Goal: Task Accomplishment & Management: Manage account settings

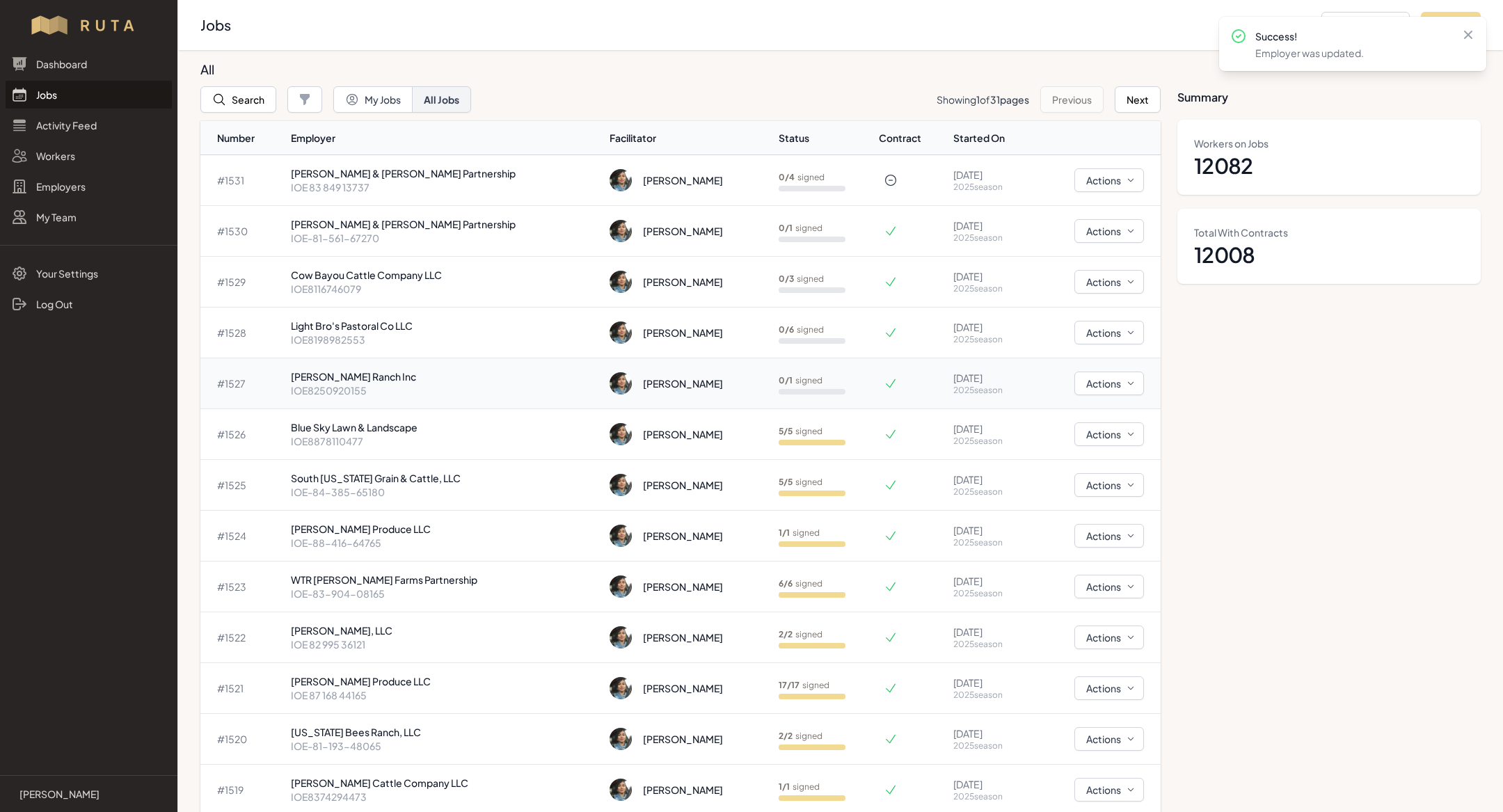
click at [421, 388] on p "IOE8250920155" at bounding box center [445, 391] width 309 height 14
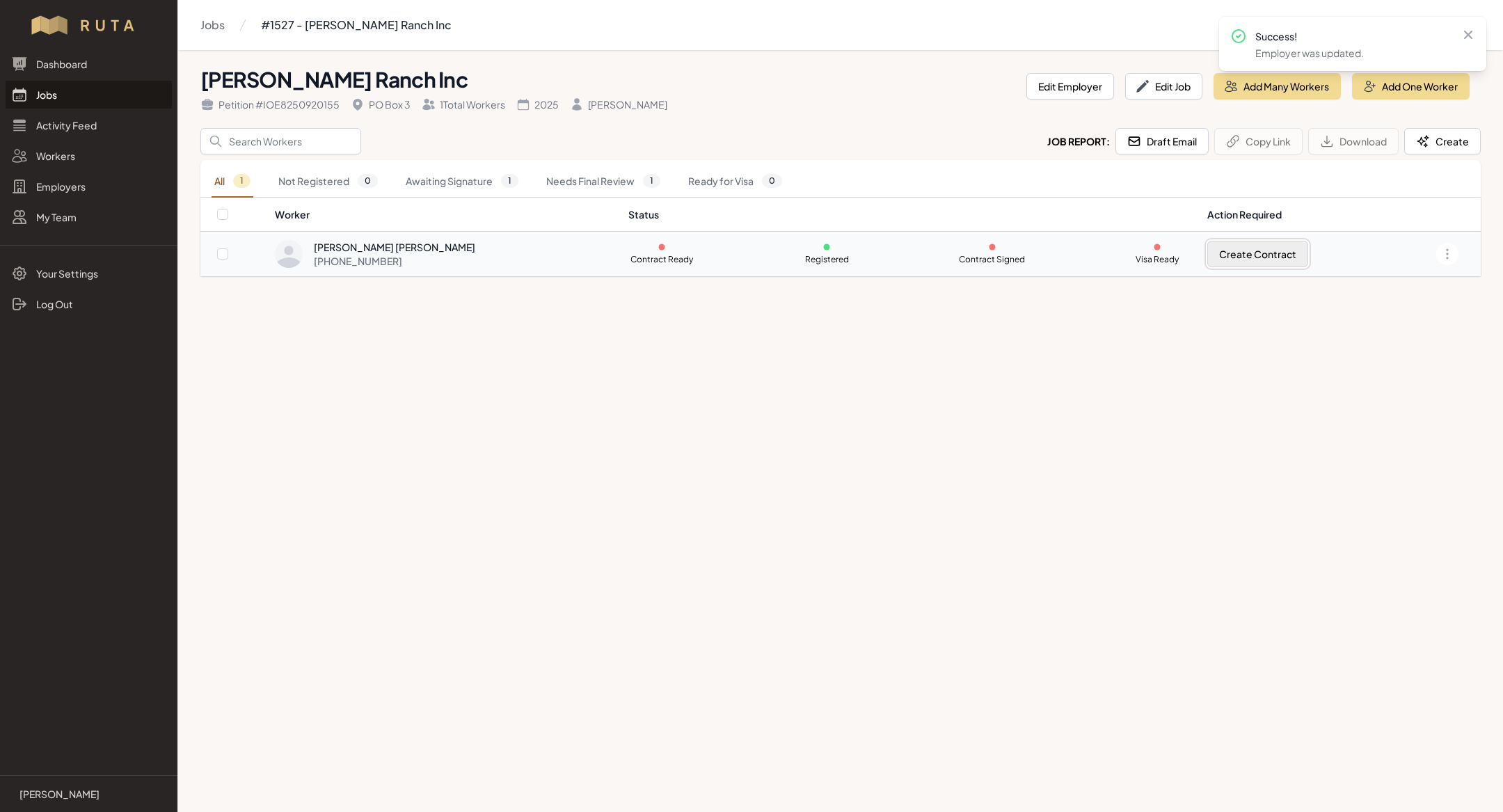
click at [1230, 252] on button "Create Contract" at bounding box center [1257, 254] width 101 height 26
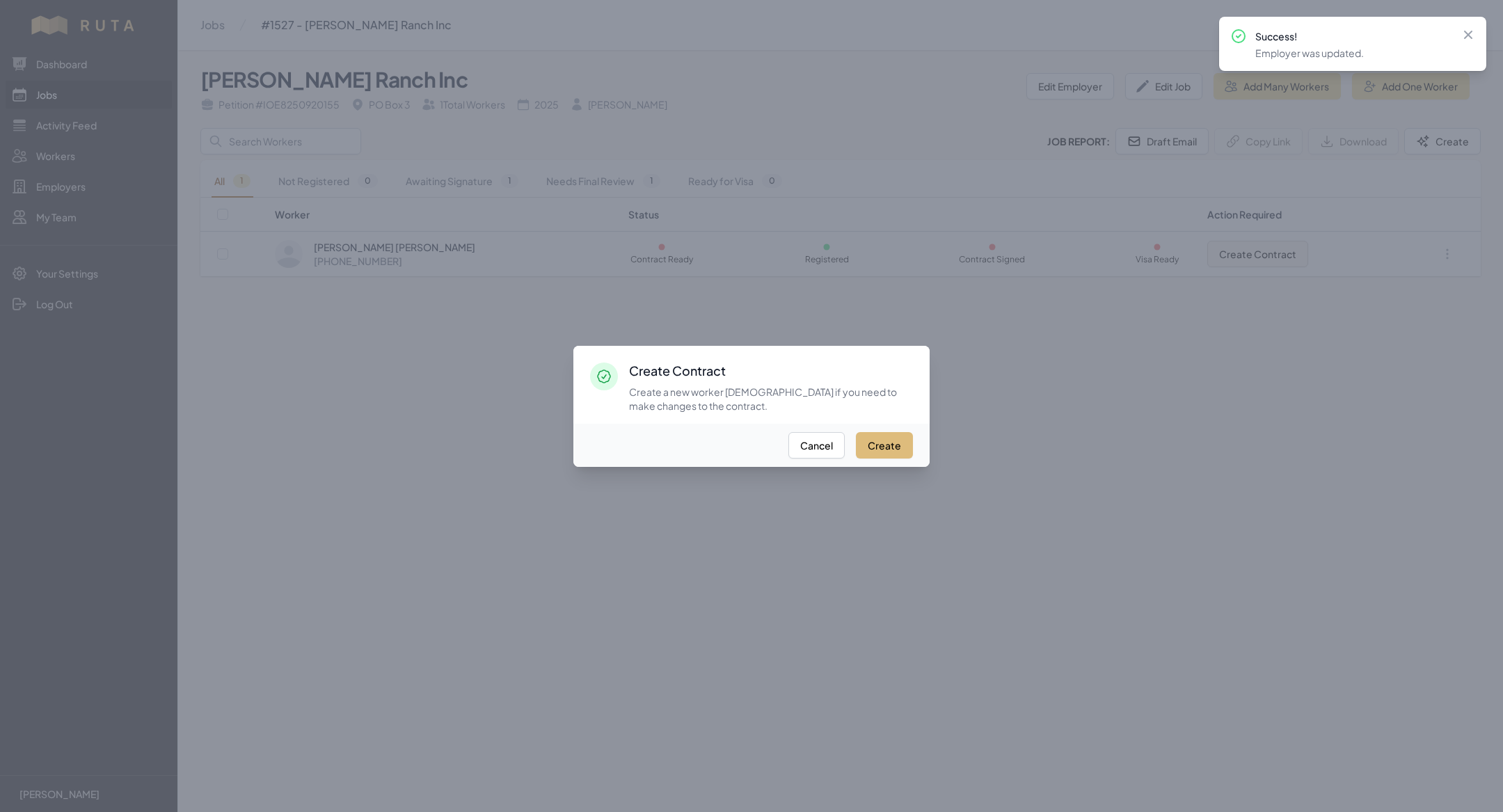
click at [884, 444] on button "Create" at bounding box center [884, 445] width 57 height 26
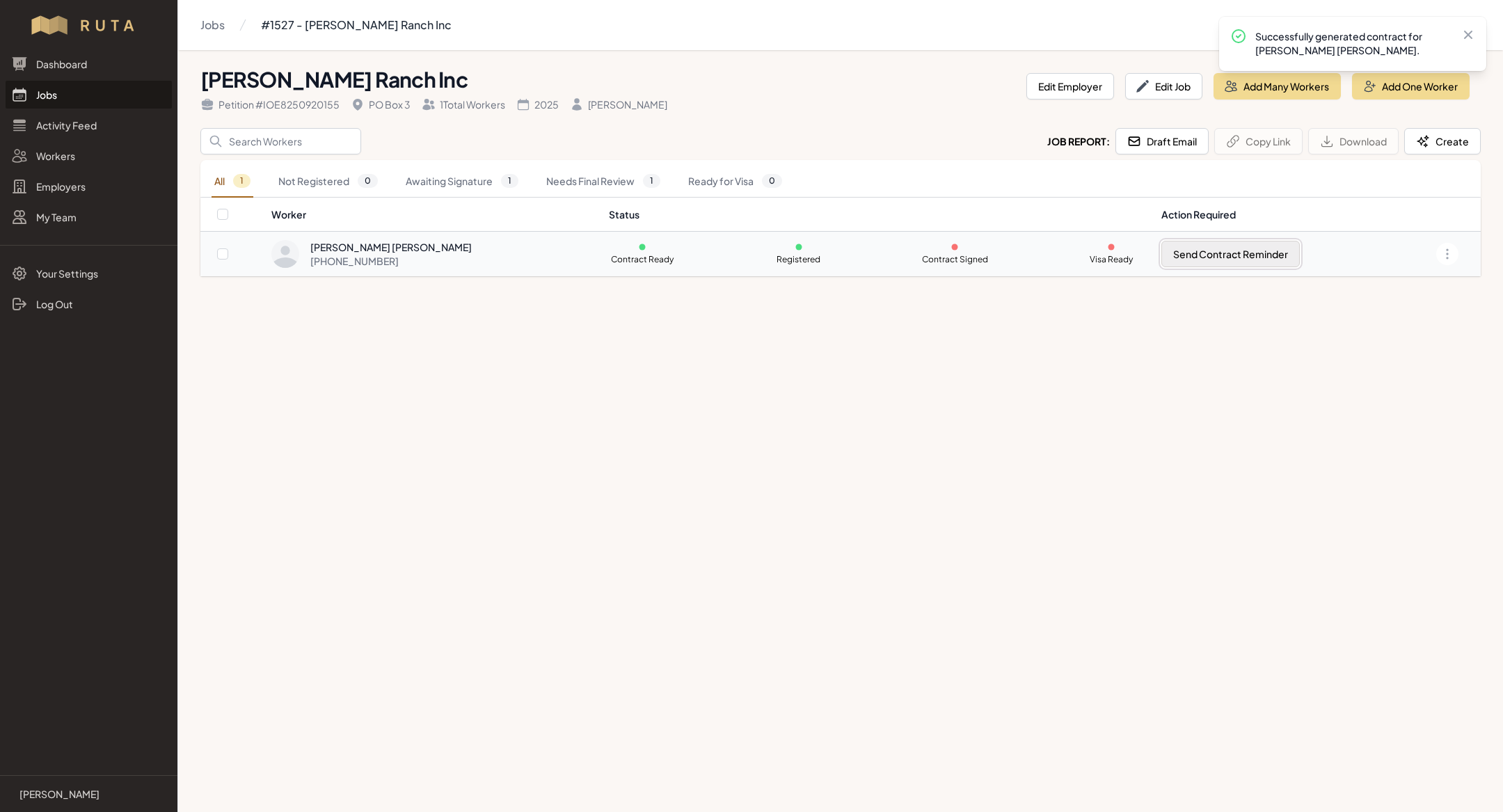
click at [1161, 257] on button "Send Contract Reminder" at bounding box center [1230, 254] width 138 height 26
checkbox input "true"
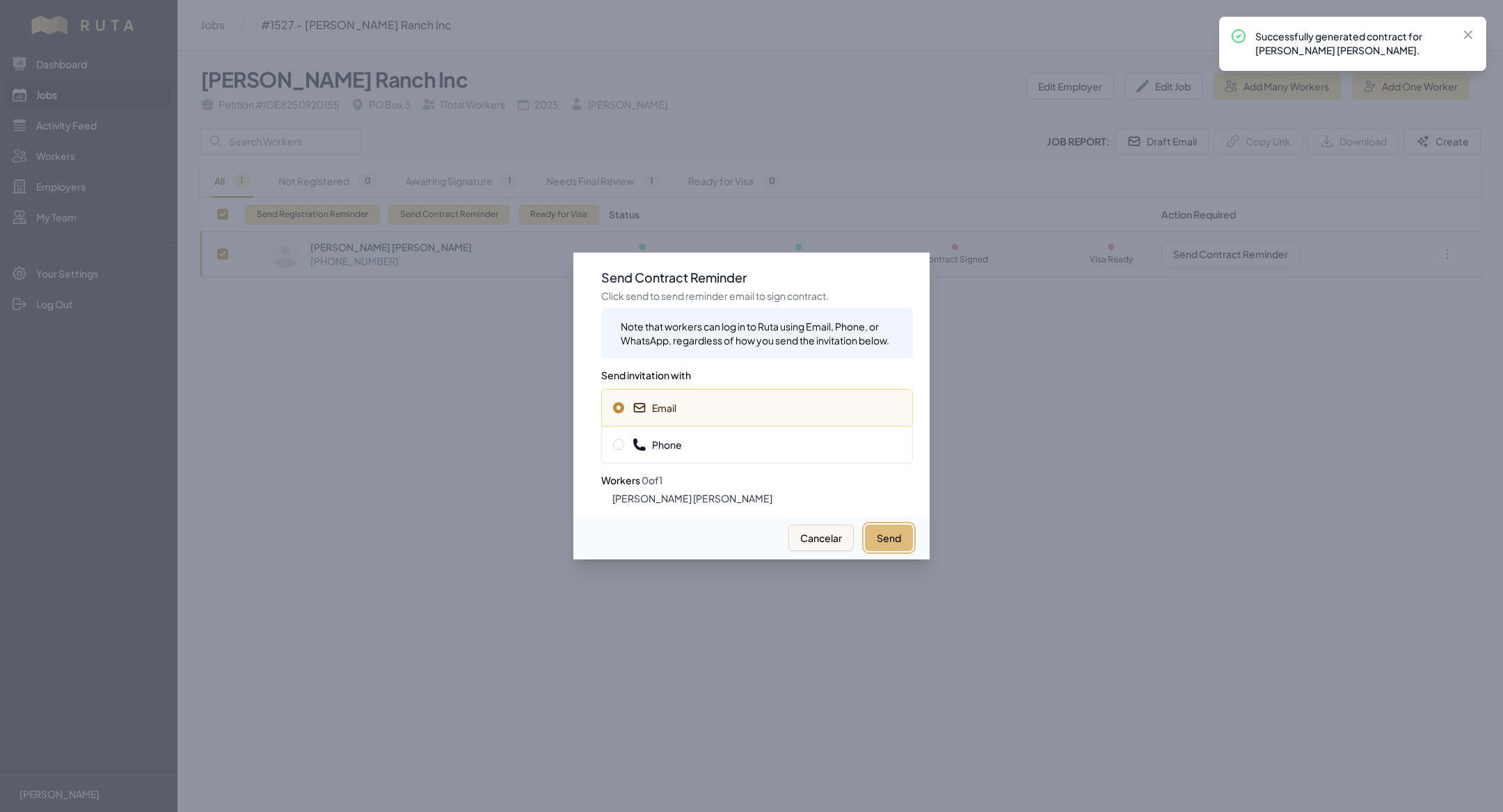
click at [883, 535] on button "Send" at bounding box center [889, 538] width 48 height 26
click at [768, 449] on span "Phone" at bounding box center [757, 444] width 288 height 14
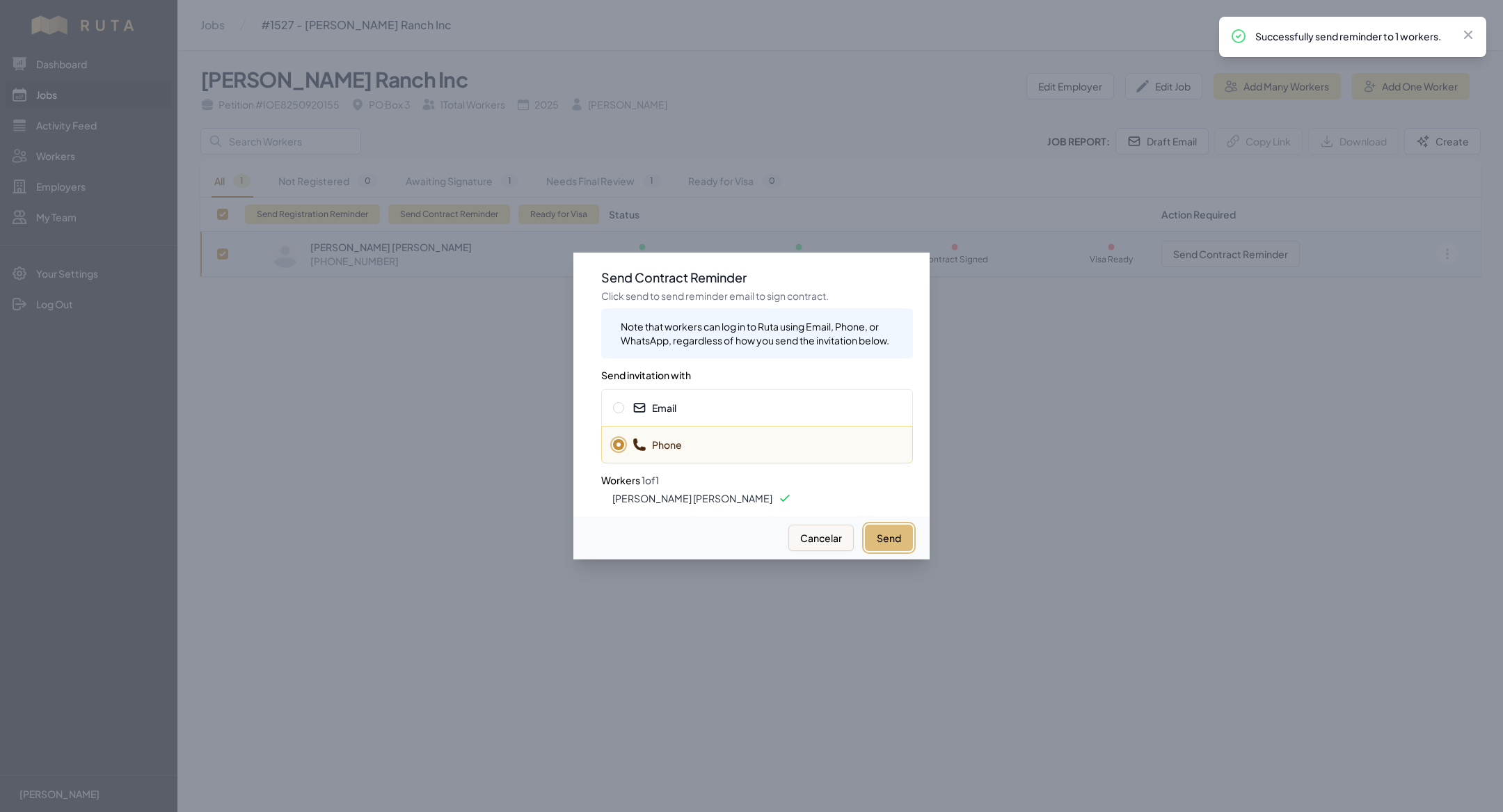
click at [890, 542] on button "Send" at bounding box center [889, 538] width 48 height 26
click at [388, 374] on div at bounding box center [752, 406] width 1503 height 812
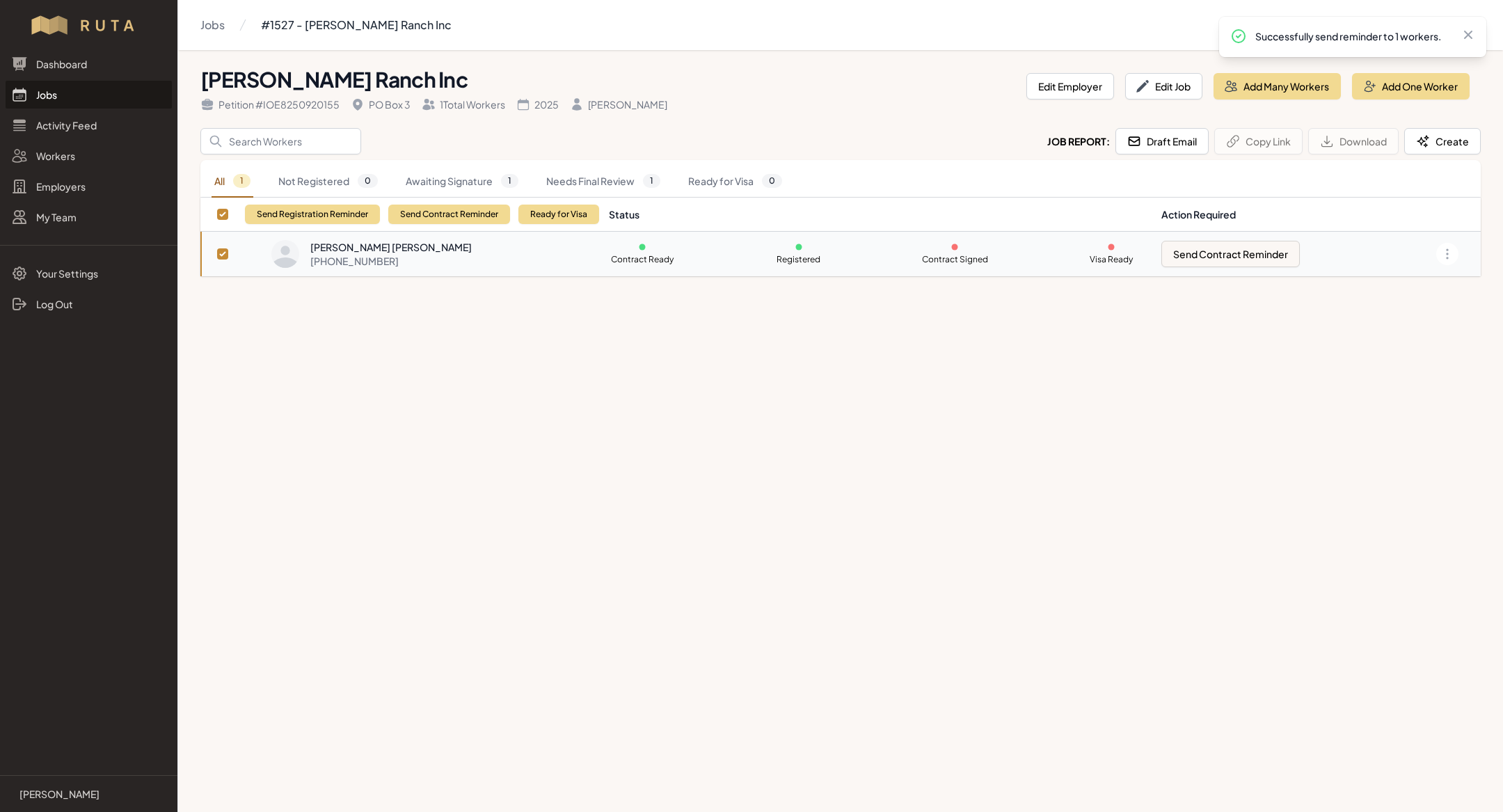
click at [100, 87] on link "Jobs" at bounding box center [88, 94] width 167 height 28
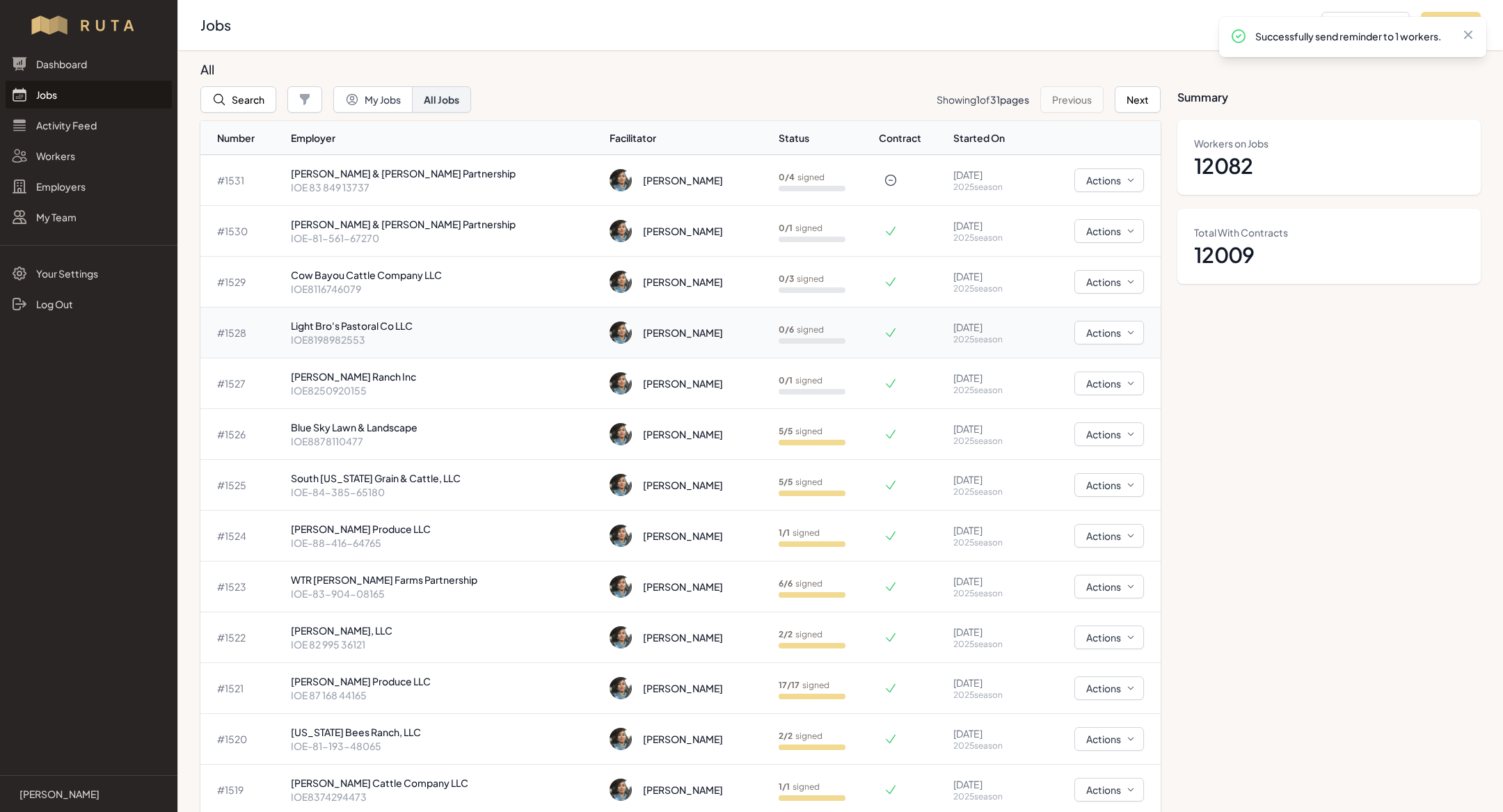
click at [637, 325] on div "[PERSON_NAME]" at bounding box center [688, 332] width 157 height 22
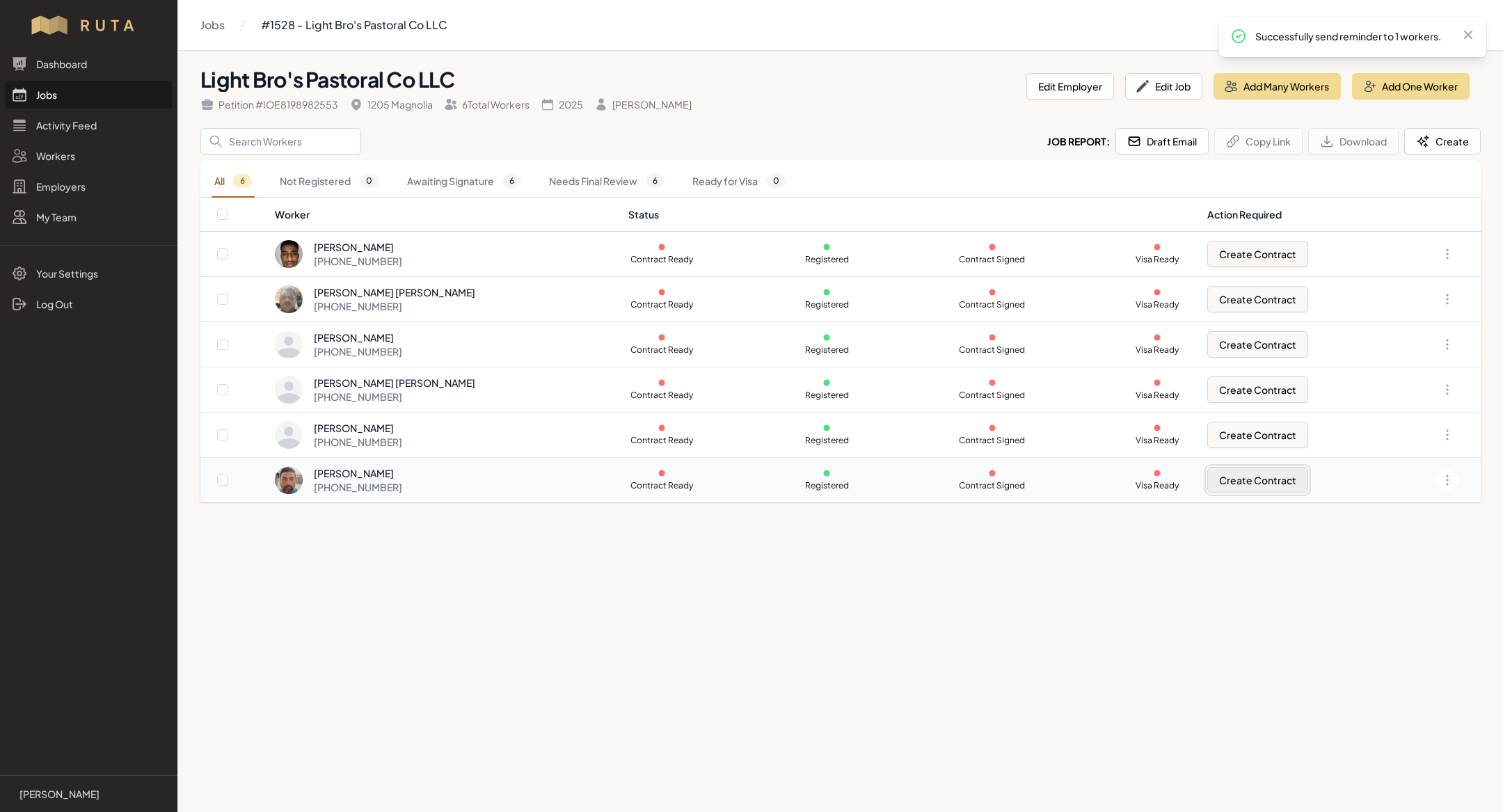
click at [1226, 479] on button "Create Contract" at bounding box center [1257, 480] width 101 height 26
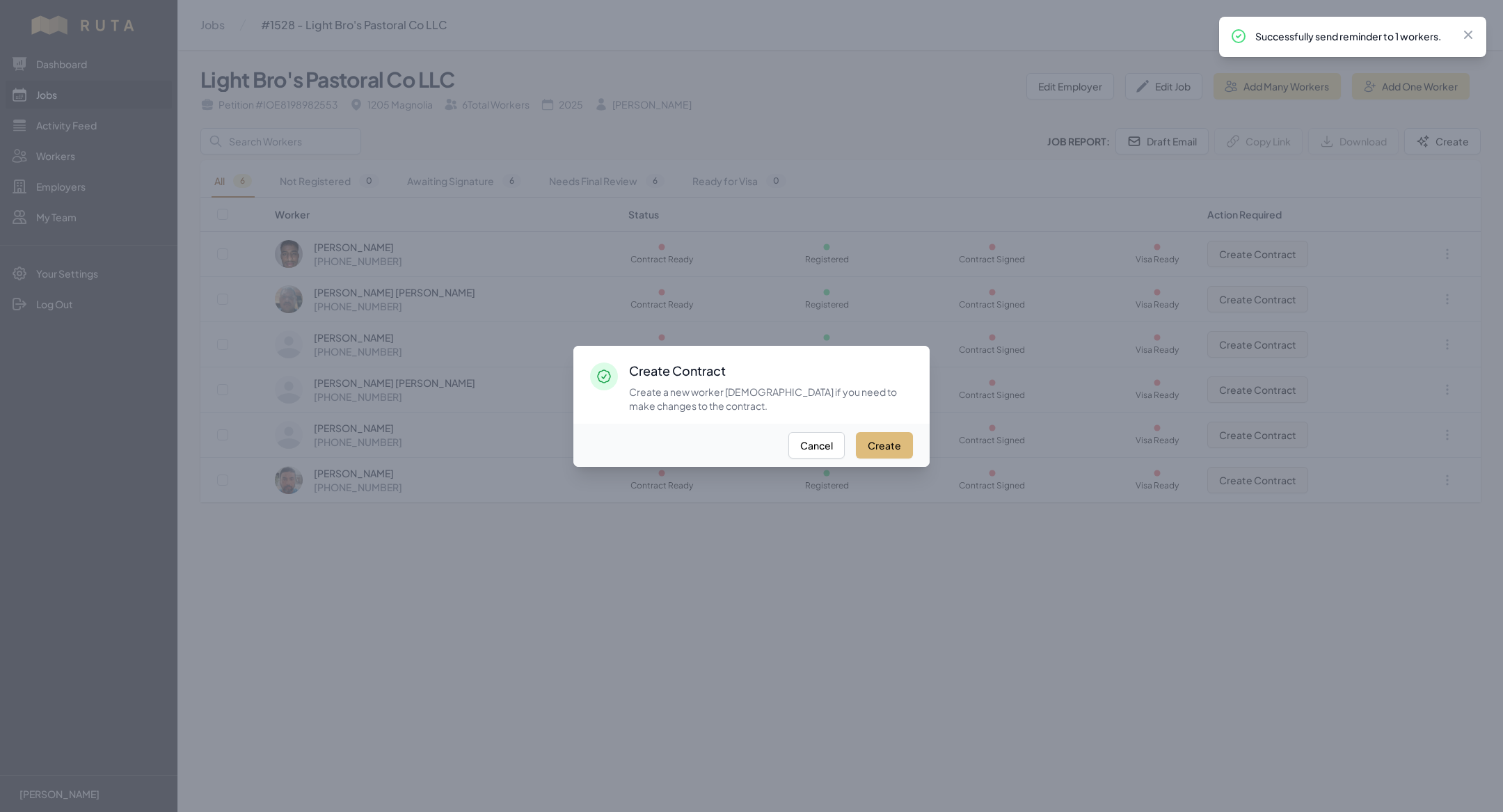
click at [887, 443] on button "Create" at bounding box center [884, 445] width 57 height 26
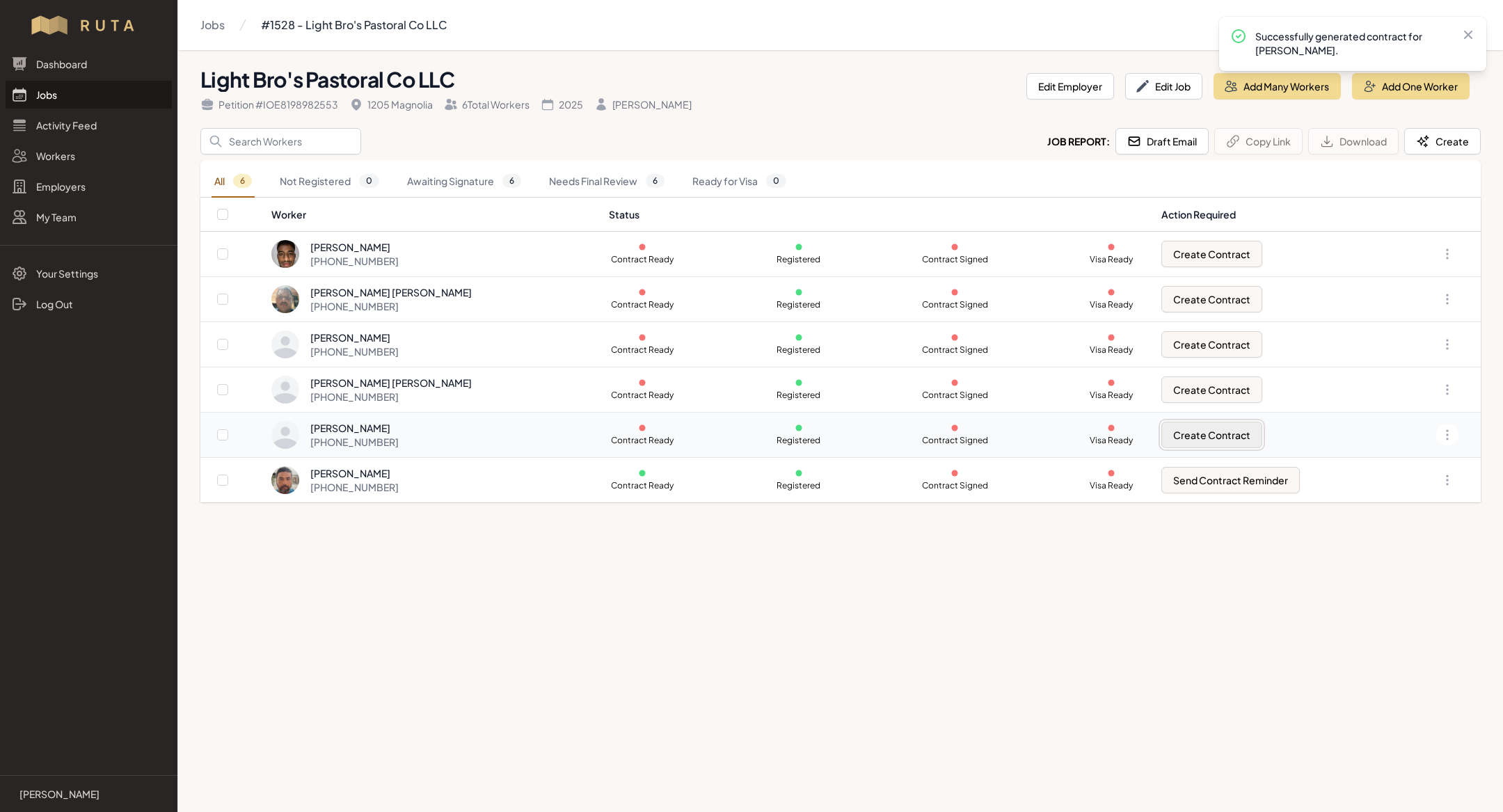
click at [1228, 435] on button "Create Contract" at bounding box center [1211, 434] width 101 height 26
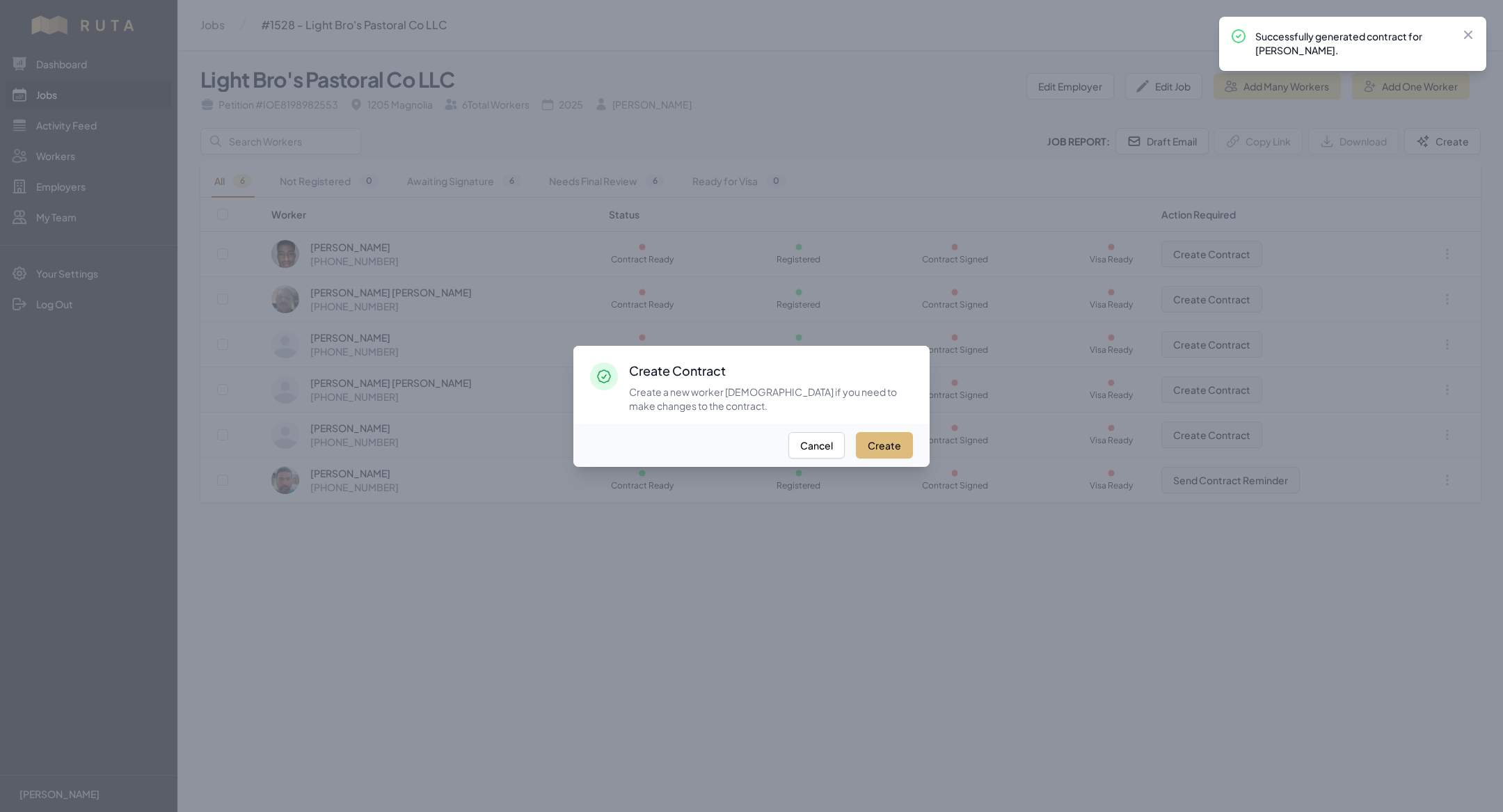
click at [890, 437] on button "Create" at bounding box center [884, 445] width 57 height 26
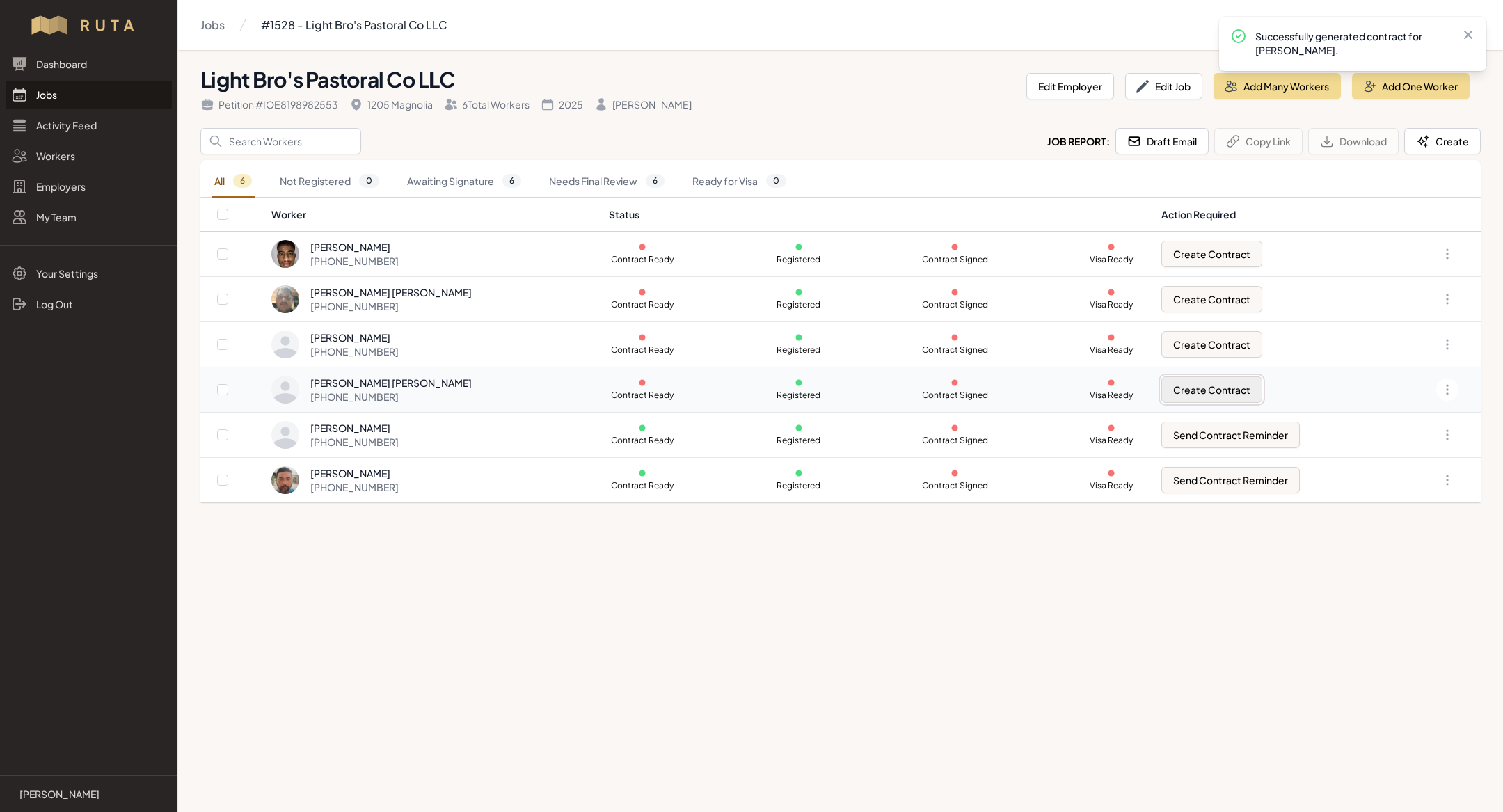
click at [1191, 387] on button "Create Contract" at bounding box center [1211, 389] width 101 height 26
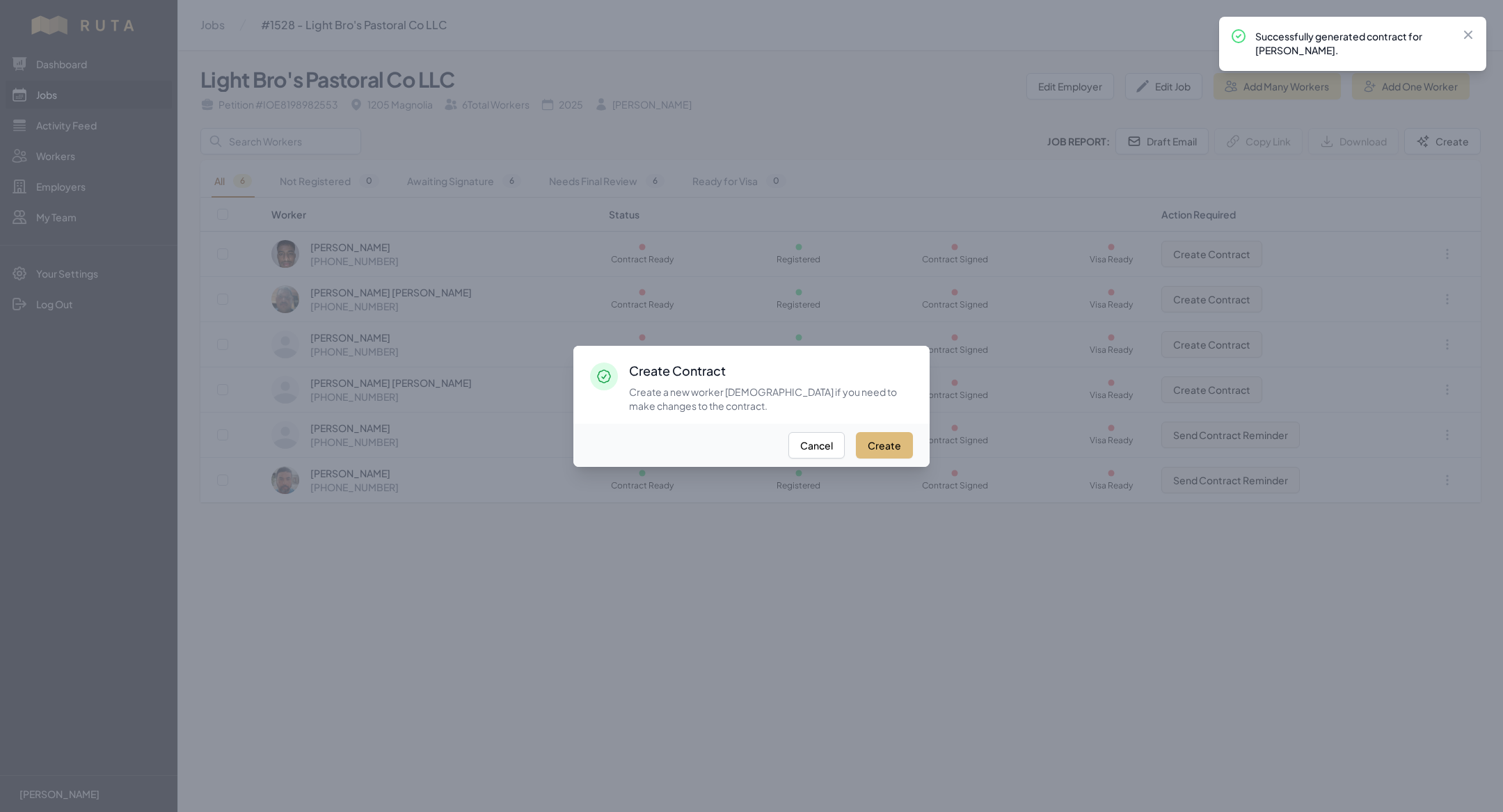
click at [907, 448] on button "Create" at bounding box center [884, 445] width 57 height 26
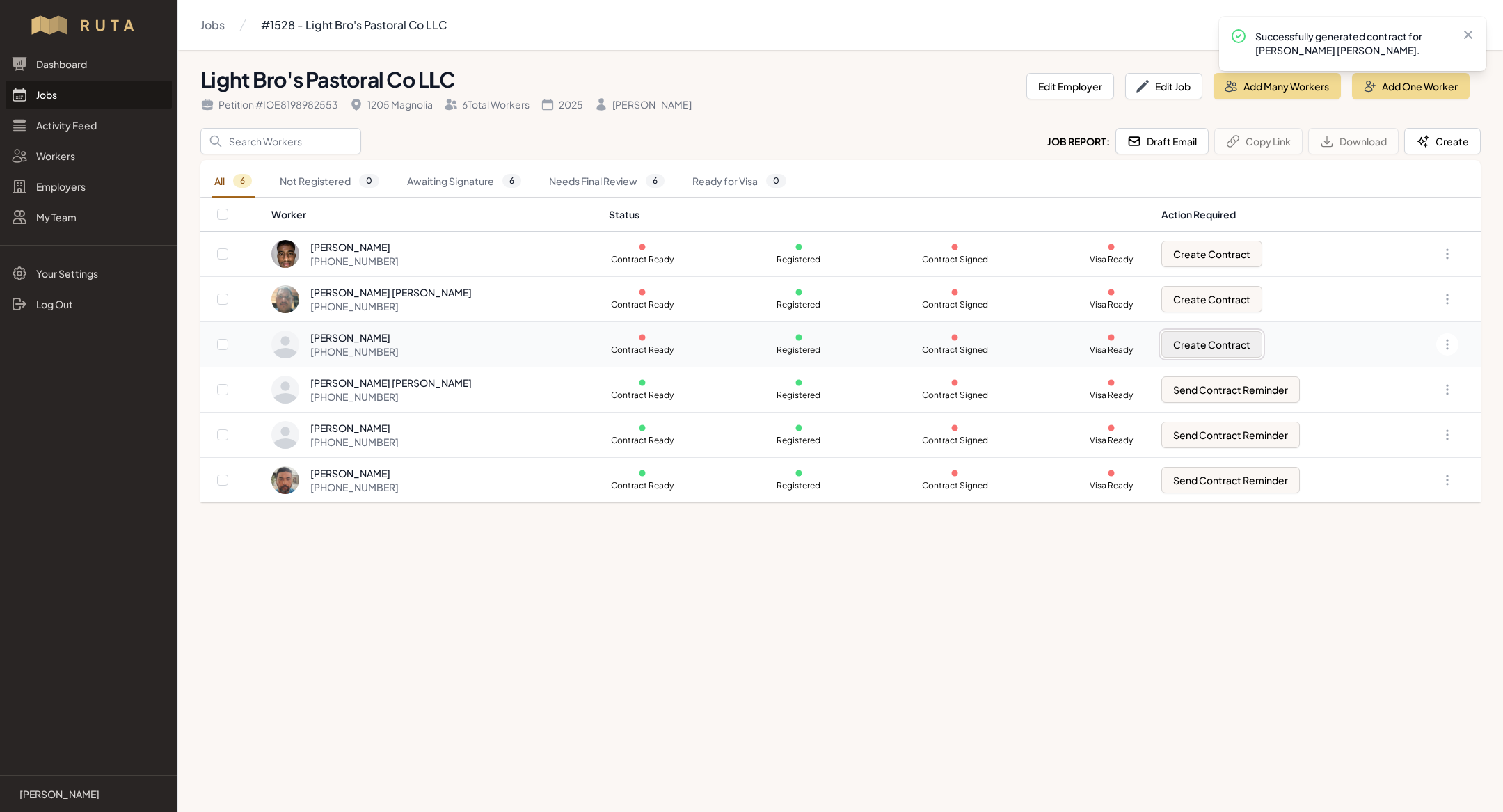
click at [1207, 346] on button "Create Contract" at bounding box center [1211, 345] width 101 height 26
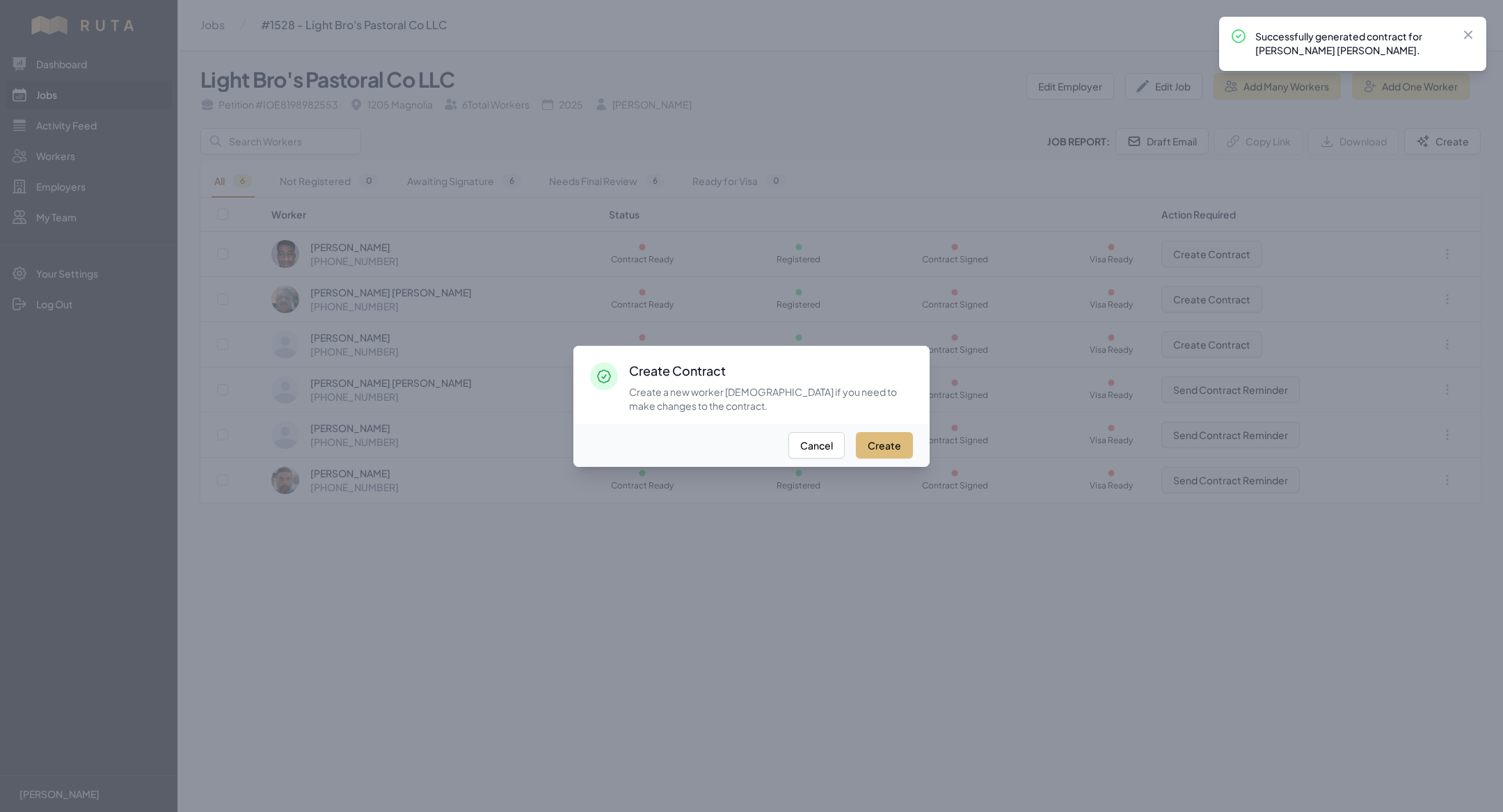
click at [887, 449] on button "Create" at bounding box center [884, 445] width 57 height 26
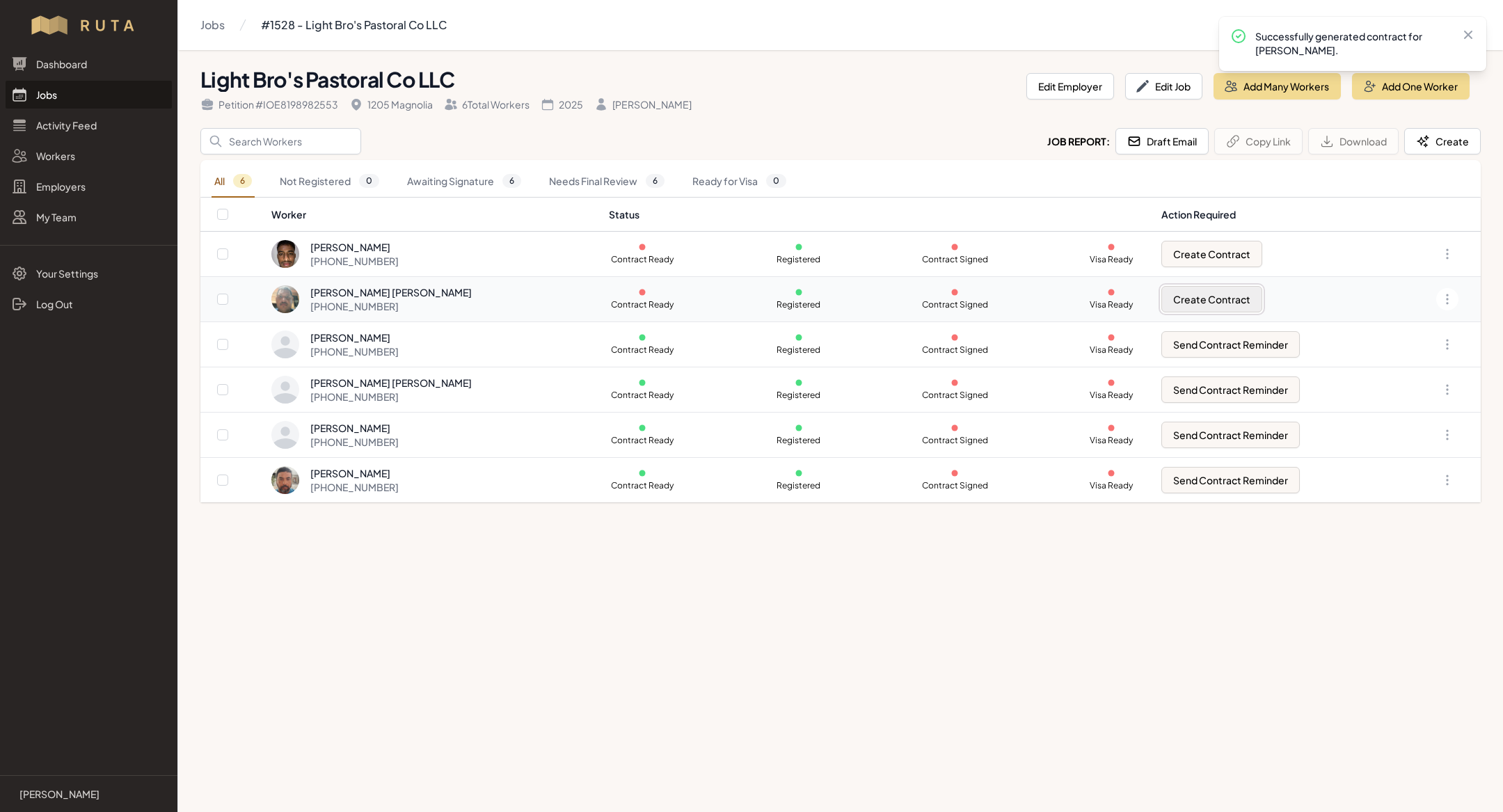
click at [1182, 302] on button "Create Contract" at bounding box center [1211, 299] width 101 height 26
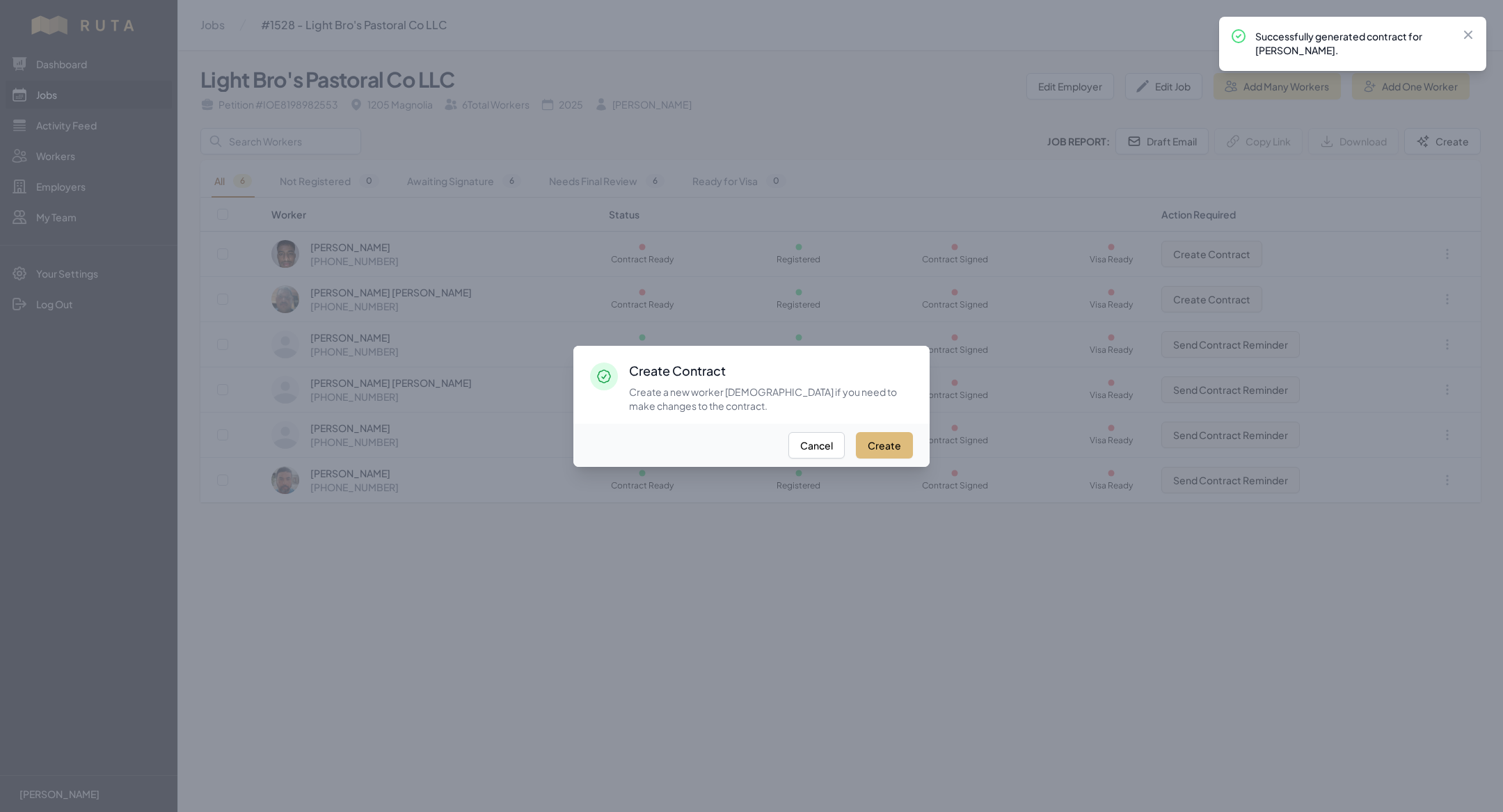
click at [883, 432] on button "Create" at bounding box center [884, 445] width 57 height 26
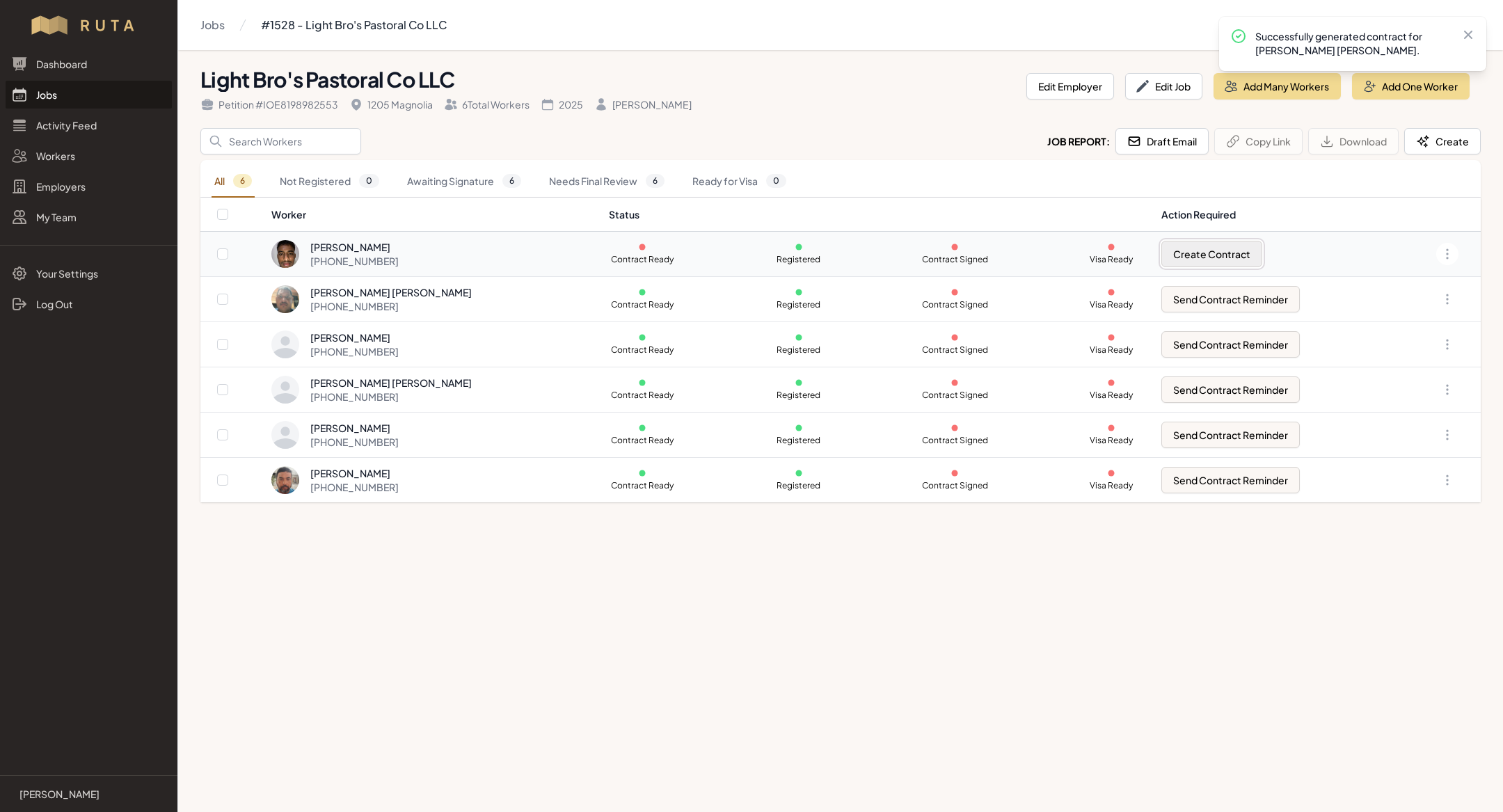
click at [1192, 246] on button "Create Contract" at bounding box center [1211, 254] width 101 height 26
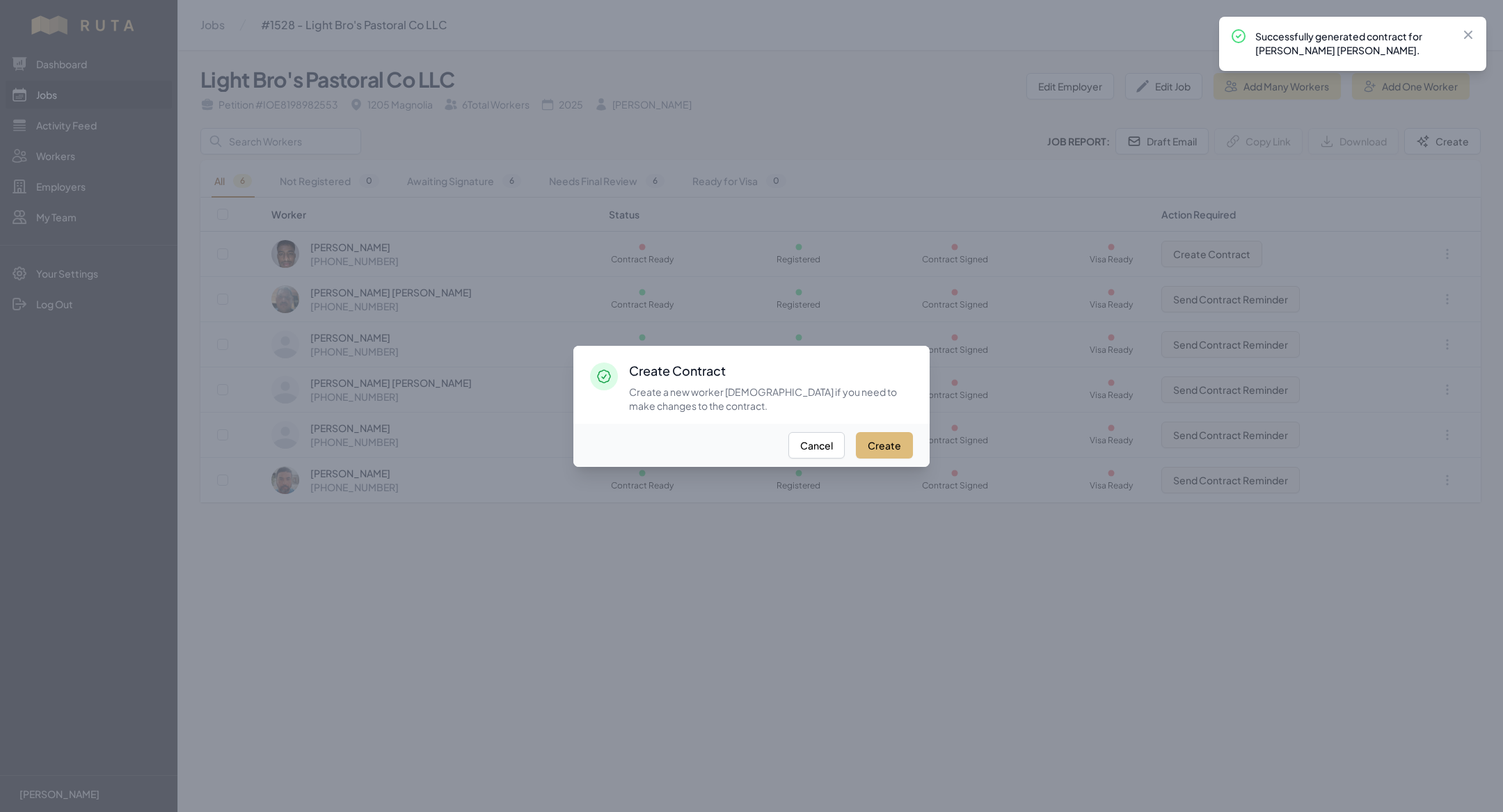
click at [900, 433] on button "Create" at bounding box center [884, 445] width 57 height 26
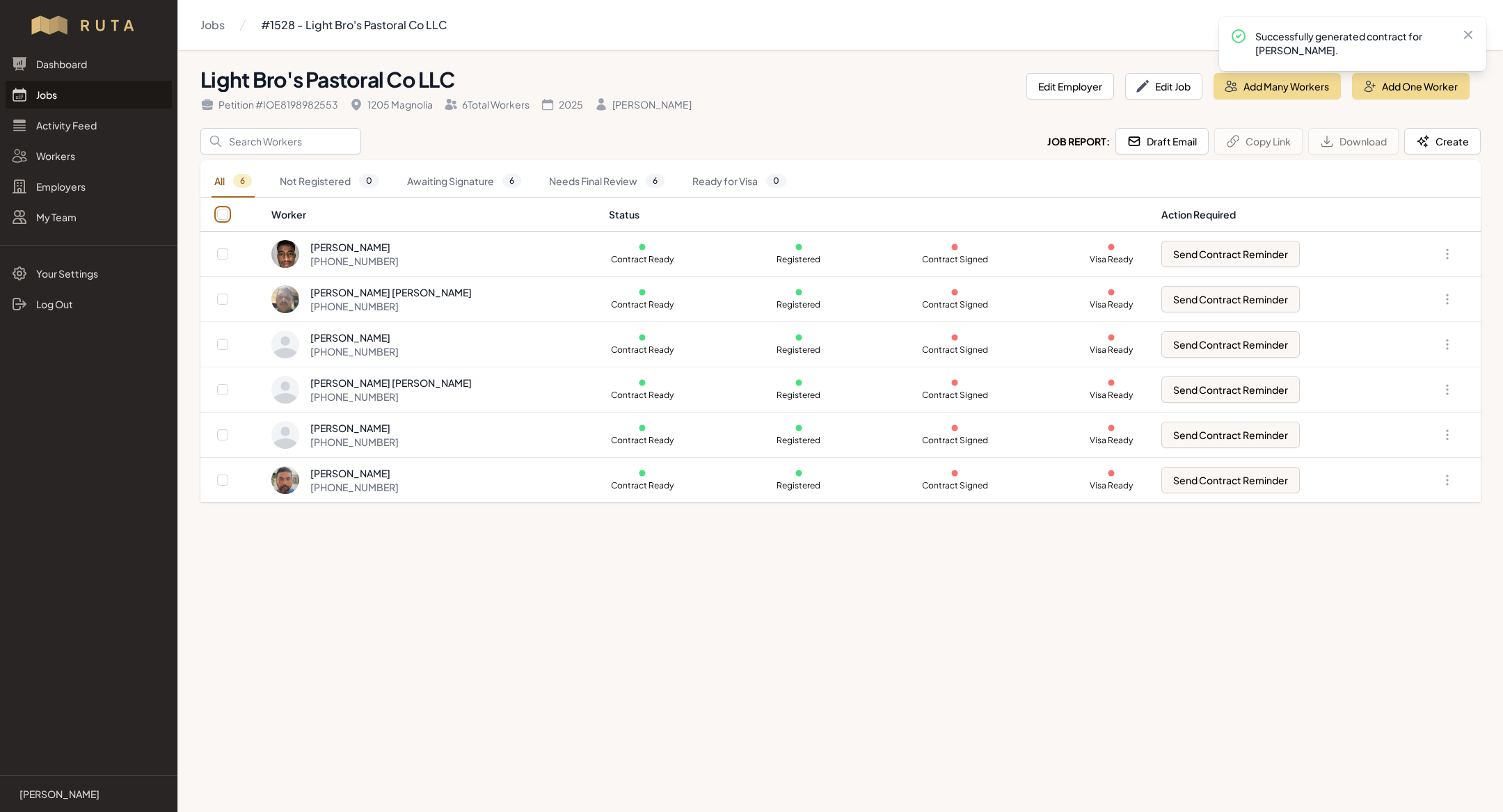
click at [222, 214] on input "checkbox" at bounding box center [223, 214] width 12 height 12
checkbox input "true"
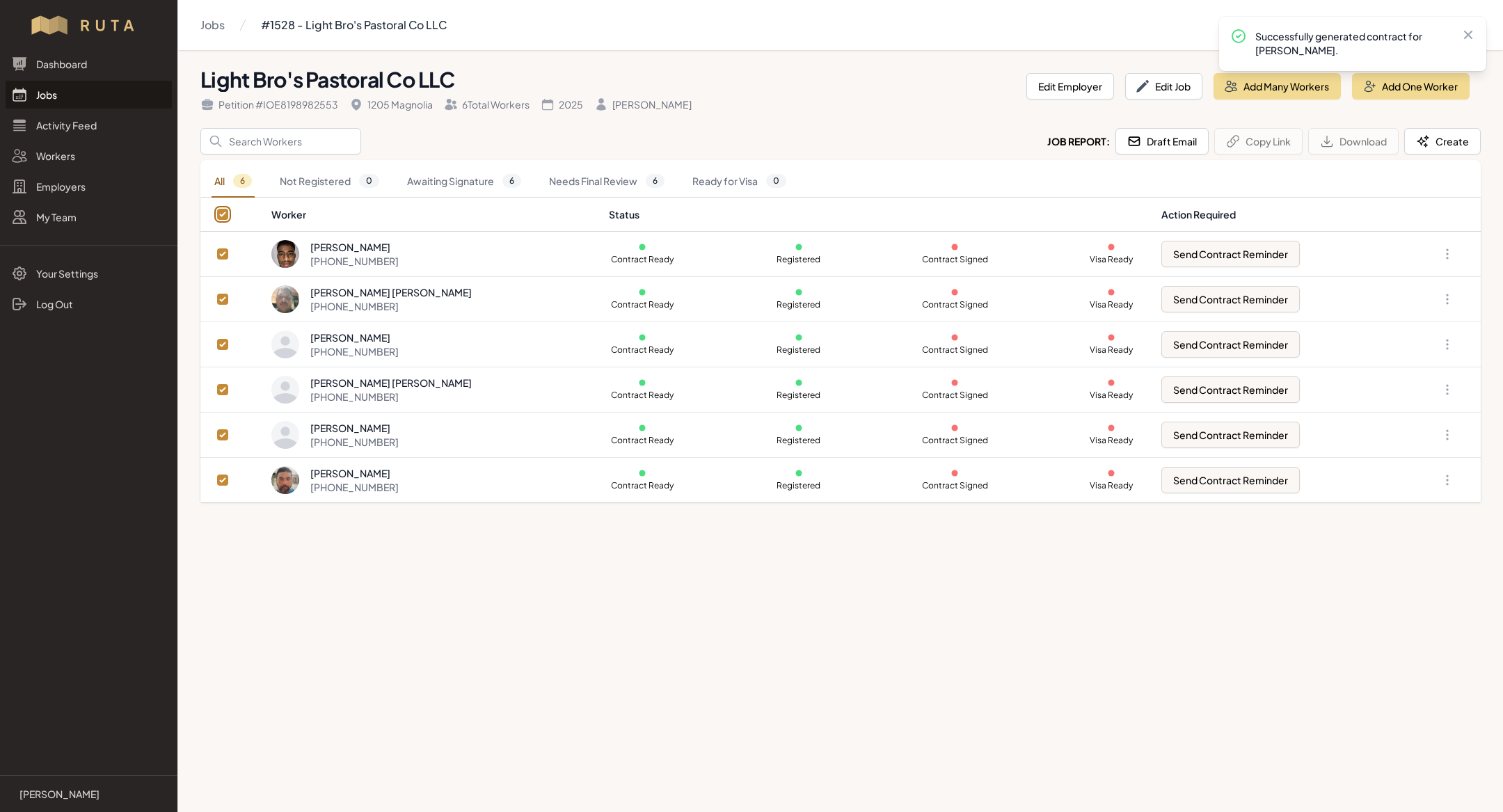
checkbox input "true"
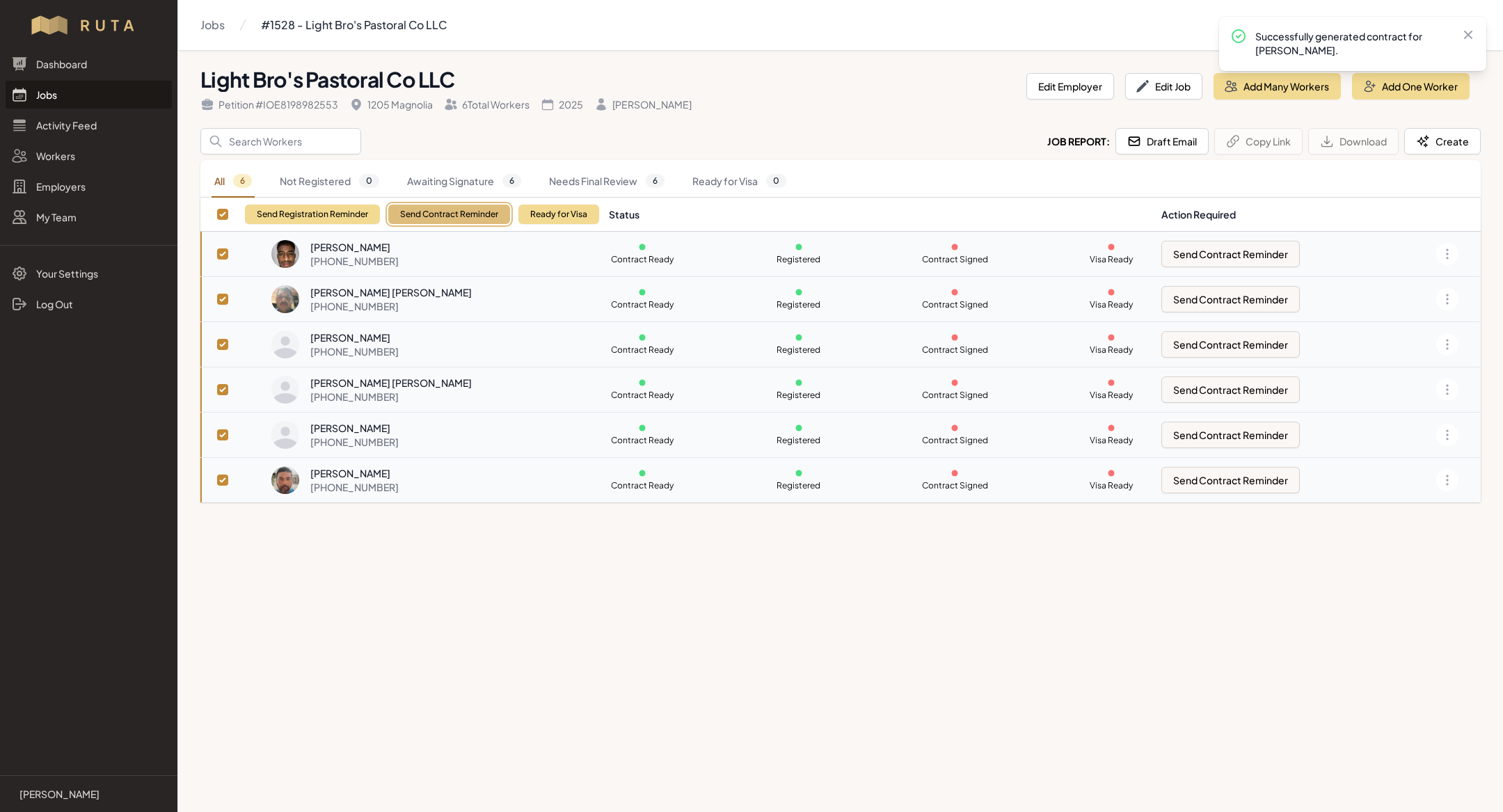
click at [401, 205] on button "Send Contract Reminder" at bounding box center [449, 214] width 122 height 19
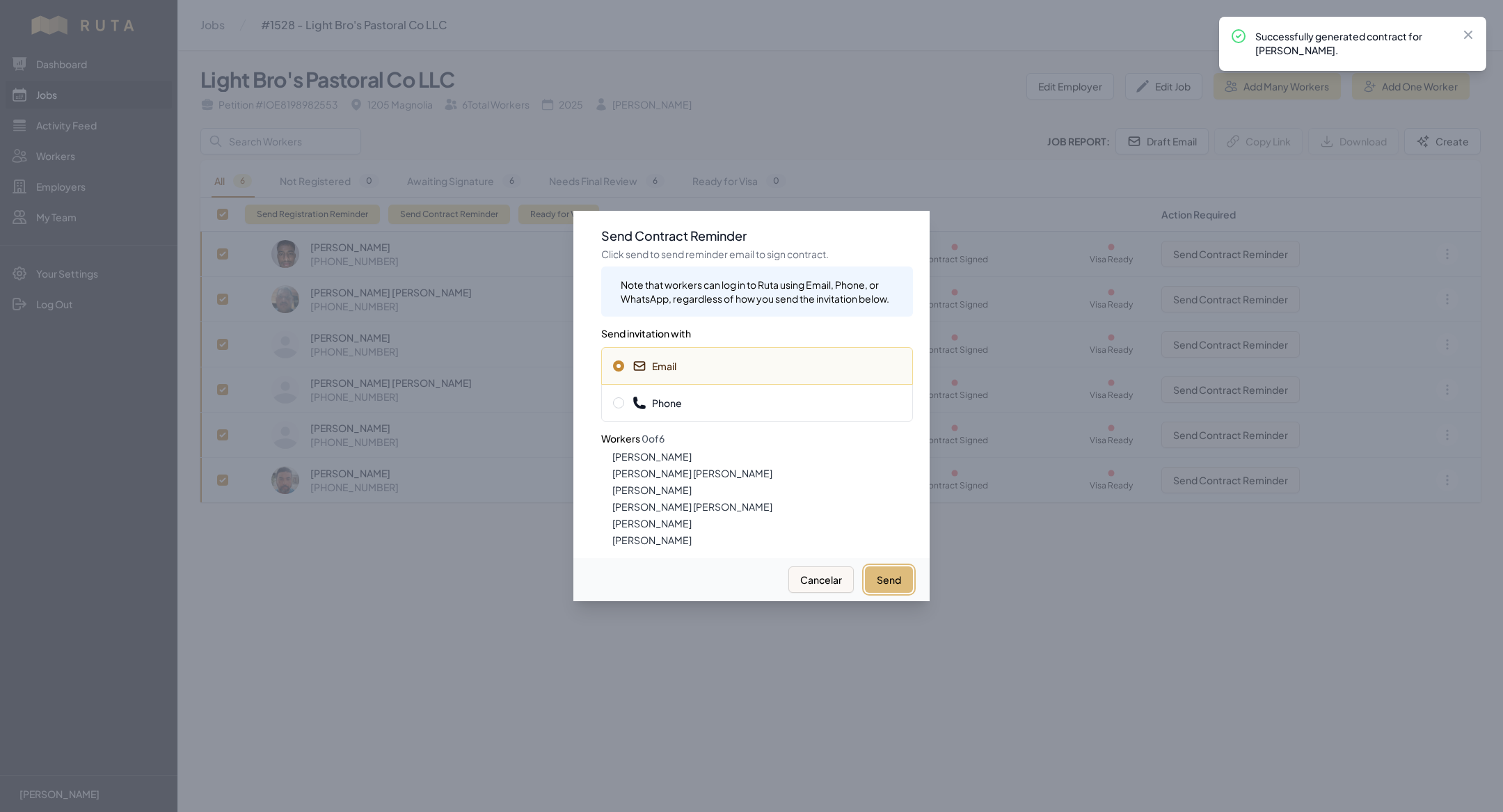
click at [877, 582] on button "Send" at bounding box center [889, 579] width 48 height 26
click at [677, 401] on span "Phone" at bounding box center [657, 403] width 49 height 14
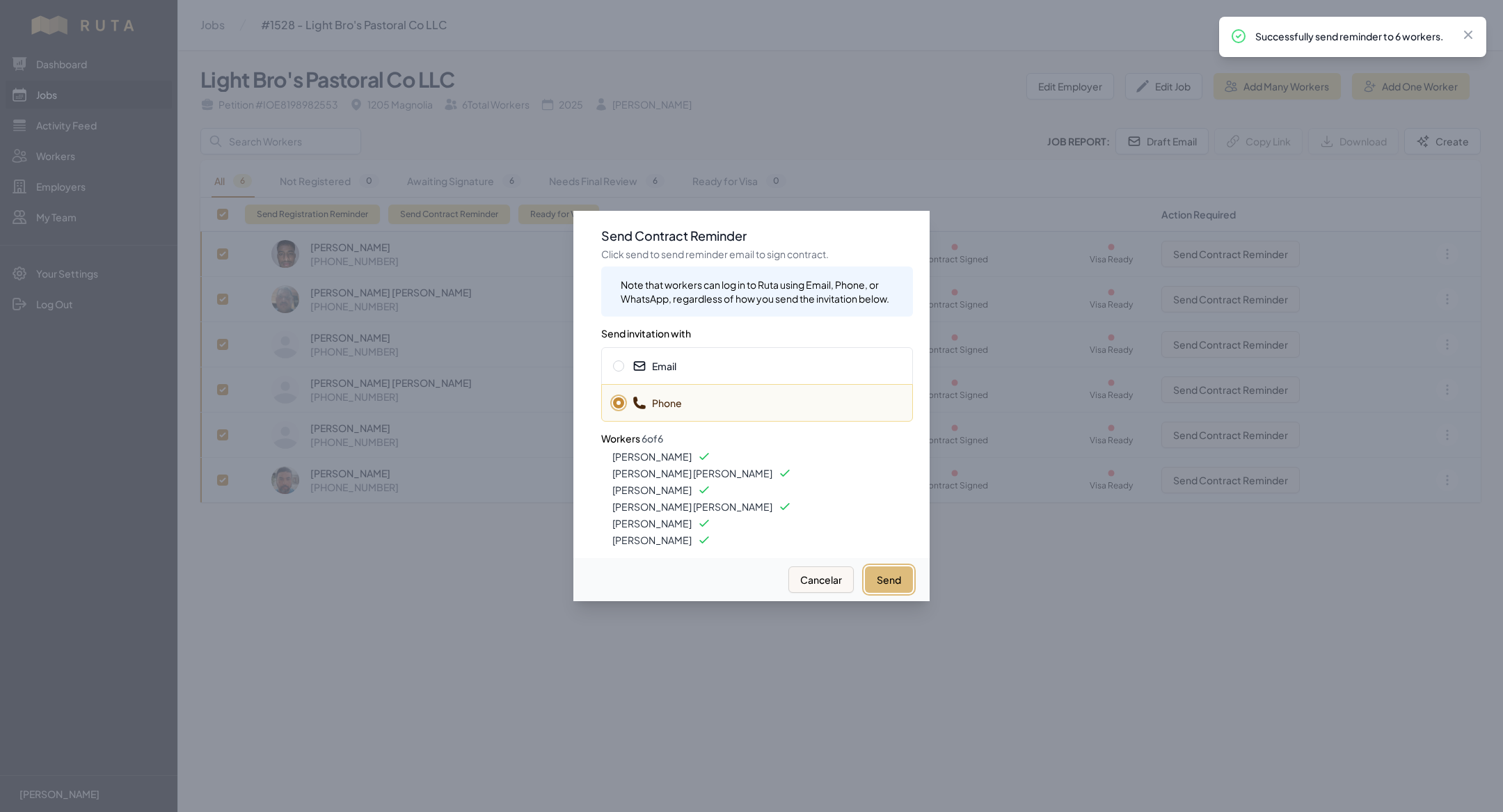
click at [897, 577] on button "Send" at bounding box center [889, 579] width 48 height 26
click at [530, 599] on div at bounding box center [752, 406] width 1503 height 812
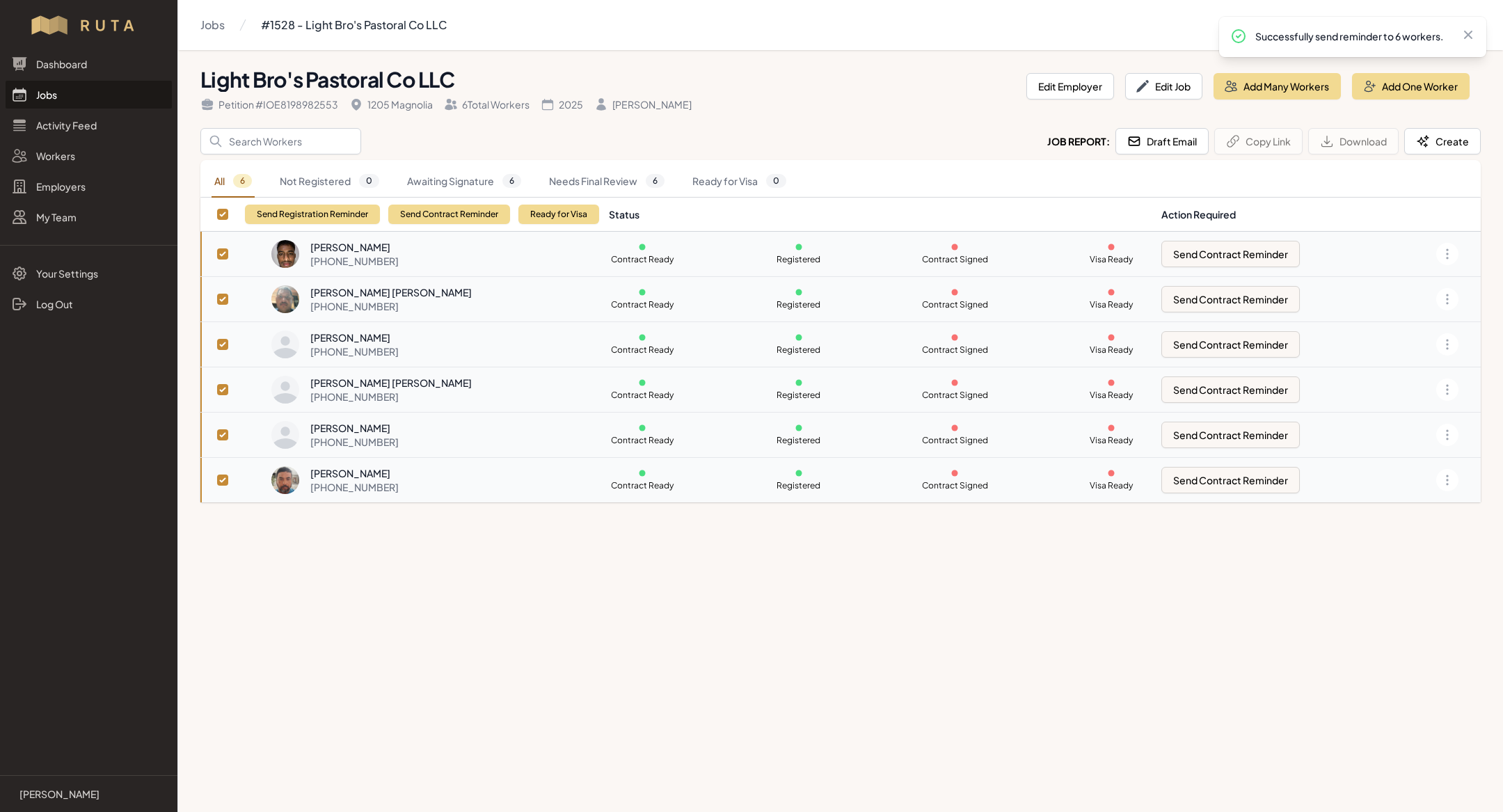
click at [71, 89] on link "Jobs" at bounding box center [88, 94] width 167 height 28
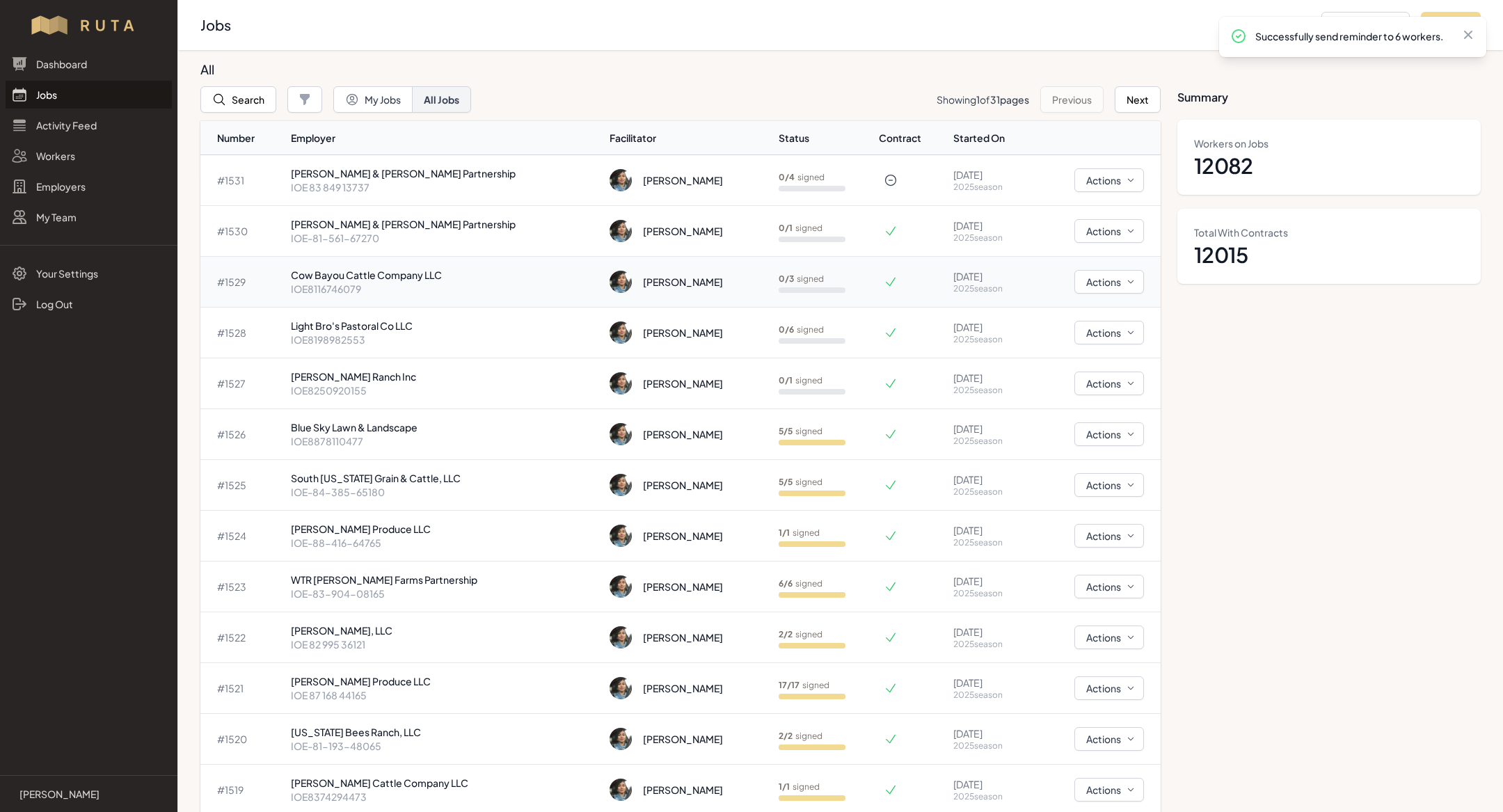
click at [424, 277] on p "Cow Bayou Cattle Company LLC" at bounding box center [445, 275] width 309 height 14
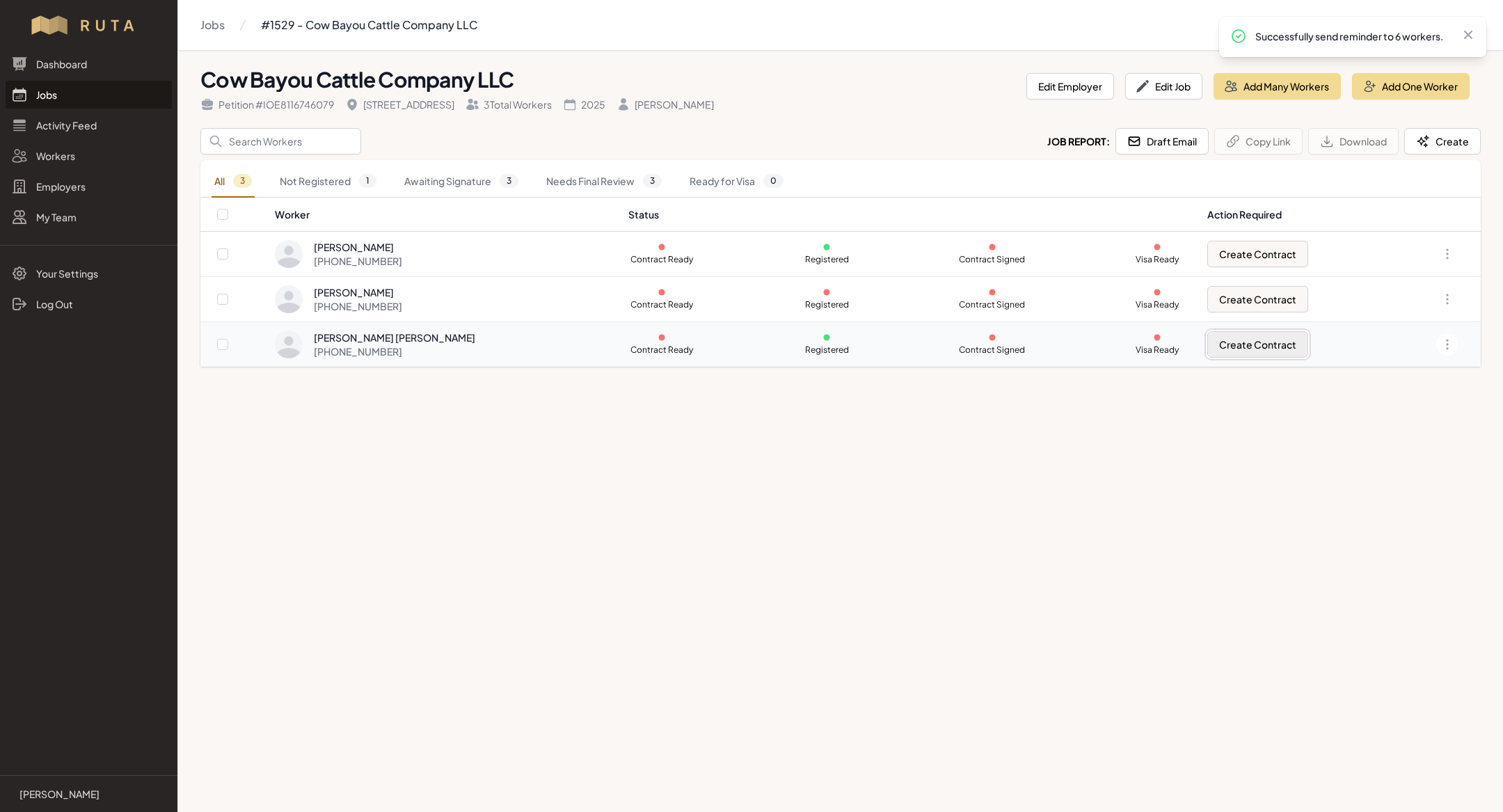
click at [1245, 348] on button "Create Contract" at bounding box center [1257, 345] width 101 height 26
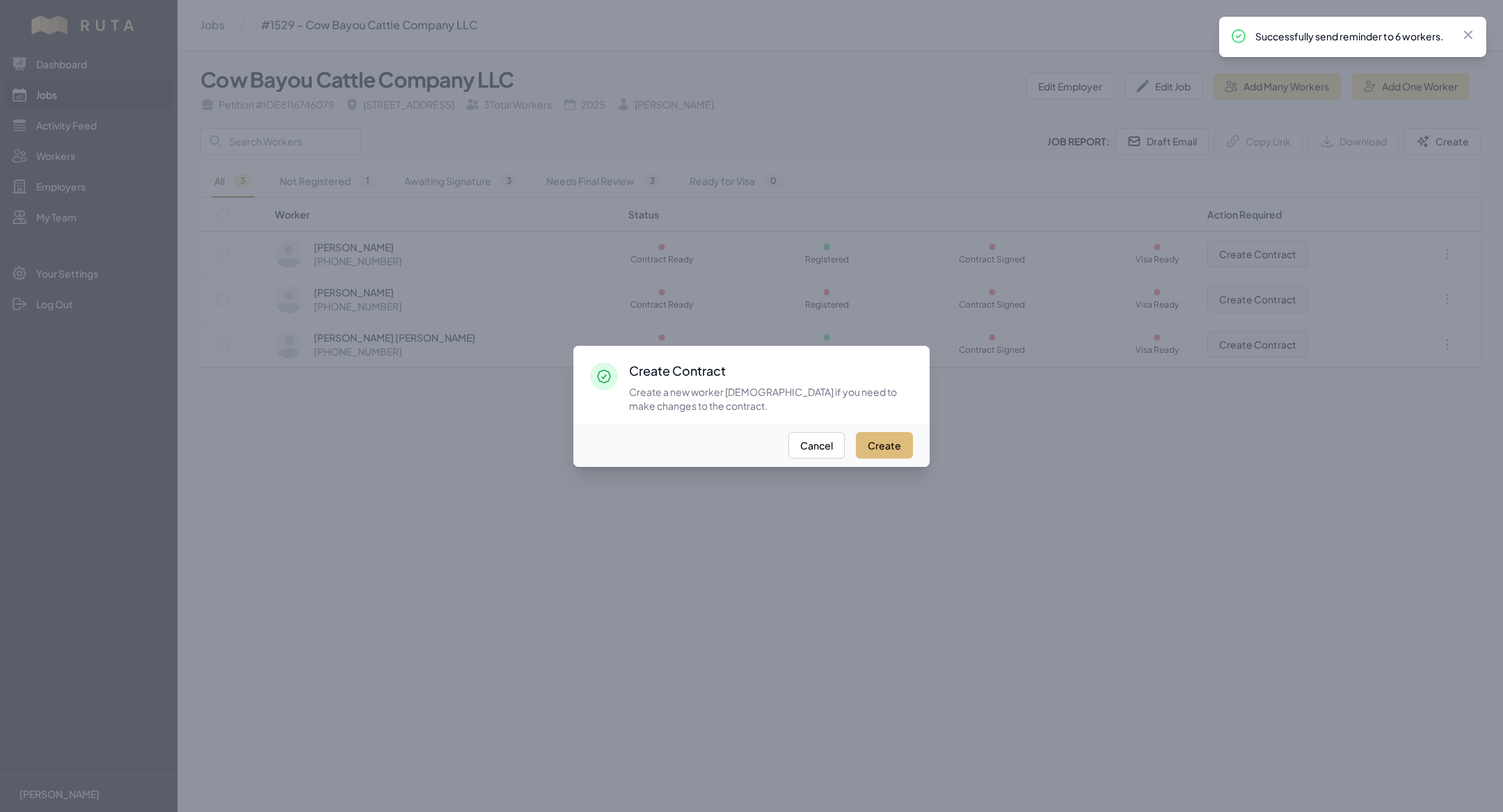
click at [900, 448] on button "Create" at bounding box center [884, 445] width 57 height 26
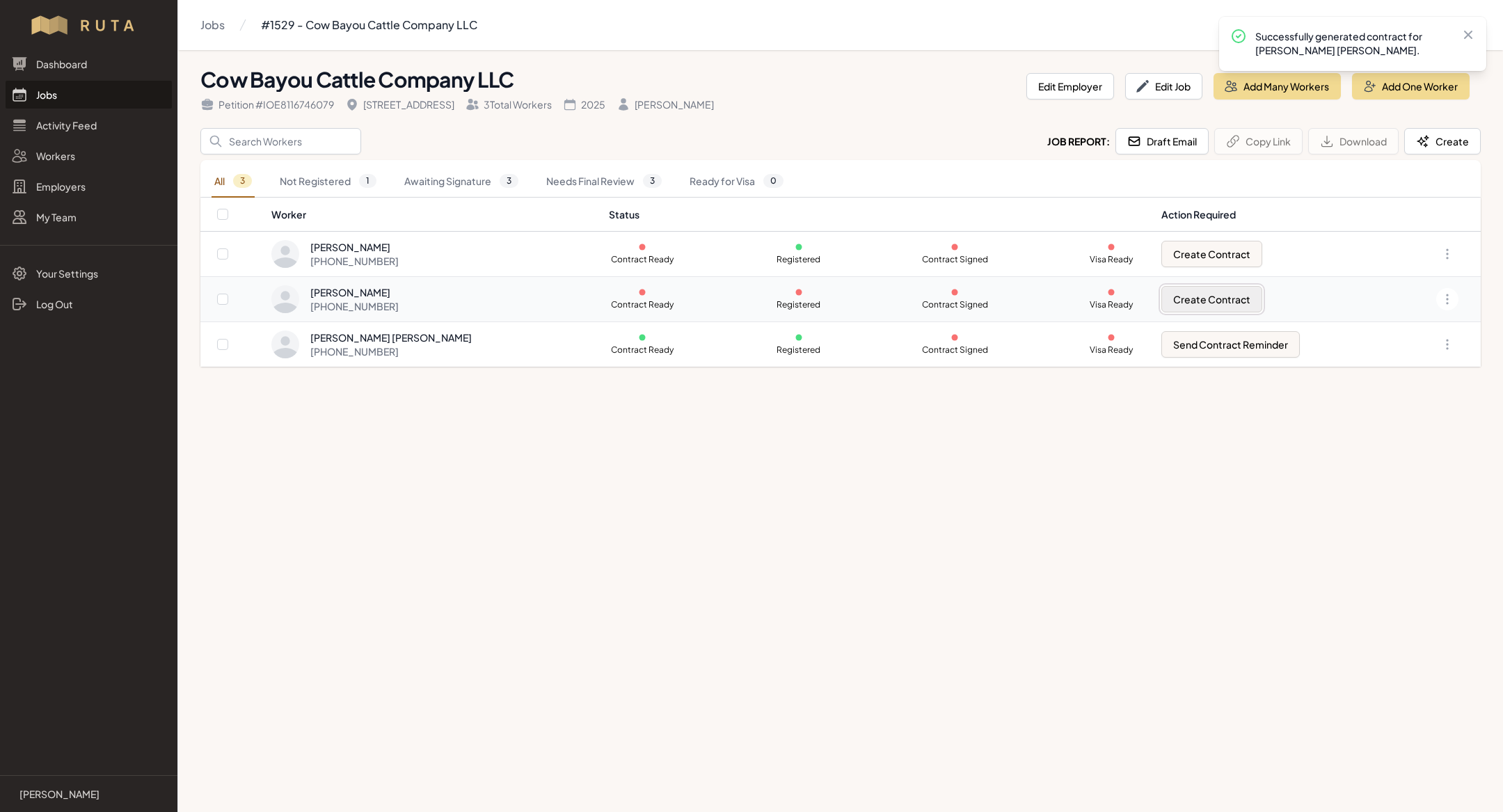
click at [1196, 295] on button "Create Contract" at bounding box center [1211, 299] width 101 height 26
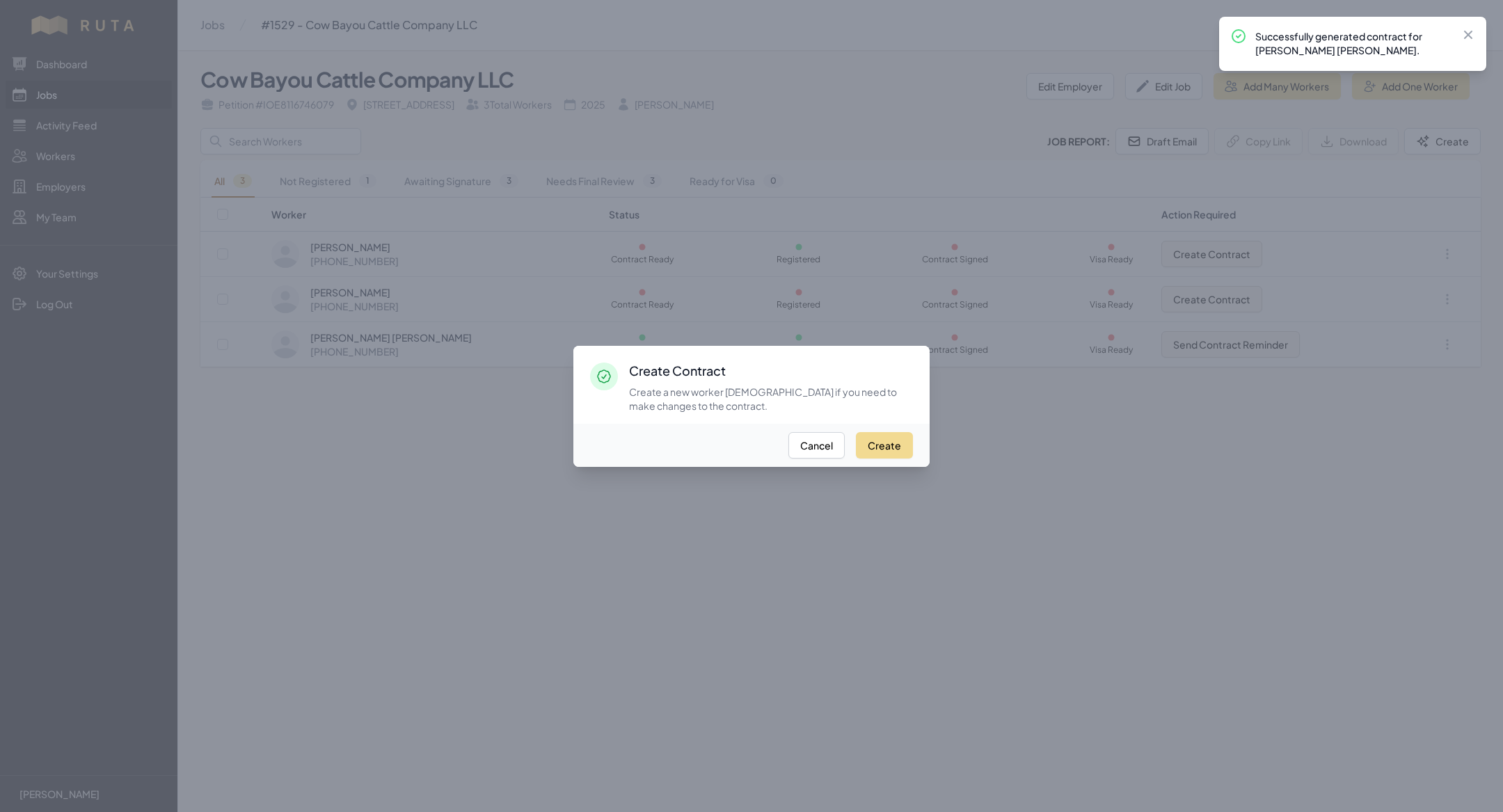
click at [895, 430] on div "Create Cancel" at bounding box center [752, 445] width 356 height 43
click at [895, 435] on button "Create" at bounding box center [884, 445] width 57 height 26
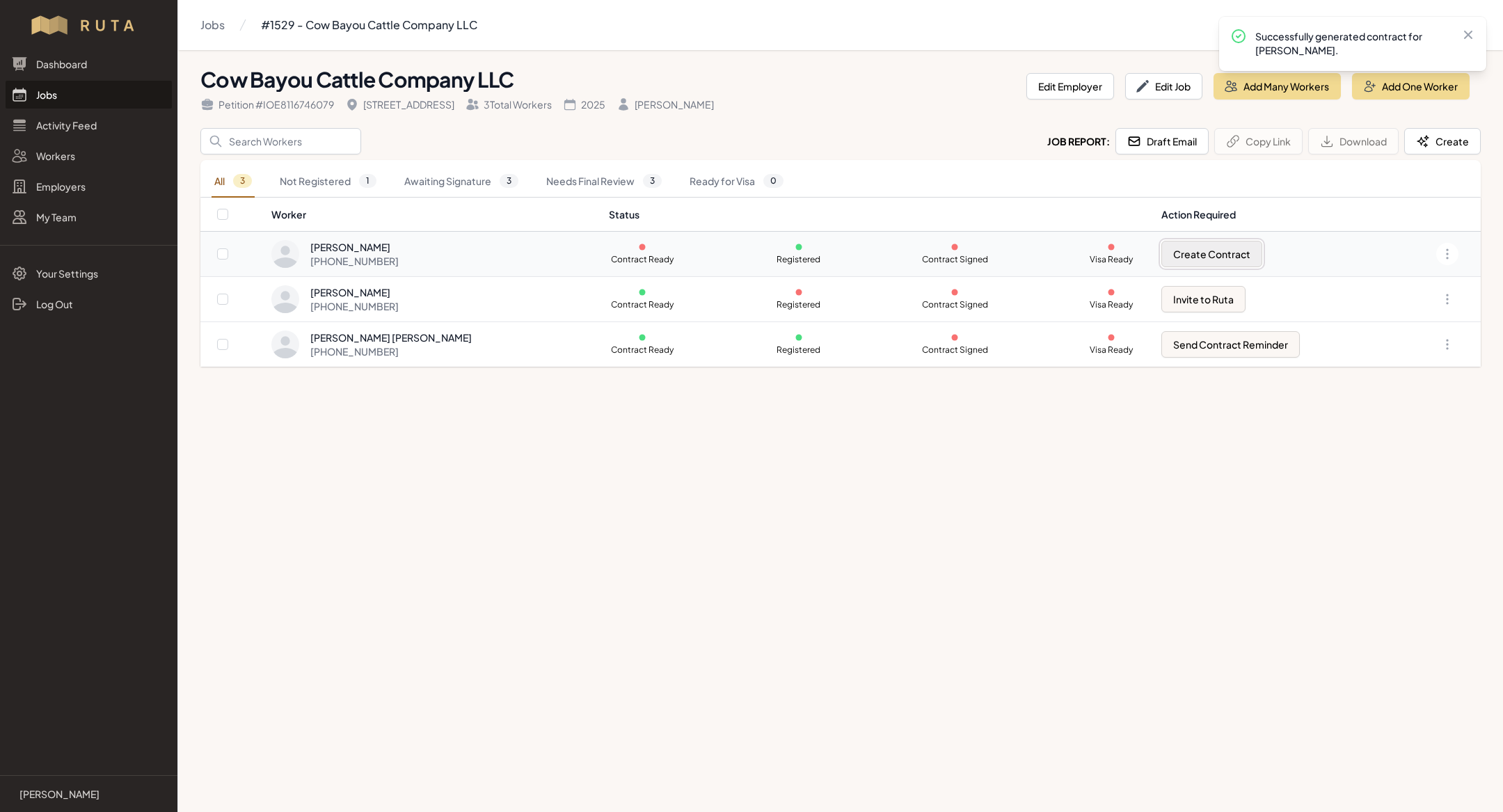
click at [1200, 253] on button "Create Contract" at bounding box center [1211, 254] width 101 height 26
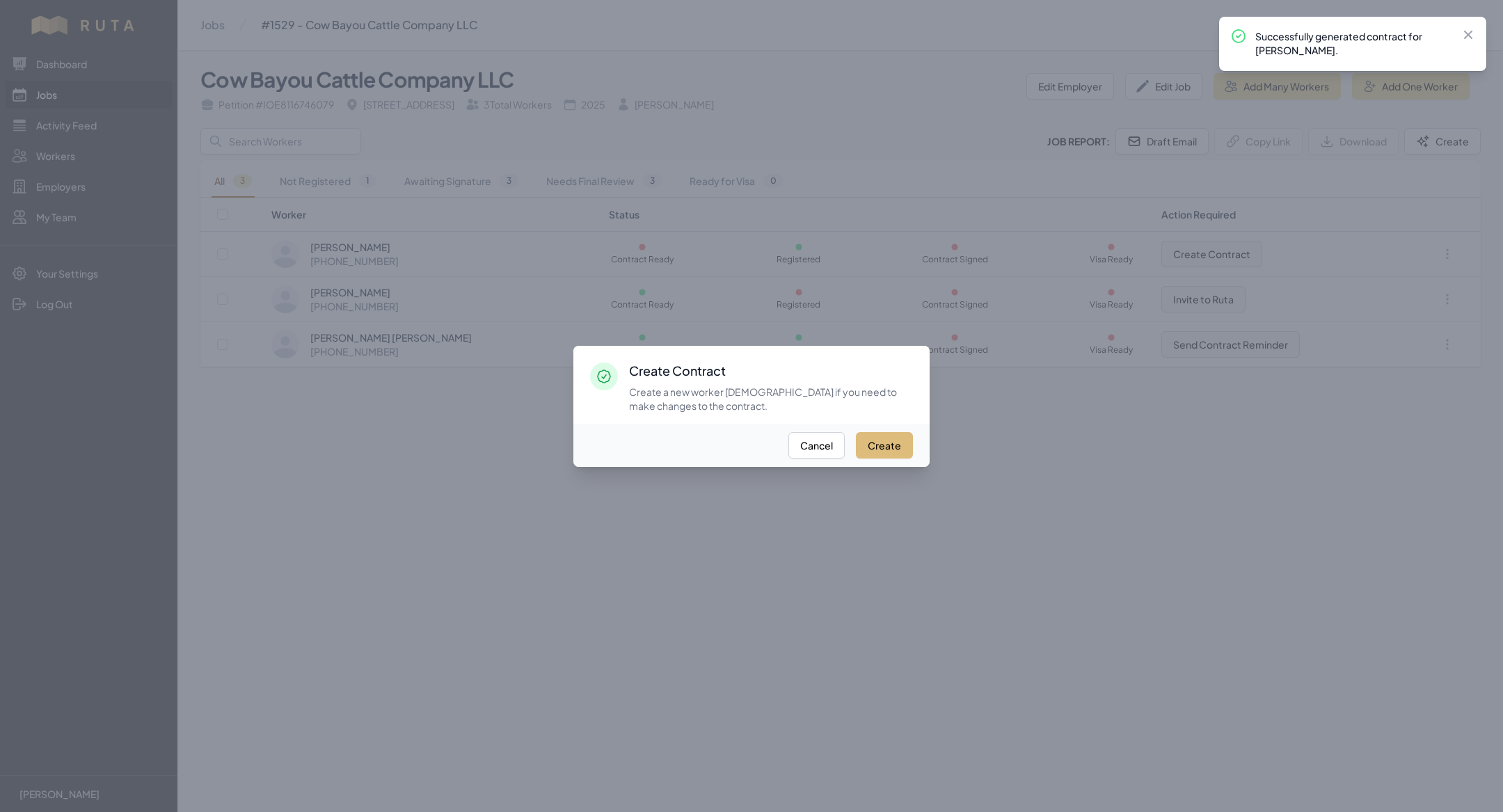
click at [897, 448] on button "Create" at bounding box center [884, 445] width 57 height 26
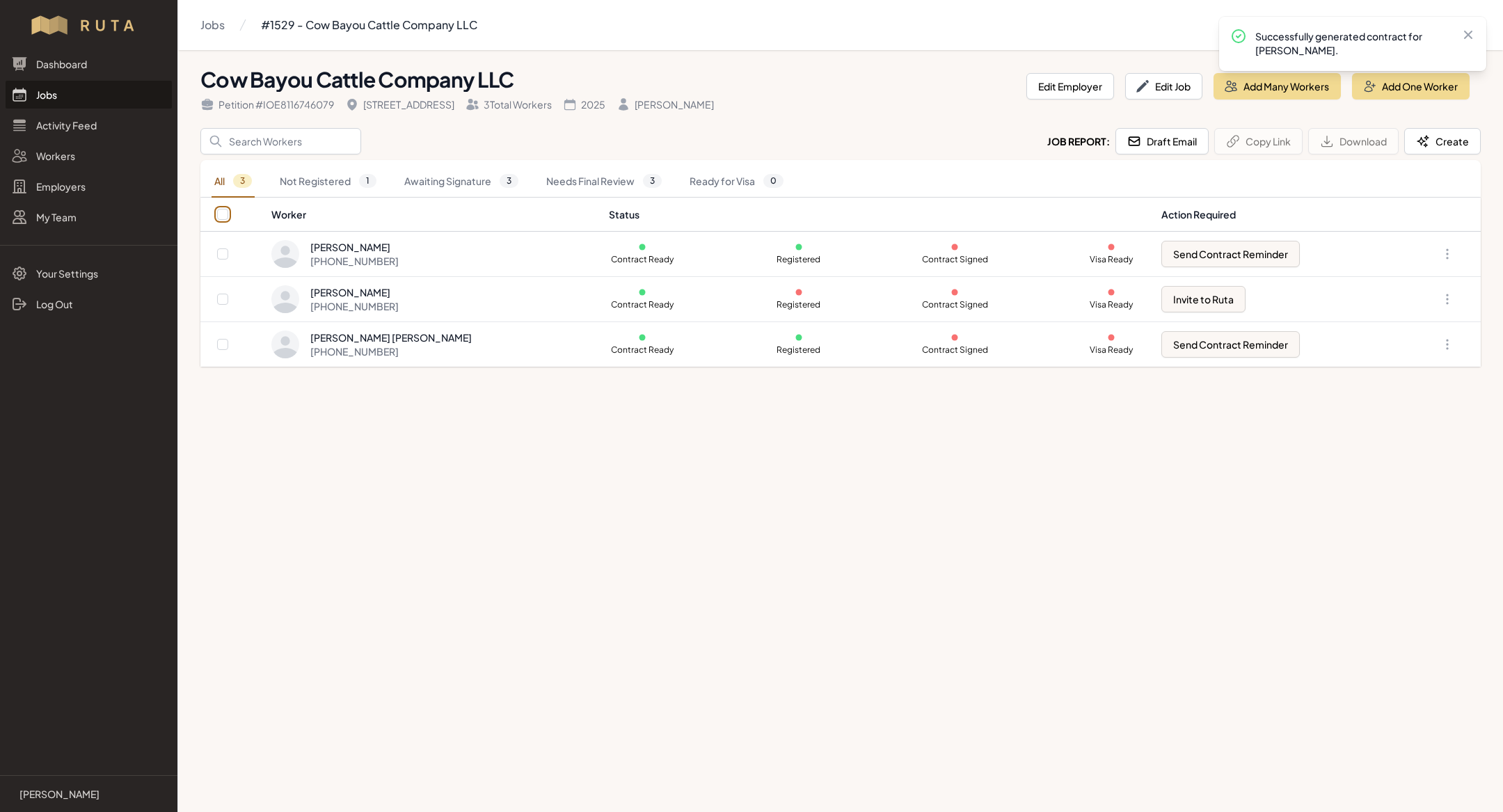
click at [220, 212] on input "checkbox" at bounding box center [223, 214] width 12 height 12
checkbox input "true"
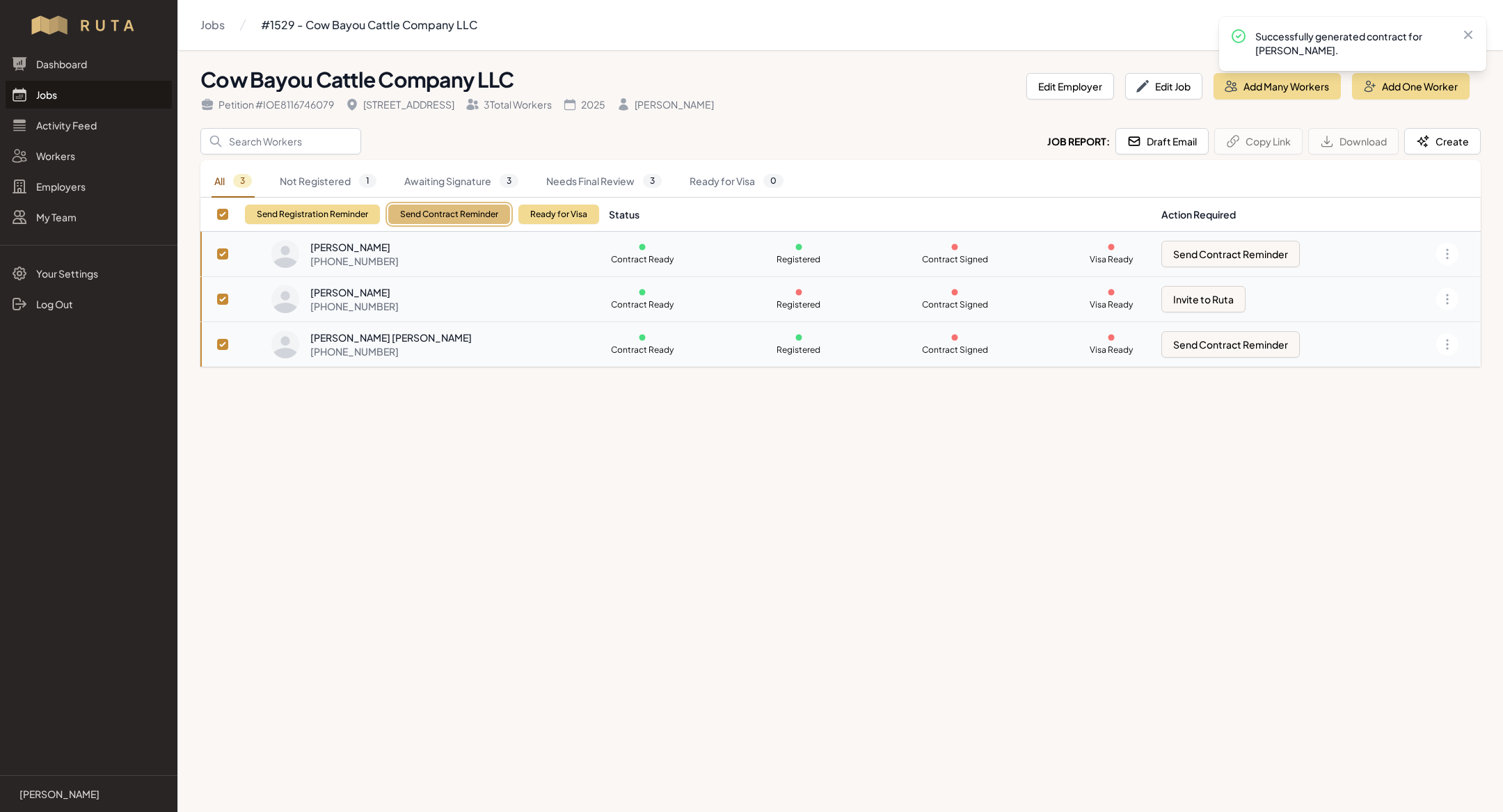
click at [474, 206] on button "Send Contract Reminder" at bounding box center [449, 214] width 122 height 19
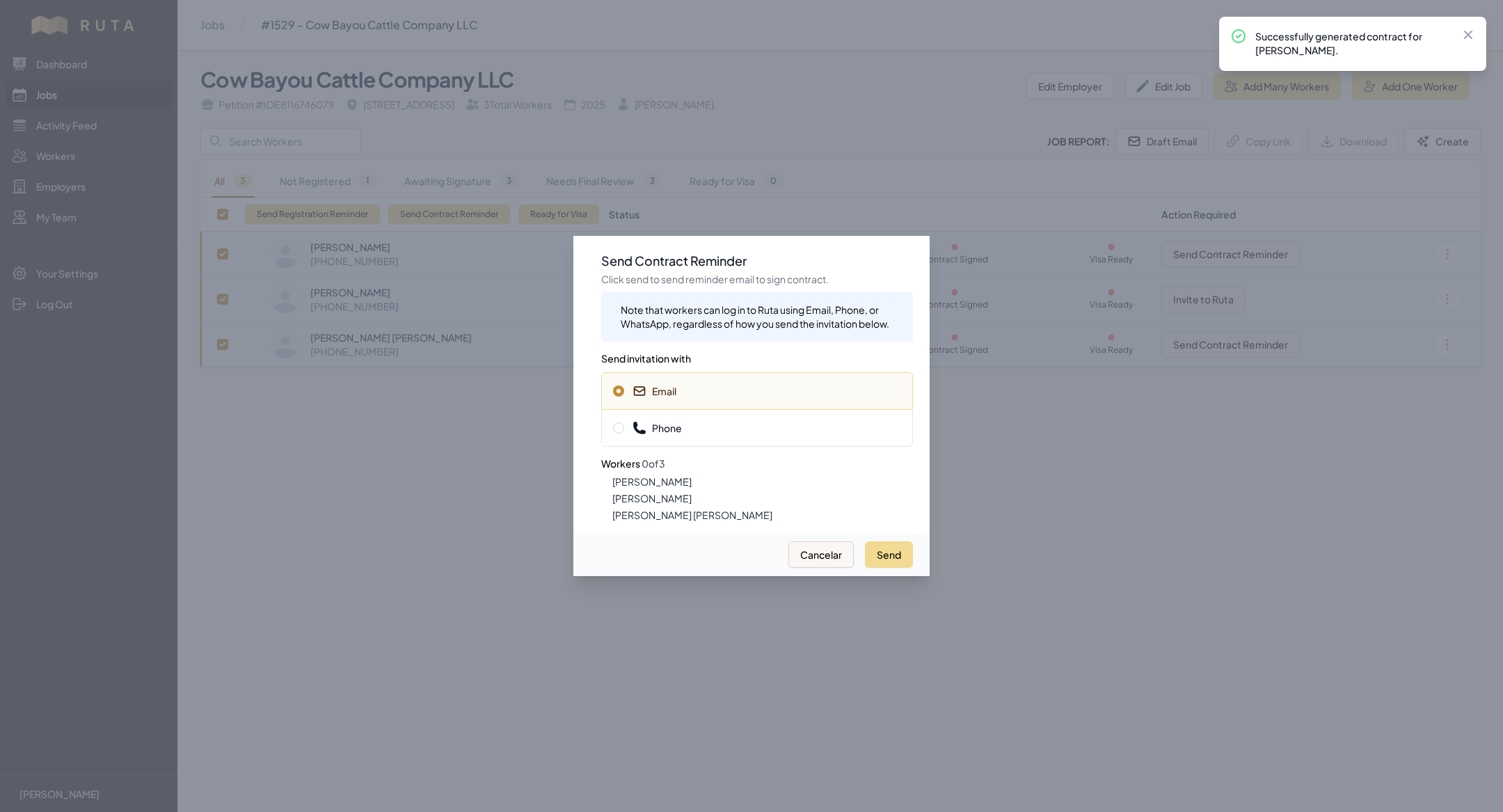
click at [757, 417] on div "Phone" at bounding box center [757, 427] width 312 height 38
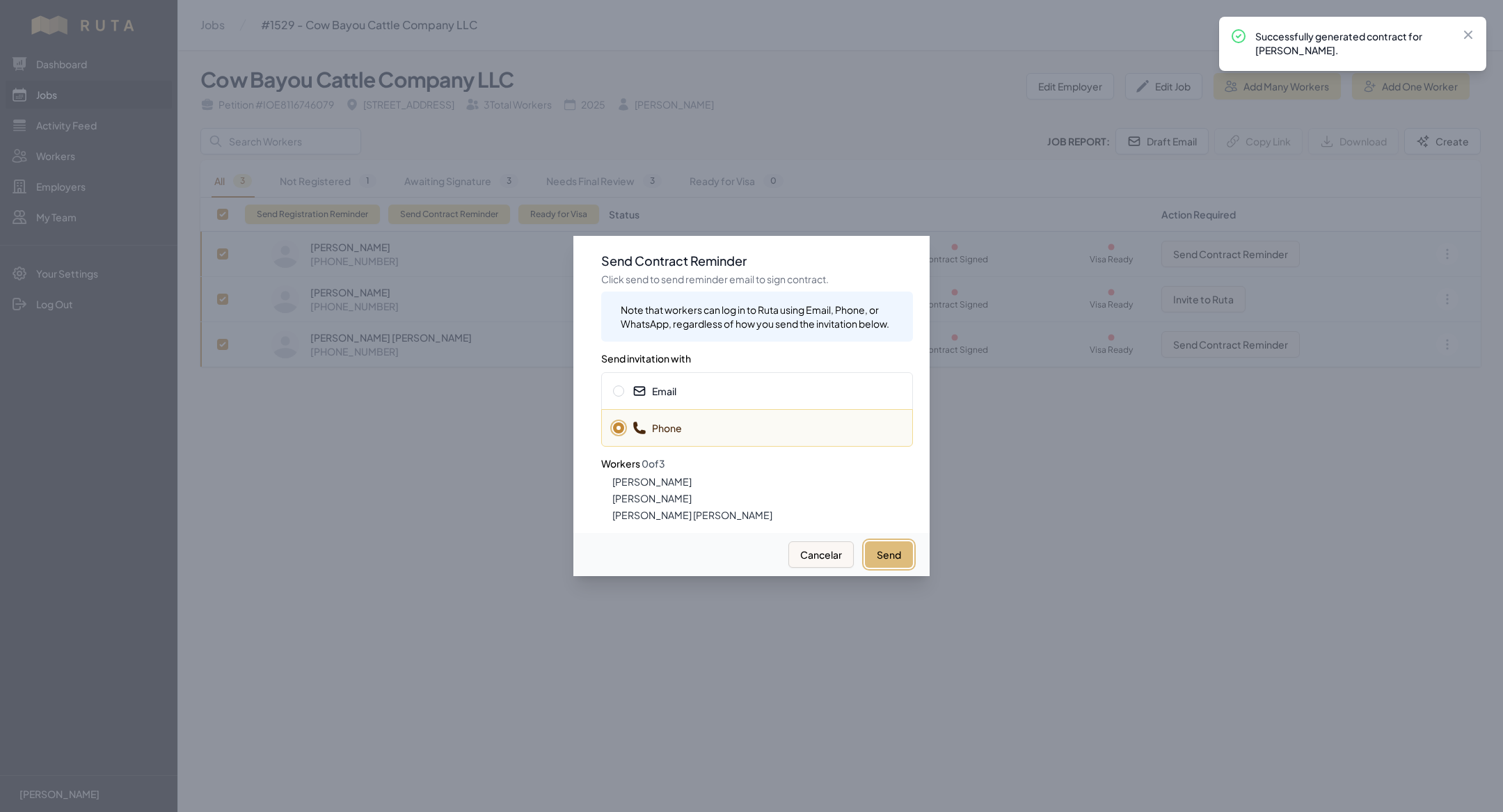
click at [894, 550] on button "Send" at bounding box center [889, 554] width 48 height 26
click at [723, 384] on span "Email" at bounding box center [757, 391] width 288 height 14
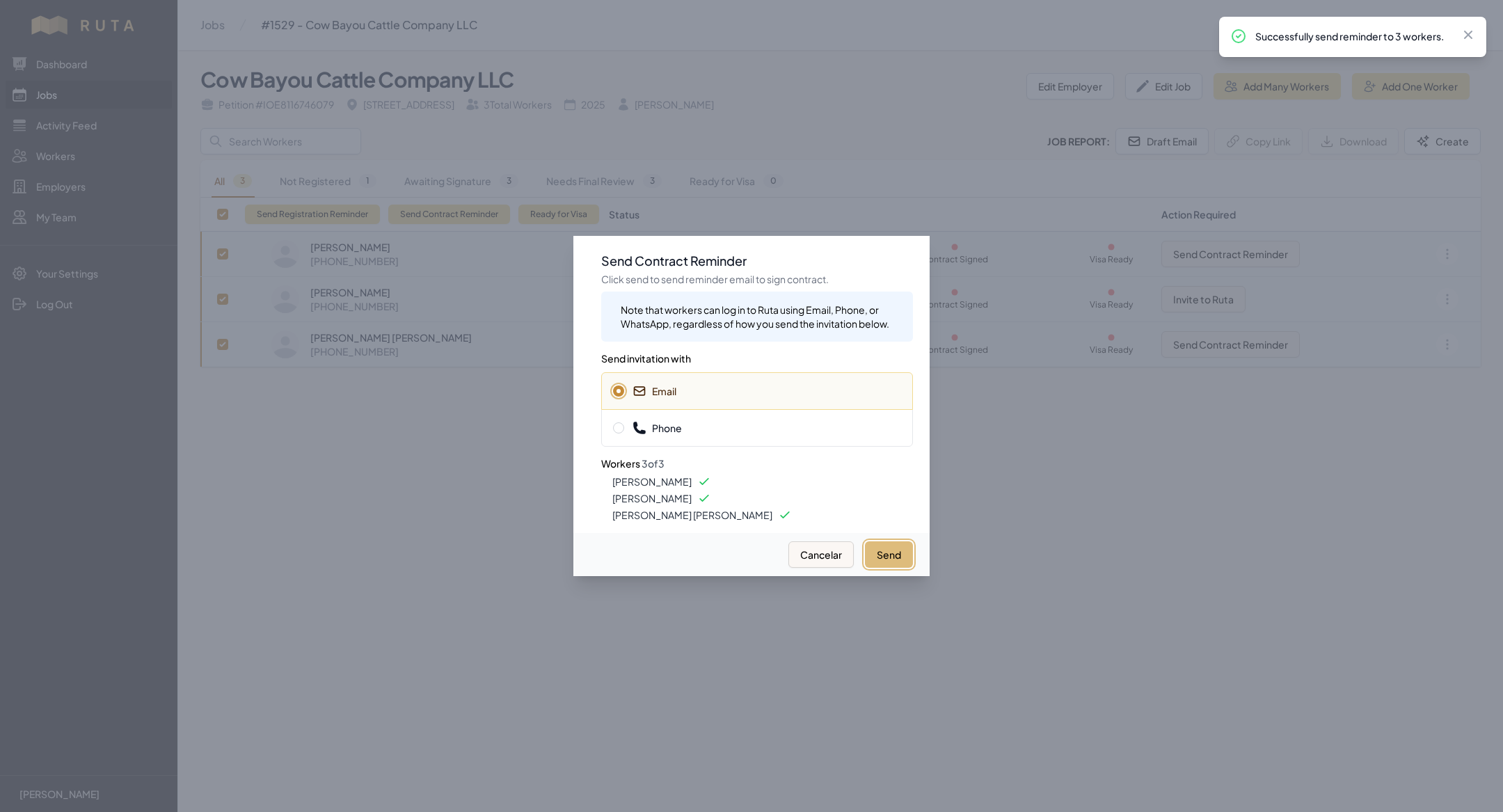
click at [897, 552] on button "Send" at bounding box center [889, 554] width 48 height 26
click at [419, 466] on div at bounding box center [752, 406] width 1503 height 812
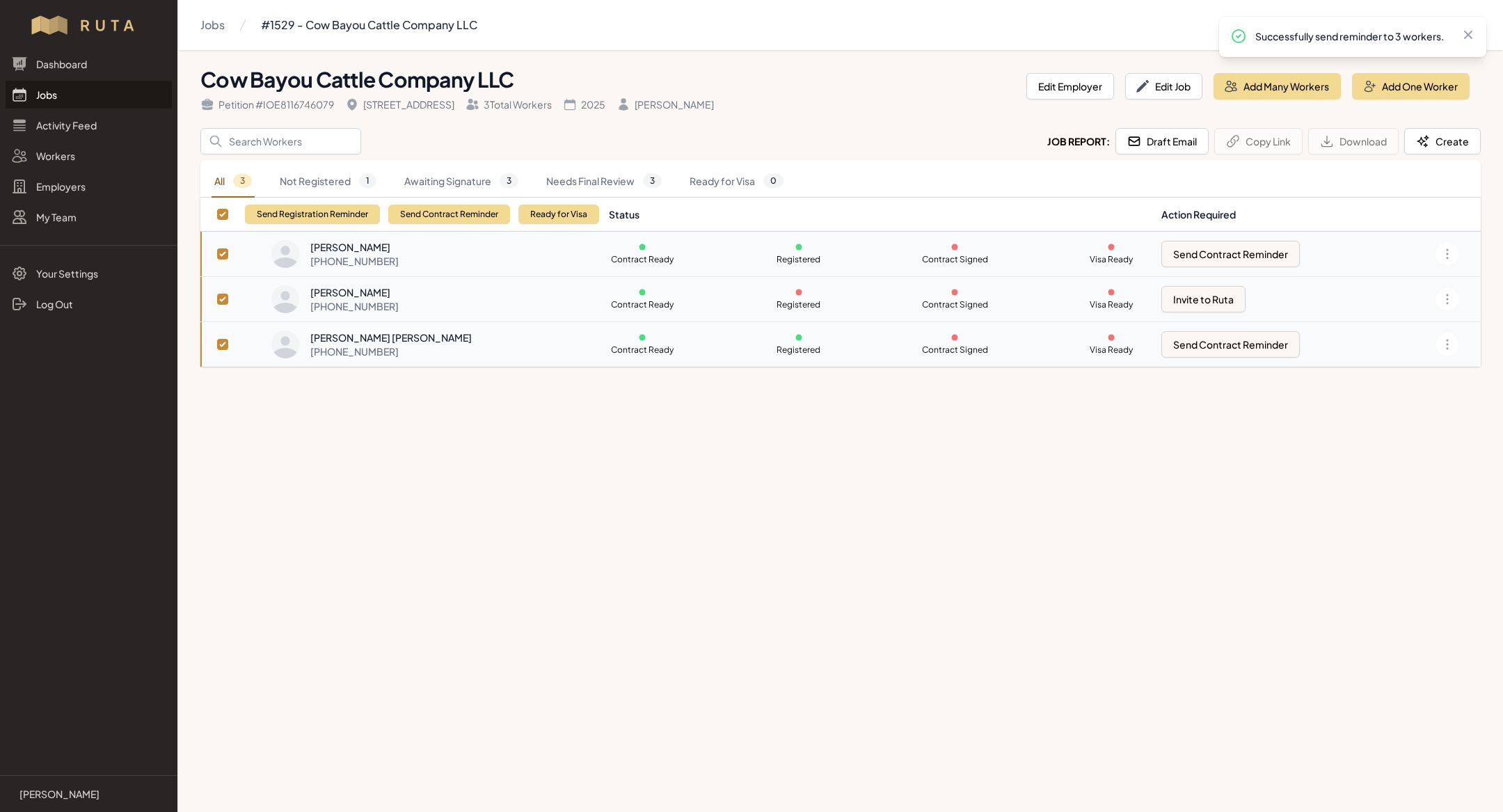
click at [101, 88] on link "Jobs" at bounding box center [88, 94] width 167 height 28
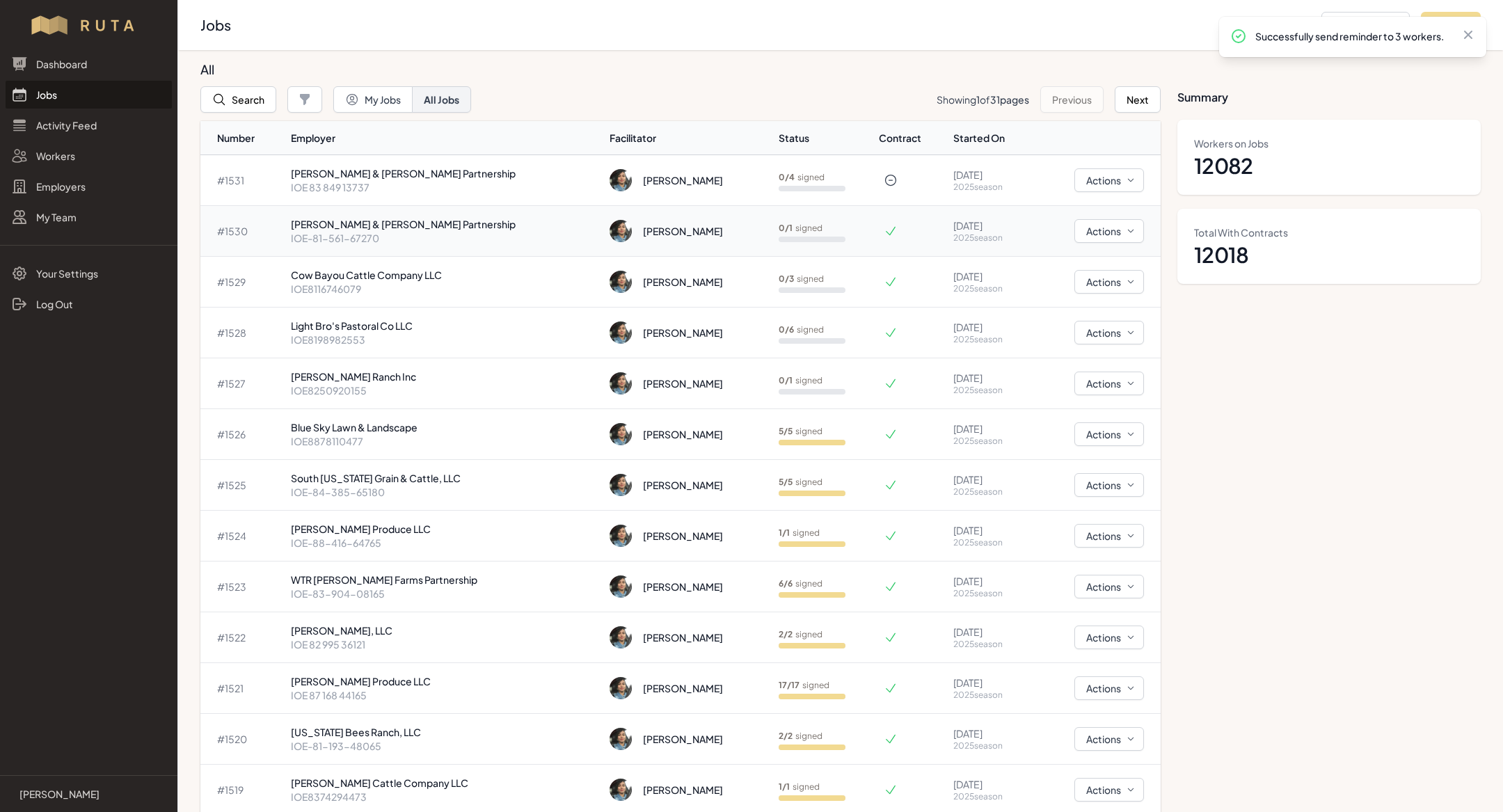
click at [384, 228] on p "[PERSON_NAME] & [PERSON_NAME] Partnership" at bounding box center [445, 224] width 309 height 14
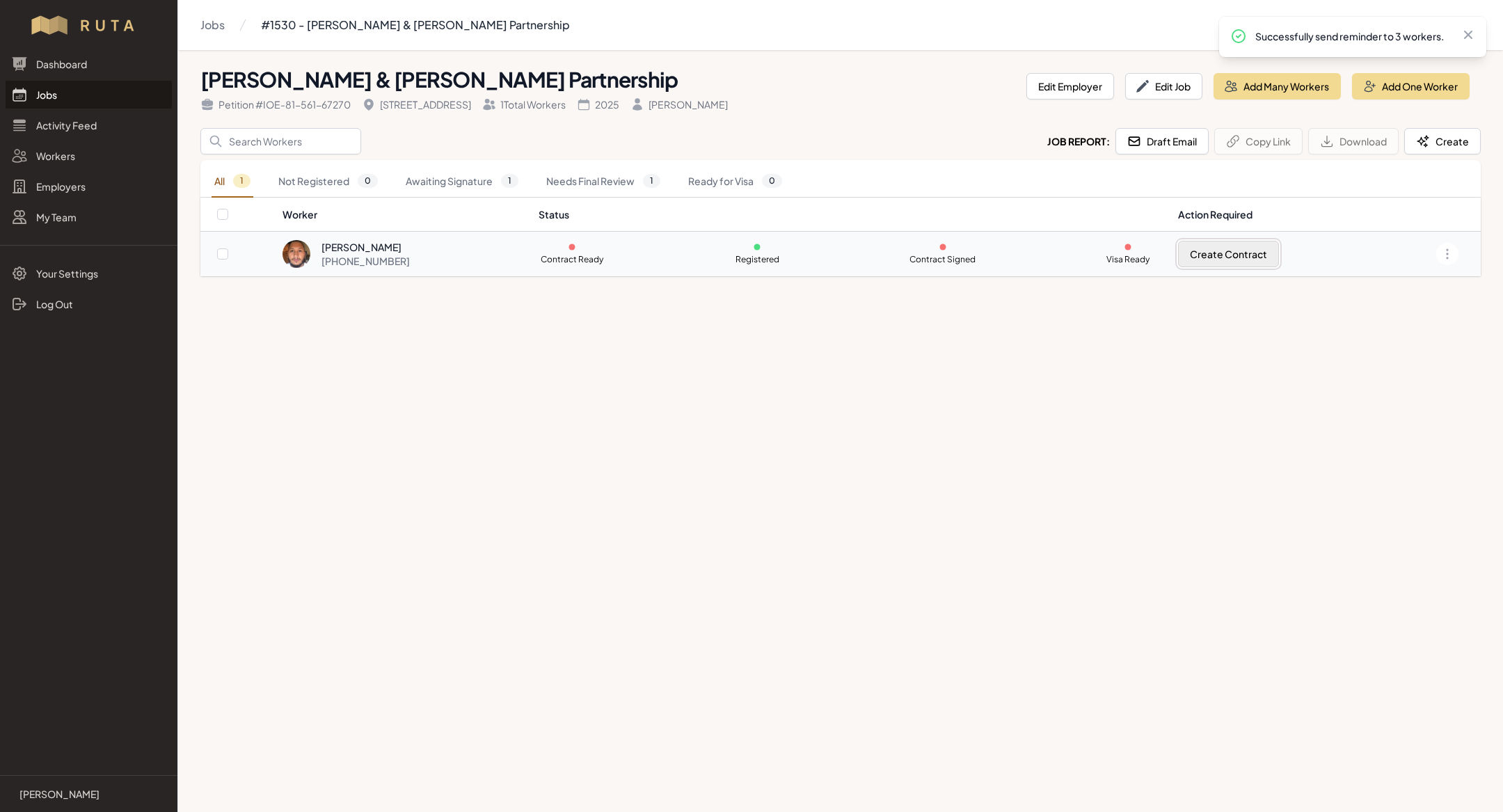
click at [1254, 243] on button "Create Contract" at bounding box center [1228, 254] width 101 height 26
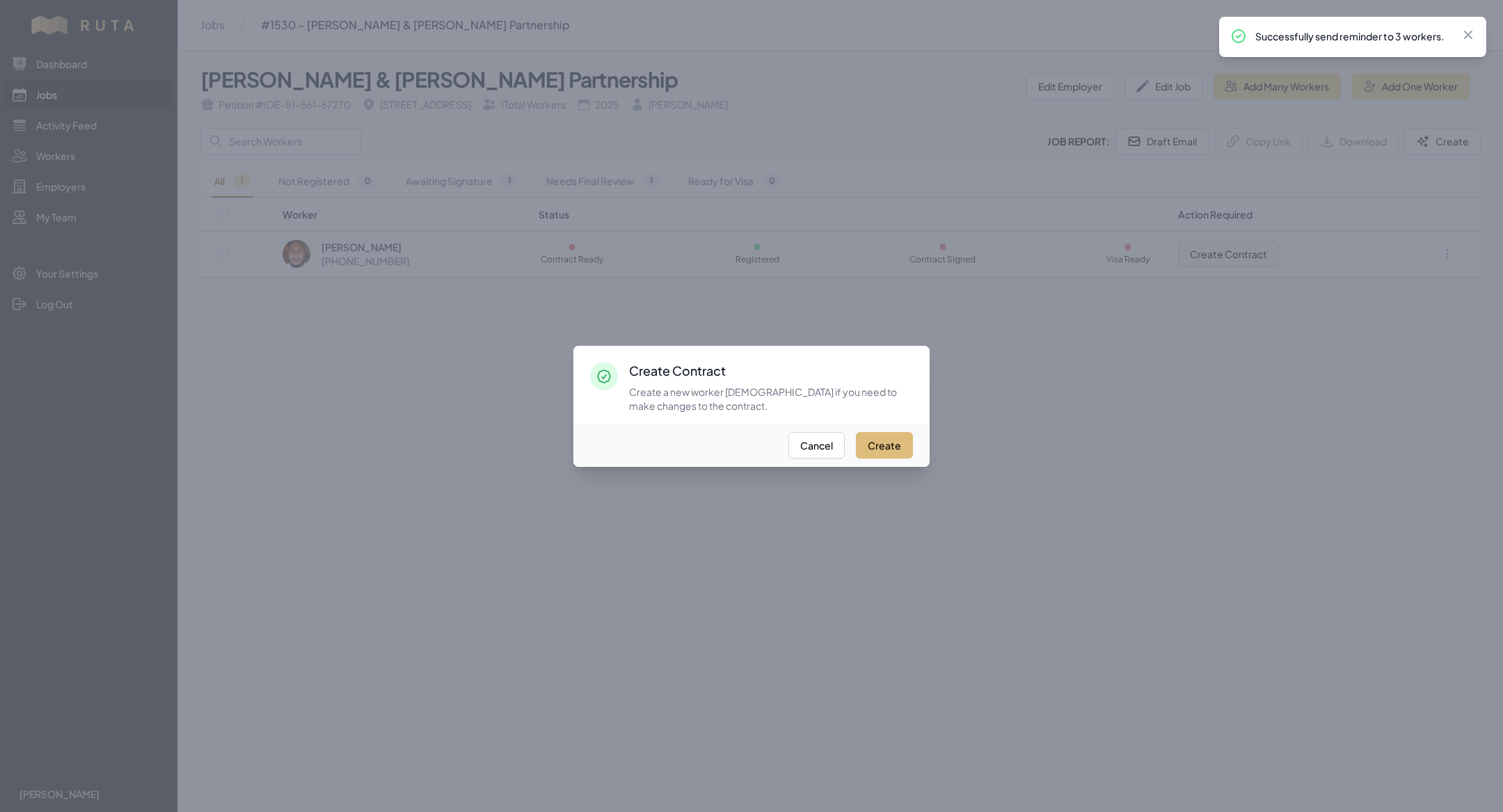
click at [894, 437] on button "Create" at bounding box center [884, 445] width 57 height 26
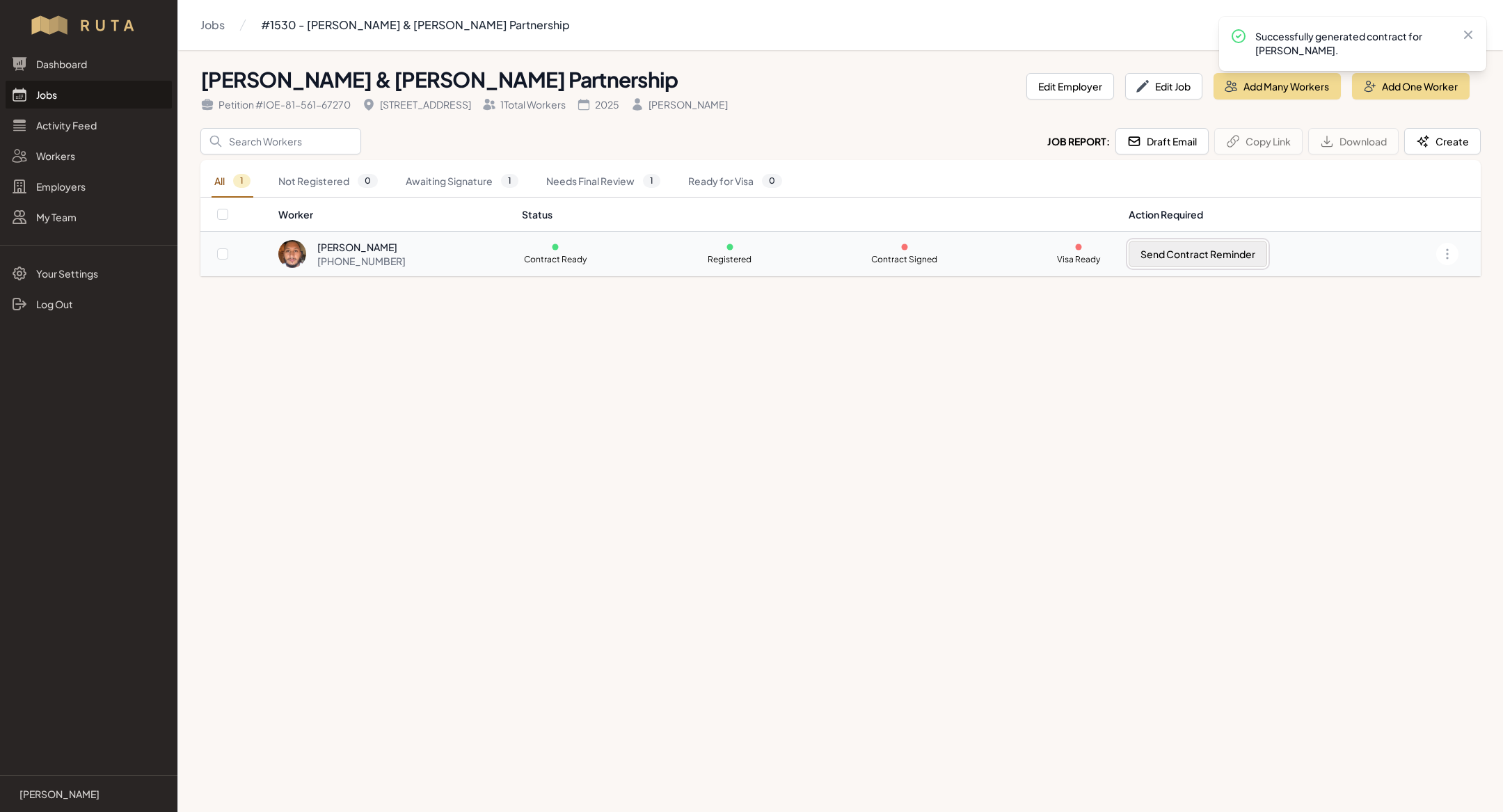
click at [1215, 255] on button "Send Contract Reminder" at bounding box center [1197, 254] width 138 height 26
checkbox input "true"
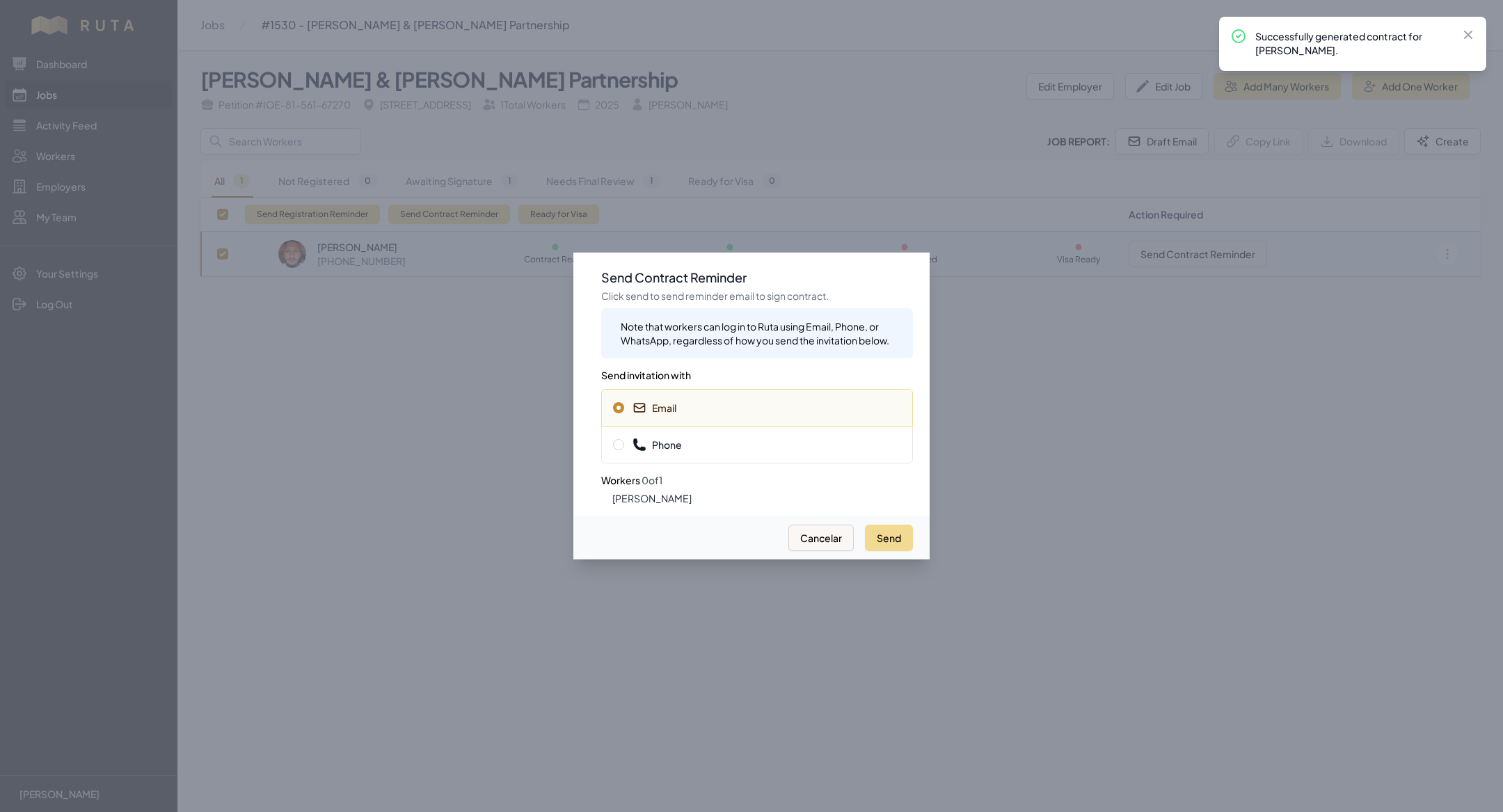
click at [857, 451] on span "Phone" at bounding box center [757, 444] width 288 height 14
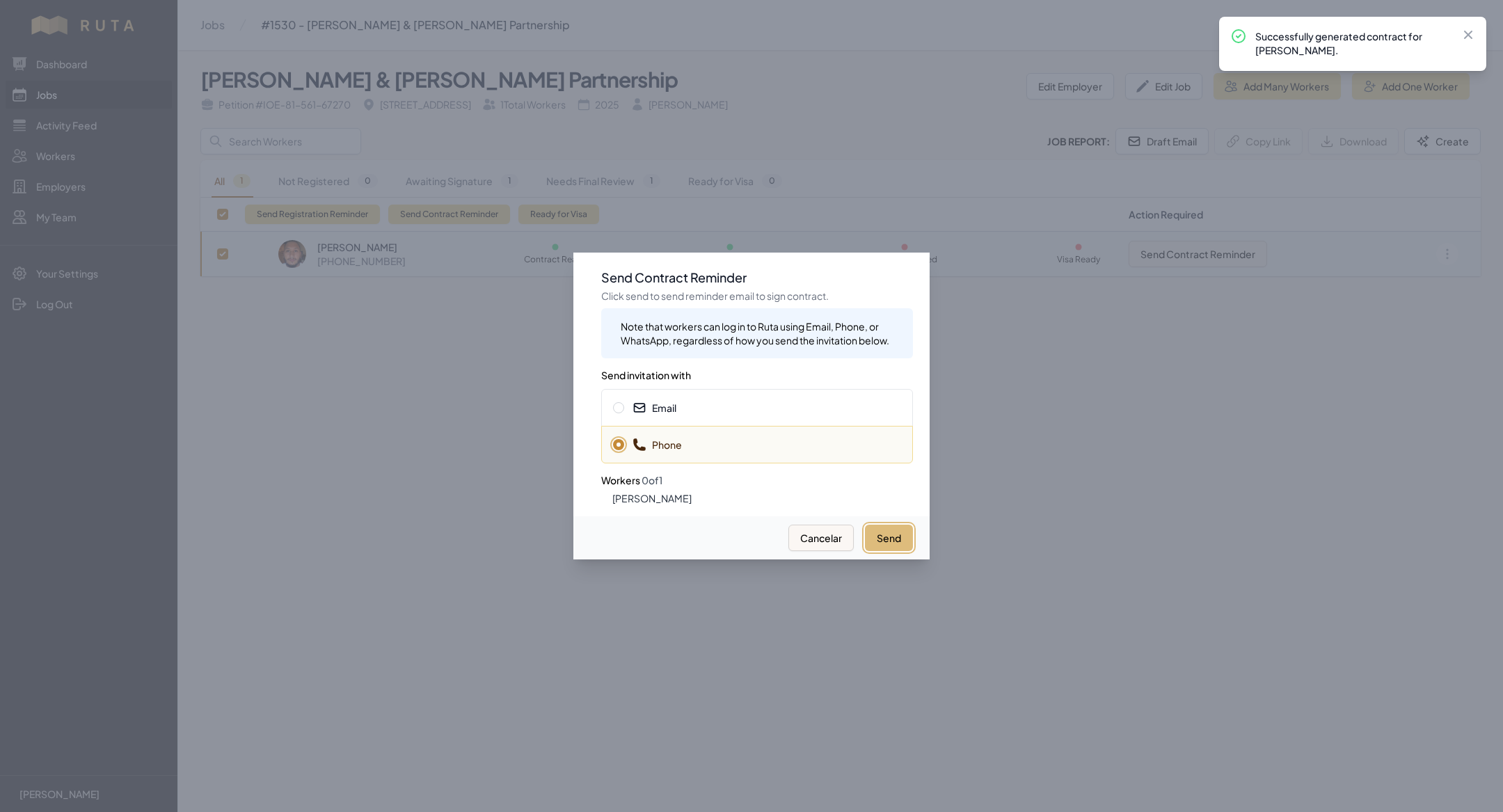
click at [904, 532] on button "Send" at bounding box center [889, 538] width 48 height 26
click at [823, 396] on div "Email" at bounding box center [757, 408] width 312 height 38
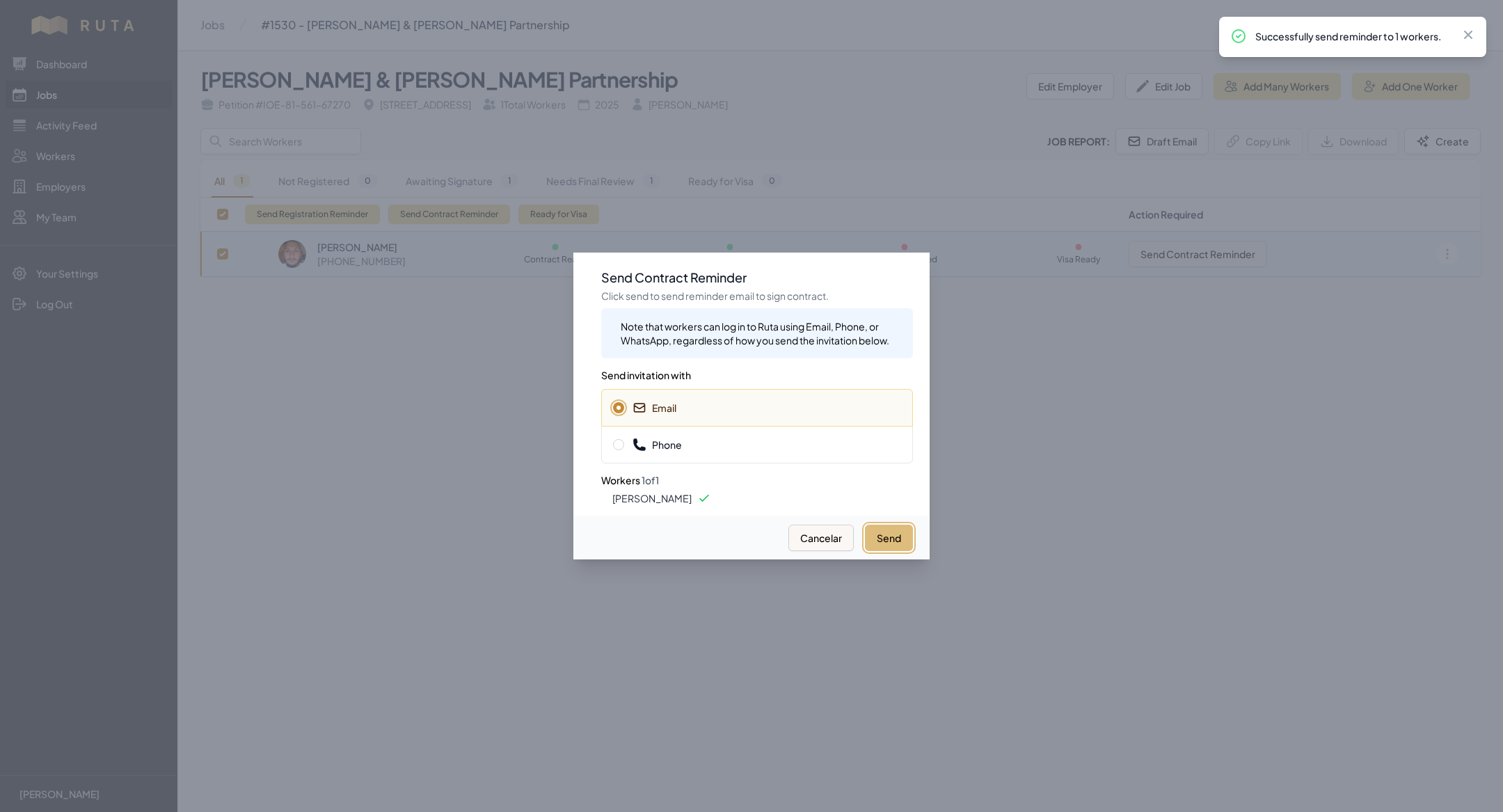
click at [903, 542] on button "Send" at bounding box center [889, 538] width 48 height 26
click at [824, 447] on span "Phone" at bounding box center [757, 444] width 288 height 14
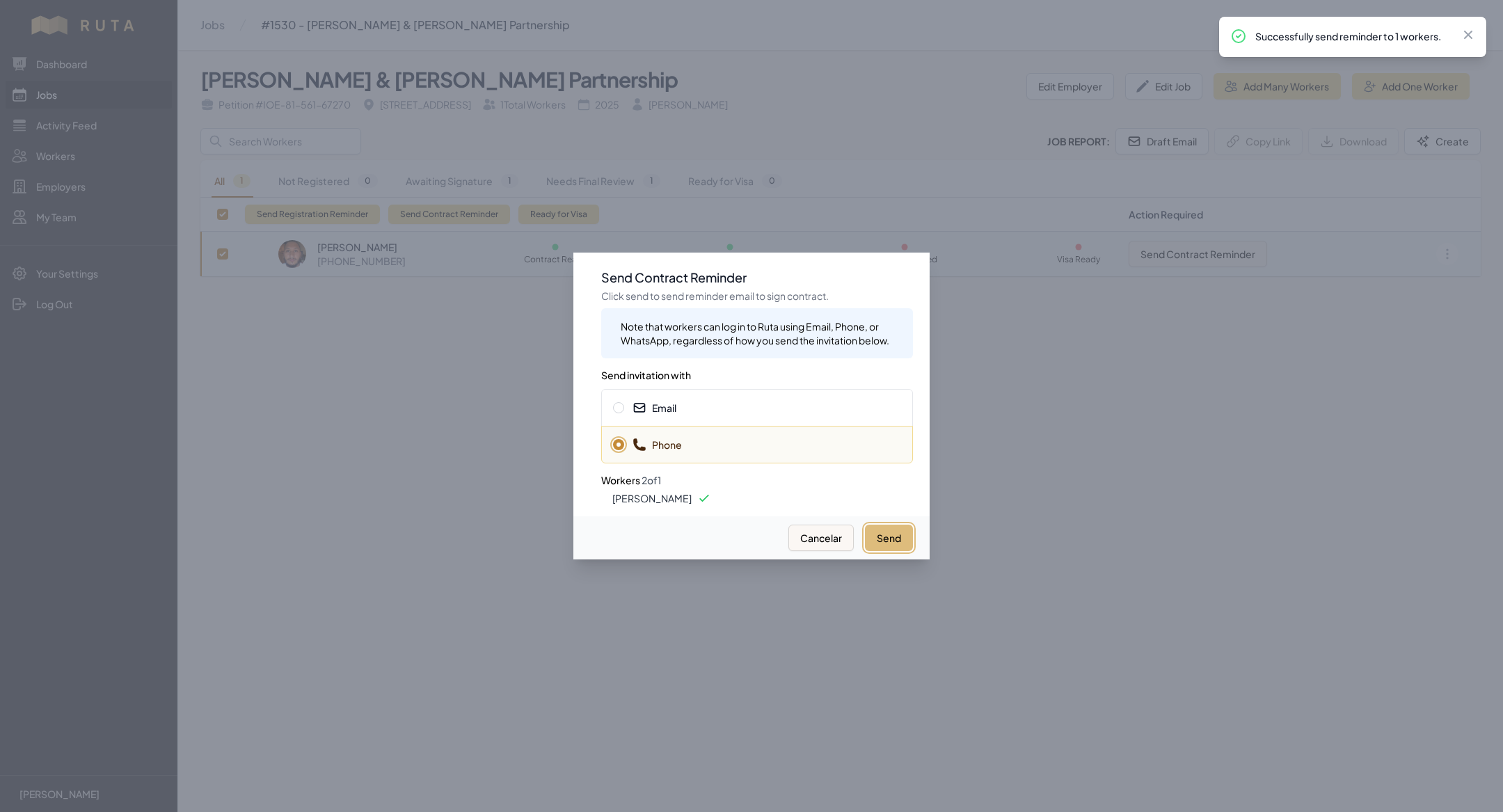
click at [877, 534] on button "Send" at bounding box center [889, 538] width 48 height 26
click at [464, 492] on div at bounding box center [752, 406] width 1503 height 812
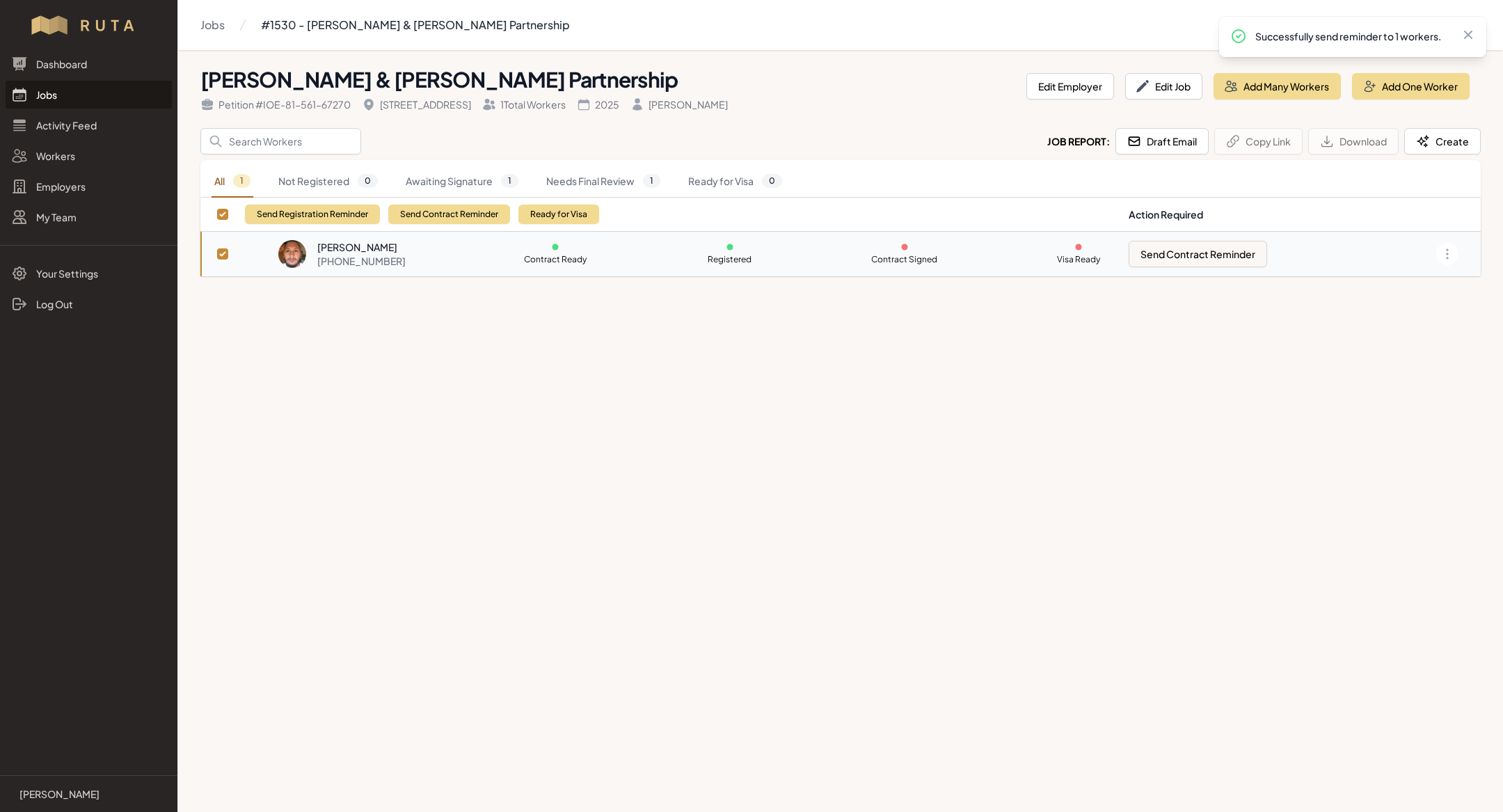
click at [84, 87] on link "Jobs" at bounding box center [88, 94] width 167 height 28
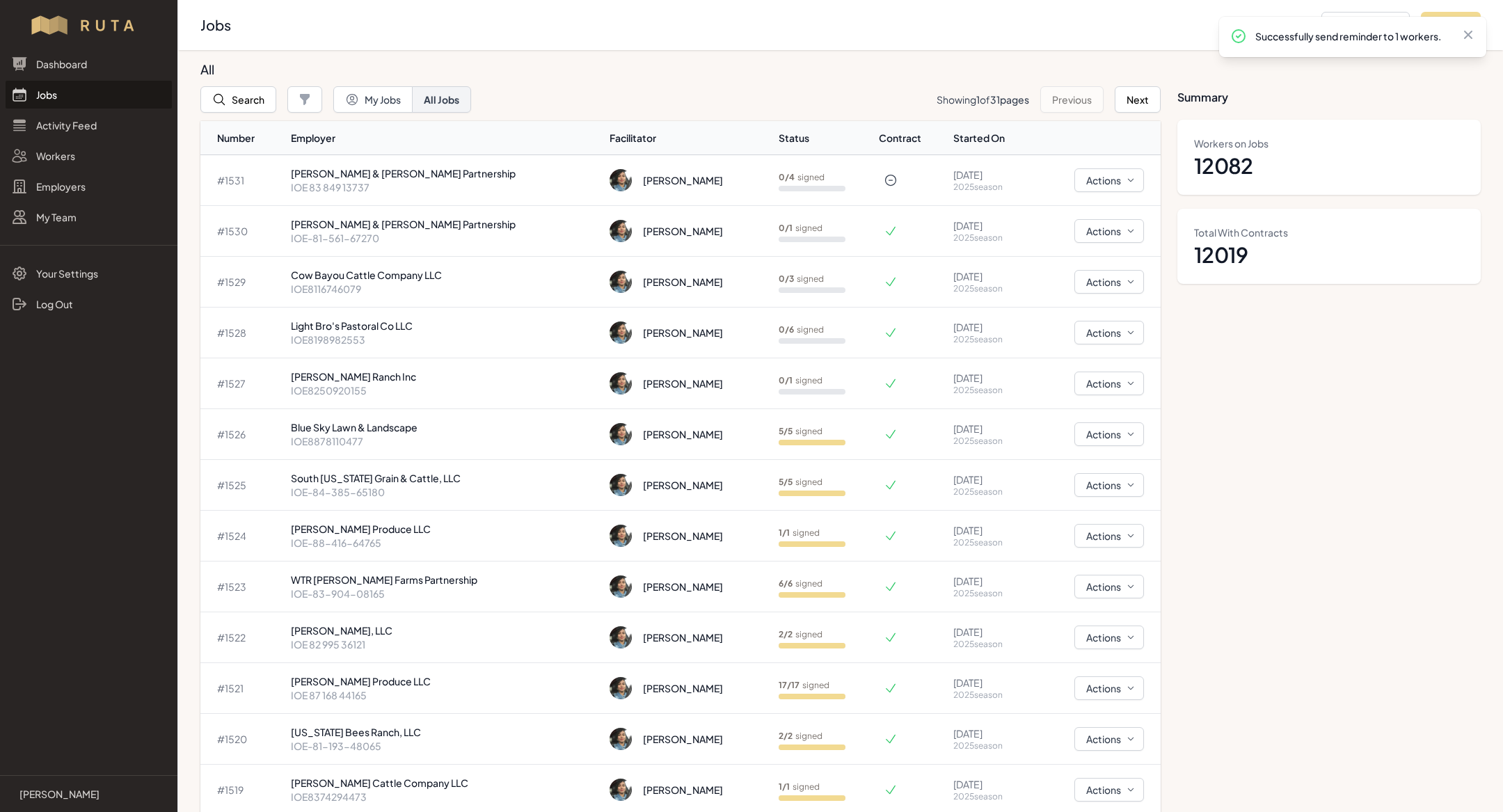
click at [89, 94] on link "Jobs" at bounding box center [88, 94] width 167 height 28
click at [238, 109] on button "Search" at bounding box center [238, 99] width 76 height 26
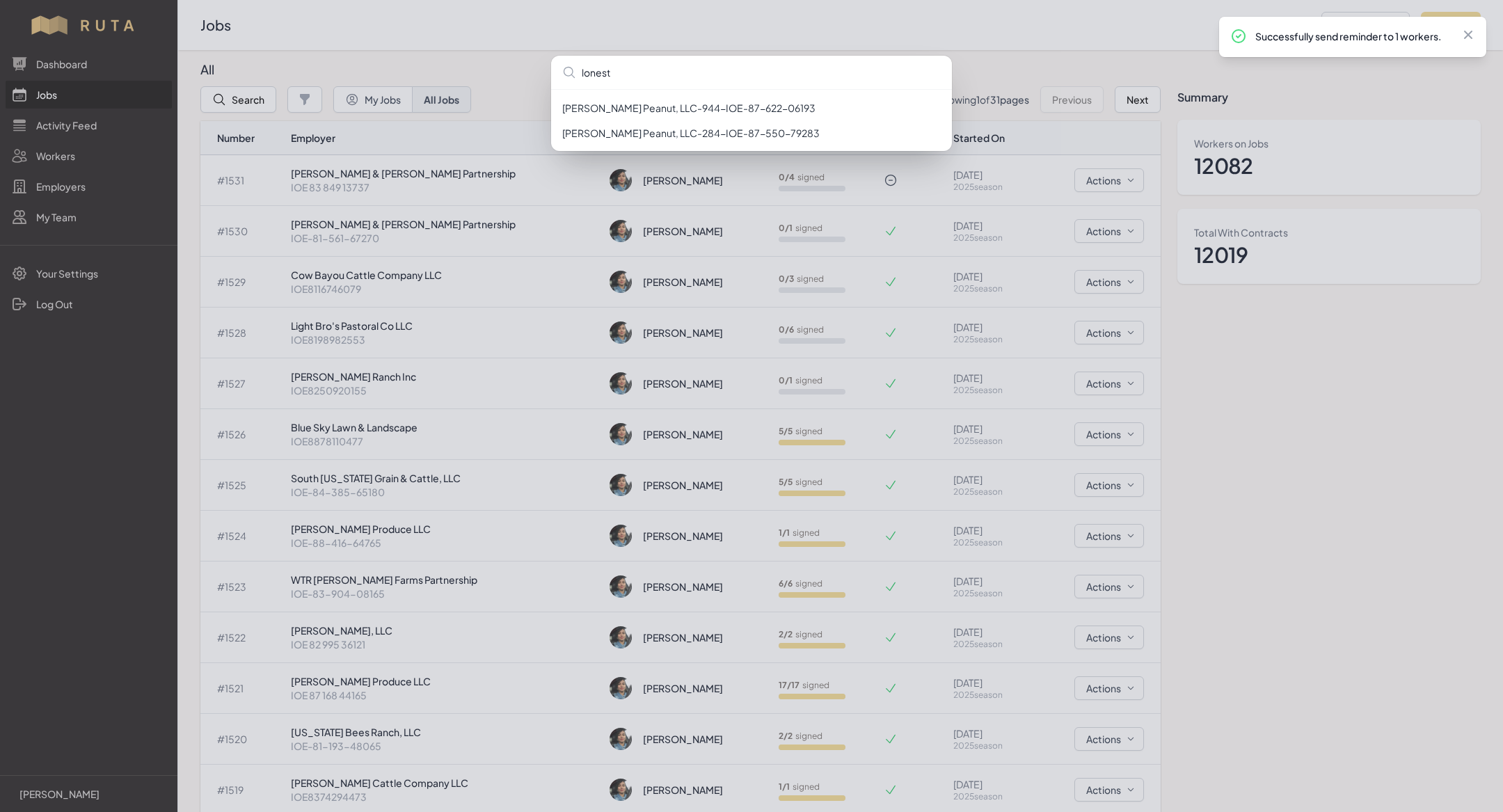
type input "lonest"
click at [1471, 34] on icon at bounding box center [1468, 35] width 14 height 14
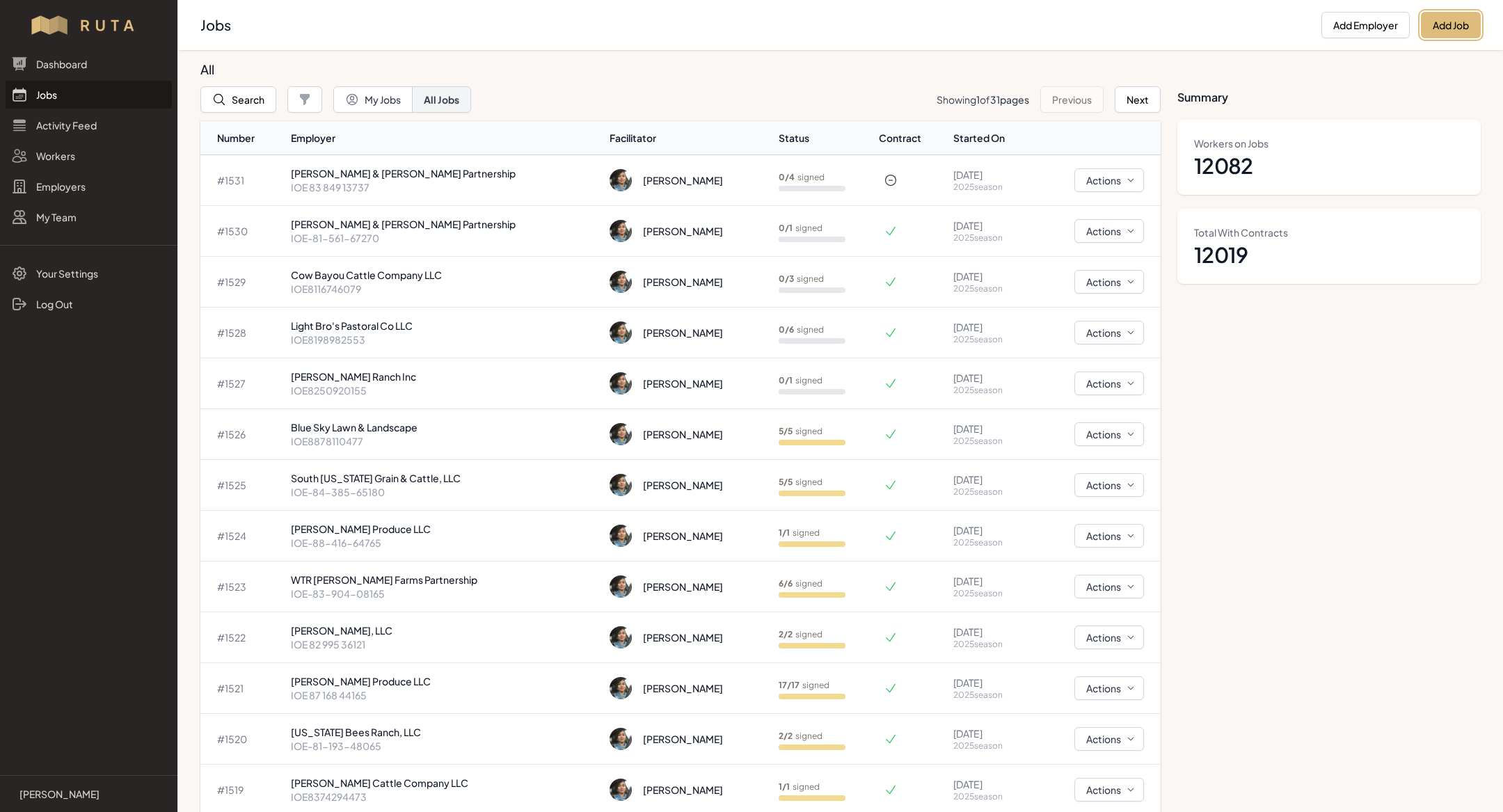
click at [1456, 26] on button "Add Job" at bounding box center [1451, 25] width 60 height 26
select select "2023"
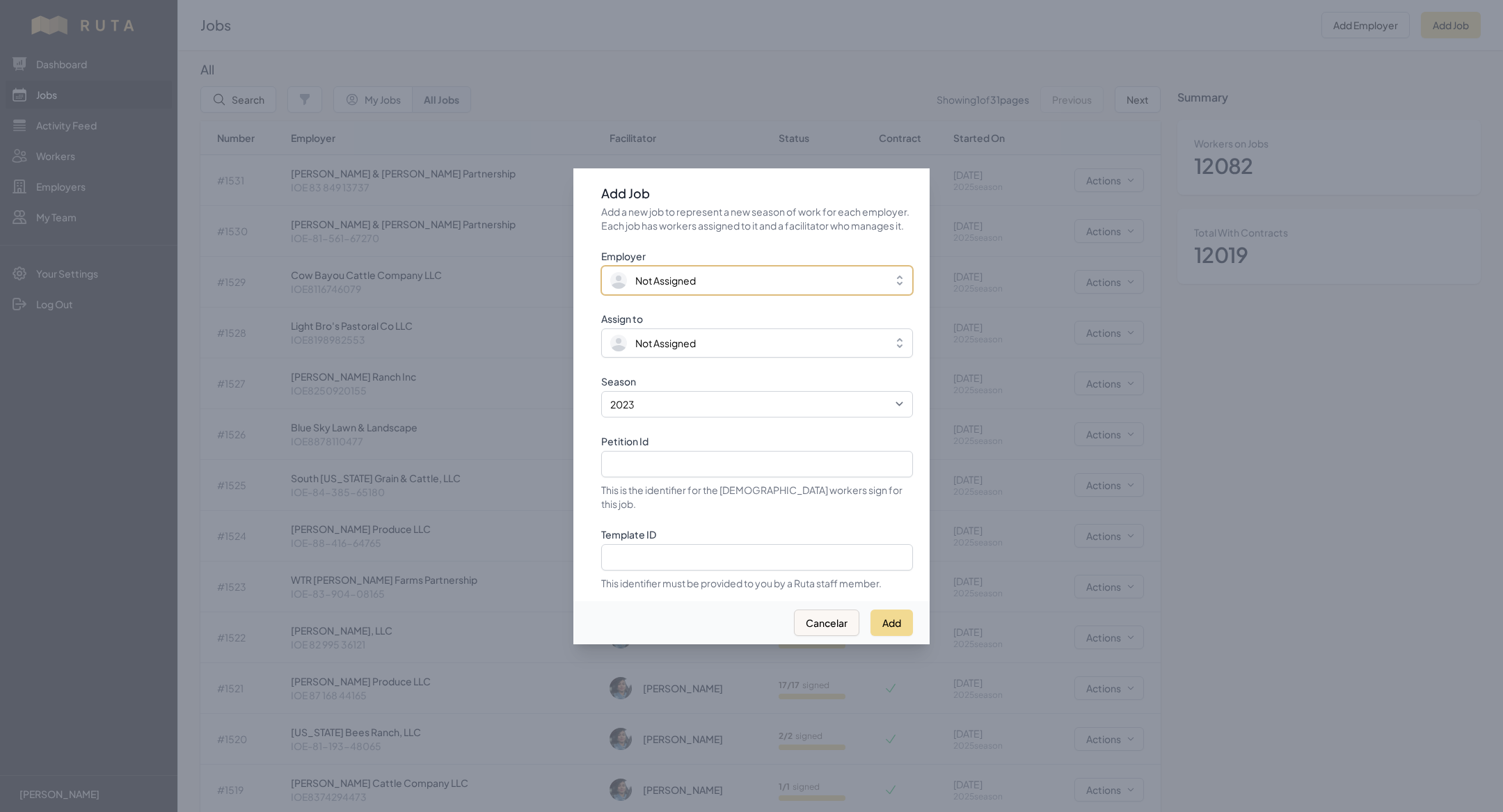
click at [676, 287] on span "Not Assigned" at bounding box center [666, 280] width 61 height 14
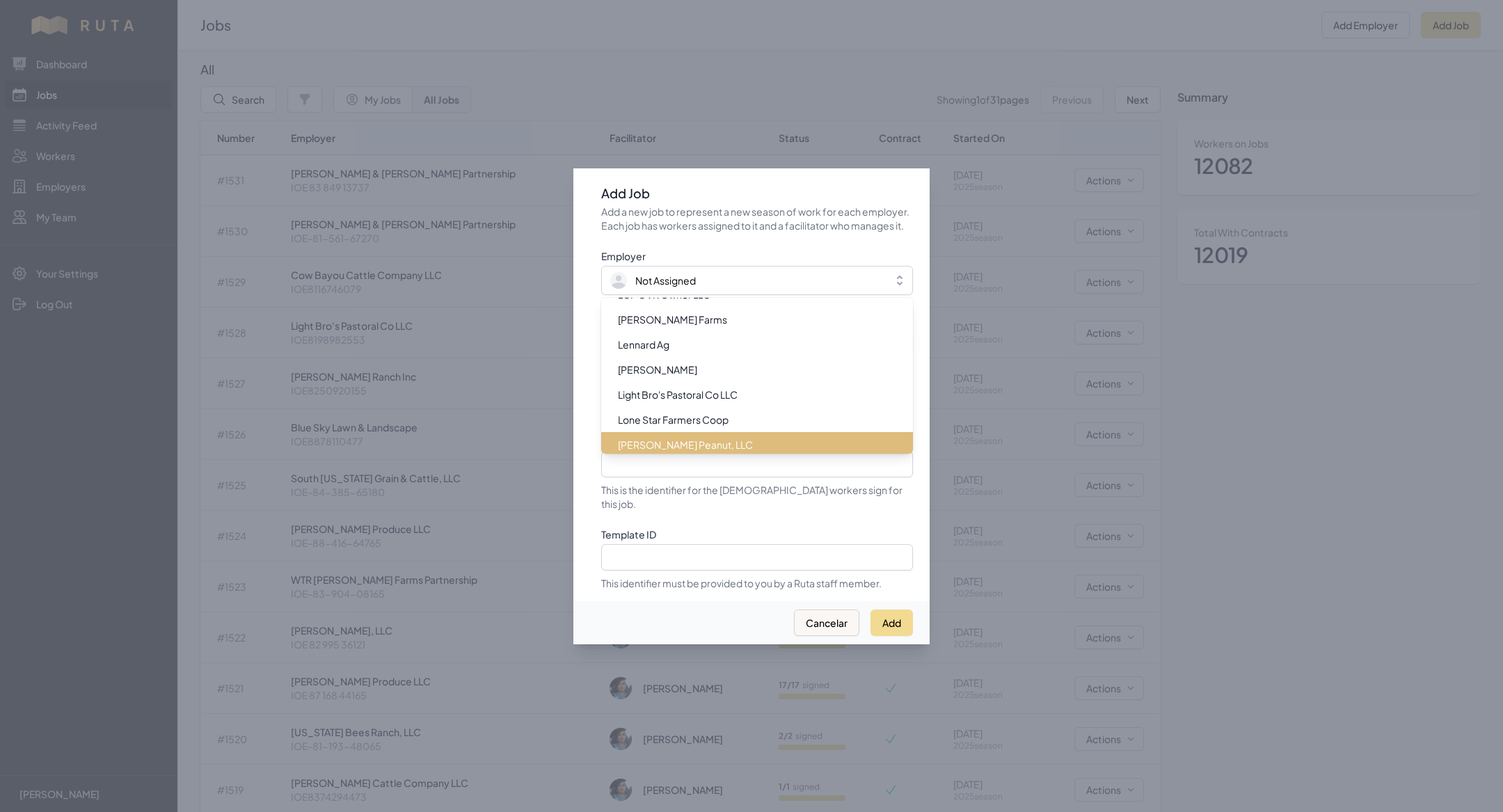
scroll to position [9423, 0]
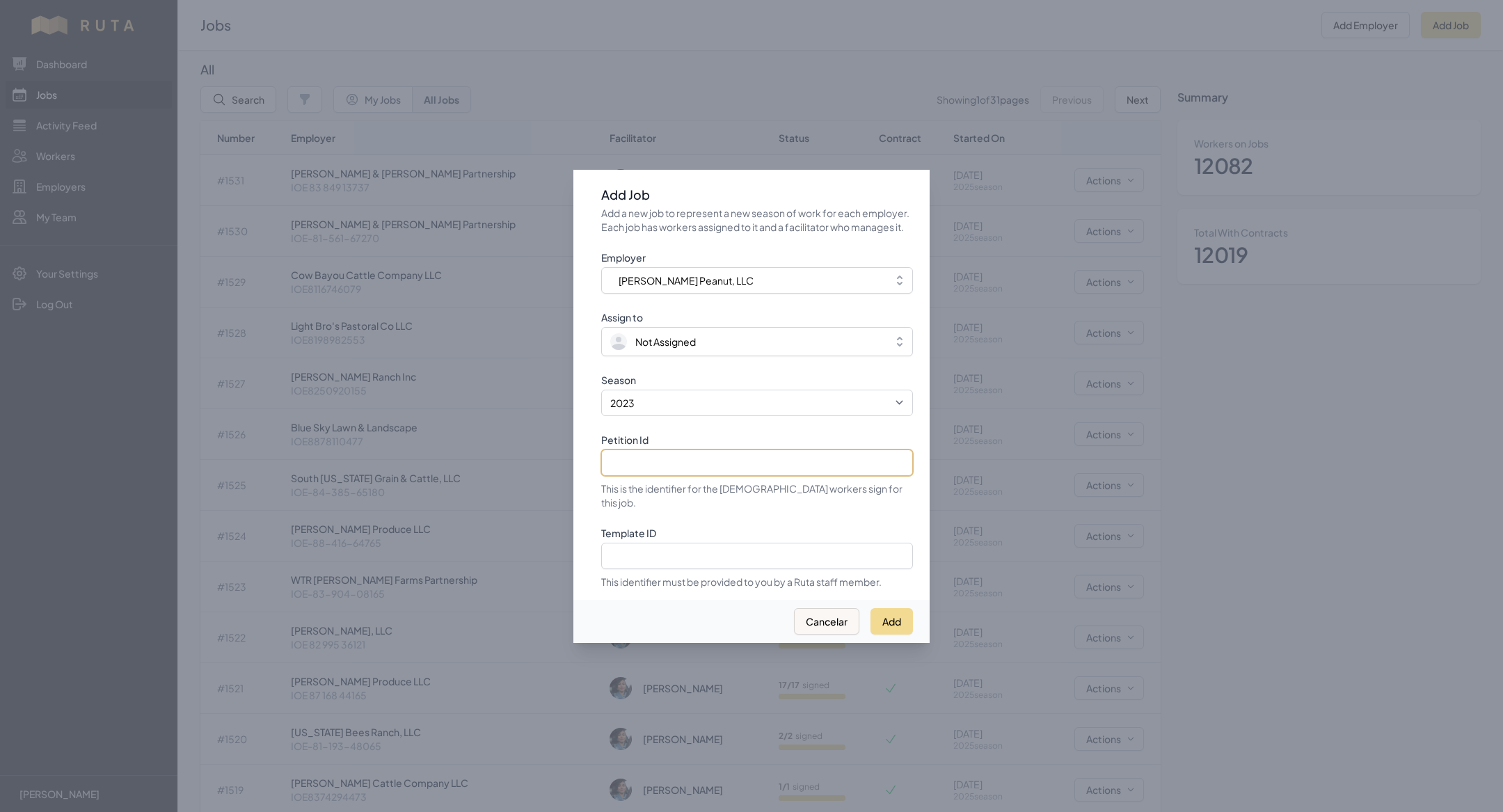
click at [656, 470] on input "Petition Id" at bounding box center [757, 463] width 312 height 26
paste input "IOE-86-532-28979"
type input "IOE-86-532-28979"
click at [662, 398] on select "2021 2022 2023 2024 2025" at bounding box center [757, 403] width 312 height 26
click at [601, 397] on select "2021 2022 2023 2024 2025" at bounding box center [757, 403] width 312 height 26
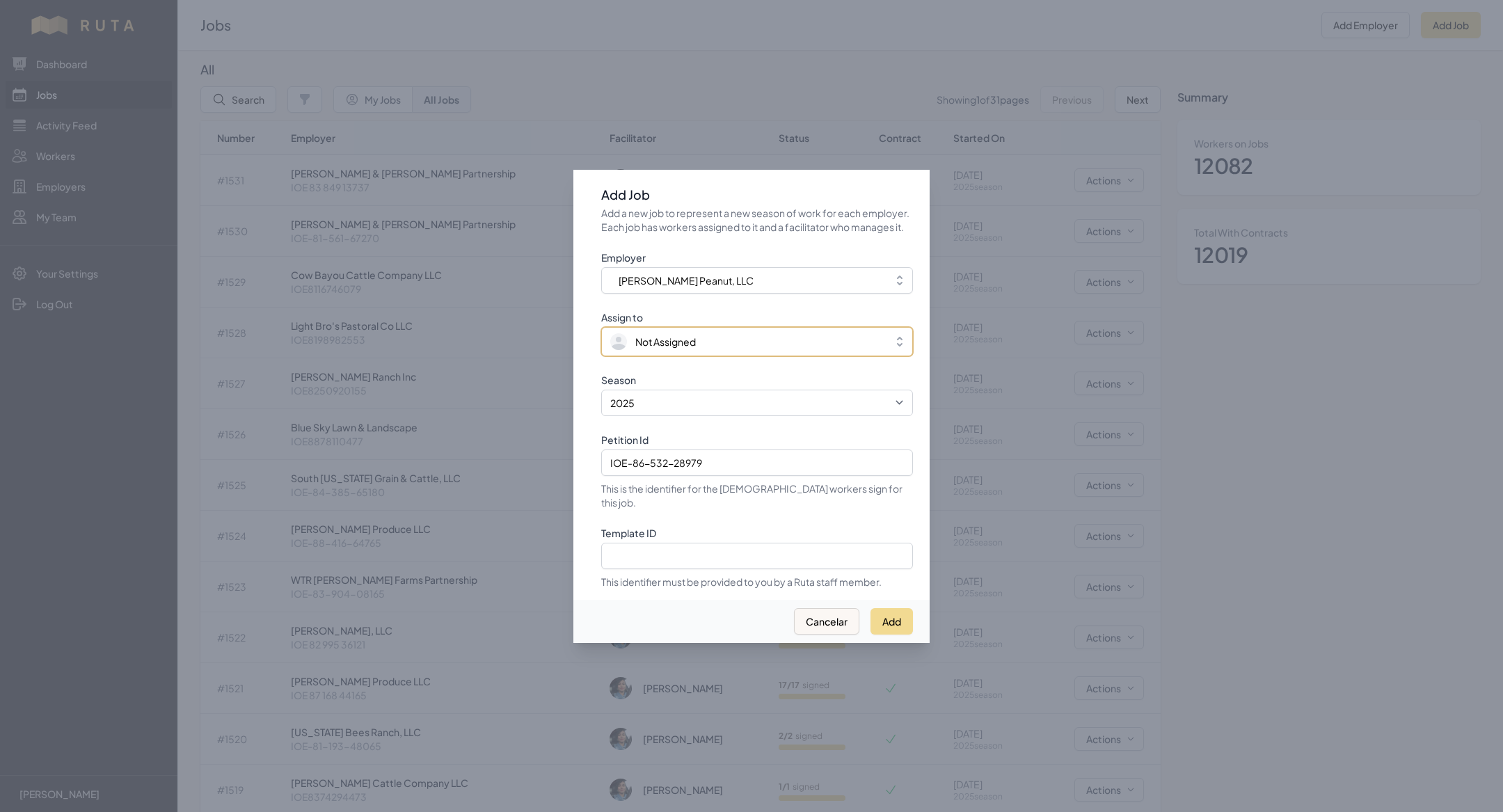
click at [666, 347] on span "Not Assigned" at bounding box center [666, 342] width 61 height 14
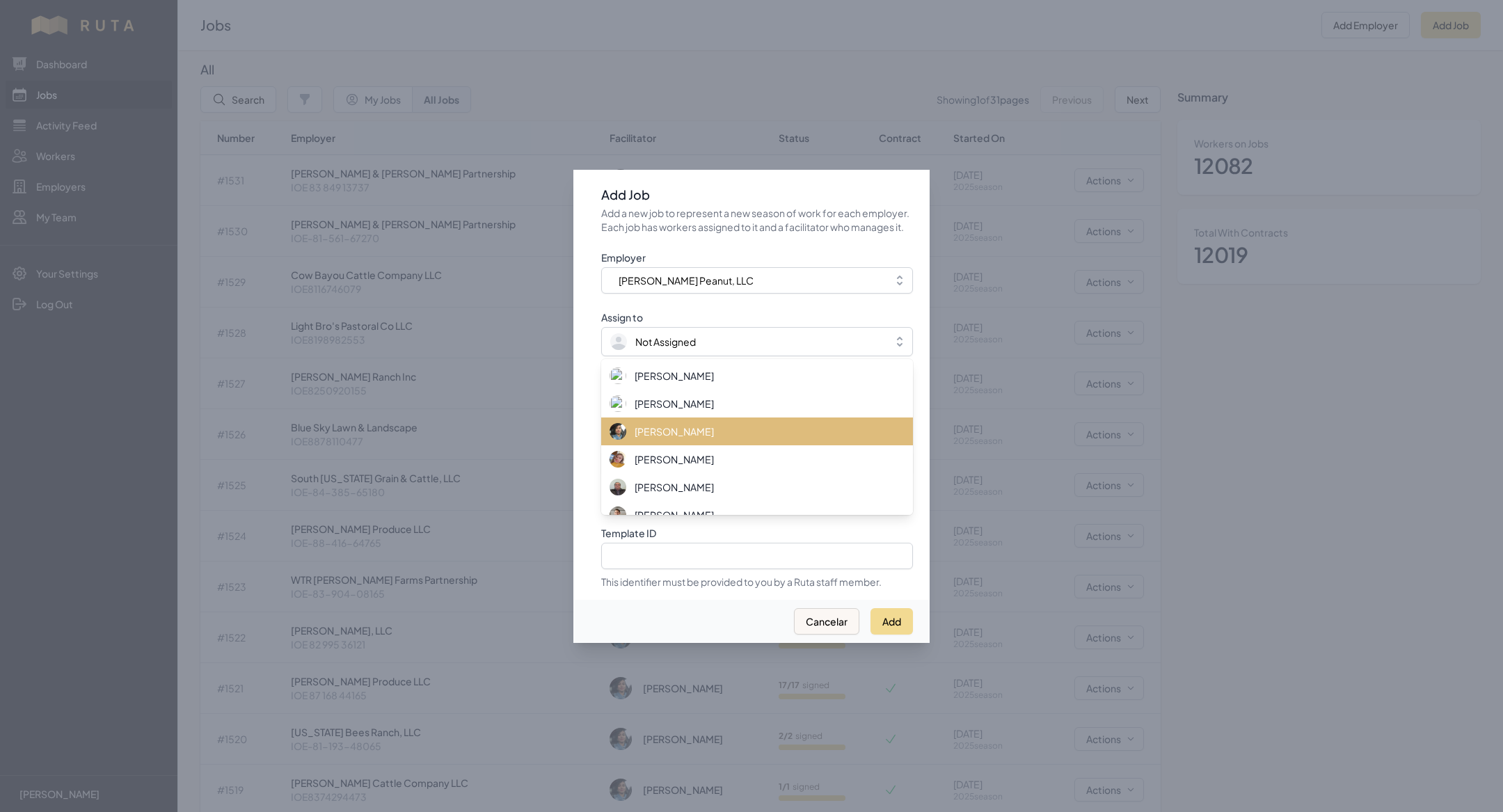
click at [683, 438] on span "[PERSON_NAME]" at bounding box center [674, 431] width 79 height 14
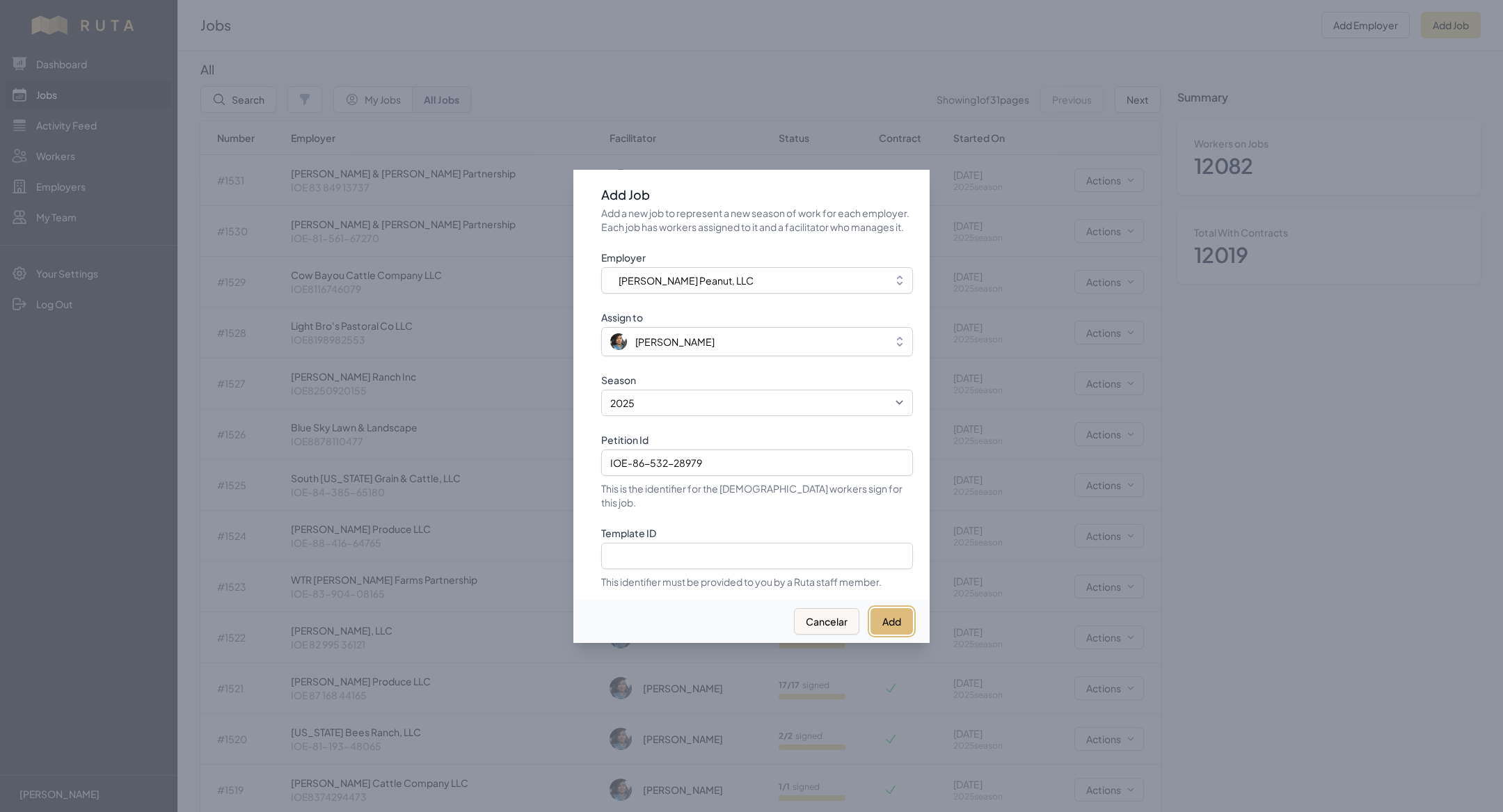
click at [880, 608] on button "Add" at bounding box center [891, 621] width 42 height 26
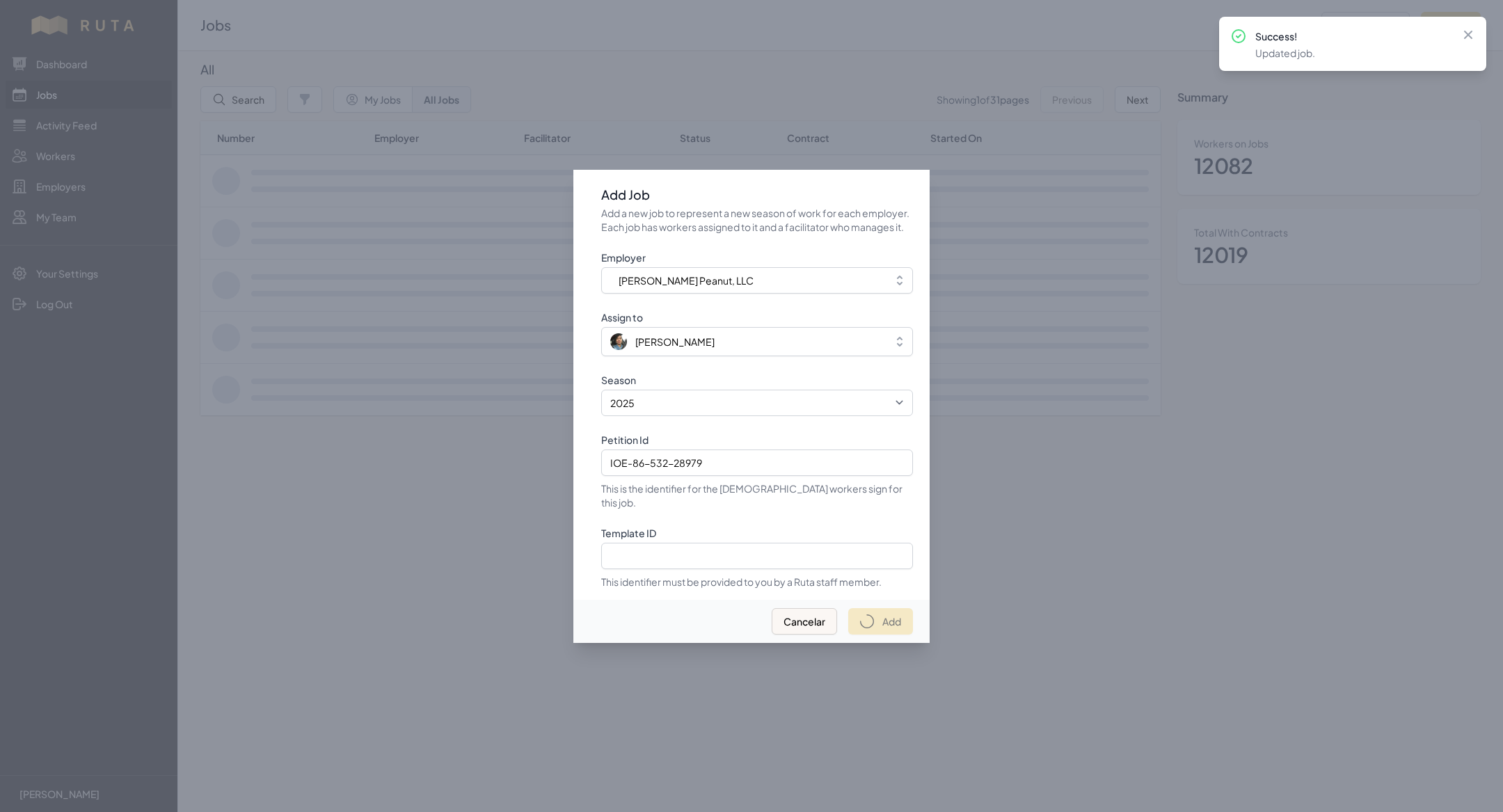
select select "2023"
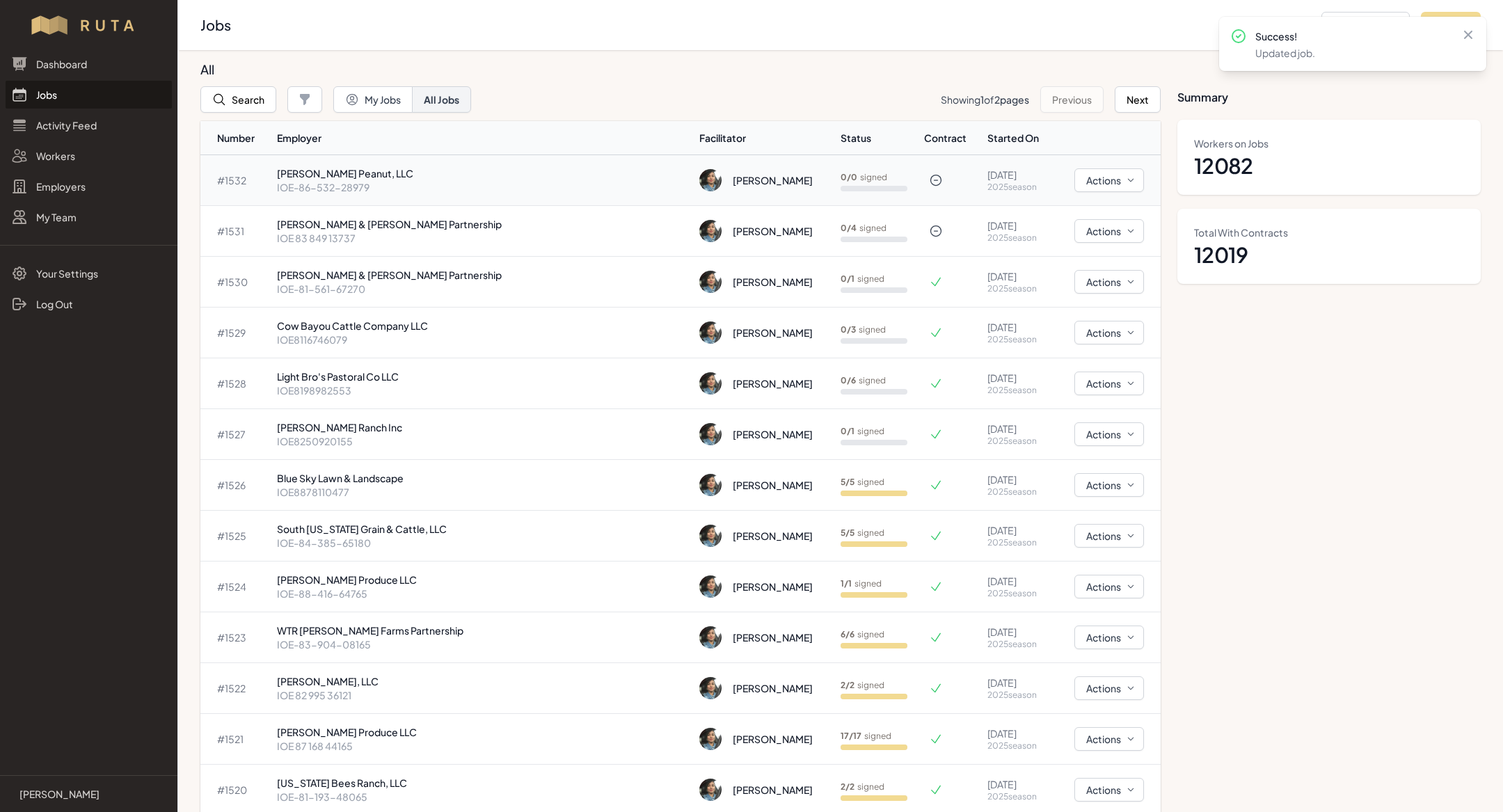
click at [339, 198] on td "[PERSON_NAME] Peanut, LLC IOE-86-532-28979" at bounding box center [483, 180] width 422 height 51
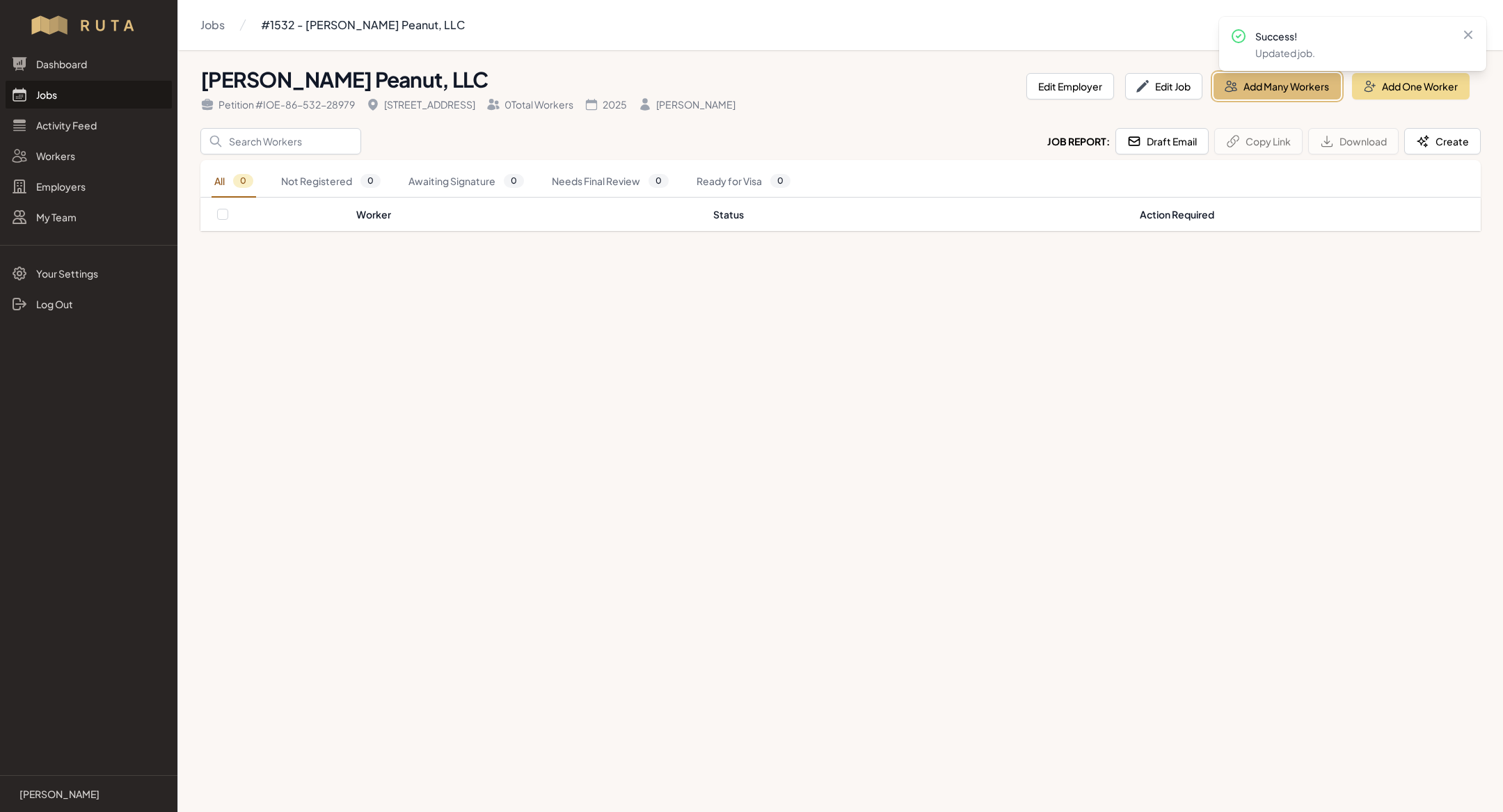
click at [1247, 85] on button "Add Many Workers" at bounding box center [1277, 86] width 127 height 26
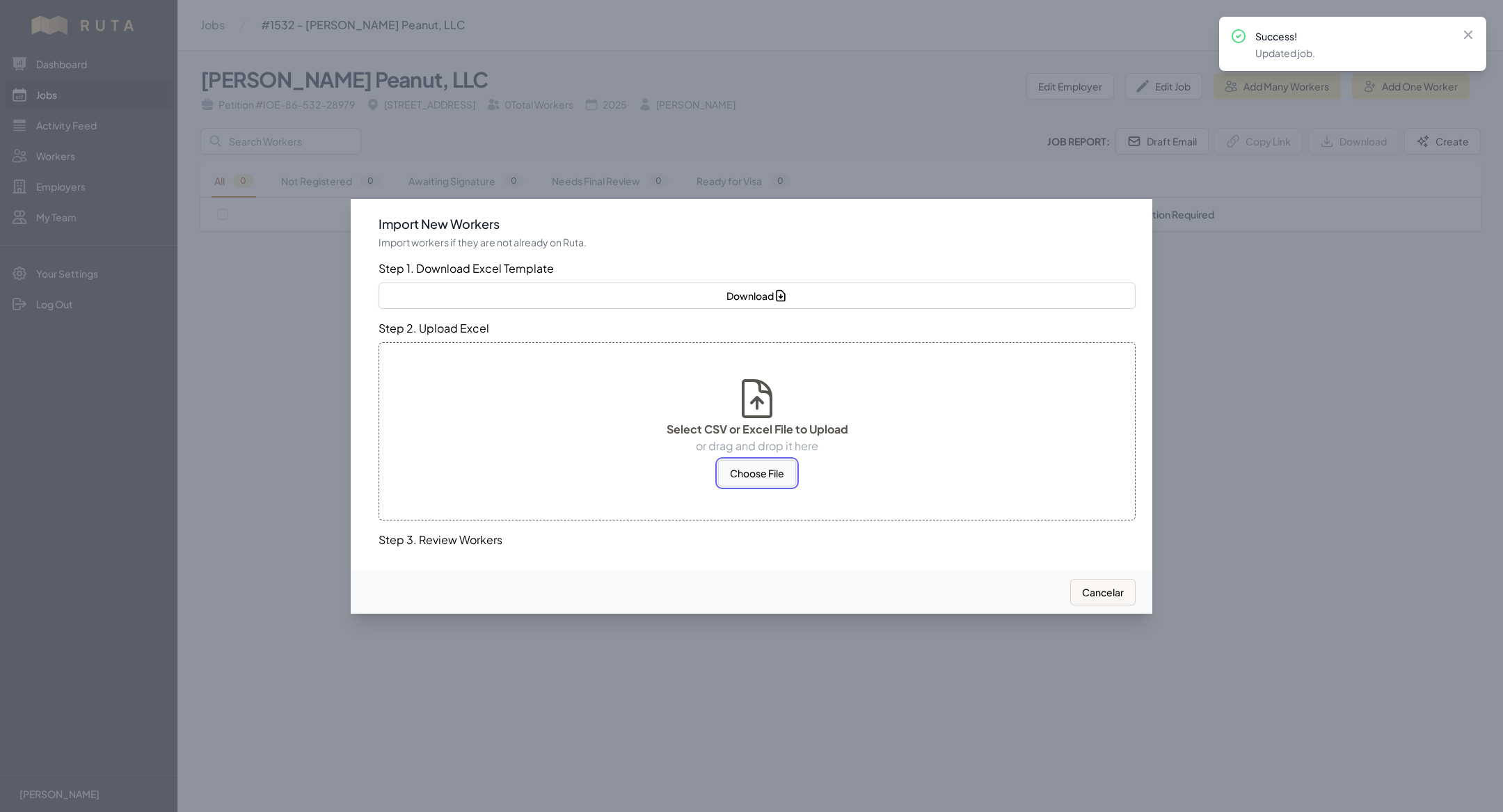
click at [766, 471] on button "Choose File" at bounding box center [758, 473] width 78 height 26
select select "MX"
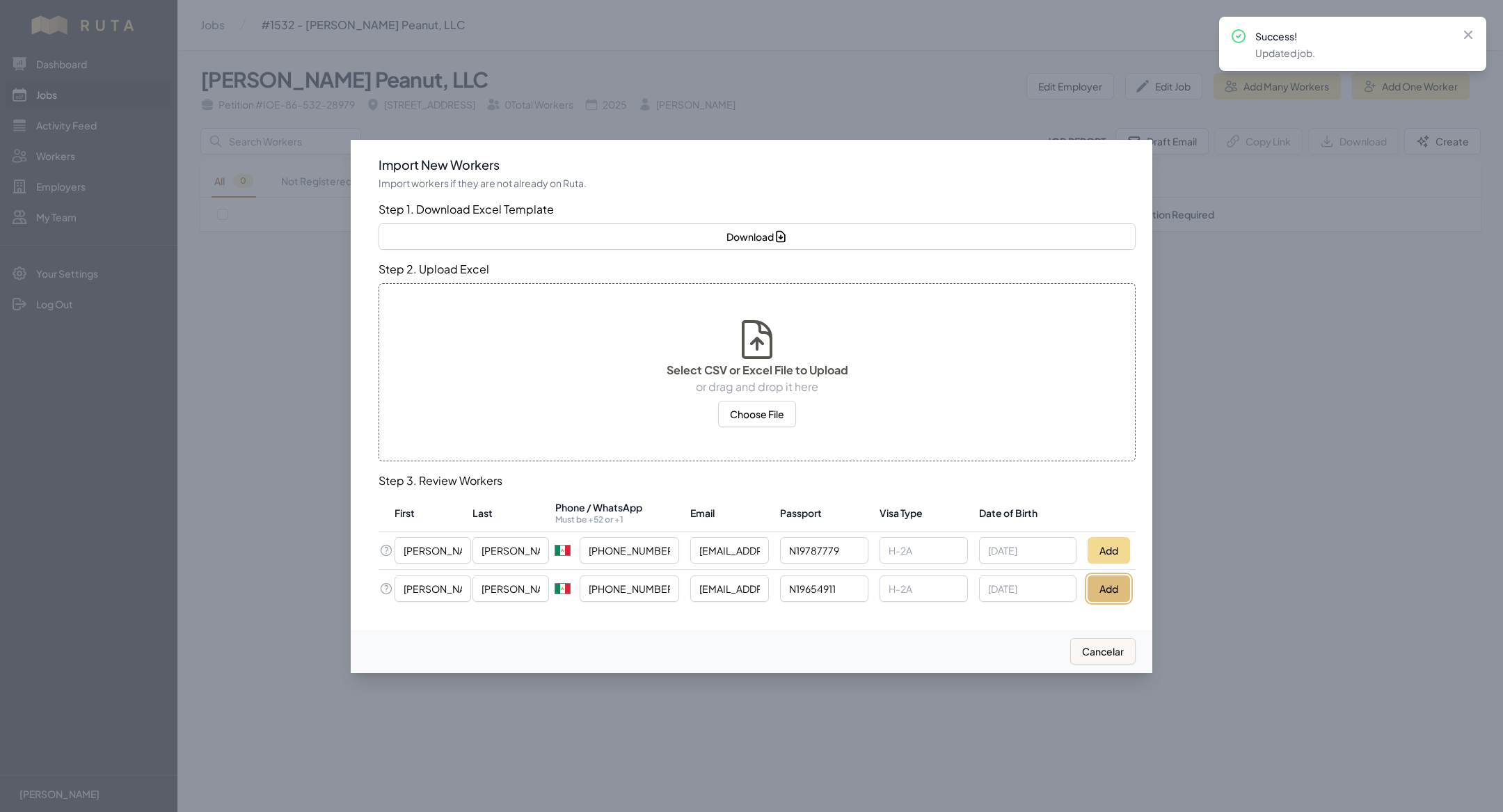
click at [1119, 577] on button "Add" at bounding box center [1108, 589] width 42 height 26
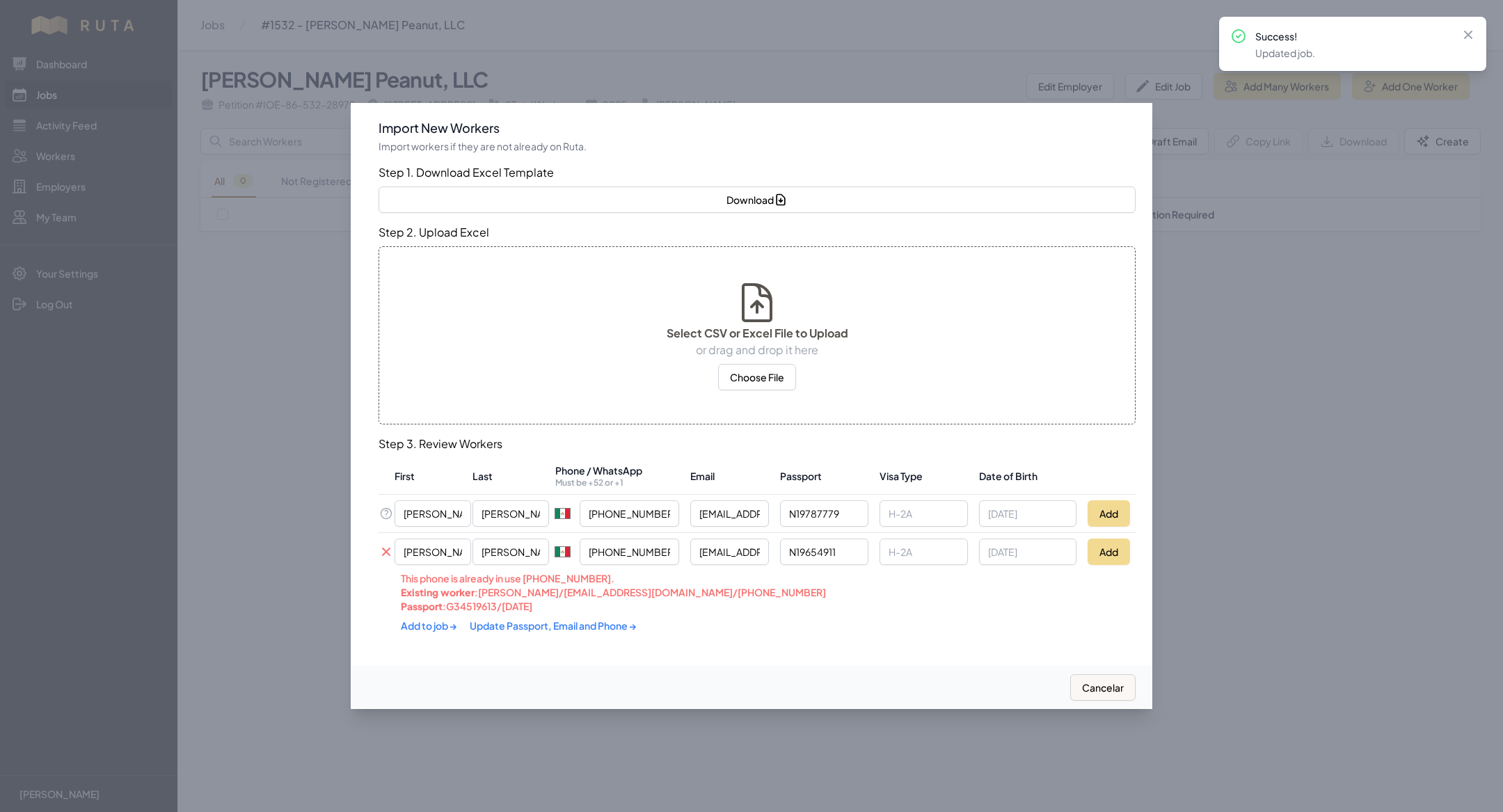
click at [578, 622] on link "Update Passport, Email and Phone →" at bounding box center [553, 626] width 167 height 12
click at [429, 628] on link "Add to job →" at bounding box center [429, 625] width 58 height 12
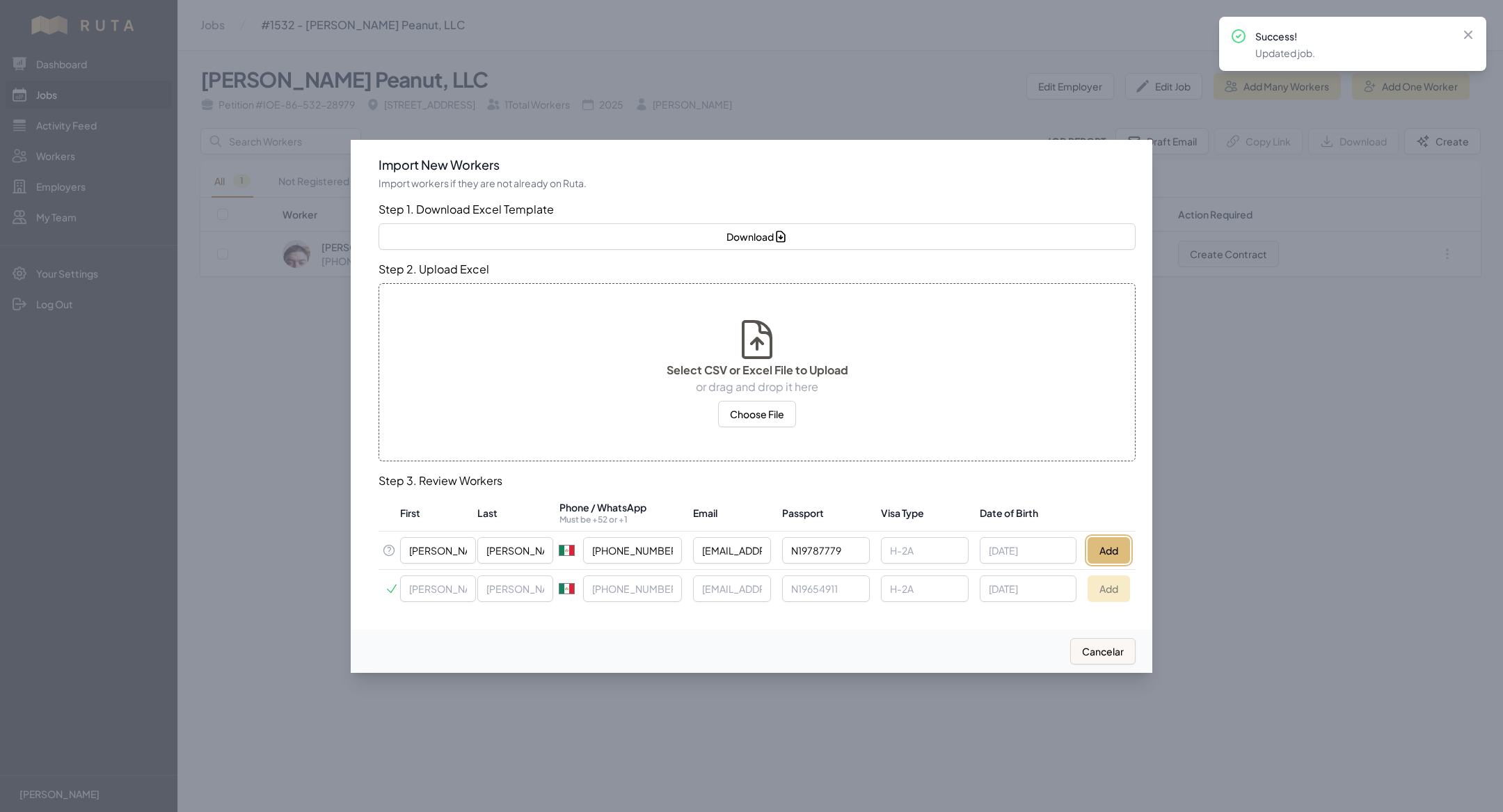
click at [1109, 539] on button "Add" at bounding box center [1108, 550] width 42 height 26
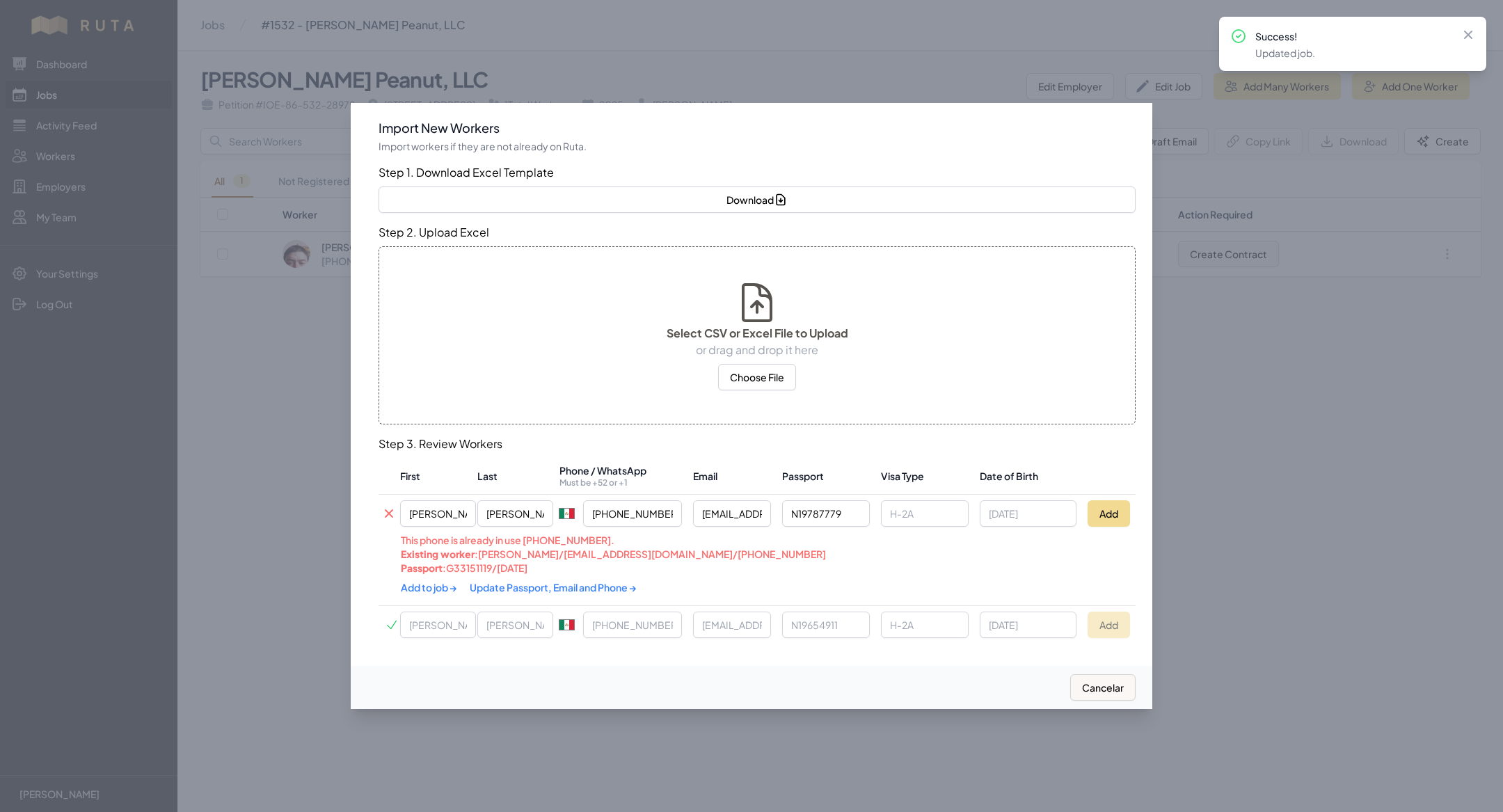
click at [591, 588] on link "Update Passport, Email and Phone →" at bounding box center [553, 587] width 167 height 12
click at [444, 580] on link "Add to job →" at bounding box center [429, 586] width 58 height 12
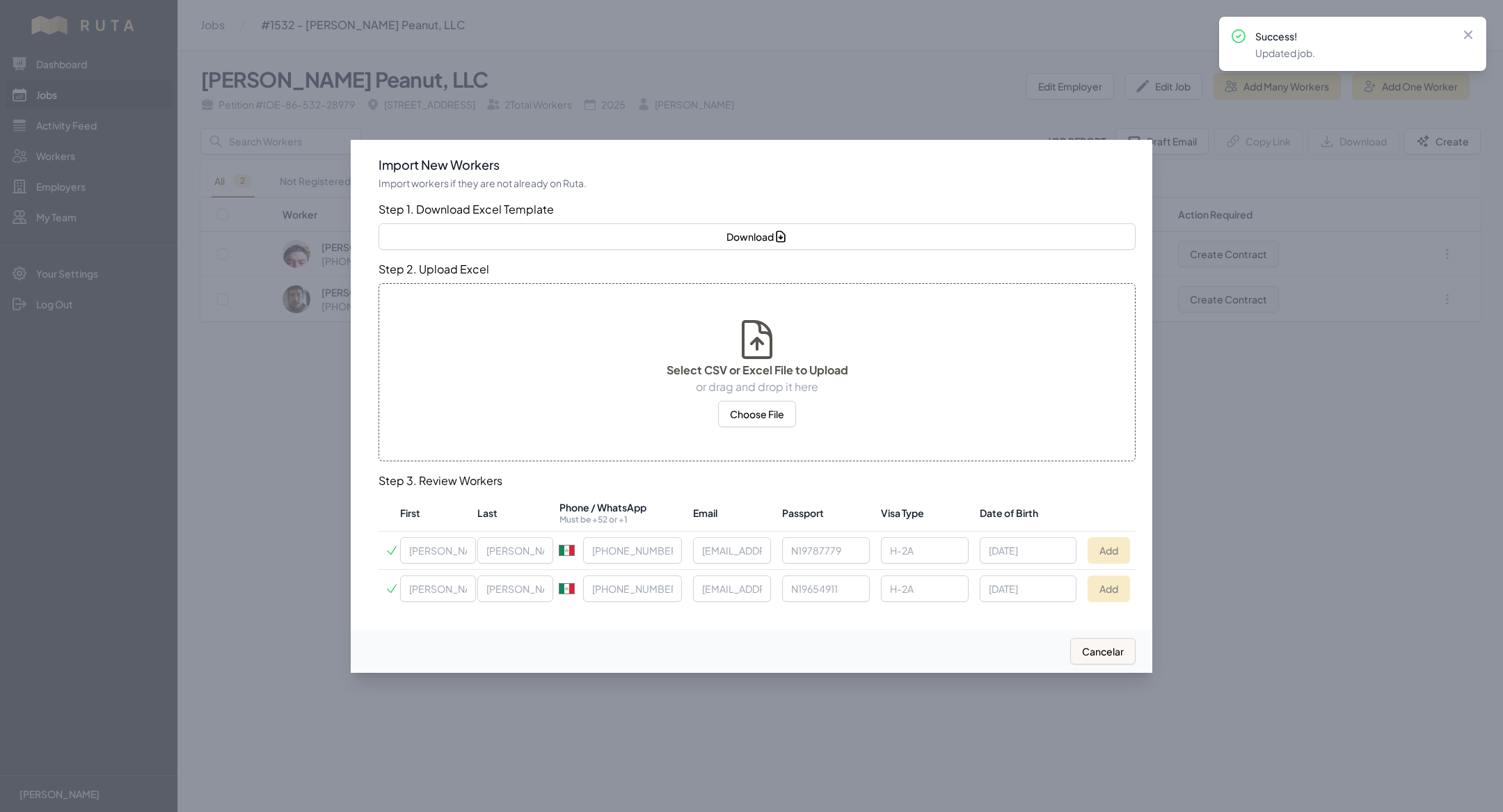
click at [320, 467] on div at bounding box center [752, 406] width 1503 height 812
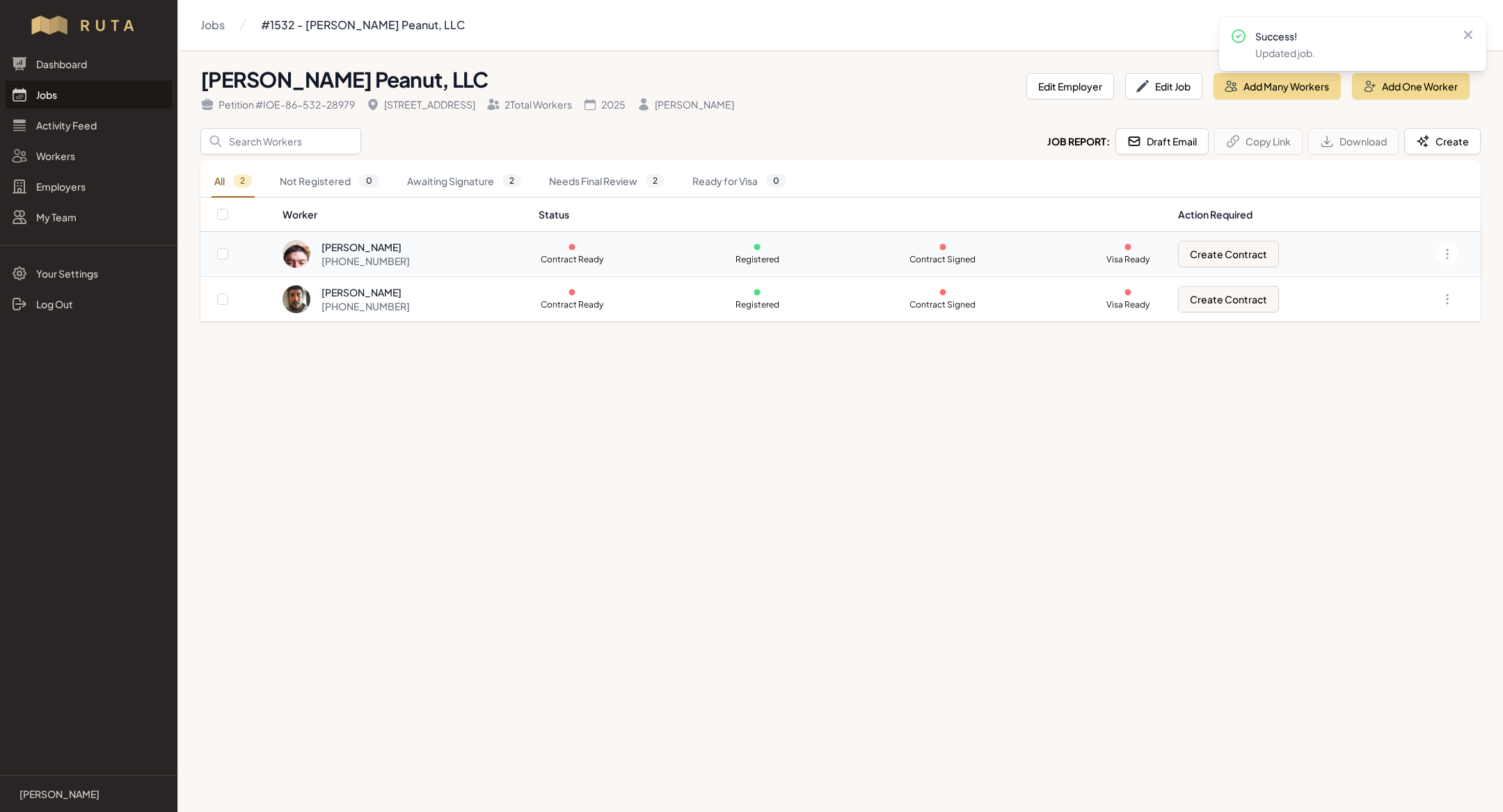
click at [381, 243] on div "[PERSON_NAME]" at bounding box center [365, 247] width 88 height 14
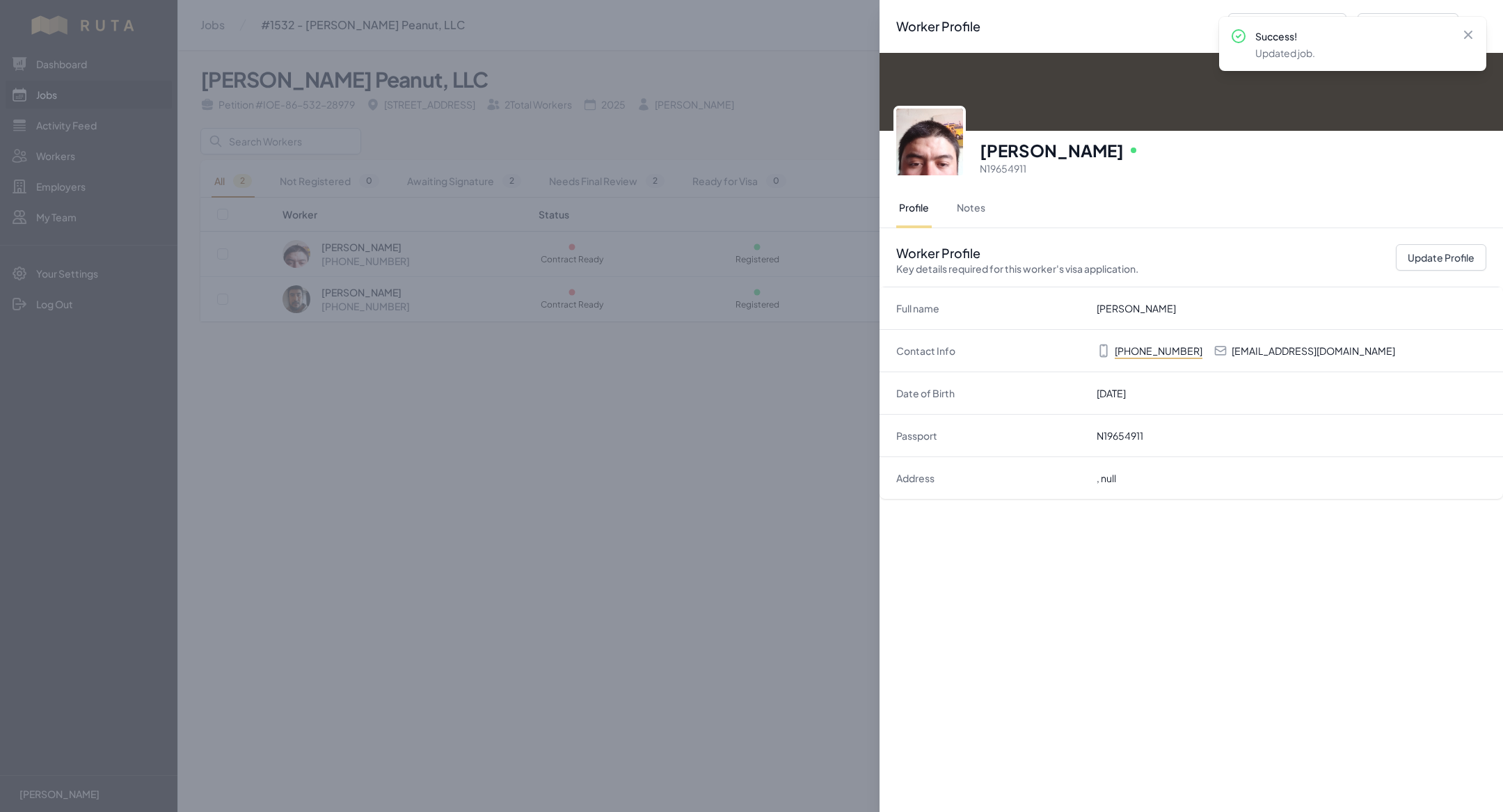
click at [503, 383] on div "Worker Profile Previous Worker Next Worker Close panel [PERSON_NAME] Online N19…" at bounding box center [752, 406] width 1503 height 812
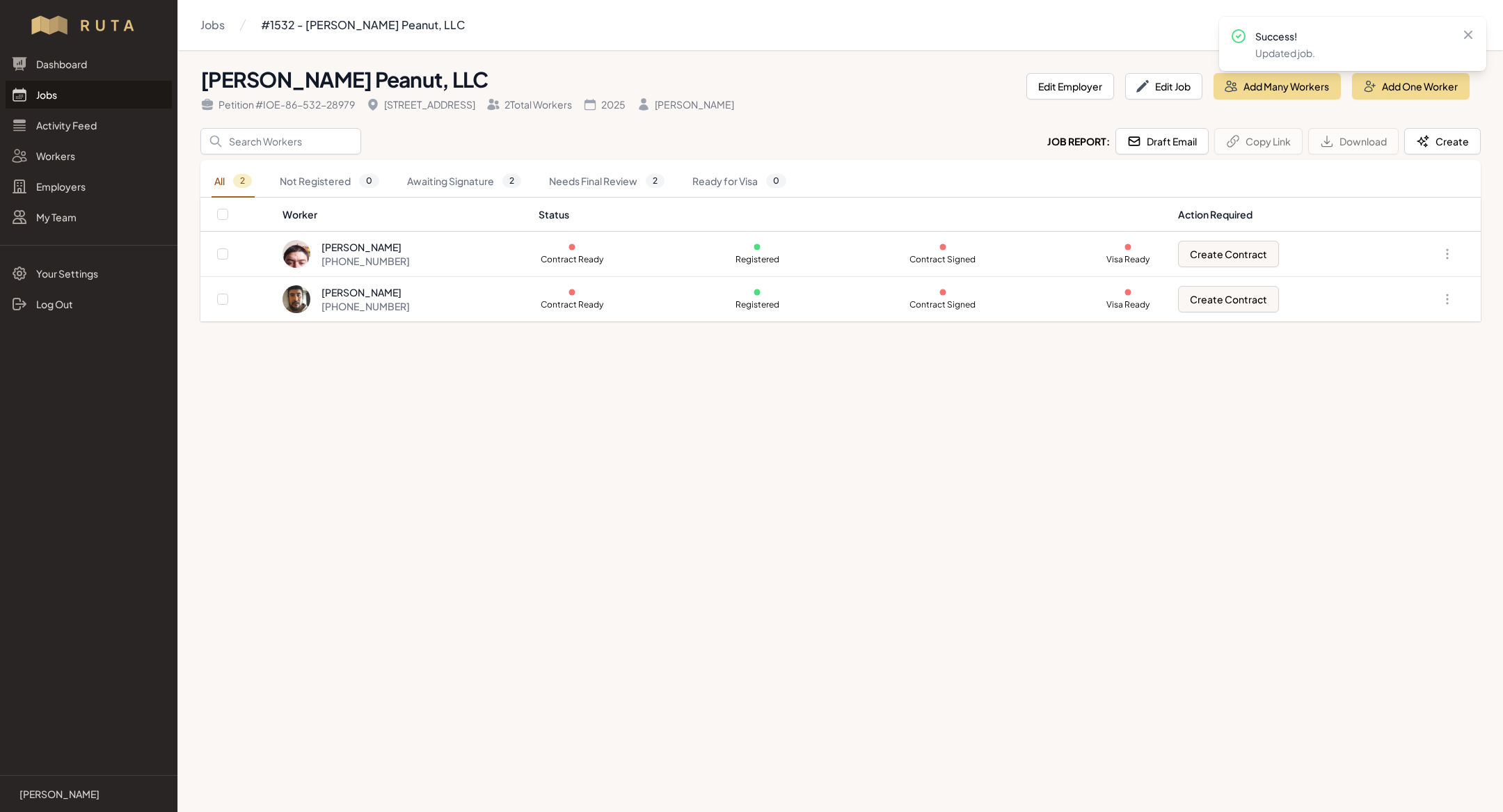
click at [70, 95] on link "Jobs" at bounding box center [88, 94] width 167 height 28
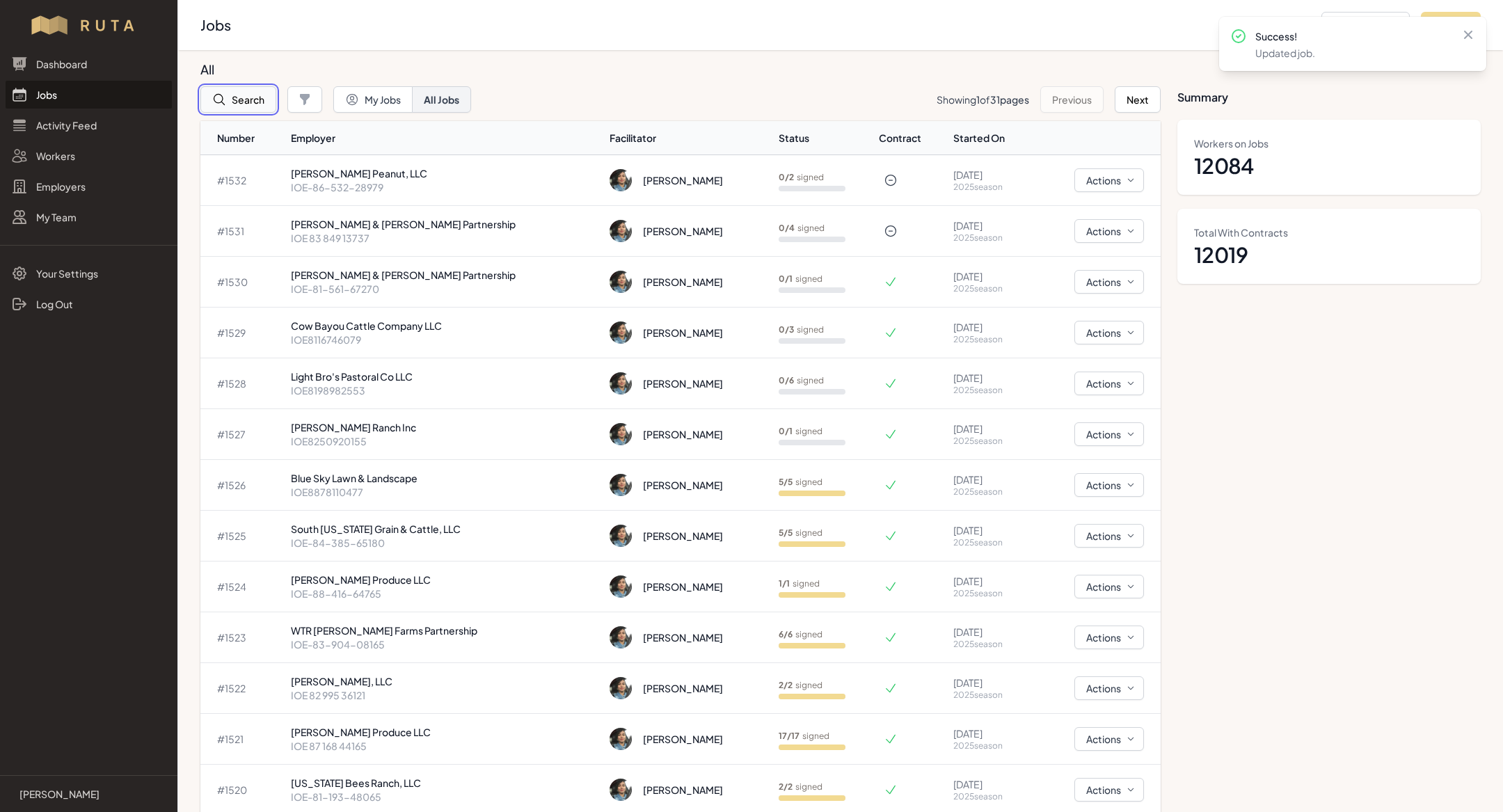
click at [257, 91] on button "Search" at bounding box center [238, 99] width 76 height 26
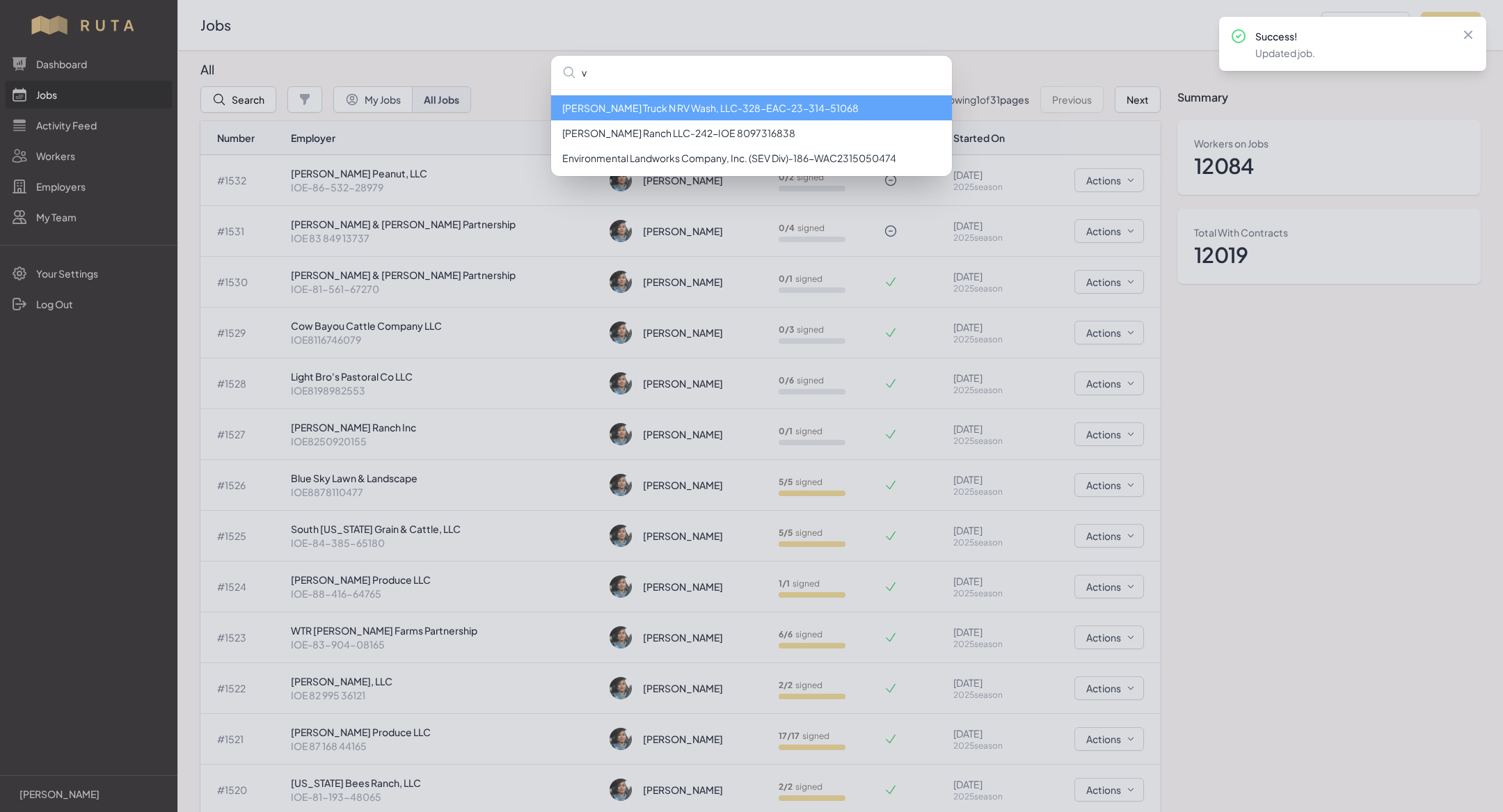
type input "v"
click at [88, 183] on div "[PERSON_NAME] Truck N RV Wash, LLC - 328 - EAC-23-314-51068 [PERSON_NAME] Ranch…" at bounding box center [752, 406] width 1503 height 812
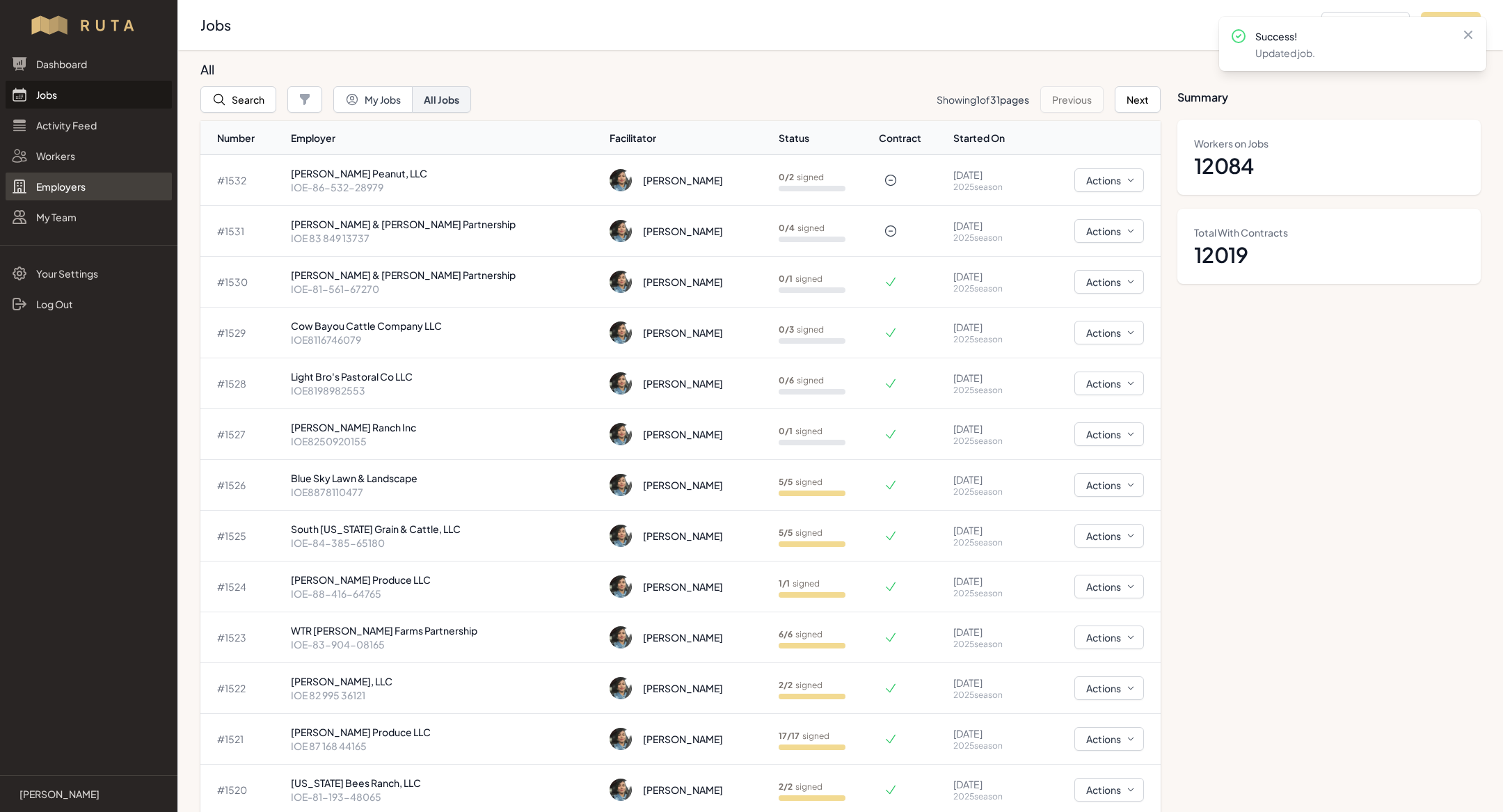
click at [68, 183] on link "Employers" at bounding box center [88, 186] width 167 height 28
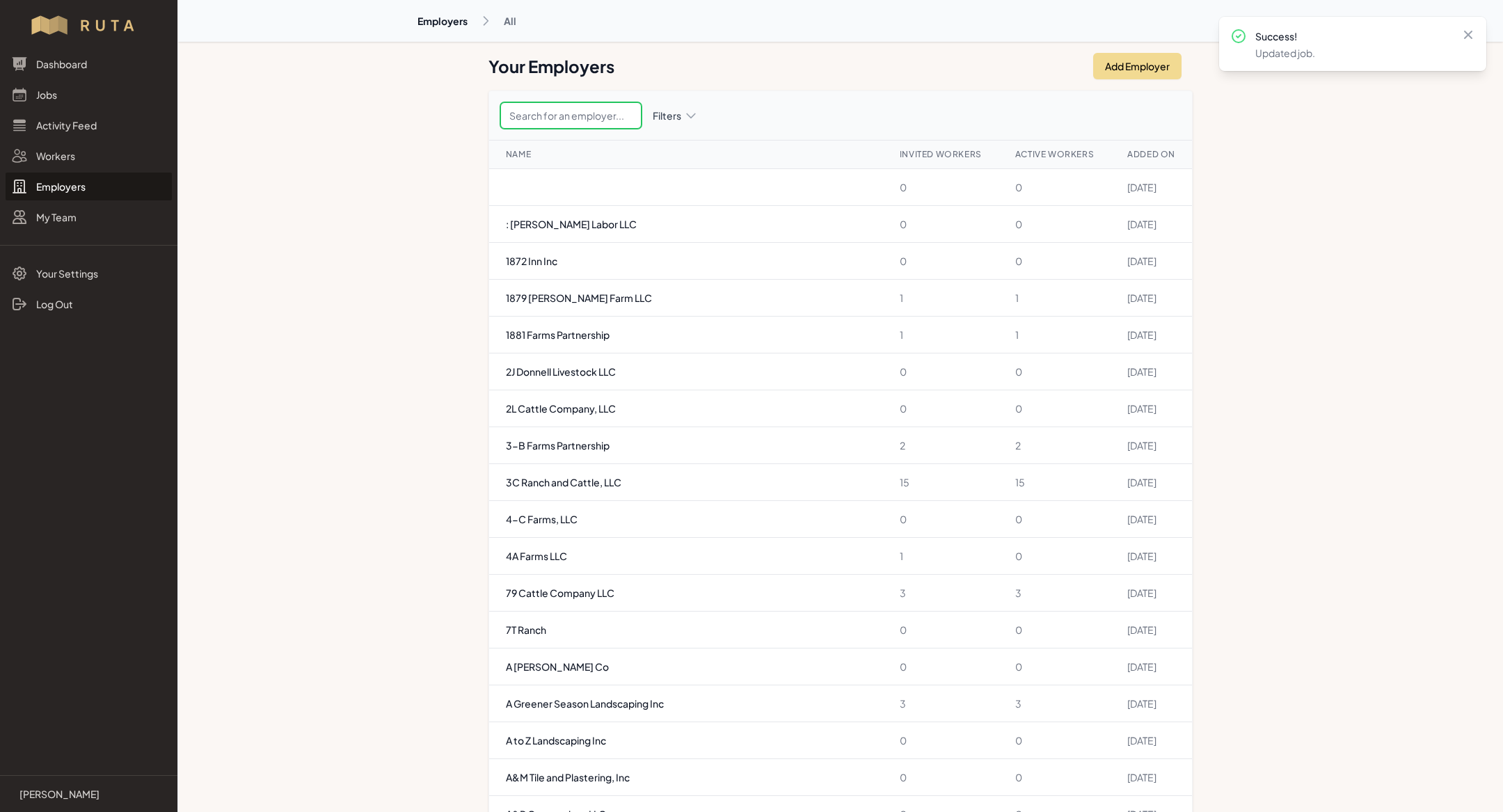
click at [533, 115] on input "text" at bounding box center [571, 115] width 141 height 26
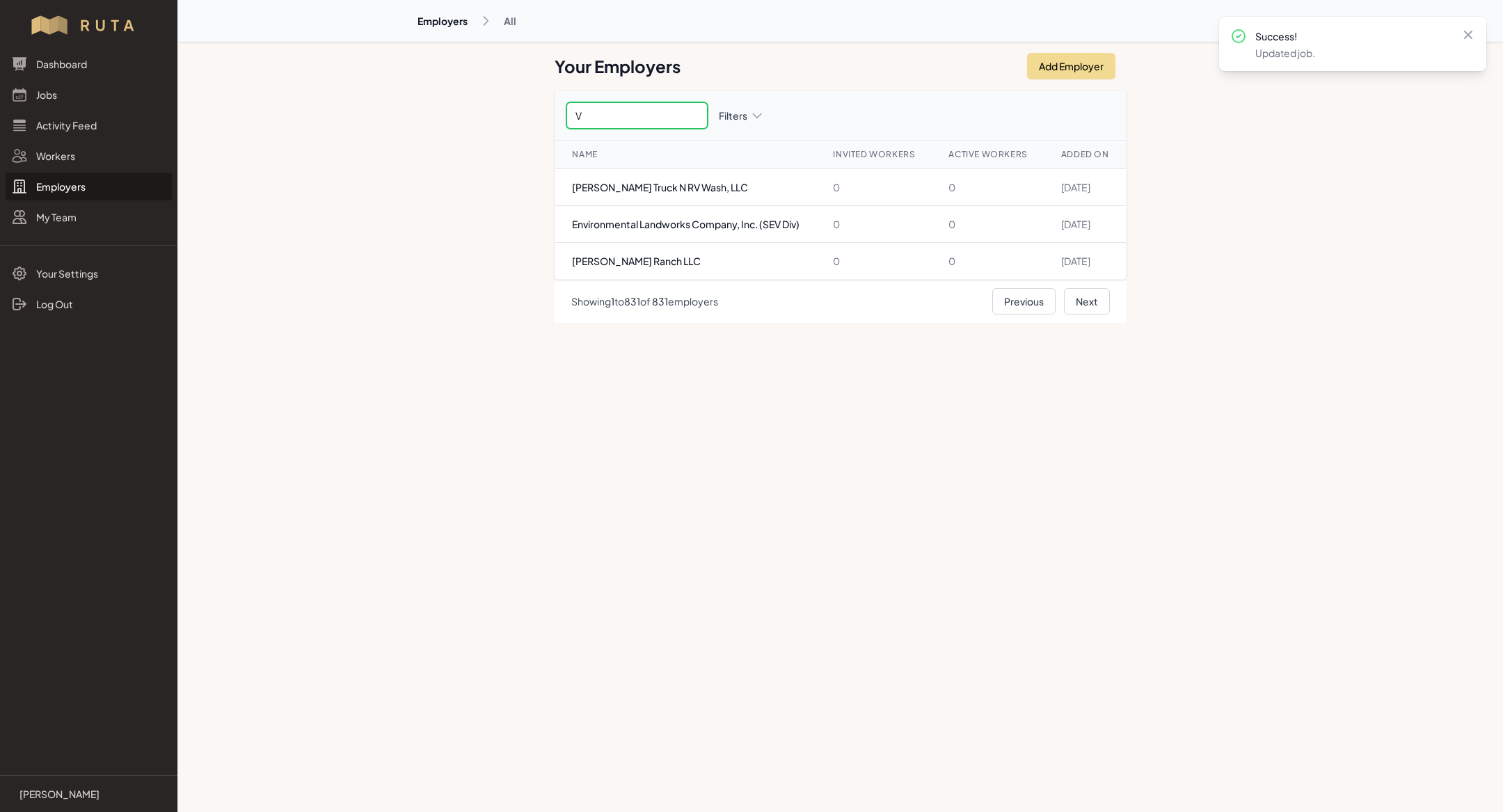
type input "V"
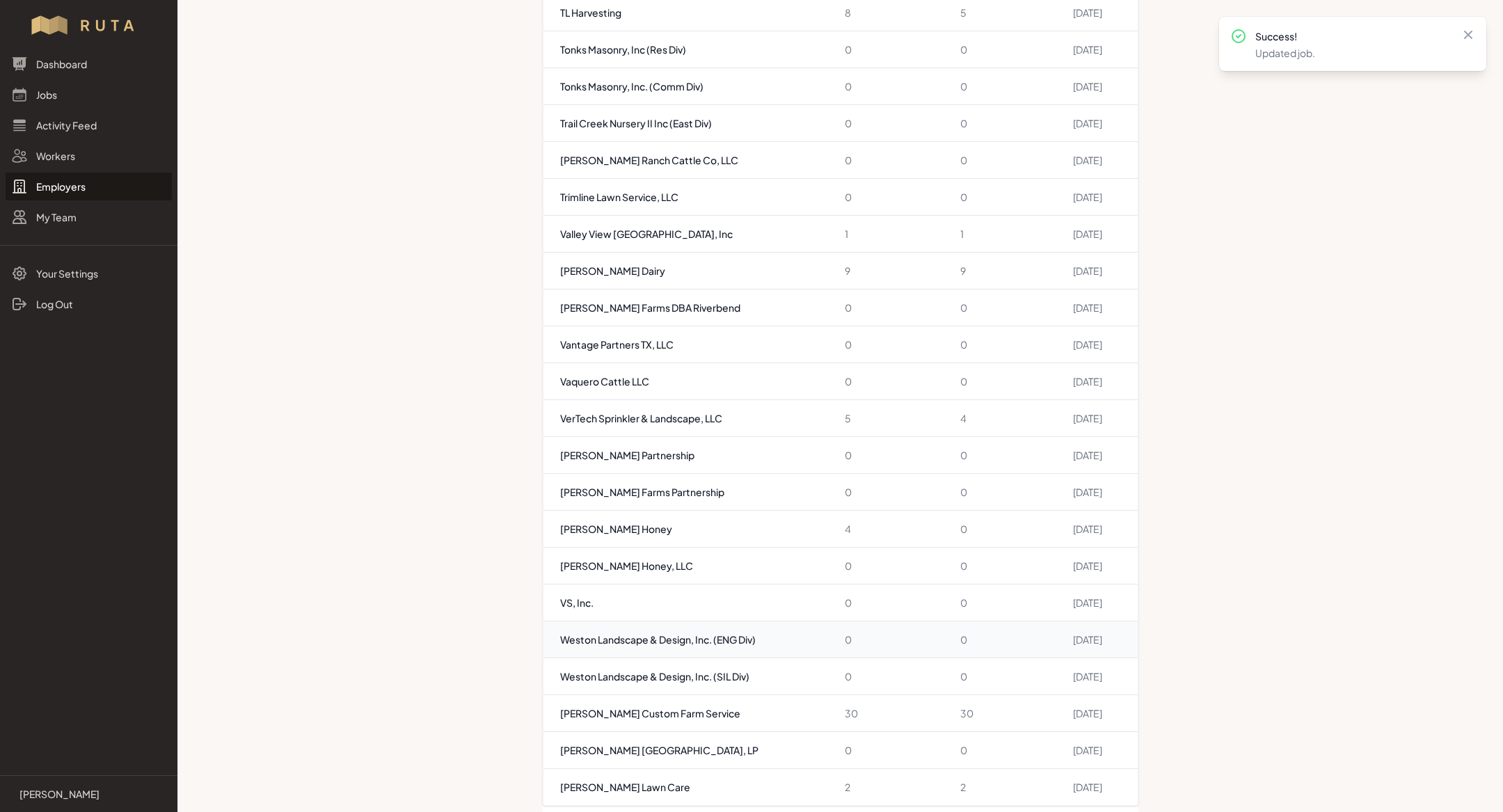
scroll to position [3814, 0]
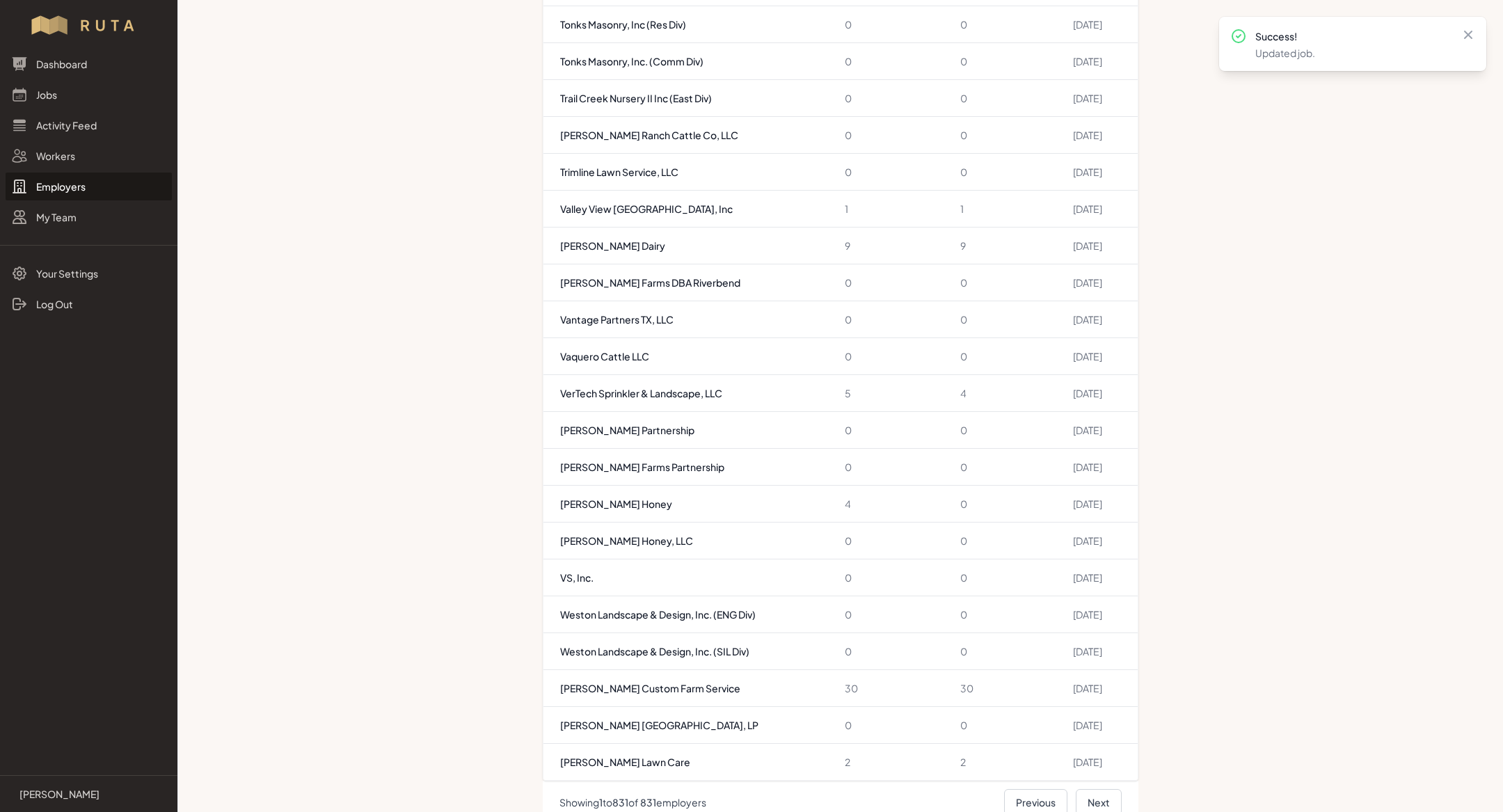
type input "V"
click at [56, 94] on link "Jobs" at bounding box center [88, 94] width 167 height 28
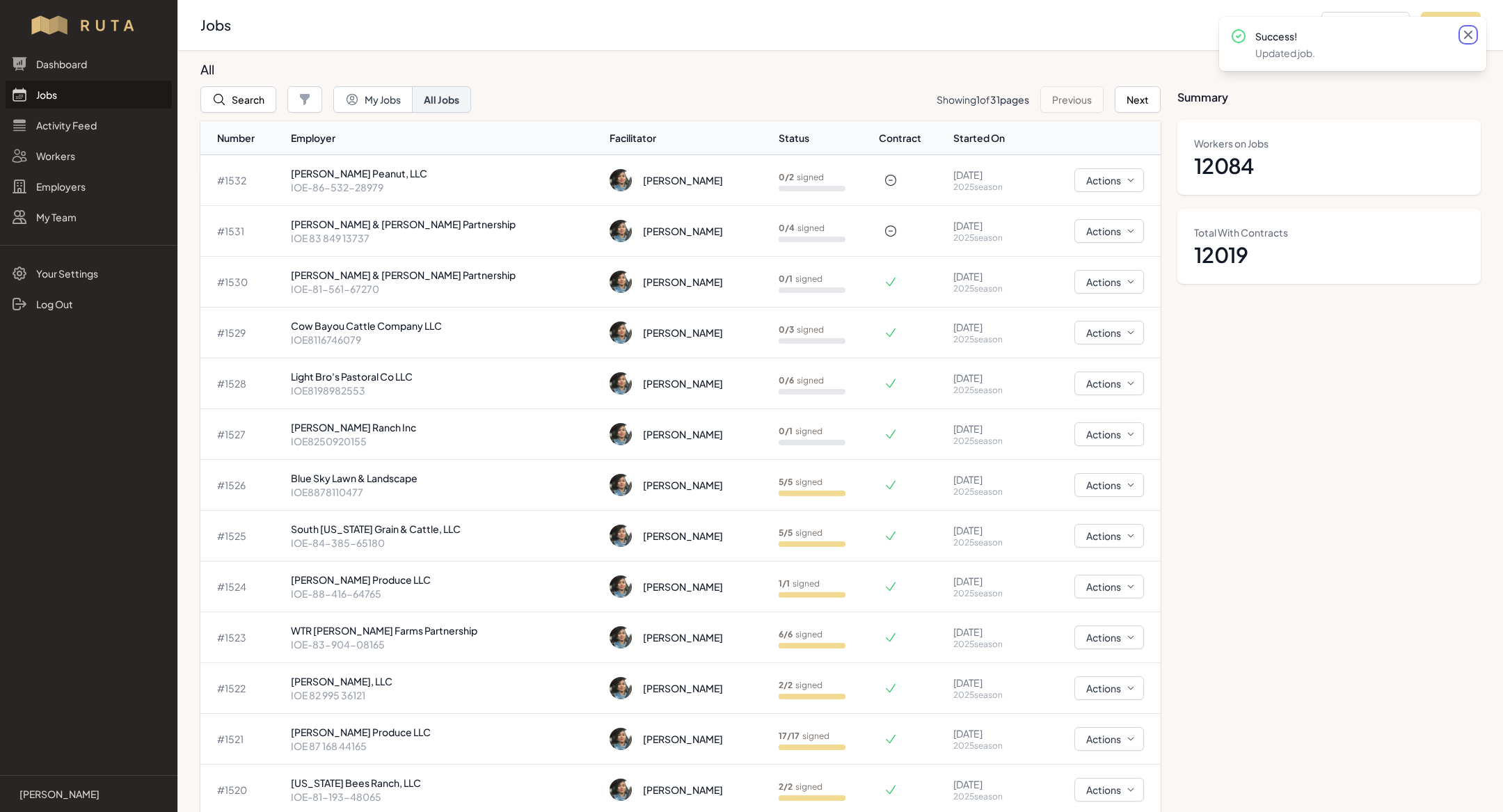
click at [1464, 38] on icon at bounding box center [1468, 35] width 14 height 14
click at [1389, 25] on button "Add Employer" at bounding box center [1366, 25] width 88 height 26
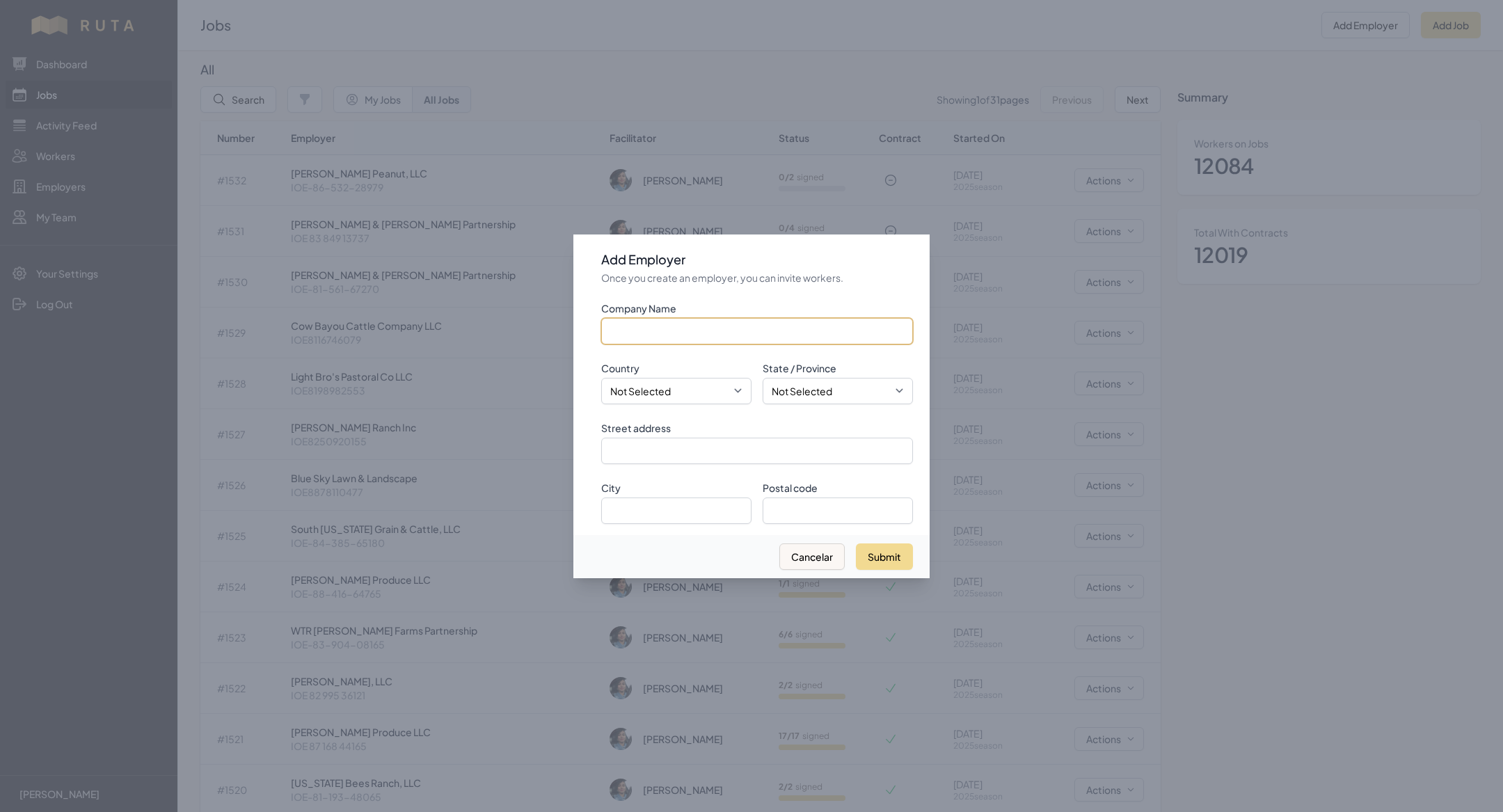
click at [702, 328] on input "Company Name" at bounding box center [757, 331] width 312 height 26
paste input "V & V Partnership"
type input "V & V Partnership"
click at [685, 395] on select "Not Selected [GEOGRAPHIC_DATA] [GEOGRAPHIC_DATA]" at bounding box center [676, 391] width 150 height 26
select select "[GEOGRAPHIC_DATA]"
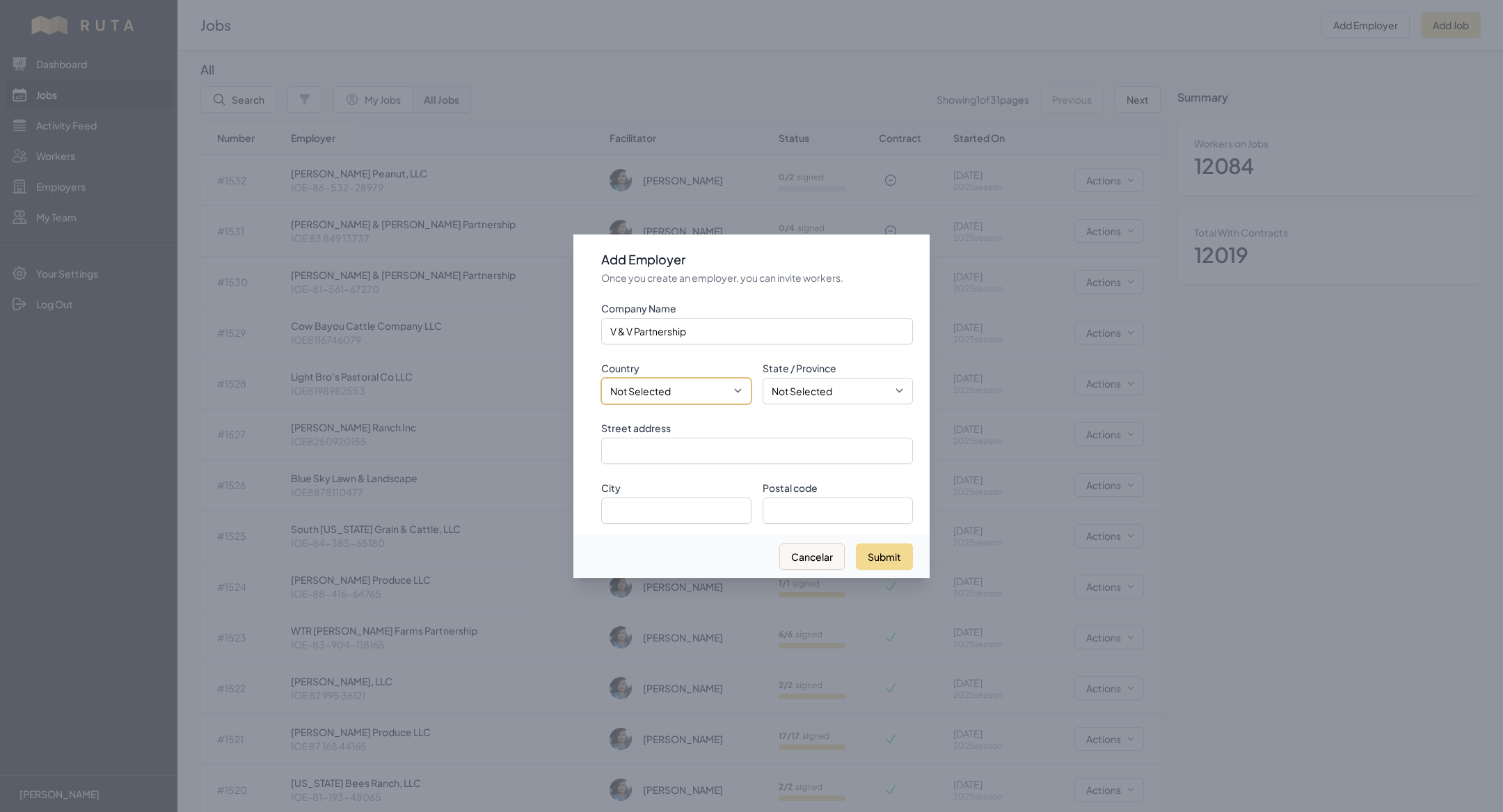
click at [601, 378] on select "Not Selected [GEOGRAPHIC_DATA] [GEOGRAPHIC_DATA]" at bounding box center [676, 391] width 150 height 26
click at [756, 443] on input "Street address" at bounding box center [757, 451] width 312 height 26
paste input "[STREET_ADDRESS][PERSON_NAME]"
type input "[STREET_ADDRESS][PERSON_NAME]"
click at [814, 400] on select "Not Selected [US_STATE] [US_STATE] [US_STATE] [US_STATE] [US_STATE] [US_STATE] …" at bounding box center [838, 391] width 150 height 26
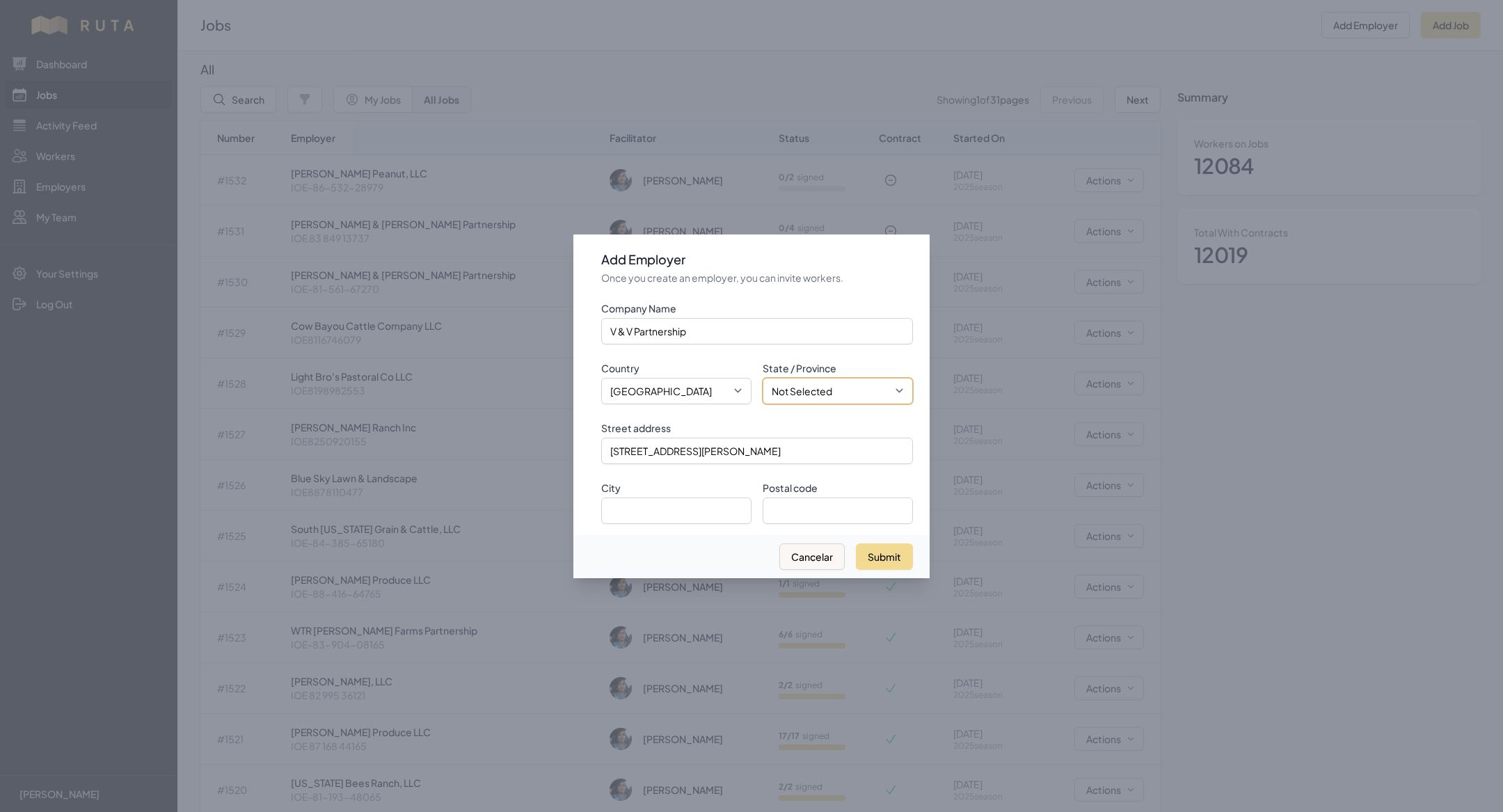
select select "OK"
click at [763, 378] on select "Not Selected [US_STATE] [US_STATE] [US_STATE] [US_STATE] [US_STATE] [US_STATE] …" at bounding box center [838, 391] width 150 height 26
click at [637, 512] on input "City" at bounding box center [676, 510] width 150 height 26
type input "a"
type input "Altus"
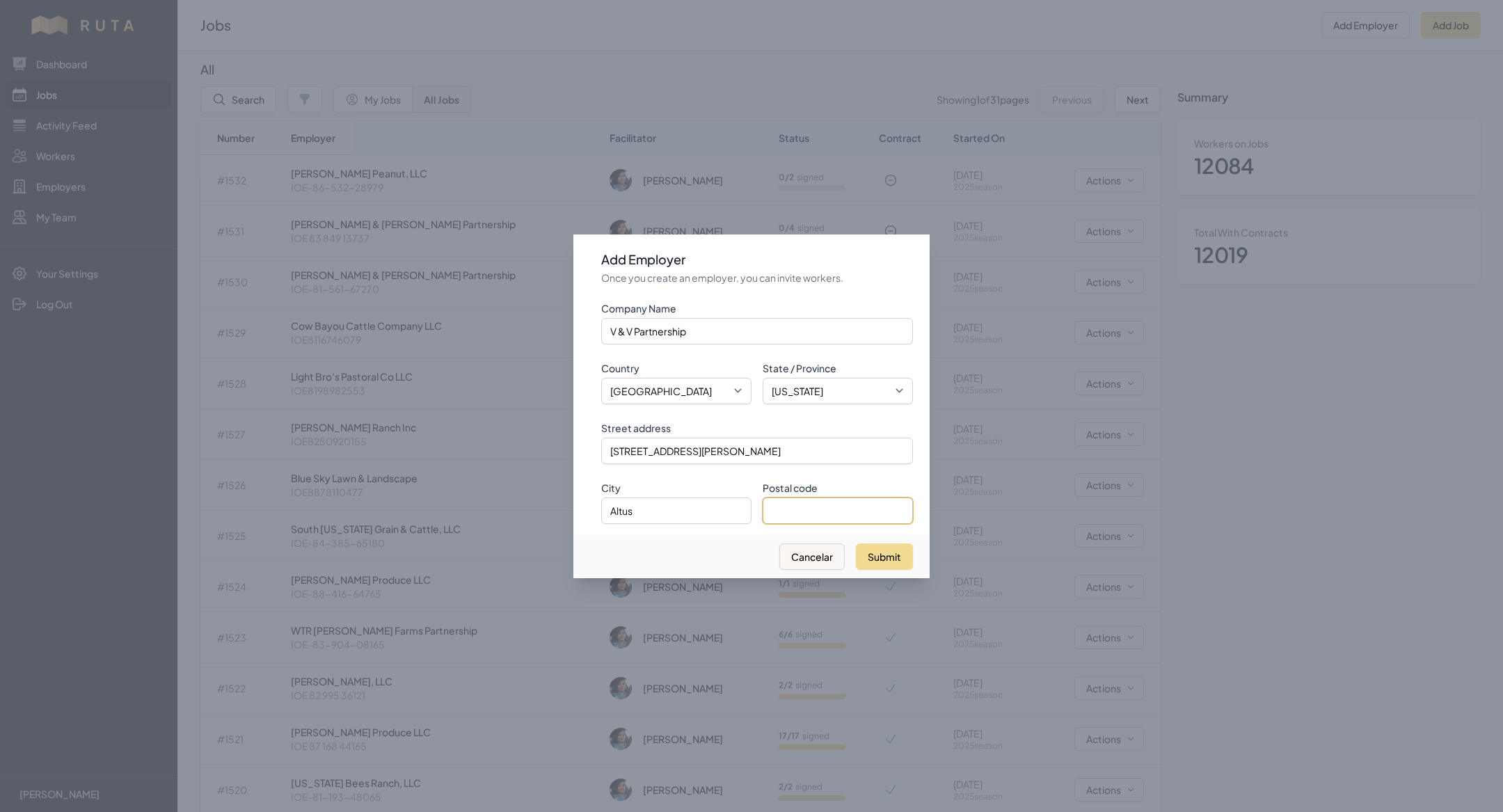
click at [788, 503] on input "Postal code" at bounding box center [838, 510] width 150 height 26
paste input "73521"
type input "73521"
click at [893, 566] on button "Submit" at bounding box center [884, 556] width 57 height 26
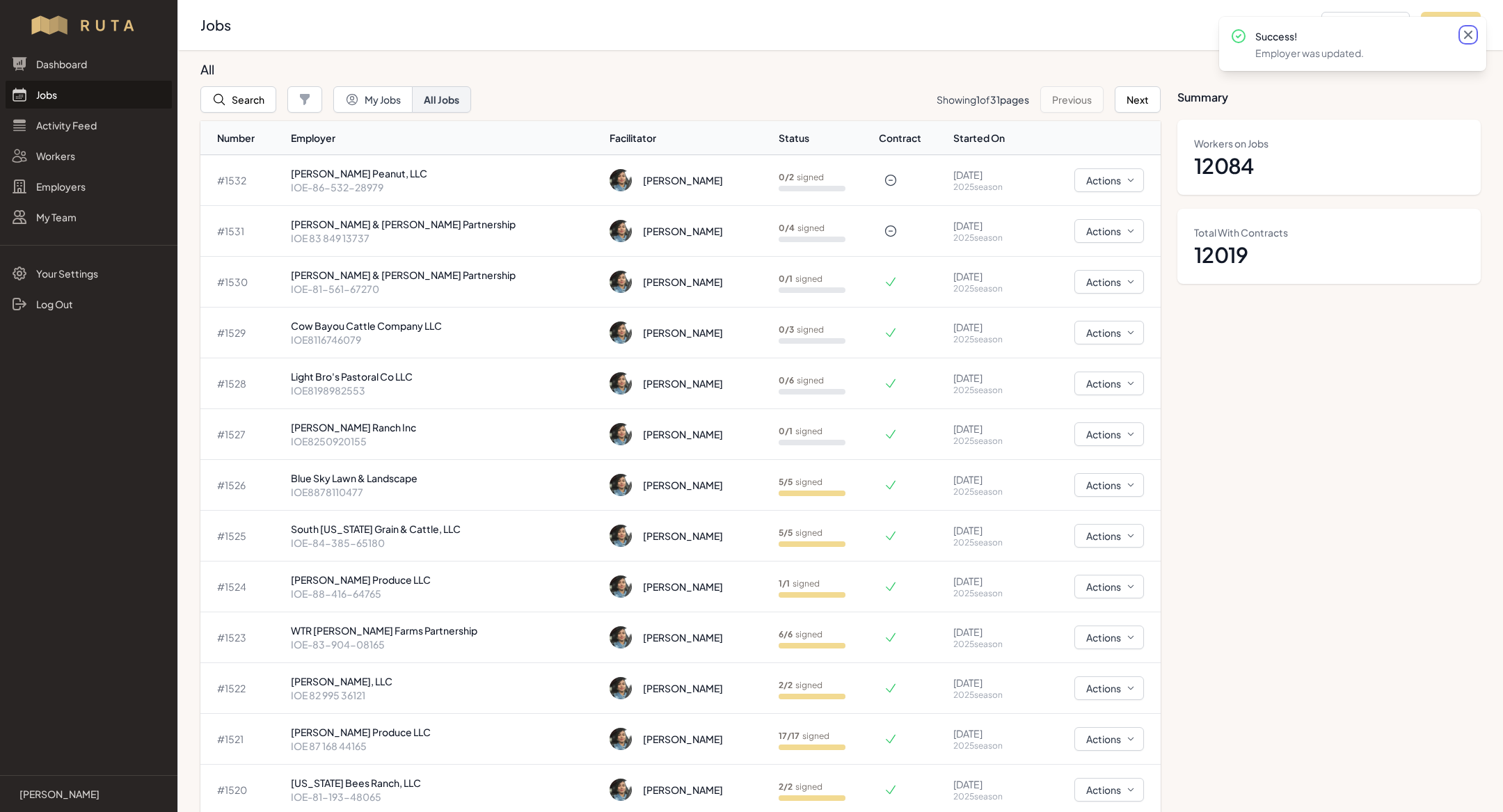
click at [1468, 36] on icon at bounding box center [1468, 35] width 8 height 8
click at [1452, 31] on button "Add Job" at bounding box center [1451, 25] width 60 height 26
select select "2023"
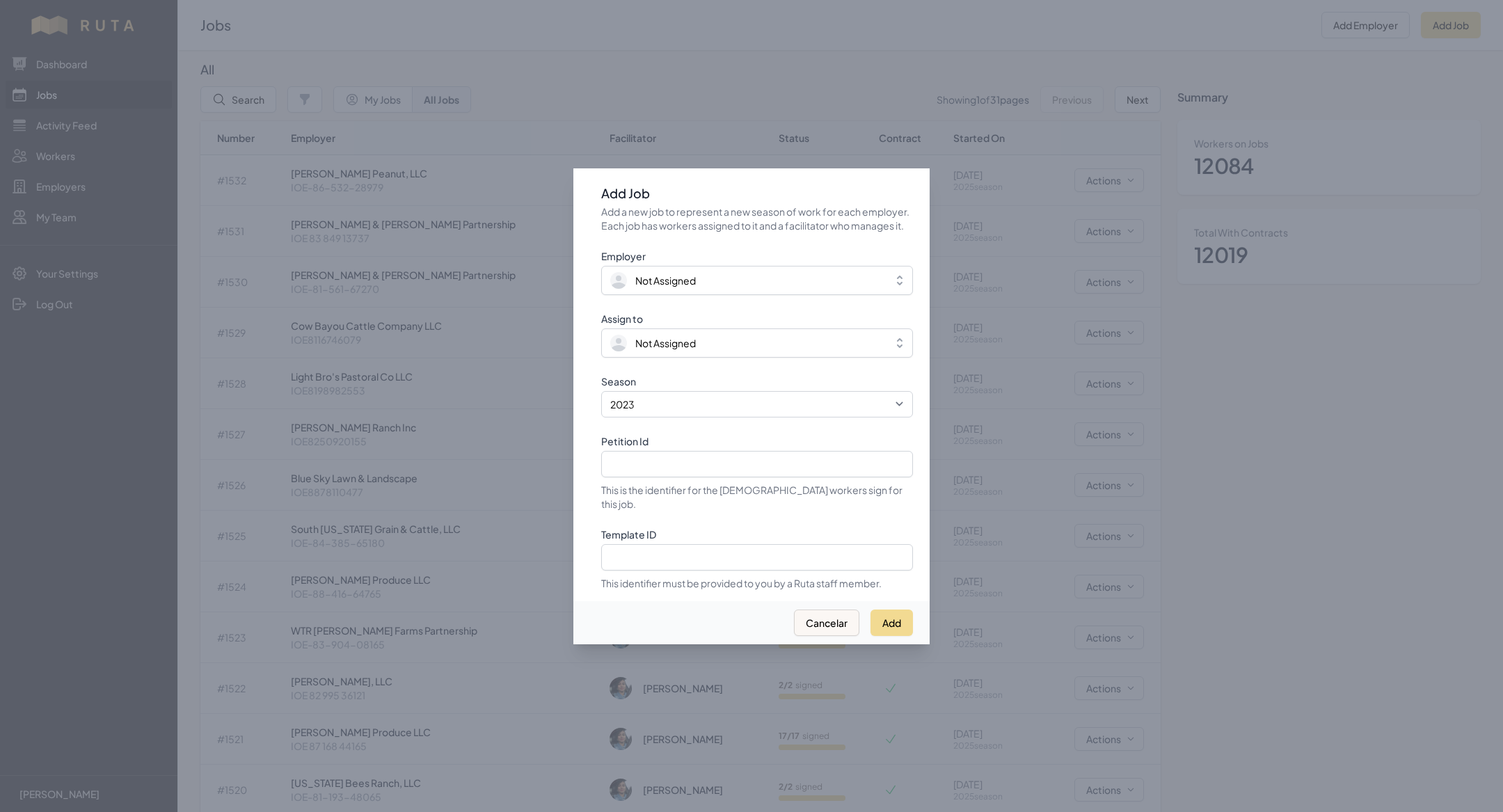
click at [1064, 305] on div at bounding box center [752, 406] width 1503 height 812
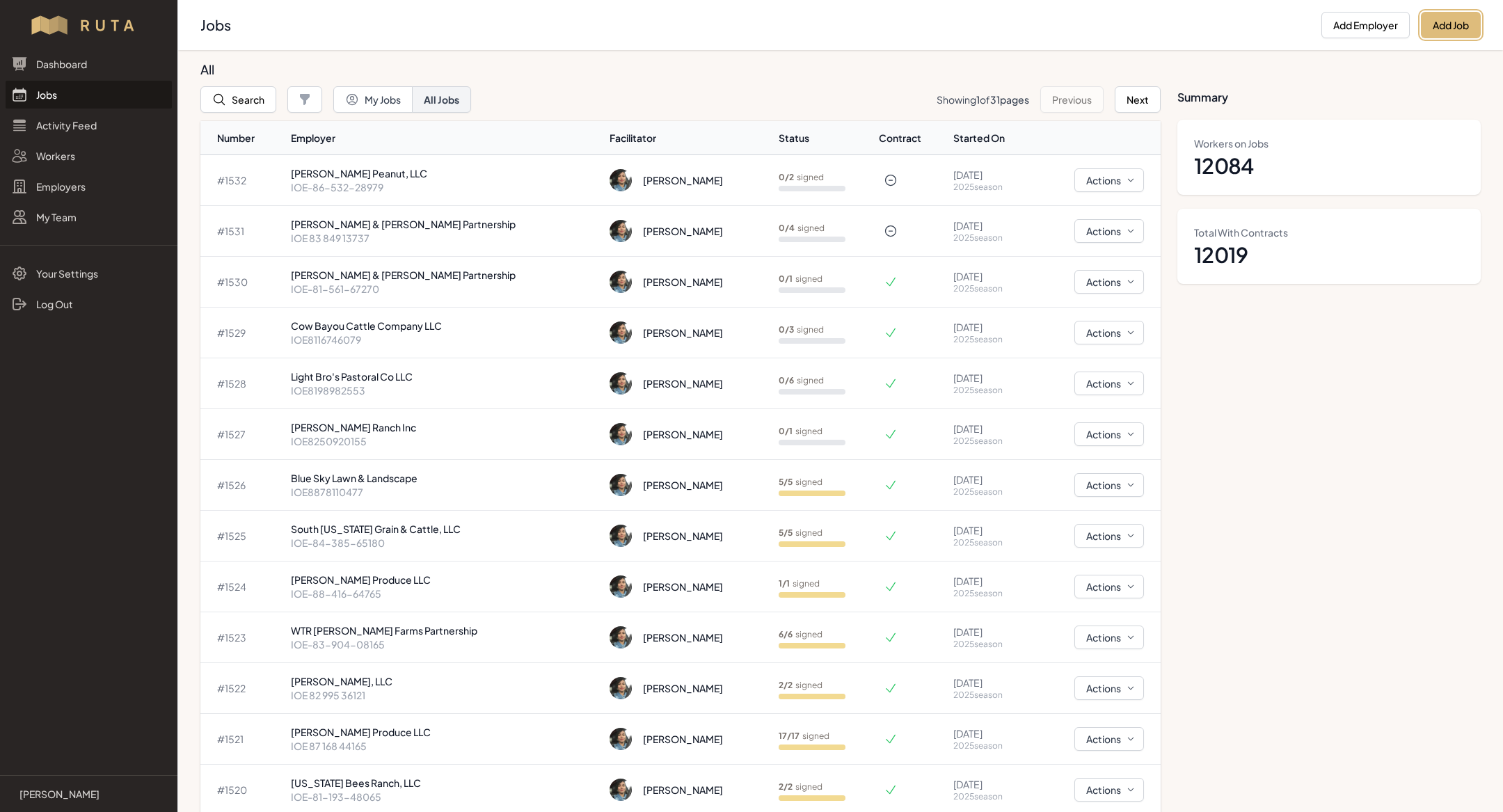
click at [1443, 18] on button "Add Job" at bounding box center [1451, 25] width 60 height 26
select select "2023"
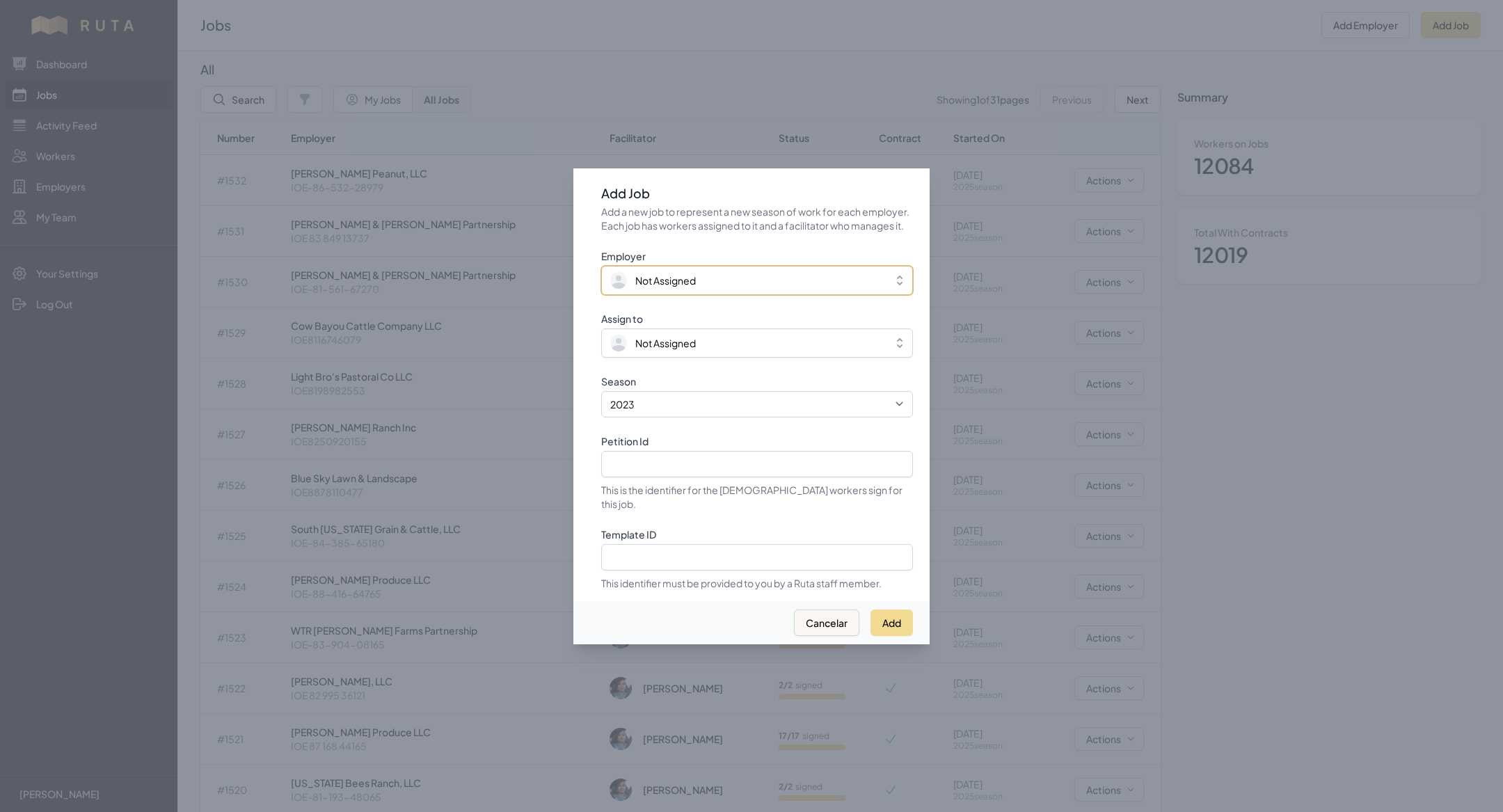
click at [659, 289] on span "Not Assigned" at bounding box center [747, 280] width 274 height 17
click at [674, 348] on span "Not Assigned" at bounding box center [666, 342] width 61 height 14
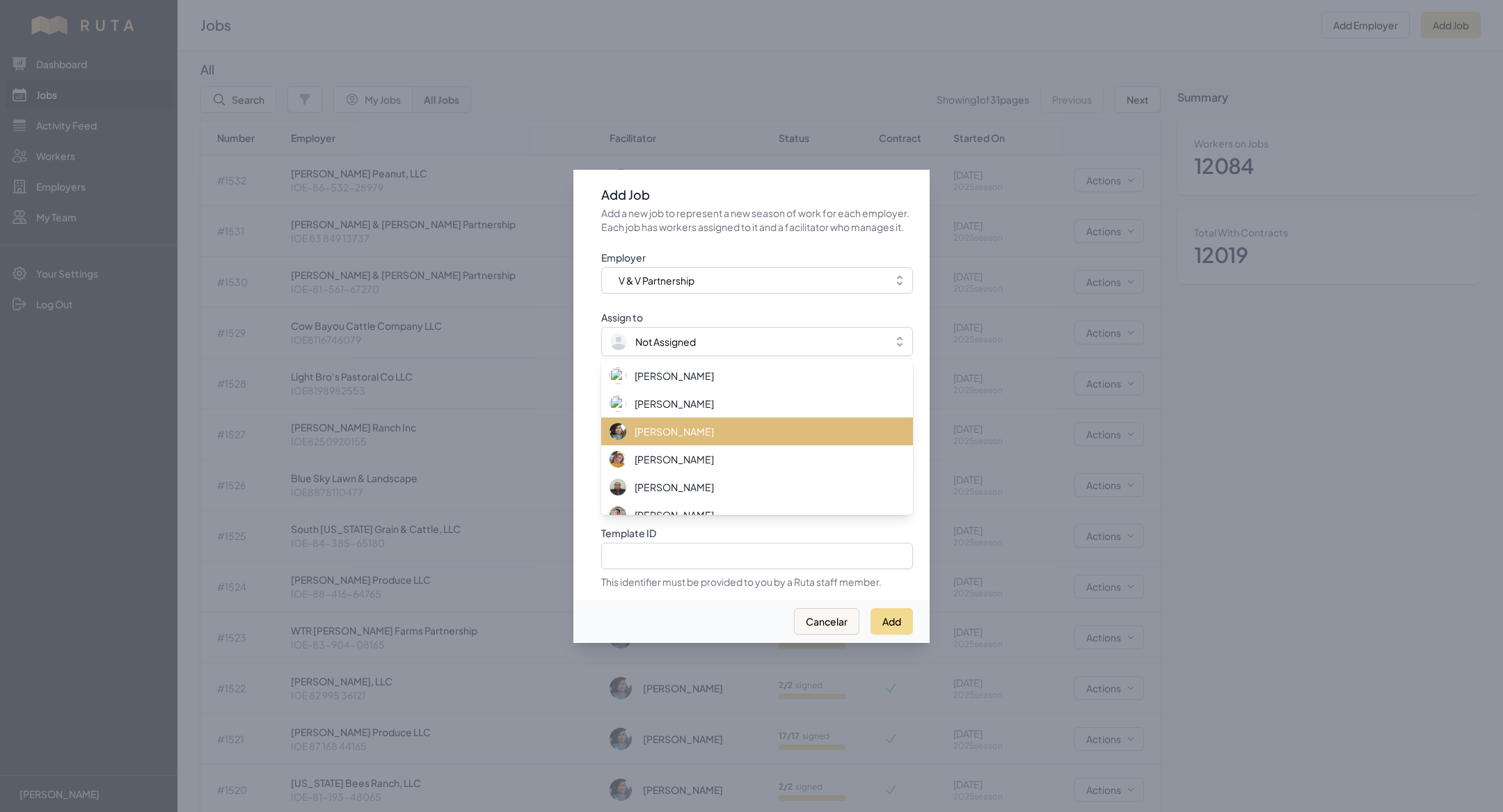
click at [686, 433] on span "[PERSON_NAME]" at bounding box center [674, 431] width 79 height 14
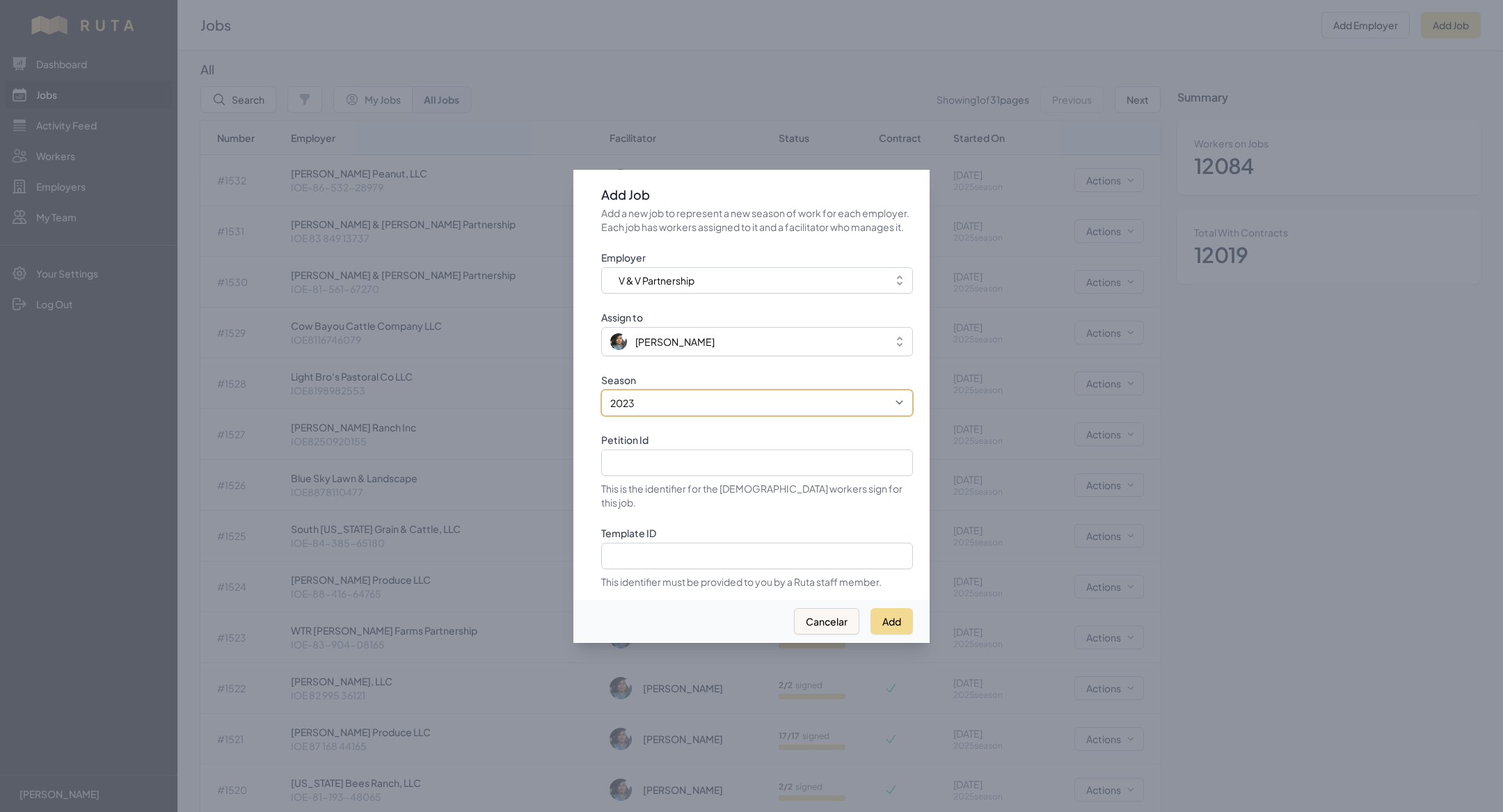
click at [682, 406] on select "2021 2022 2023 2024 2025" at bounding box center [757, 403] width 312 height 26
select select "2025"
click at [601, 397] on select "2021 2022 2023 2024 2025" at bounding box center [757, 403] width 312 height 26
click at [682, 465] on input "Petition Id" at bounding box center [757, 463] width 312 height 26
paste input "IOE-86-544-21545"
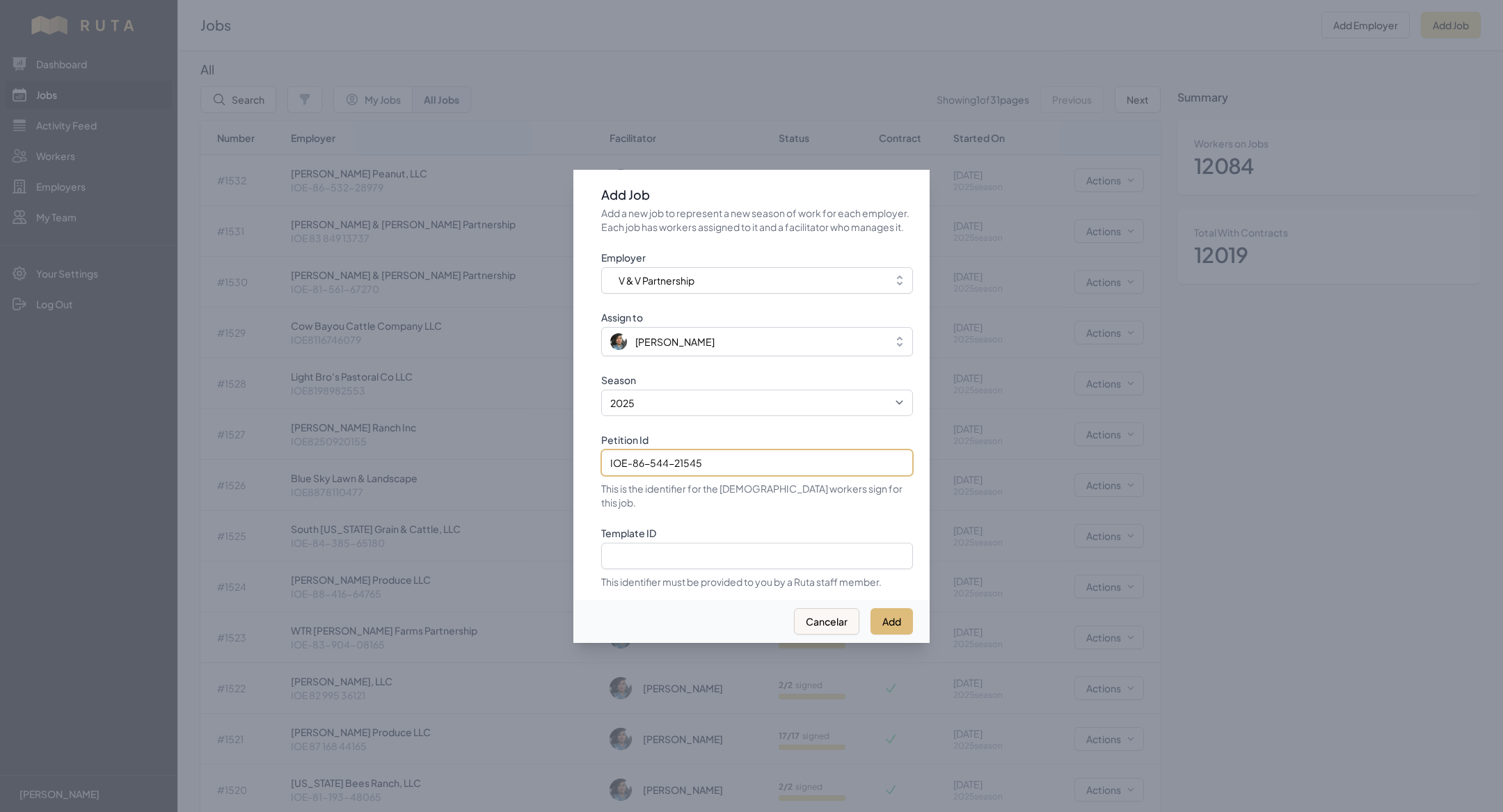
type input "IOE-86-544-21545"
click at [890, 616] on button "Add" at bounding box center [891, 621] width 42 height 26
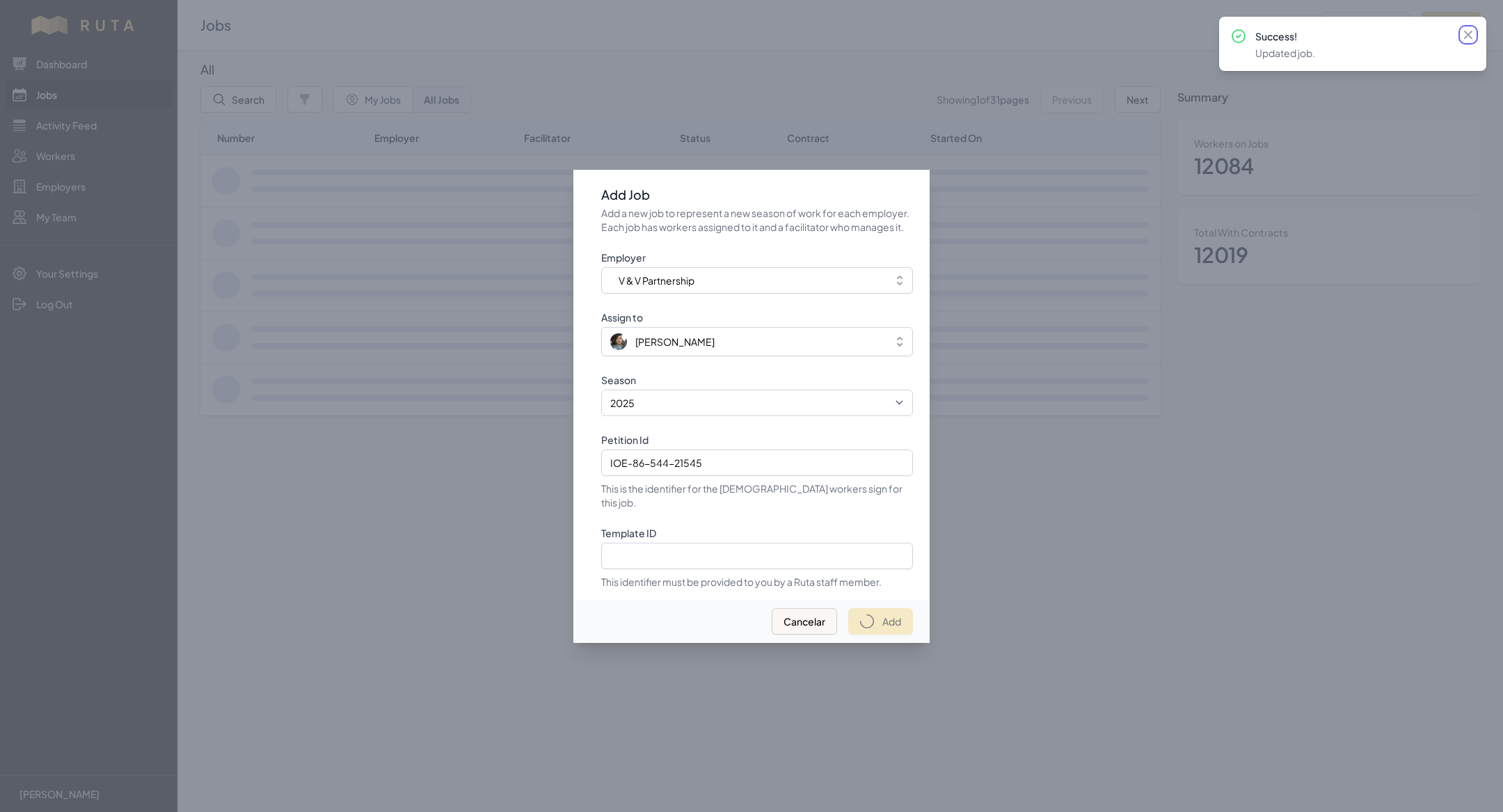
click at [1471, 37] on icon at bounding box center [1468, 35] width 8 height 8
click at [975, 303] on div at bounding box center [752, 406] width 1503 height 812
select select "2023"
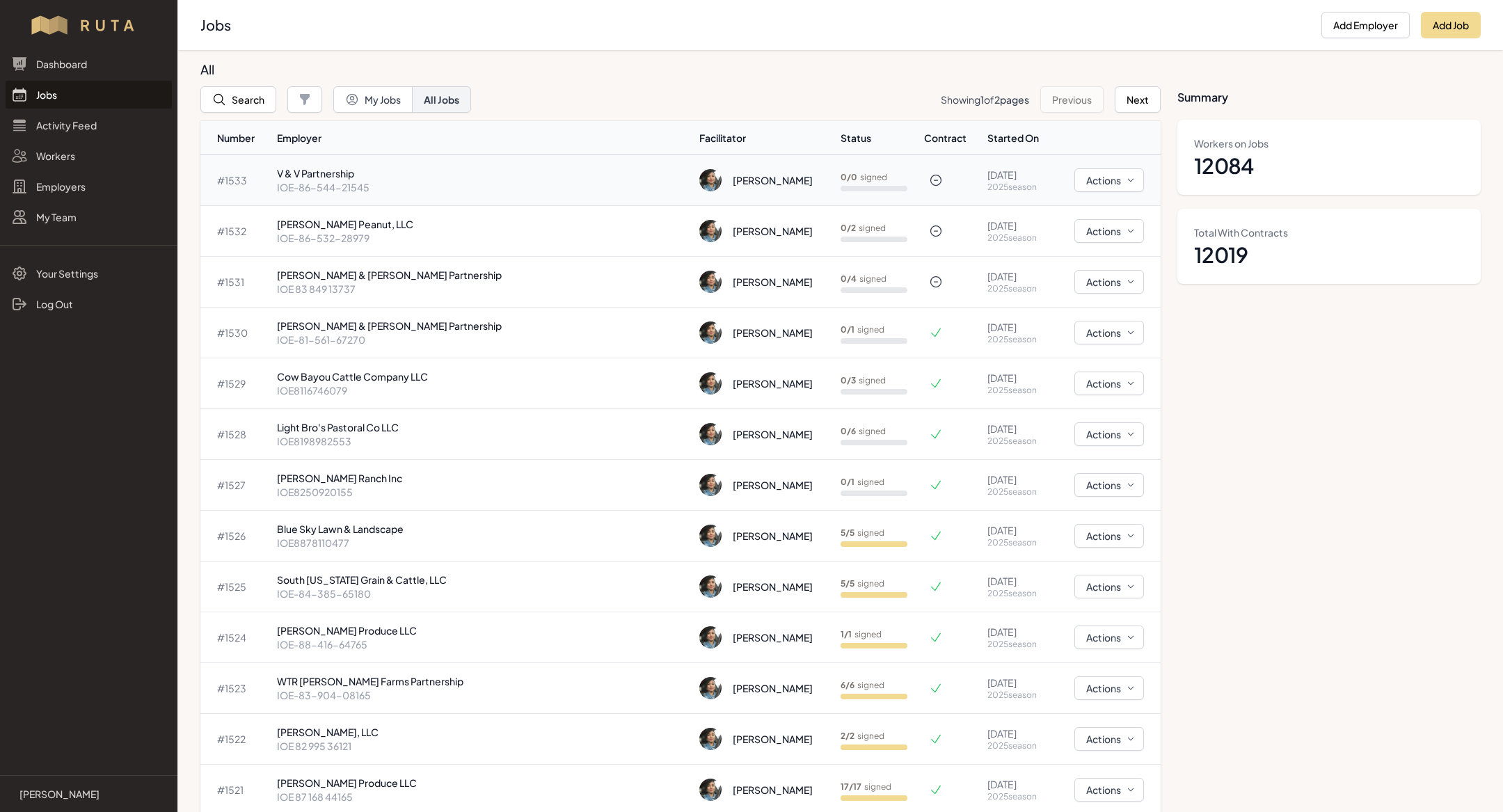
click at [447, 184] on p "IOE-86-544-21545" at bounding box center [483, 187] width 411 height 14
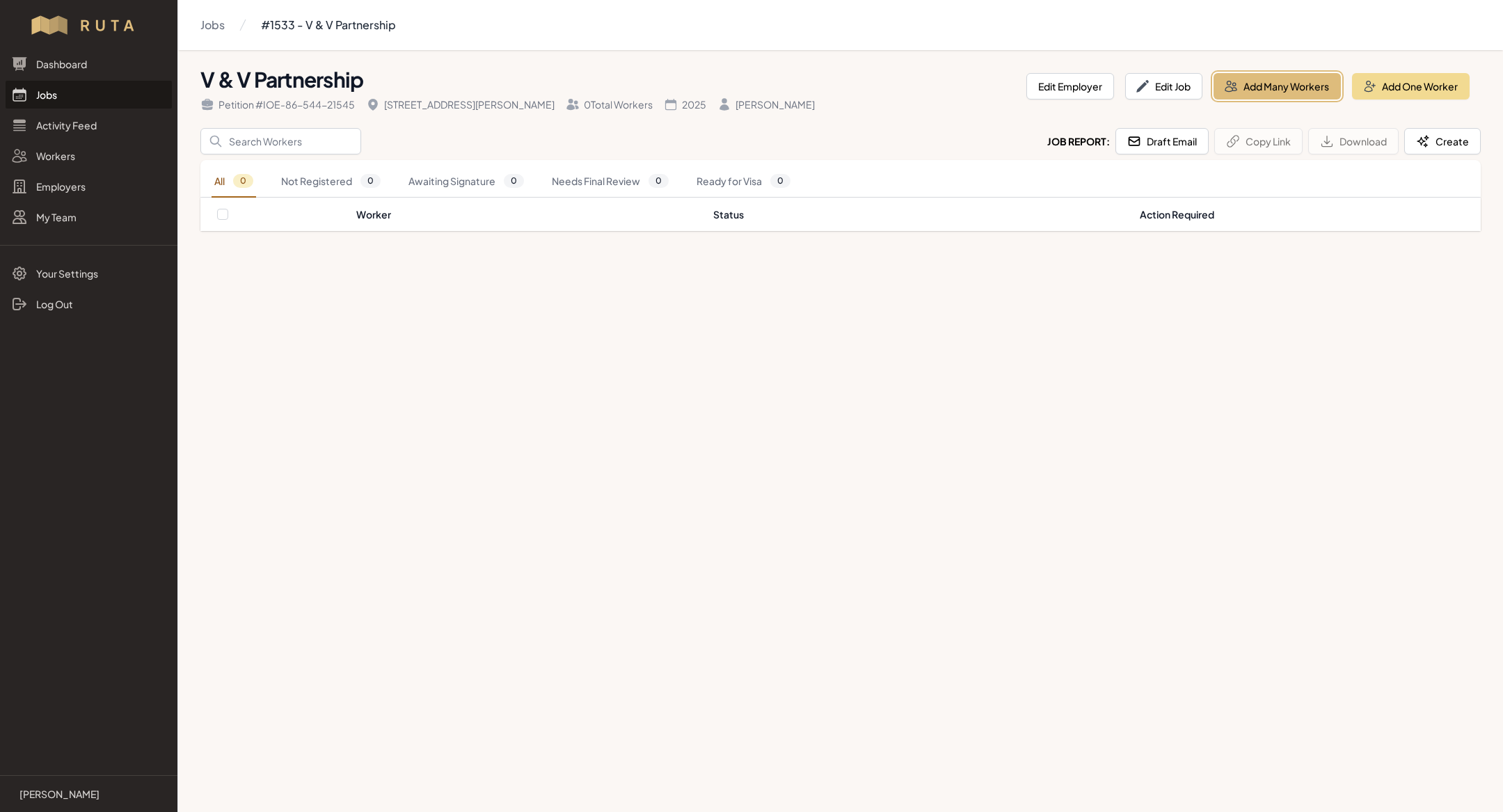
click at [1287, 74] on button "Add Many Workers" at bounding box center [1277, 86] width 127 height 26
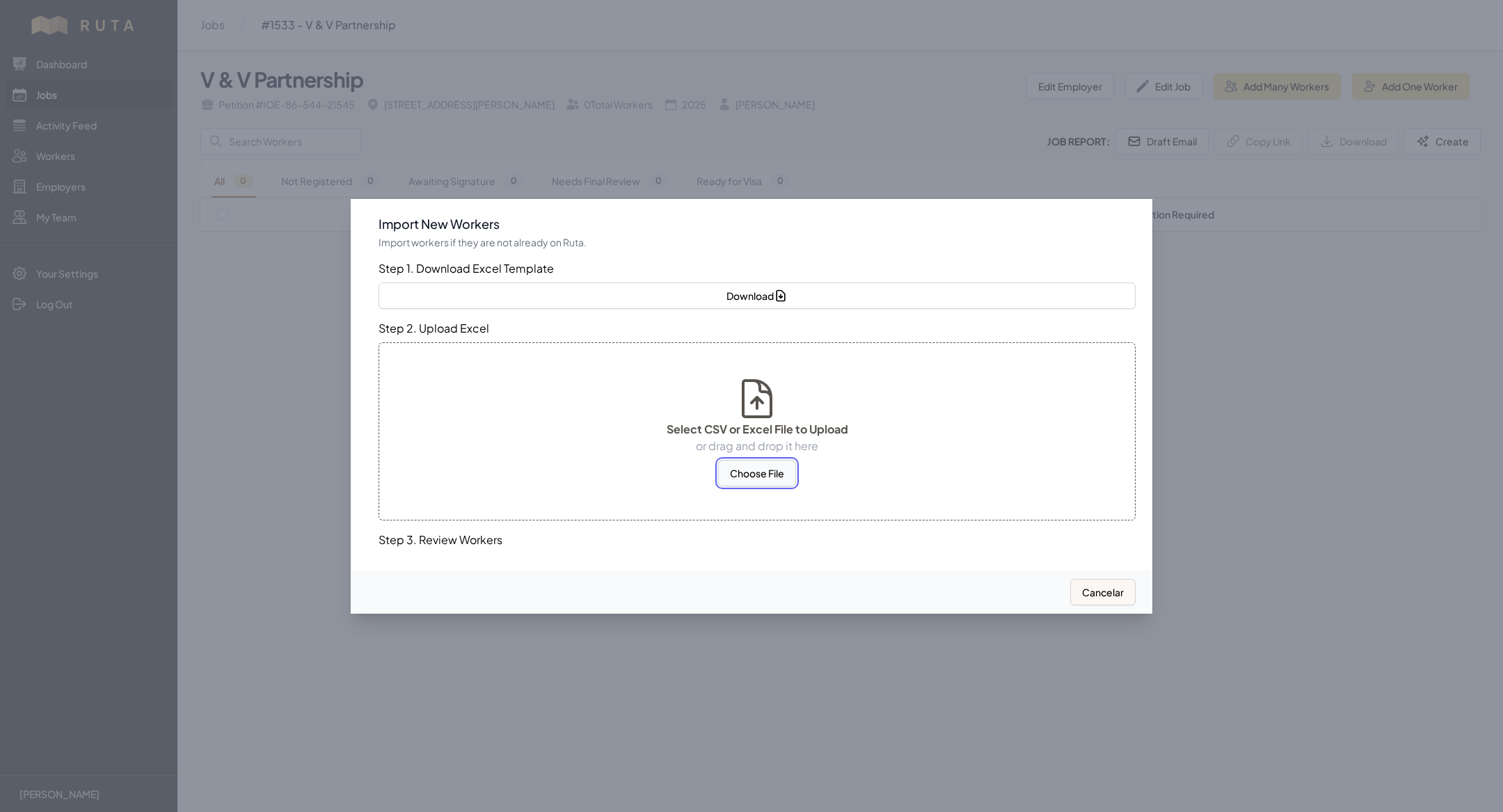
click at [786, 465] on button "Choose File" at bounding box center [758, 473] width 78 height 26
select select "MX"
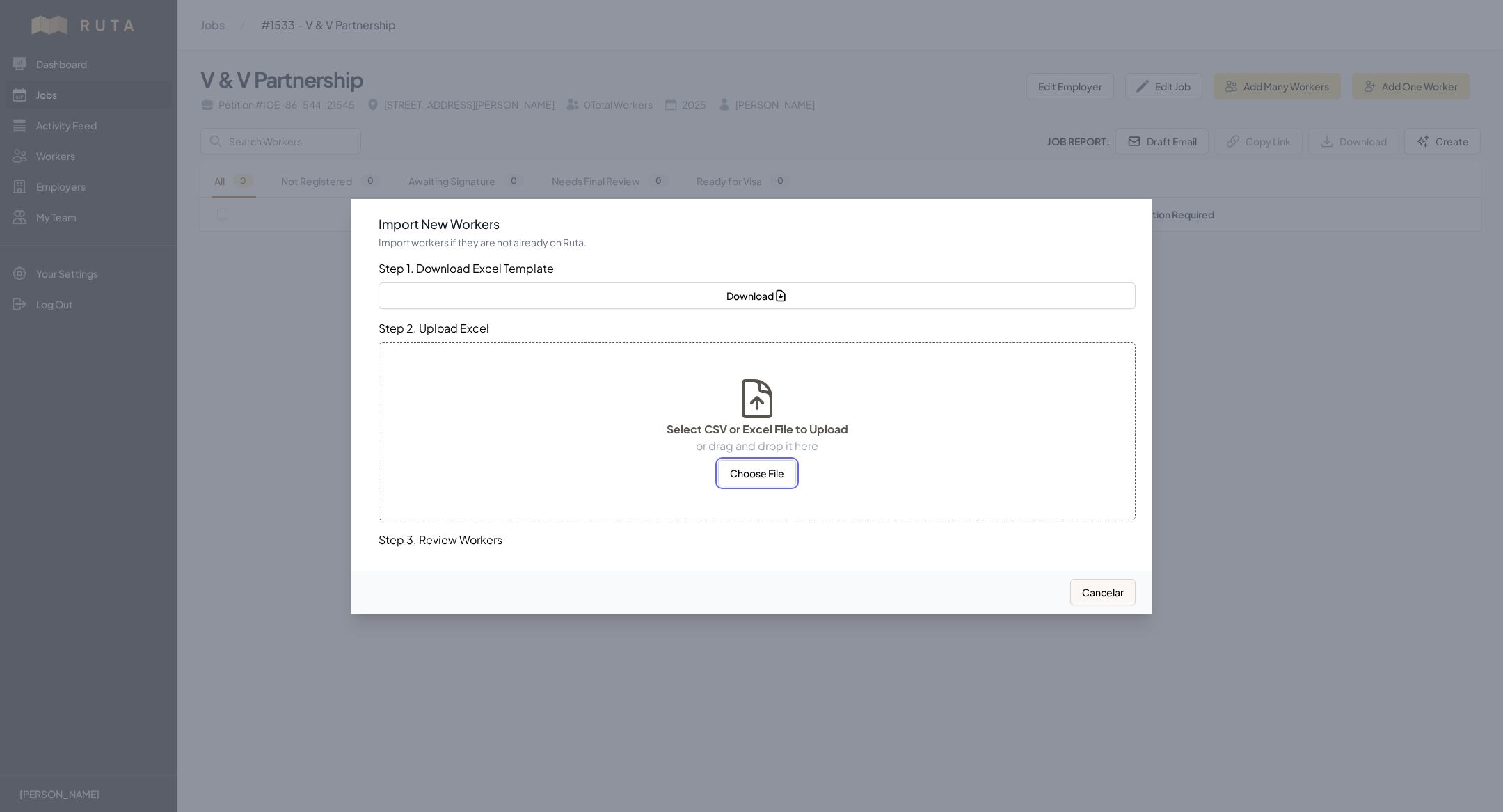
select select "MX"
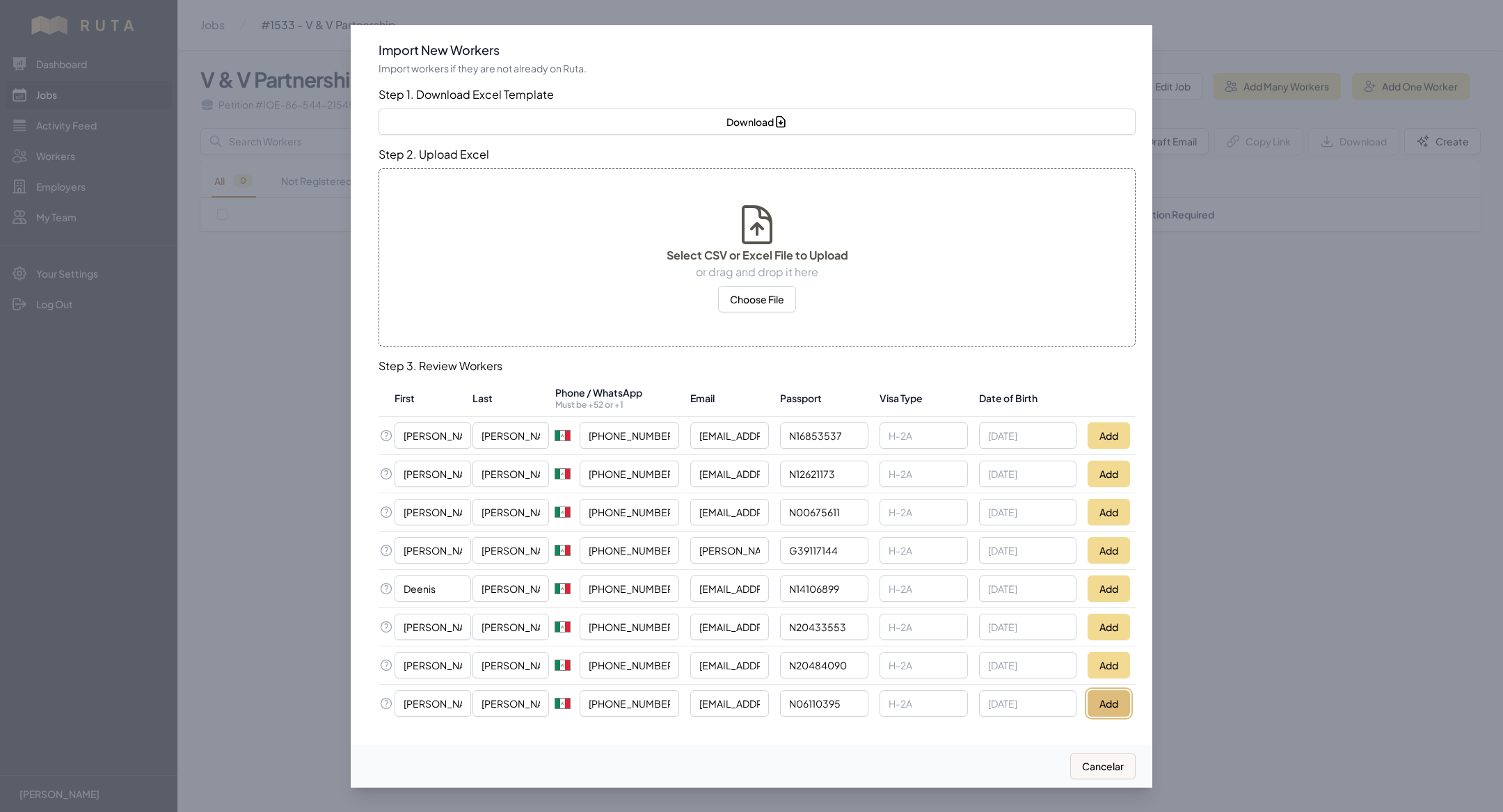
click at [1125, 703] on button "Add" at bounding box center [1108, 703] width 42 height 26
click at [1106, 658] on button "Add" at bounding box center [1108, 665] width 42 height 26
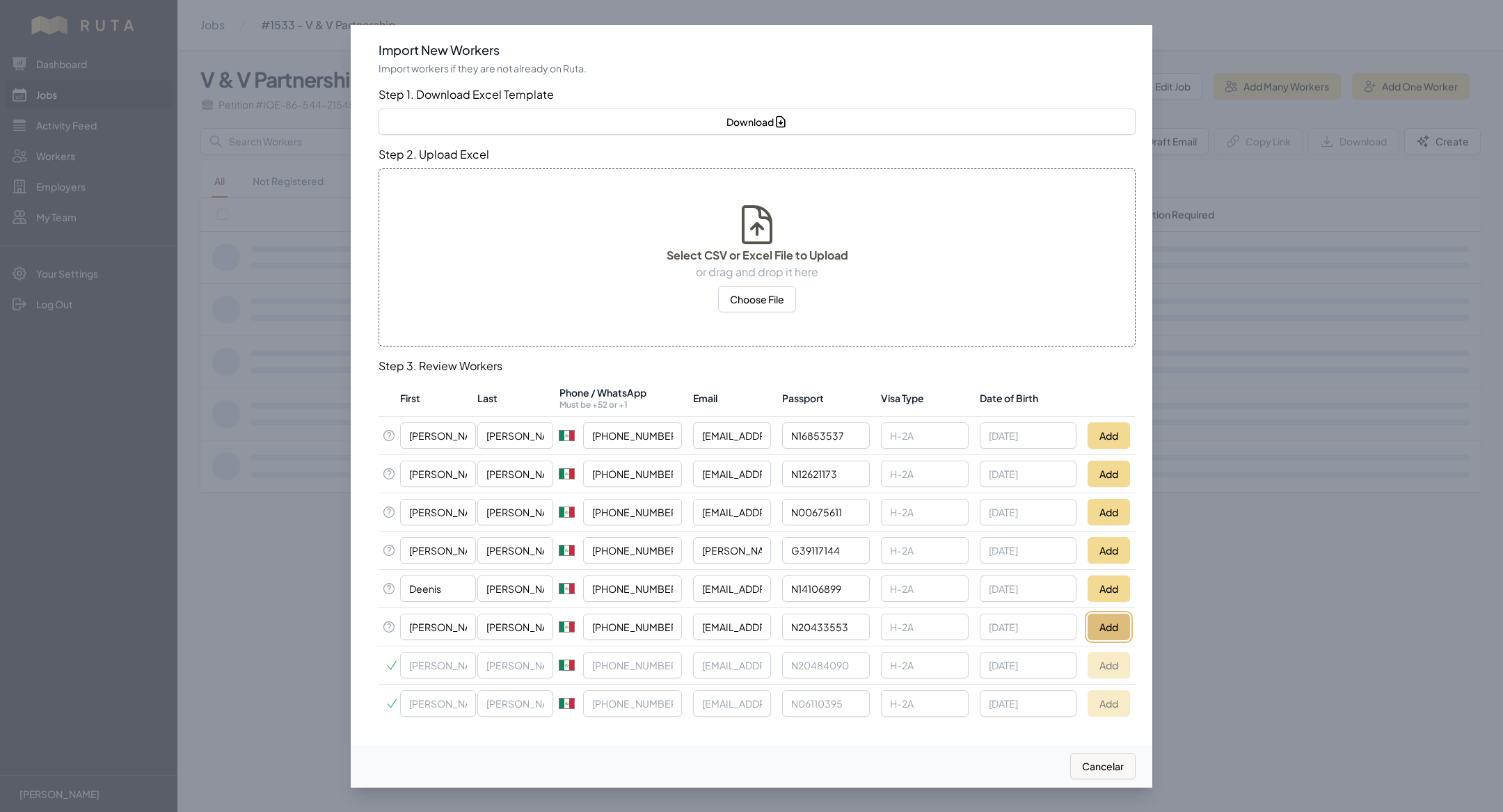
click at [1105, 628] on button "Add" at bounding box center [1108, 627] width 42 height 26
click at [1102, 594] on button "Add" at bounding box center [1108, 589] width 42 height 26
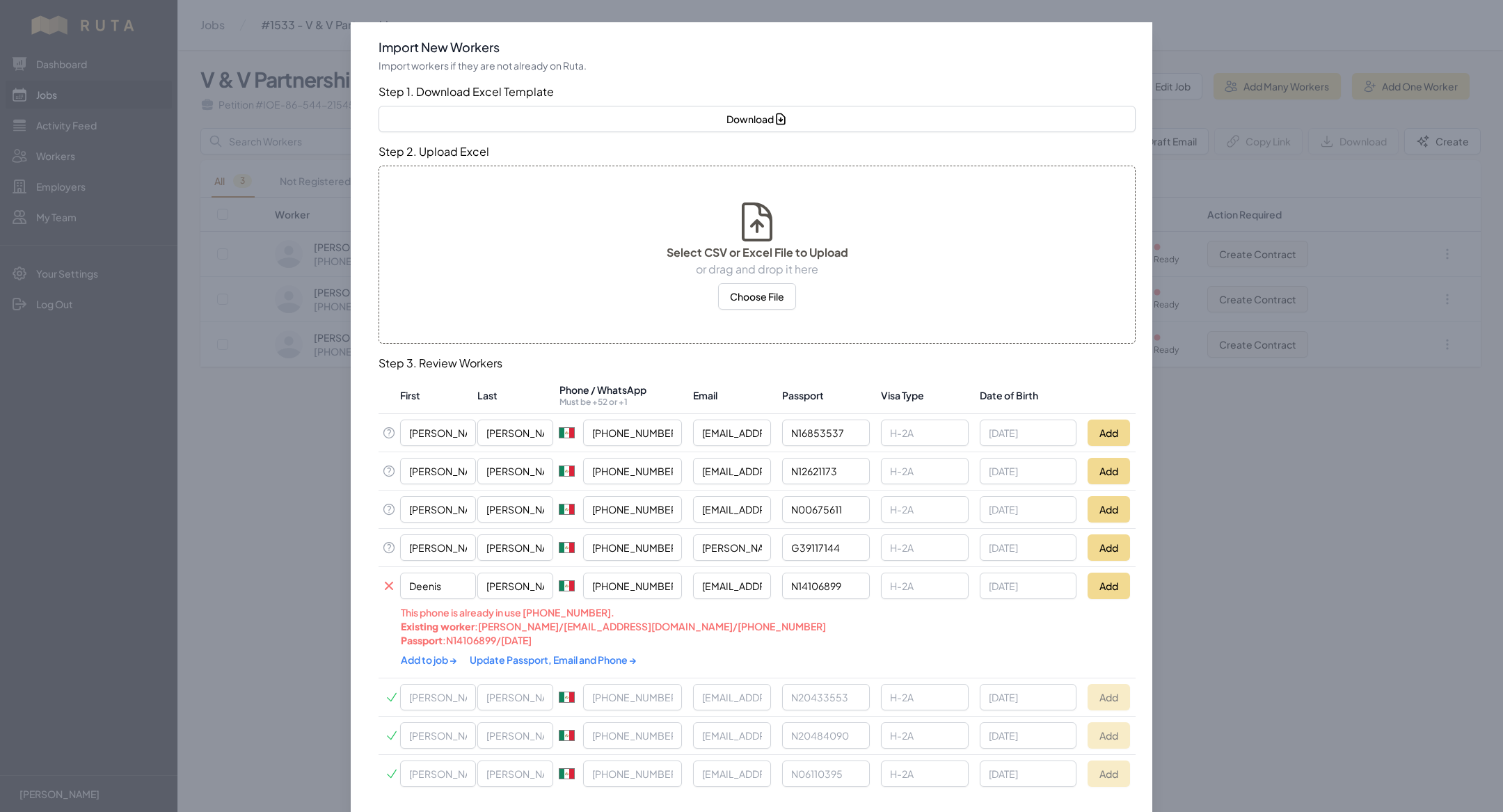
click at [514, 653] on link "Update Passport, Email and Phone →" at bounding box center [553, 659] width 167 height 12
click at [445, 653] on link "Add to job →" at bounding box center [429, 659] width 58 height 12
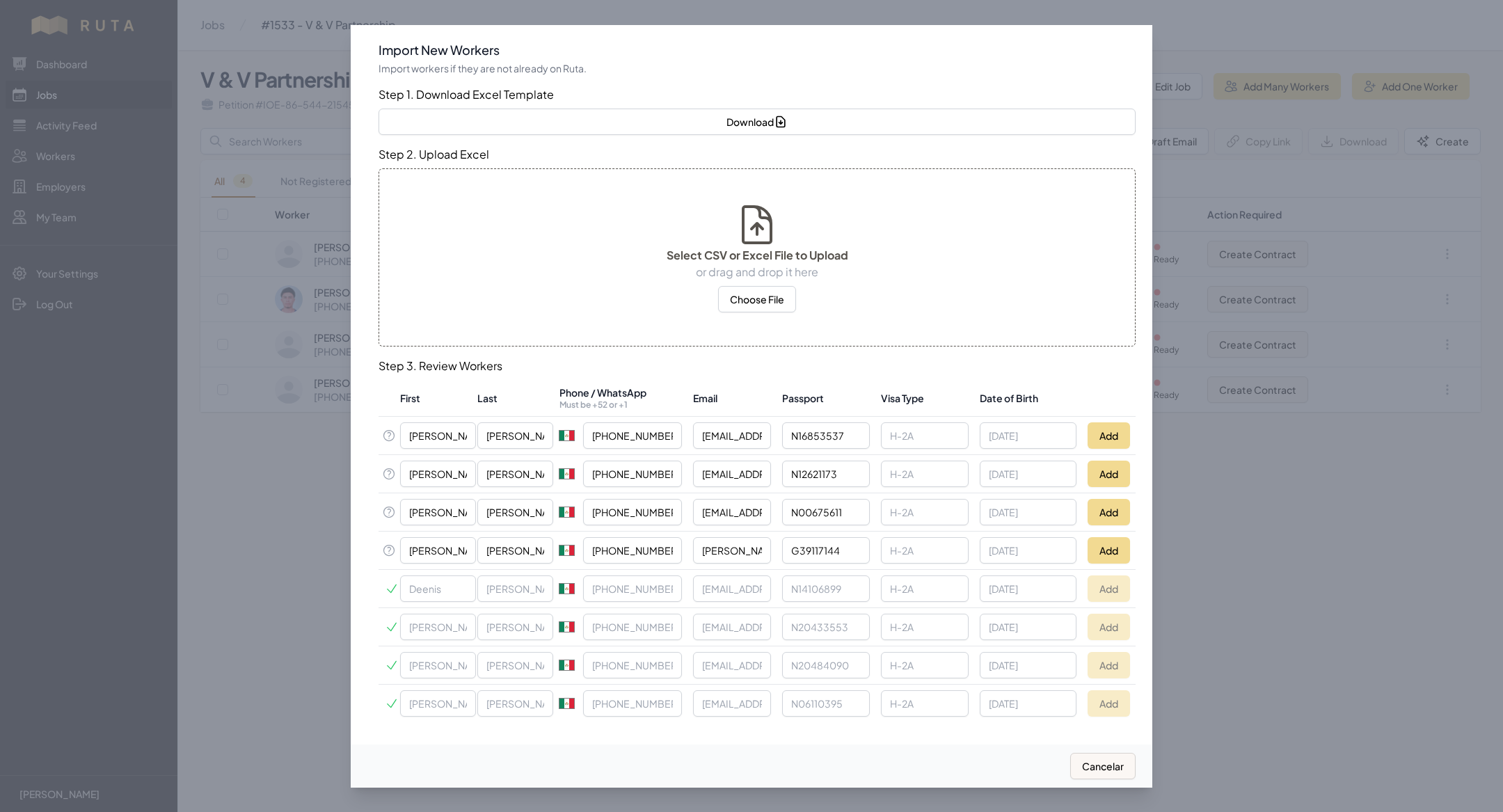
click at [1111, 534] on td "Add" at bounding box center [1109, 550] width 54 height 38
click at [1111, 546] on button "Add" at bounding box center [1108, 550] width 42 height 26
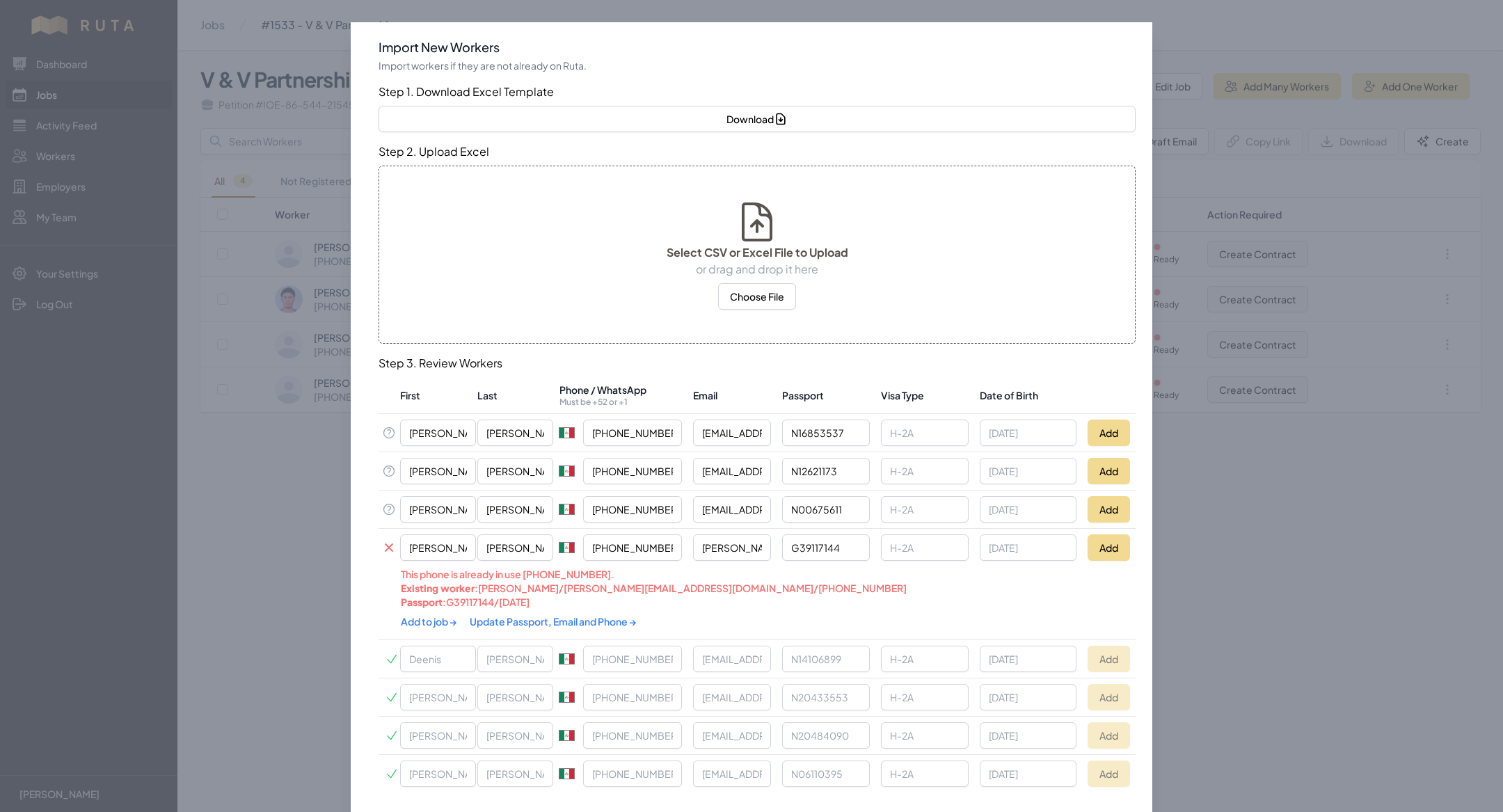
click at [560, 615] on link "Update Passport, Email and Phone →" at bounding box center [553, 621] width 167 height 12
click at [448, 615] on link "Add to job →" at bounding box center [429, 621] width 58 height 12
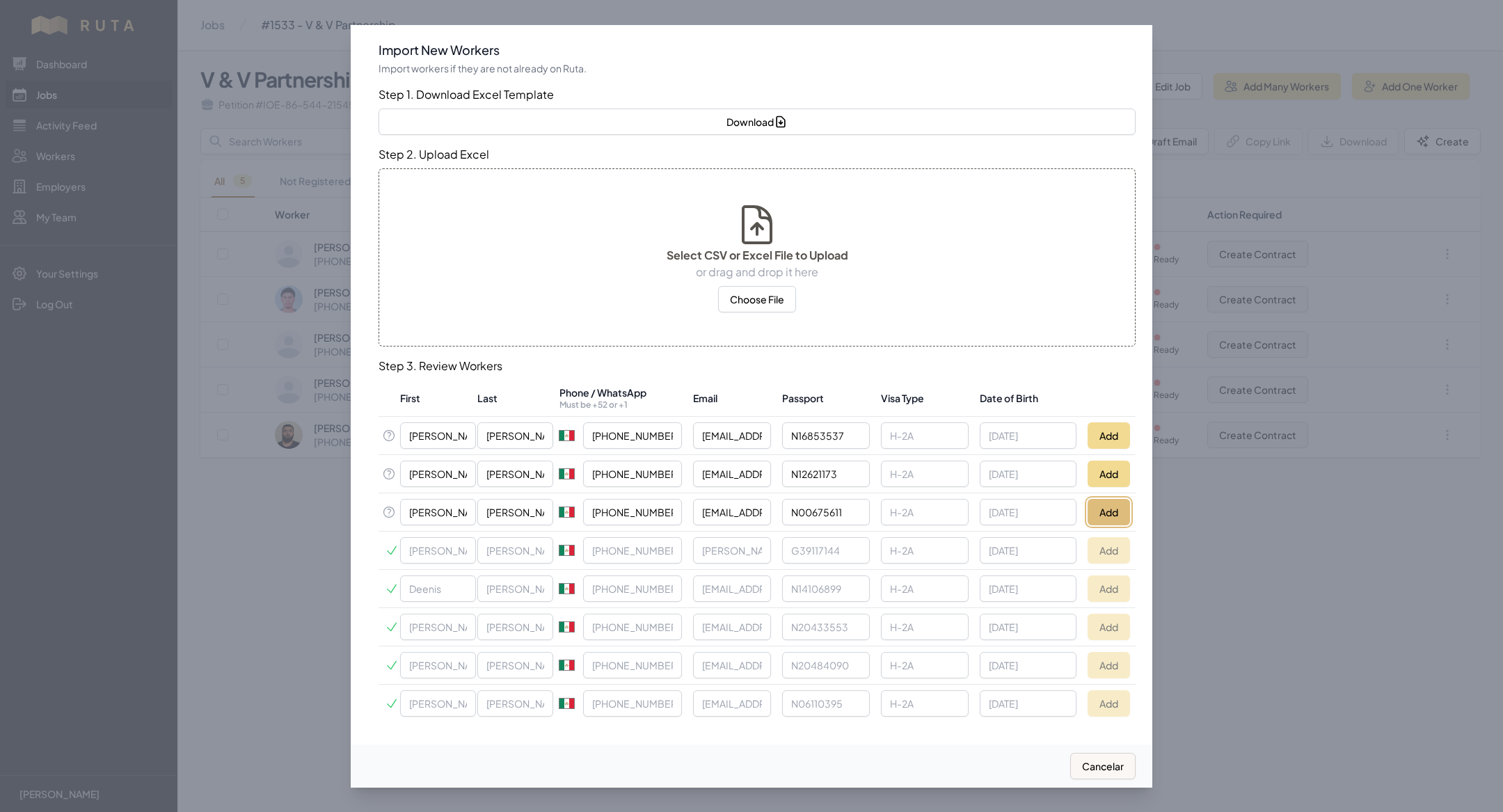
click at [1121, 507] on button "Add" at bounding box center [1108, 512] width 42 height 26
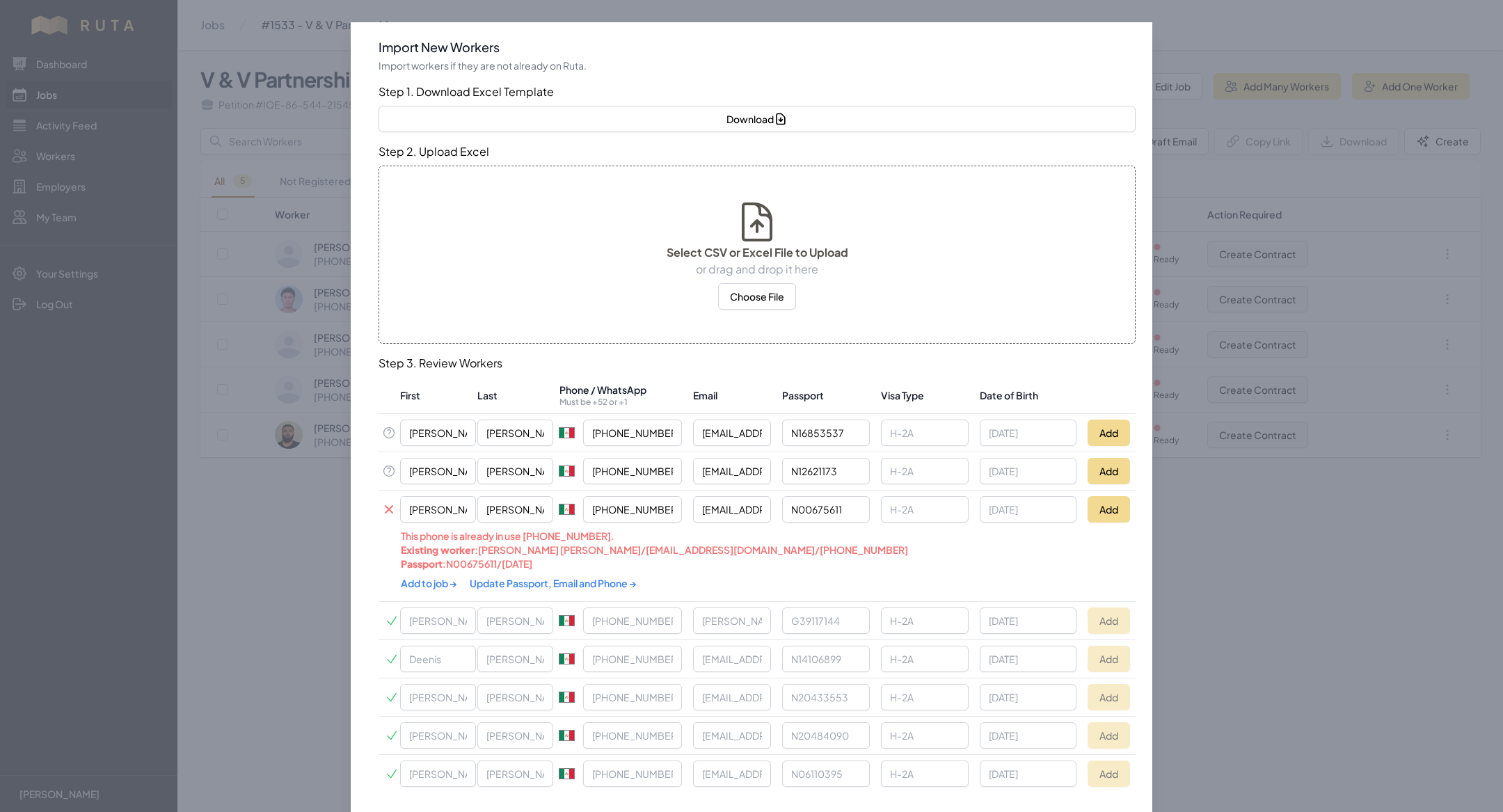
click at [533, 580] on link "Update Passport, Email and Phone →" at bounding box center [553, 583] width 167 height 12
click at [422, 583] on link "Add to job →" at bounding box center [429, 583] width 58 height 12
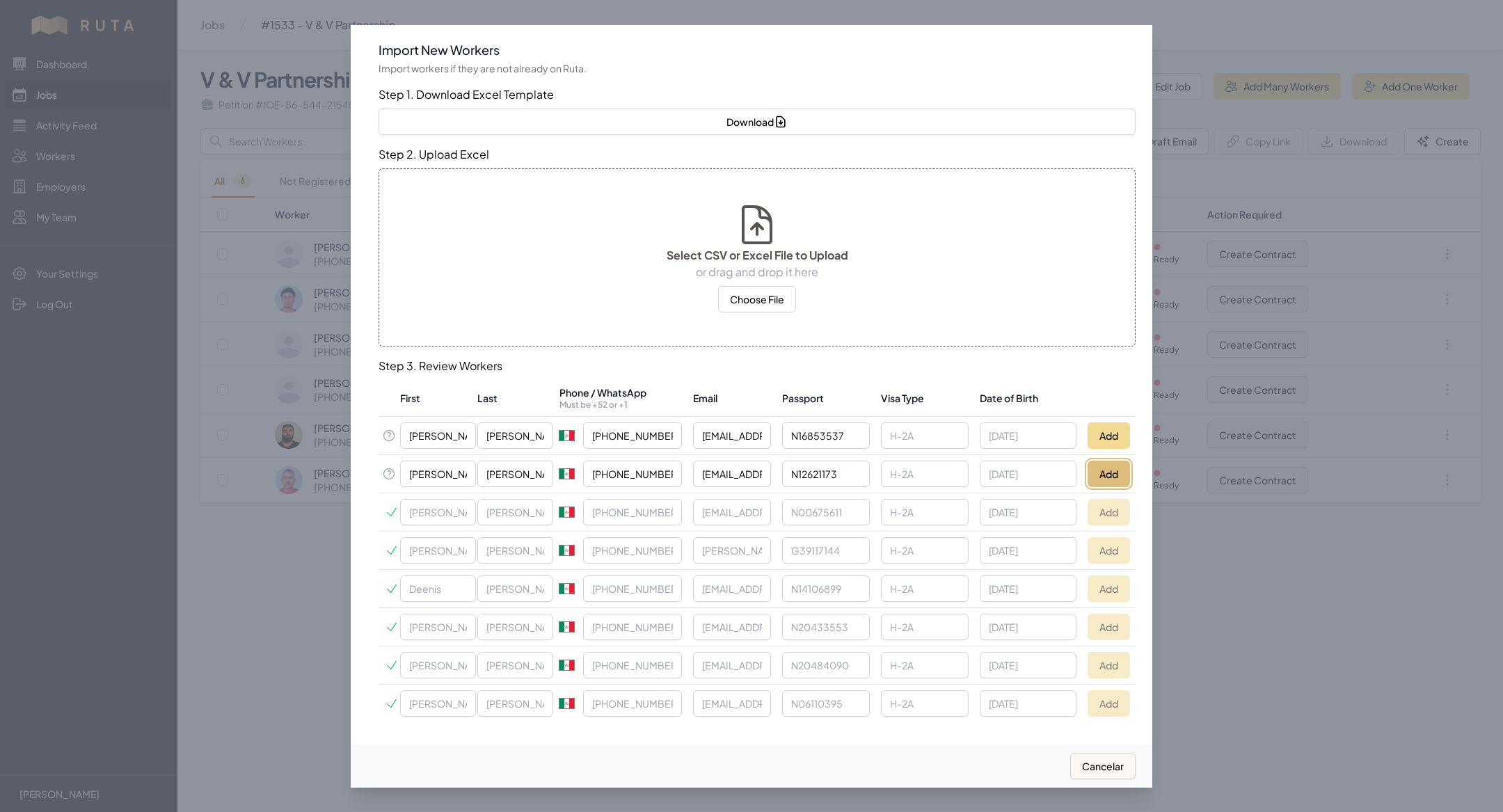
click at [1100, 472] on button "Add" at bounding box center [1108, 474] width 42 height 26
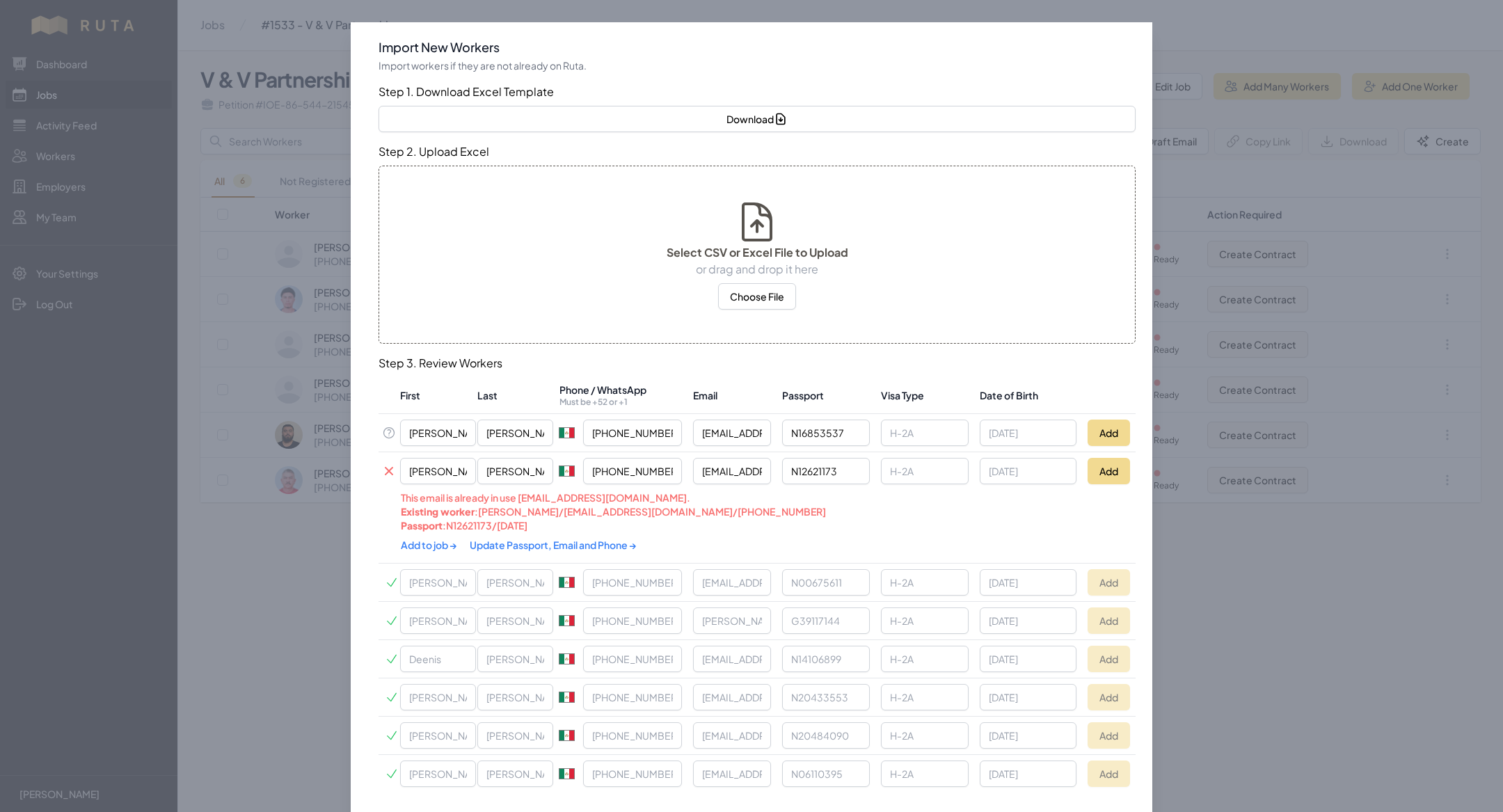
click at [481, 540] on link "Update Passport, Email and Phone →" at bounding box center [553, 545] width 167 height 12
click at [416, 541] on link "Add to job →" at bounding box center [429, 545] width 58 height 12
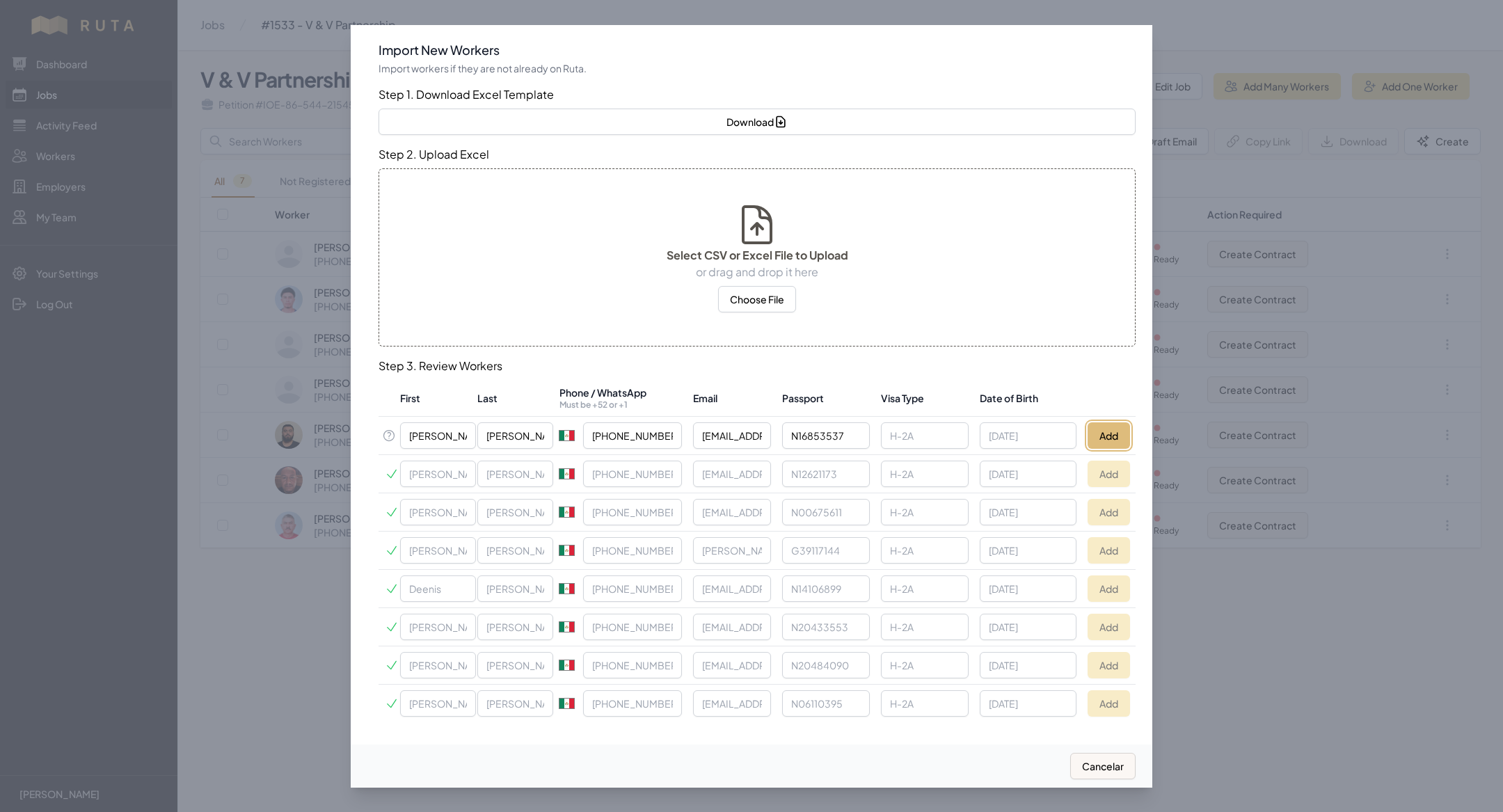
click at [1105, 428] on button "Add" at bounding box center [1108, 435] width 42 height 26
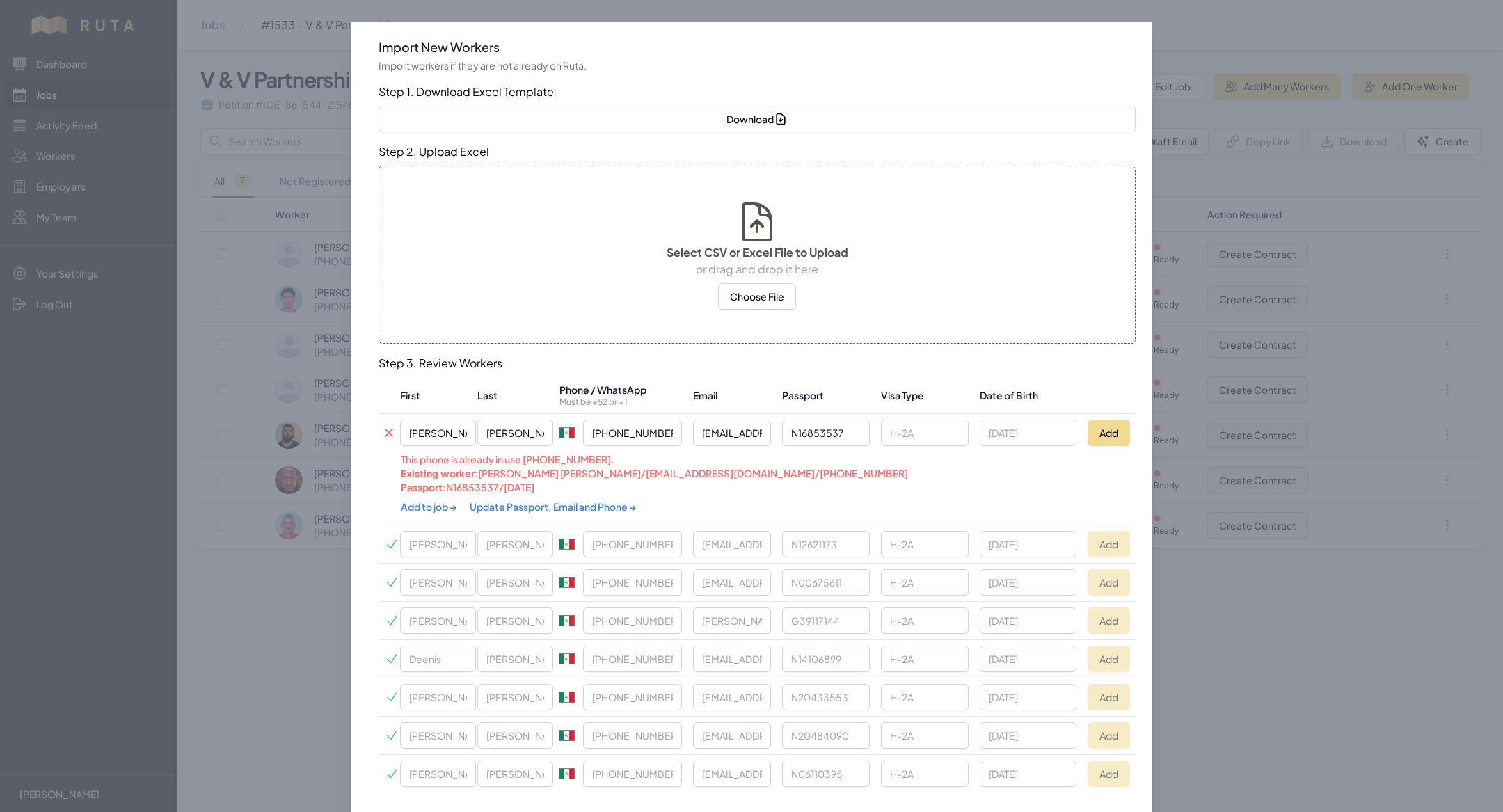
click at [524, 509] on link "Update Passport, Email and Phone →" at bounding box center [553, 507] width 167 height 12
click at [410, 509] on link "Add to job →" at bounding box center [429, 507] width 58 height 12
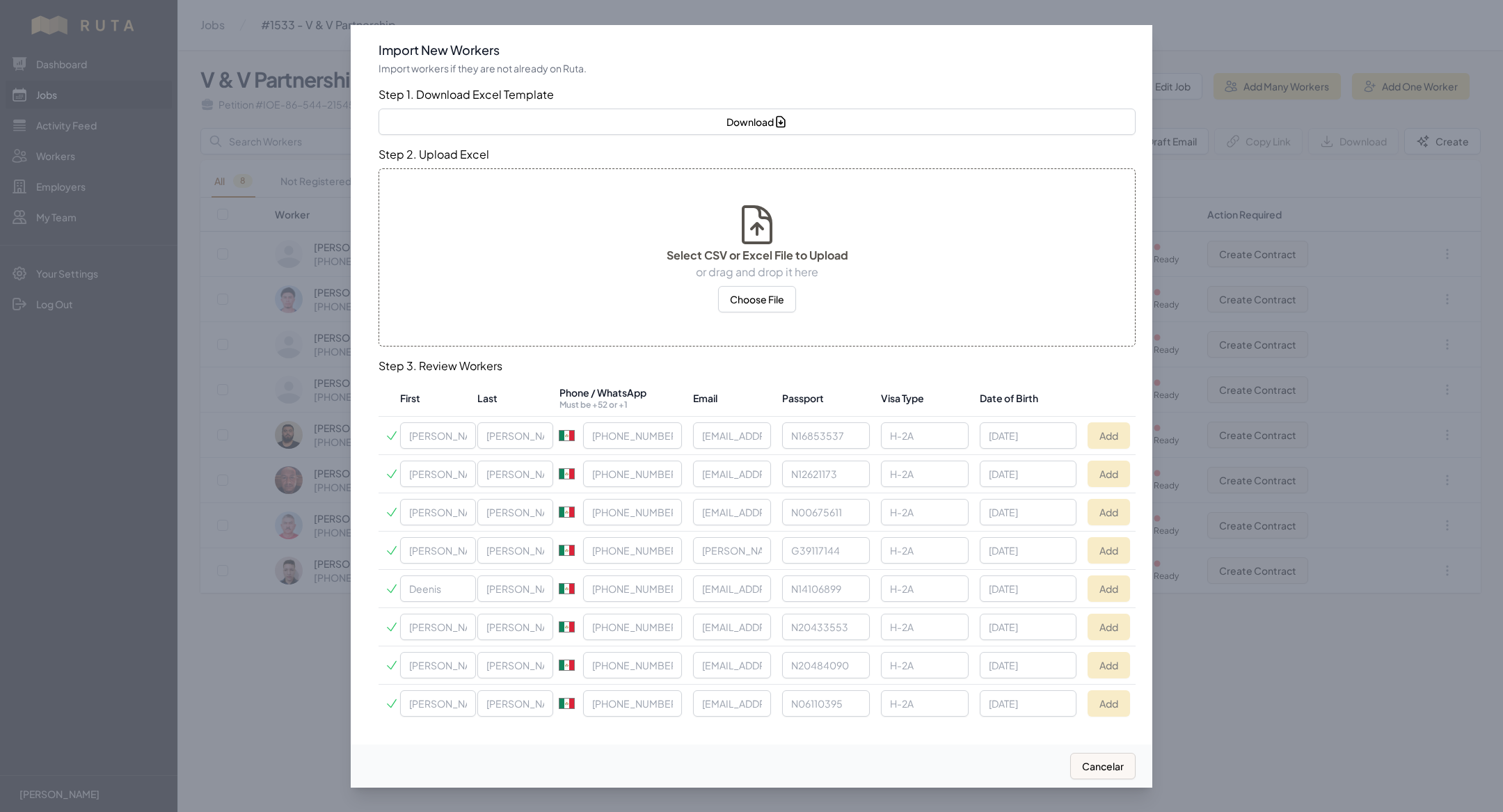
click at [243, 547] on div at bounding box center [752, 406] width 1503 height 812
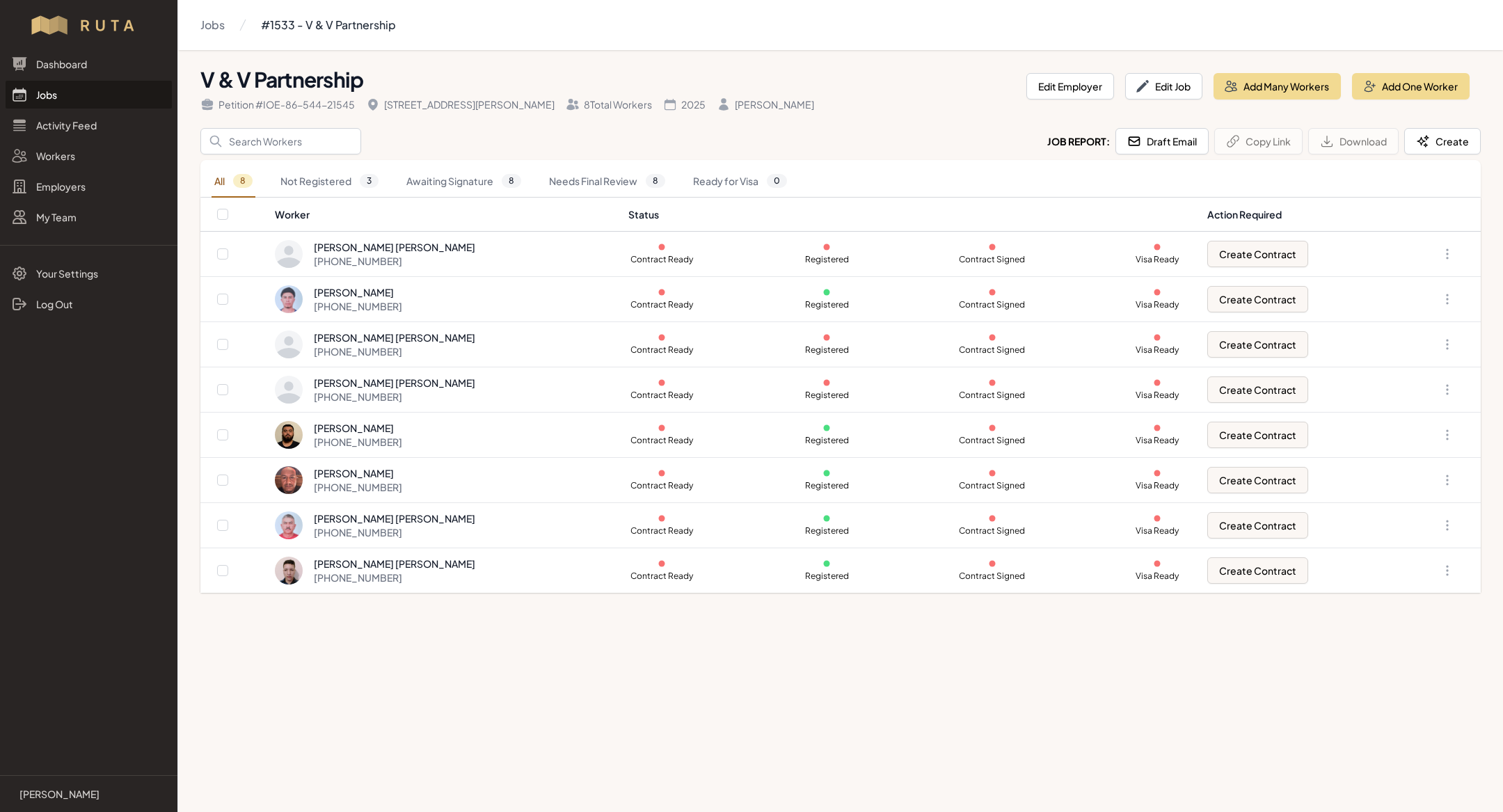
click at [98, 94] on link "Jobs" at bounding box center [88, 94] width 167 height 28
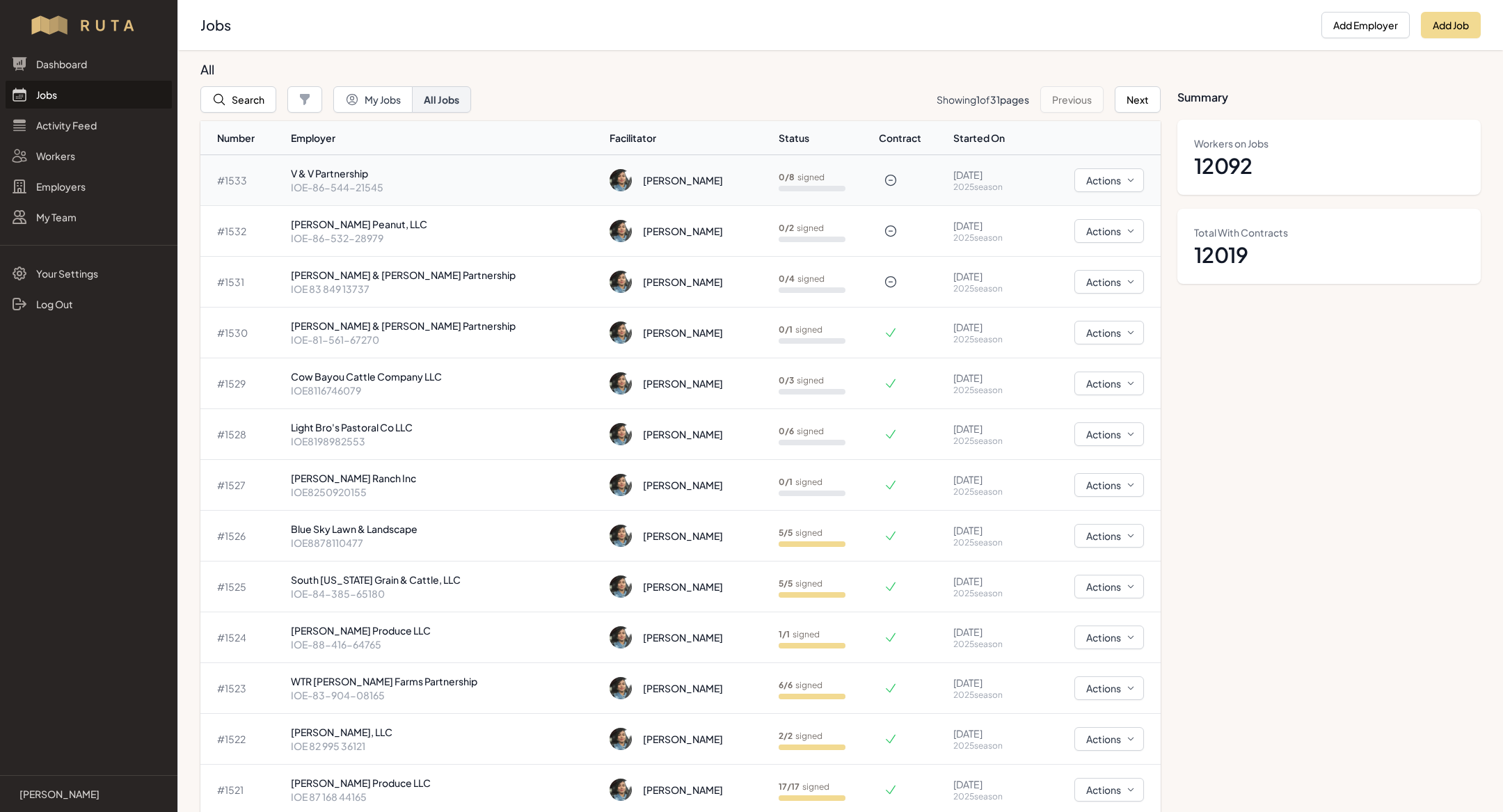
click at [391, 190] on p "IOE-86-544-21545" at bounding box center [445, 187] width 309 height 14
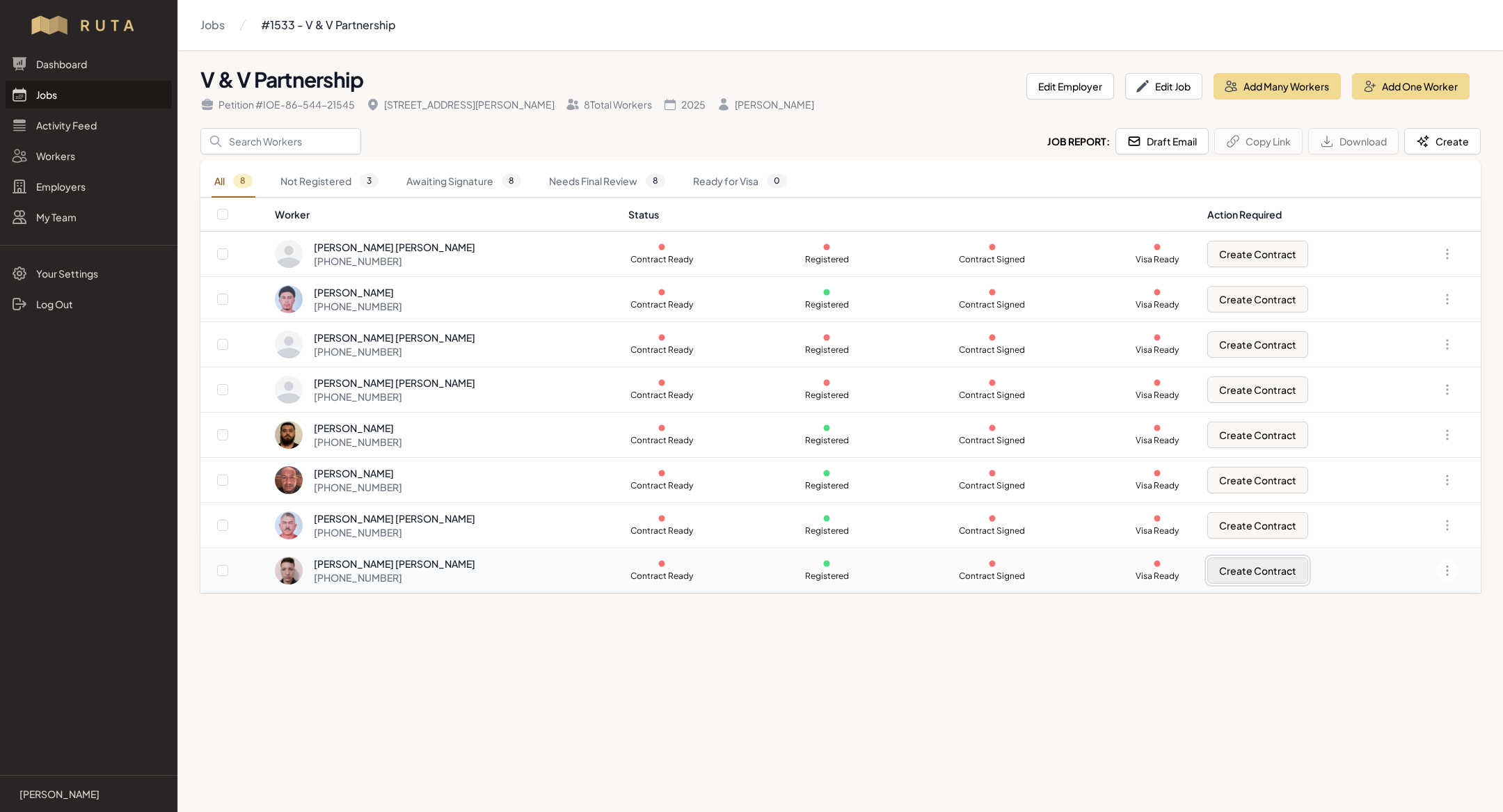
click at [1227, 569] on button "Create Contract" at bounding box center [1257, 570] width 101 height 26
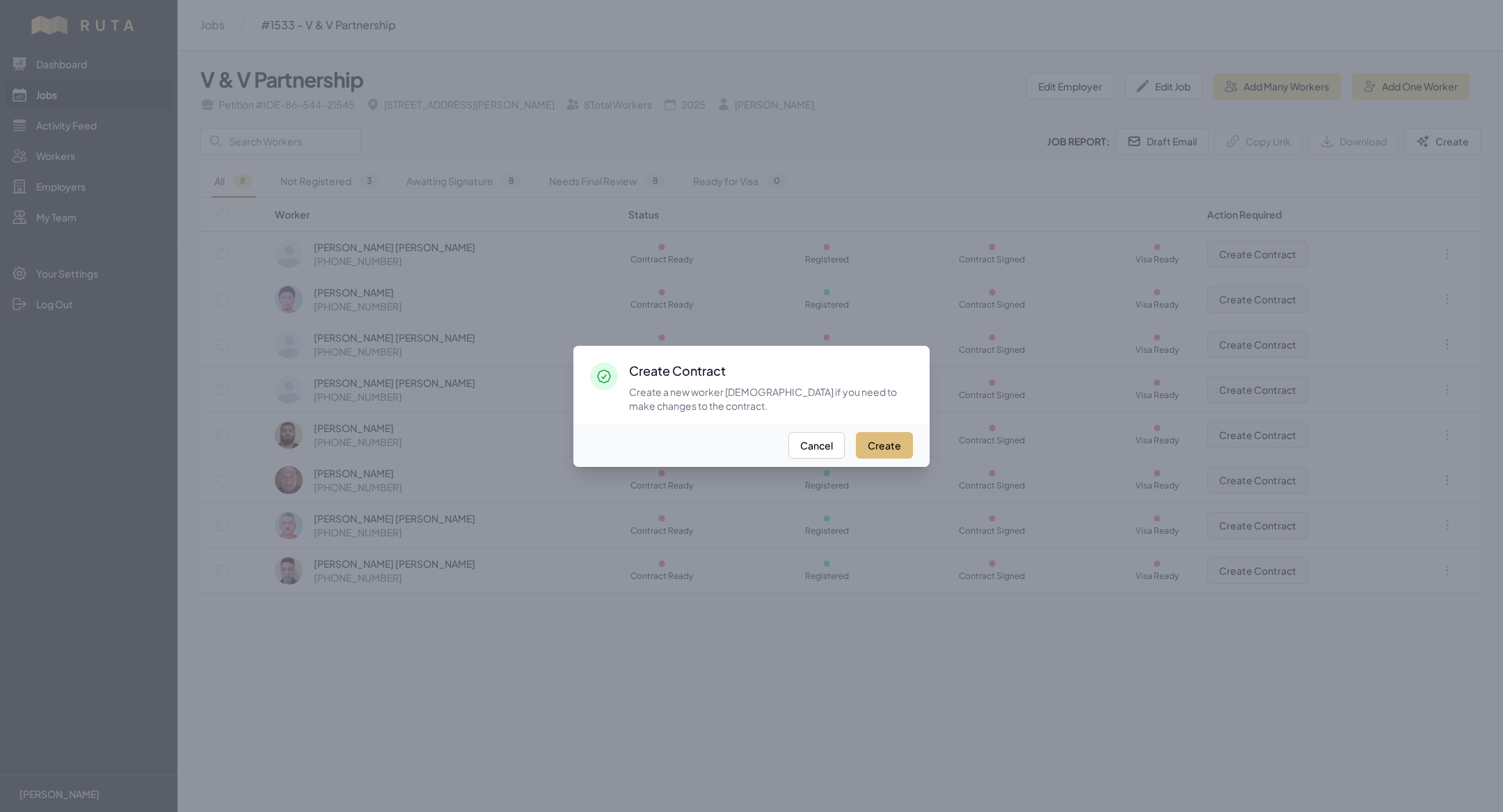
click at [896, 439] on button "Create" at bounding box center [884, 445] width 57 height 26
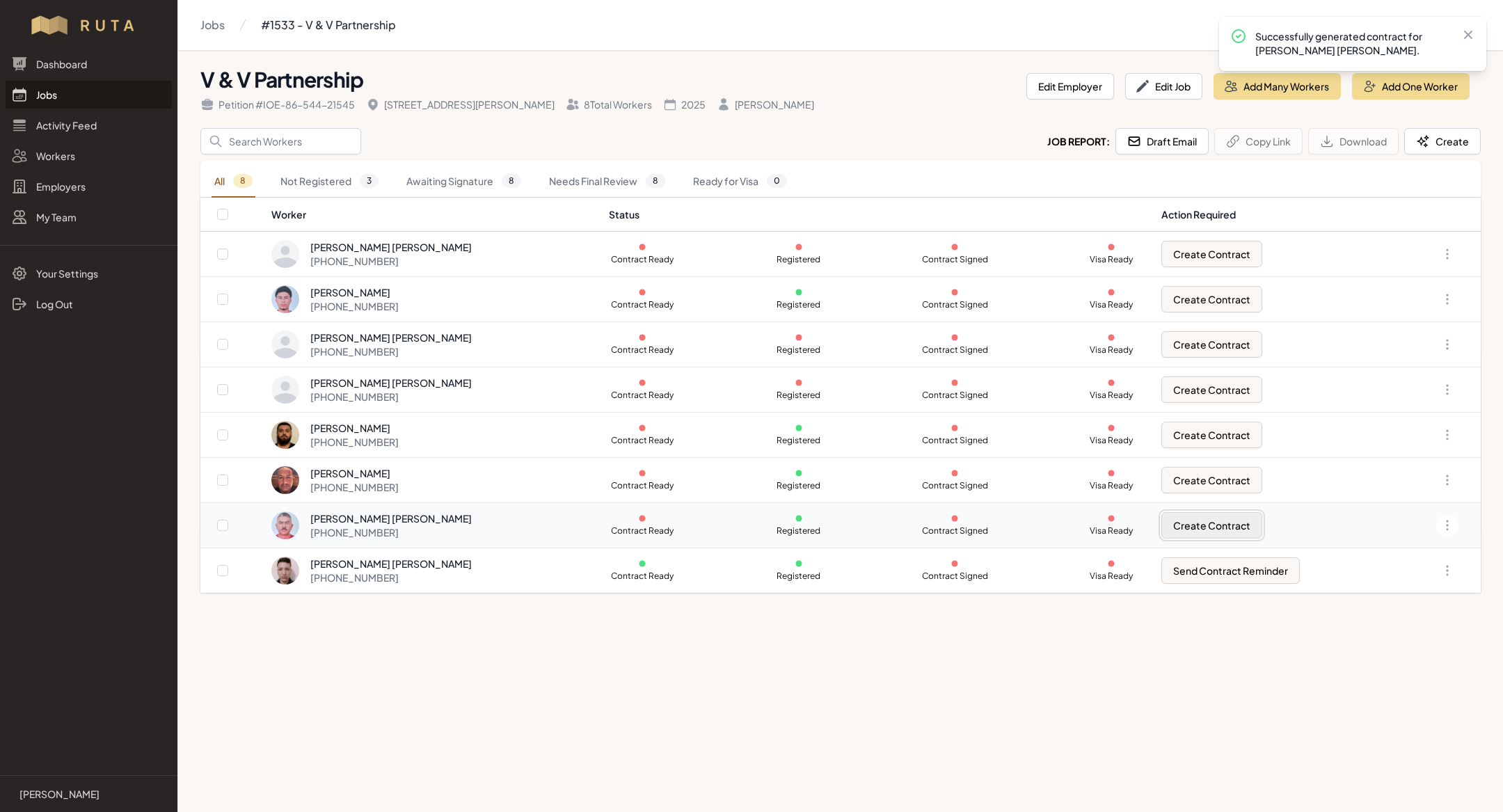
click at [1247, 524] on button "Create Contract" at bounding box center [1211, 525] width 101 height 26
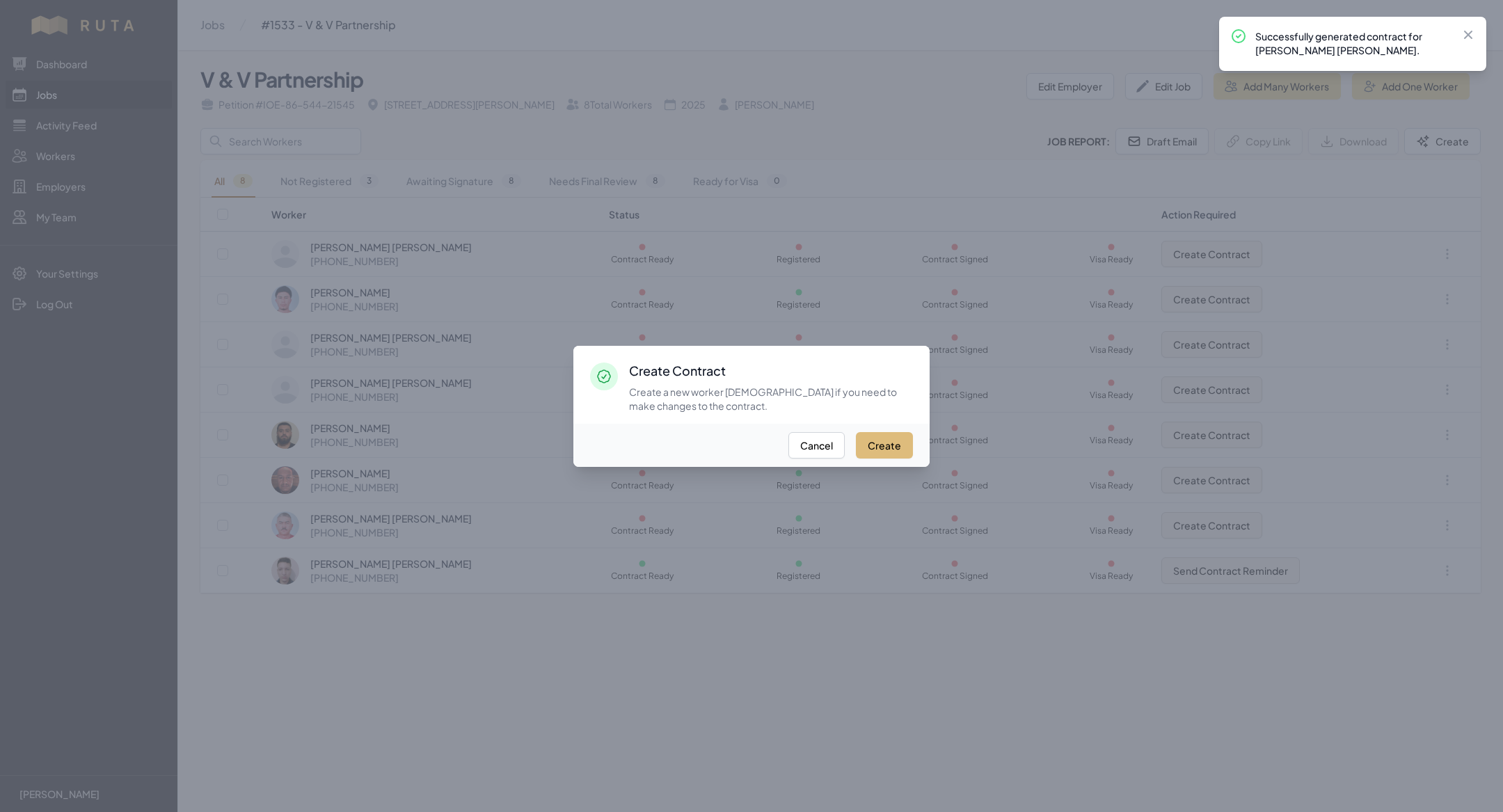
click at [894, 437] on button "Create" at bounding box center [884, 445] width 57 height 26
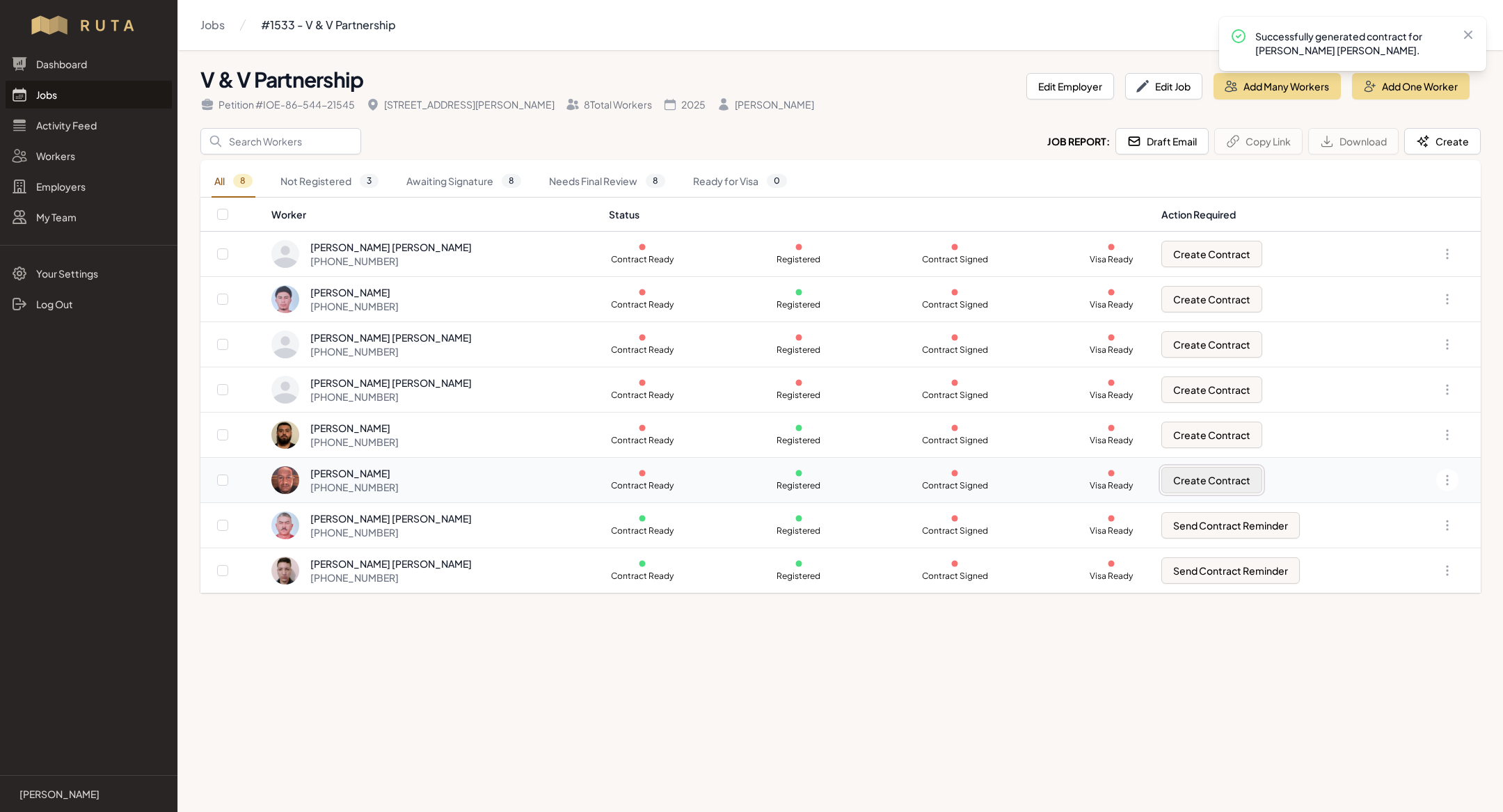
click at [1188, 484] on button "Create Contract" at bounding box center [1211, 480] width 101 height 26
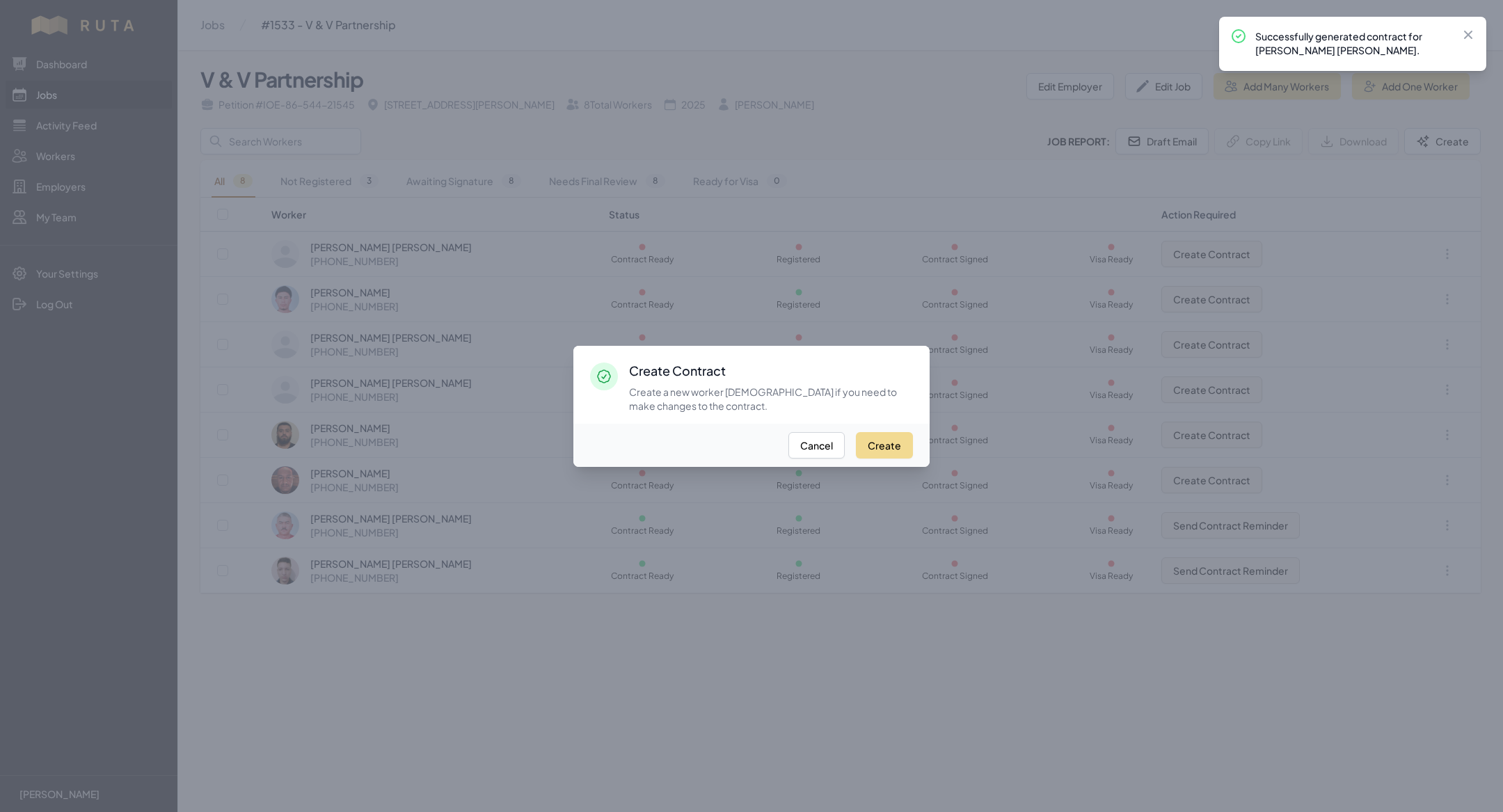
click at [857, 454] on div "Create Cancel" at bounding box center [752, 445] width 356 height 43
click at [869, 451] on button "Create" at bounding box center [884, 445] width 57 height 26
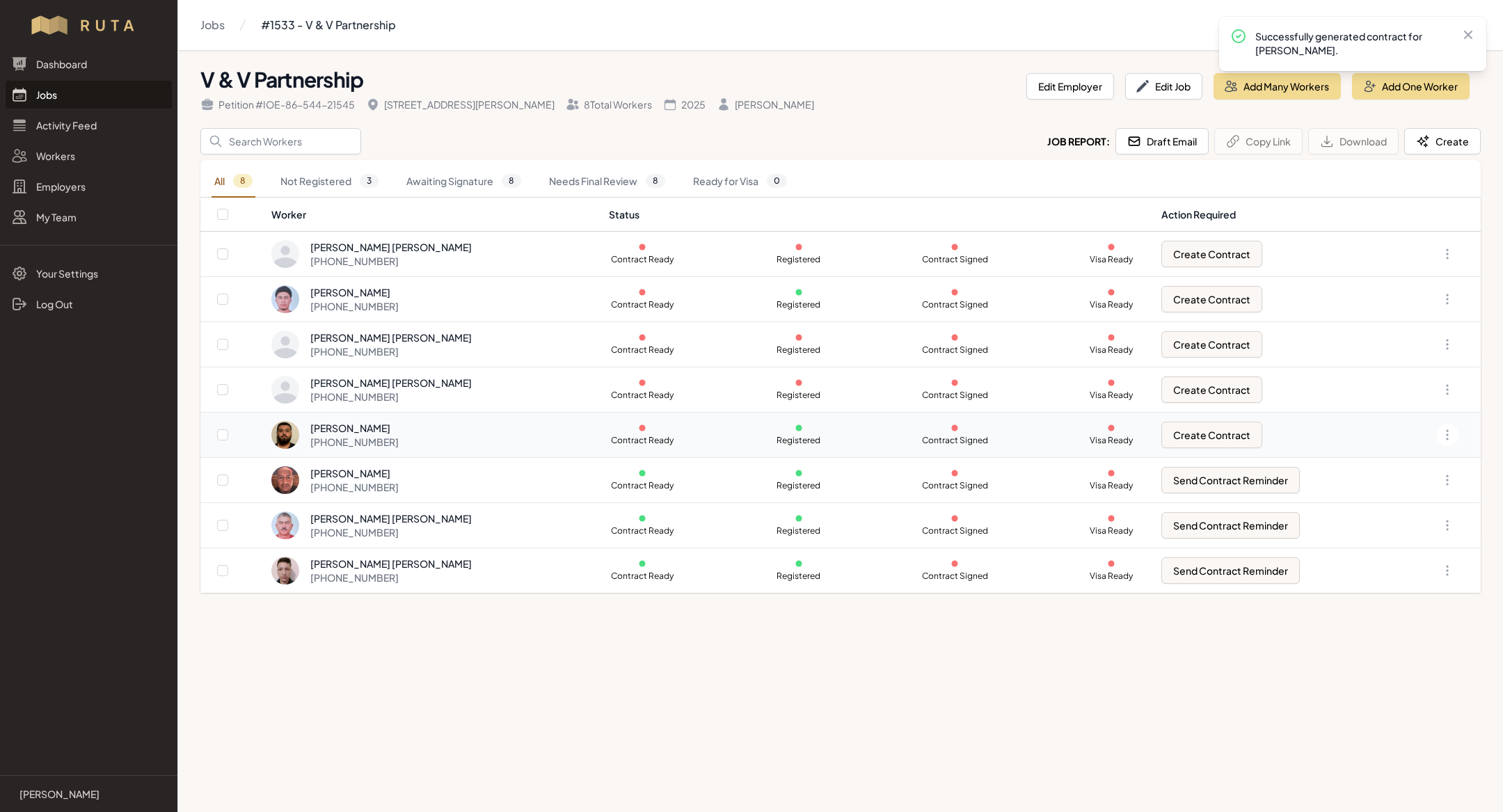
click at [1199, 414] on td "Create Contract" at bounding box center [1275, 435] width 244 height 45
click at [1207, 443] on button "Create Contract" at bounding box center [1211, 434] width 101 height 26
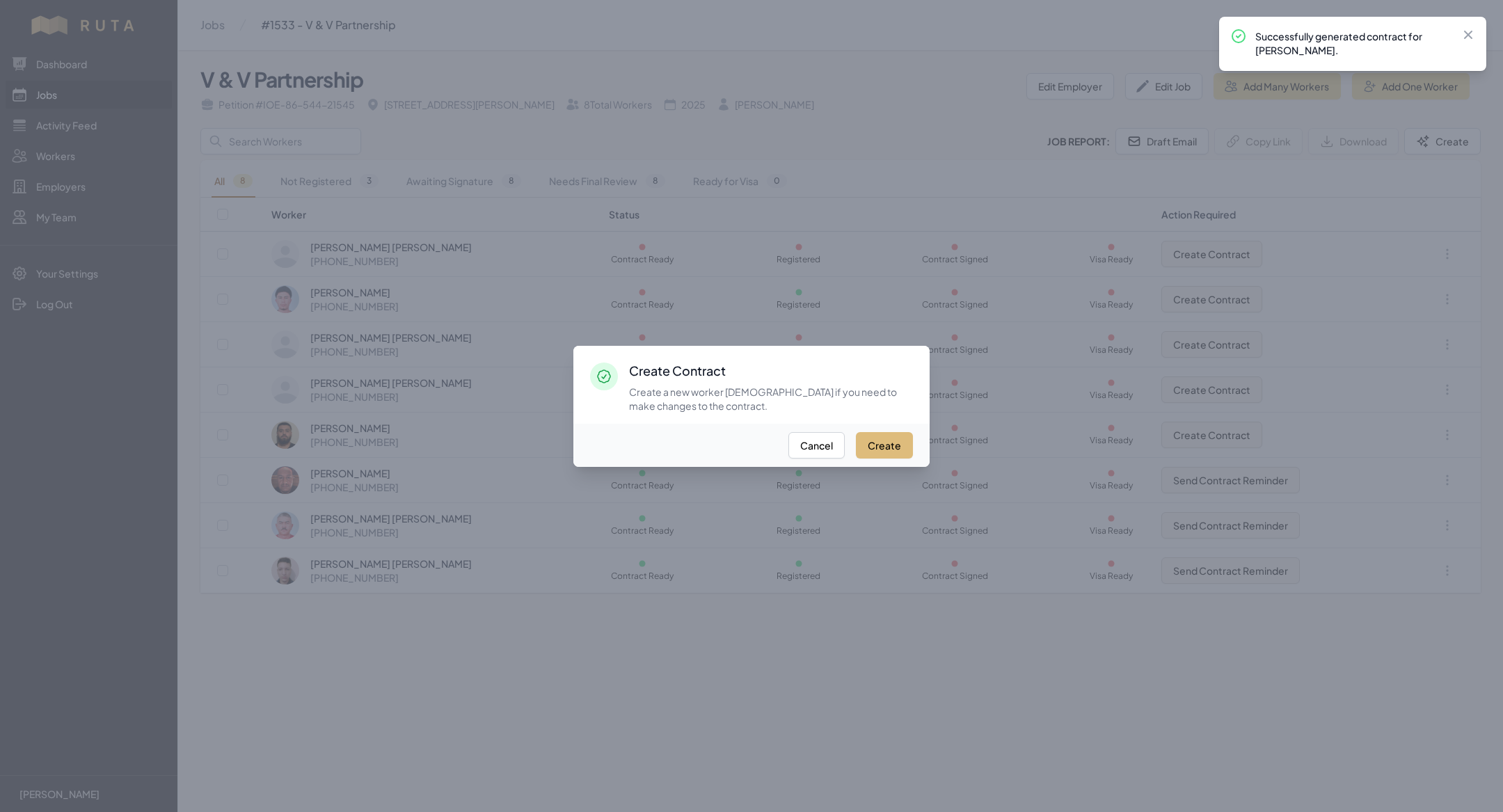
click at [890, 444] on button "Create" at bounding box center [884, 445] width 57 height 26
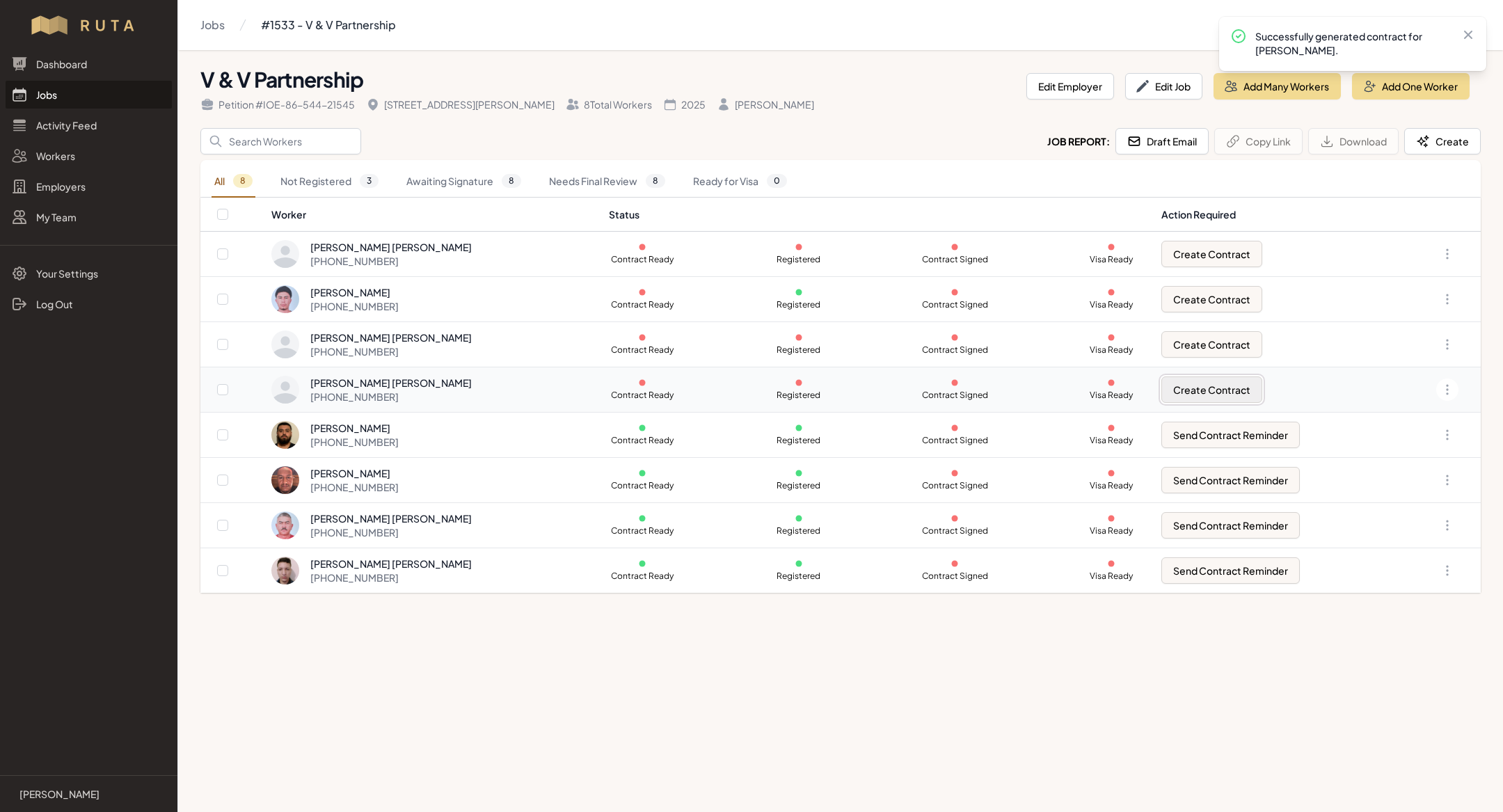
click at [1175, 398] on button "Create Contract" at bounding box center [1211, 389] width 101 height 26
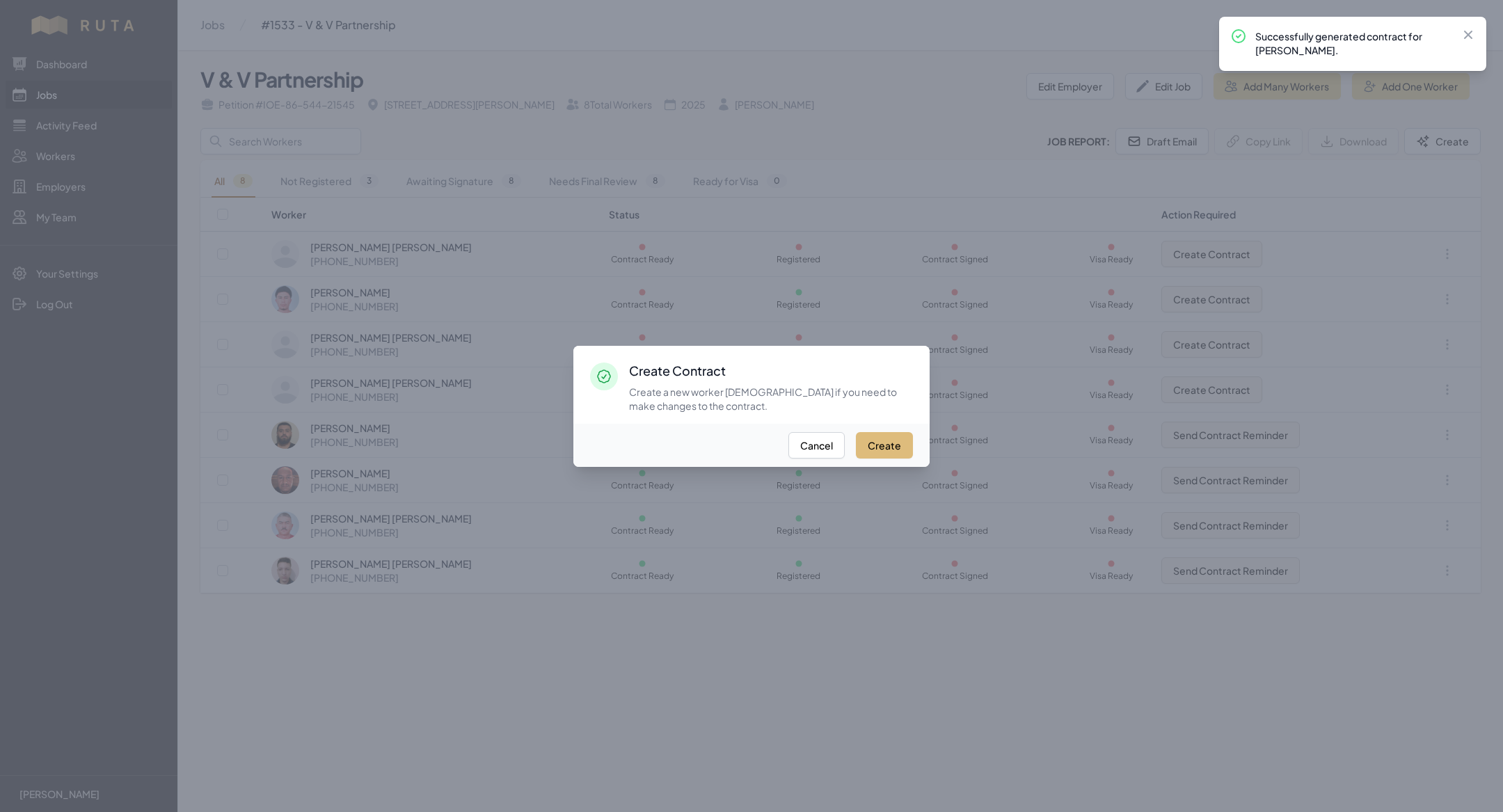
click at [902, 446] on button "Create" at bounding box center [884, 445] width 57 height 26
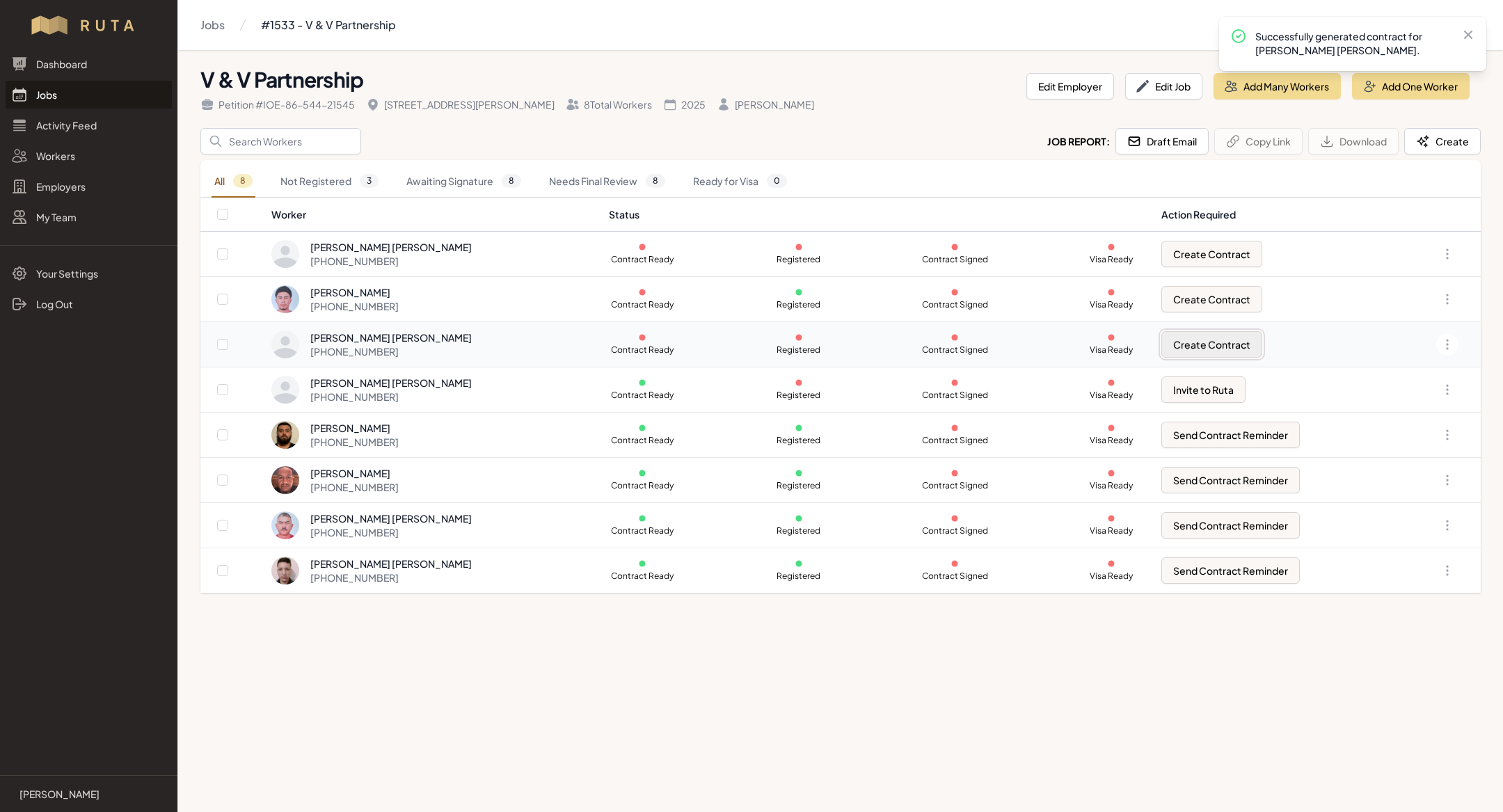
click at [1192, 348] on button "Create Contract" at bounding box center [1211, 345] width 101 height 26
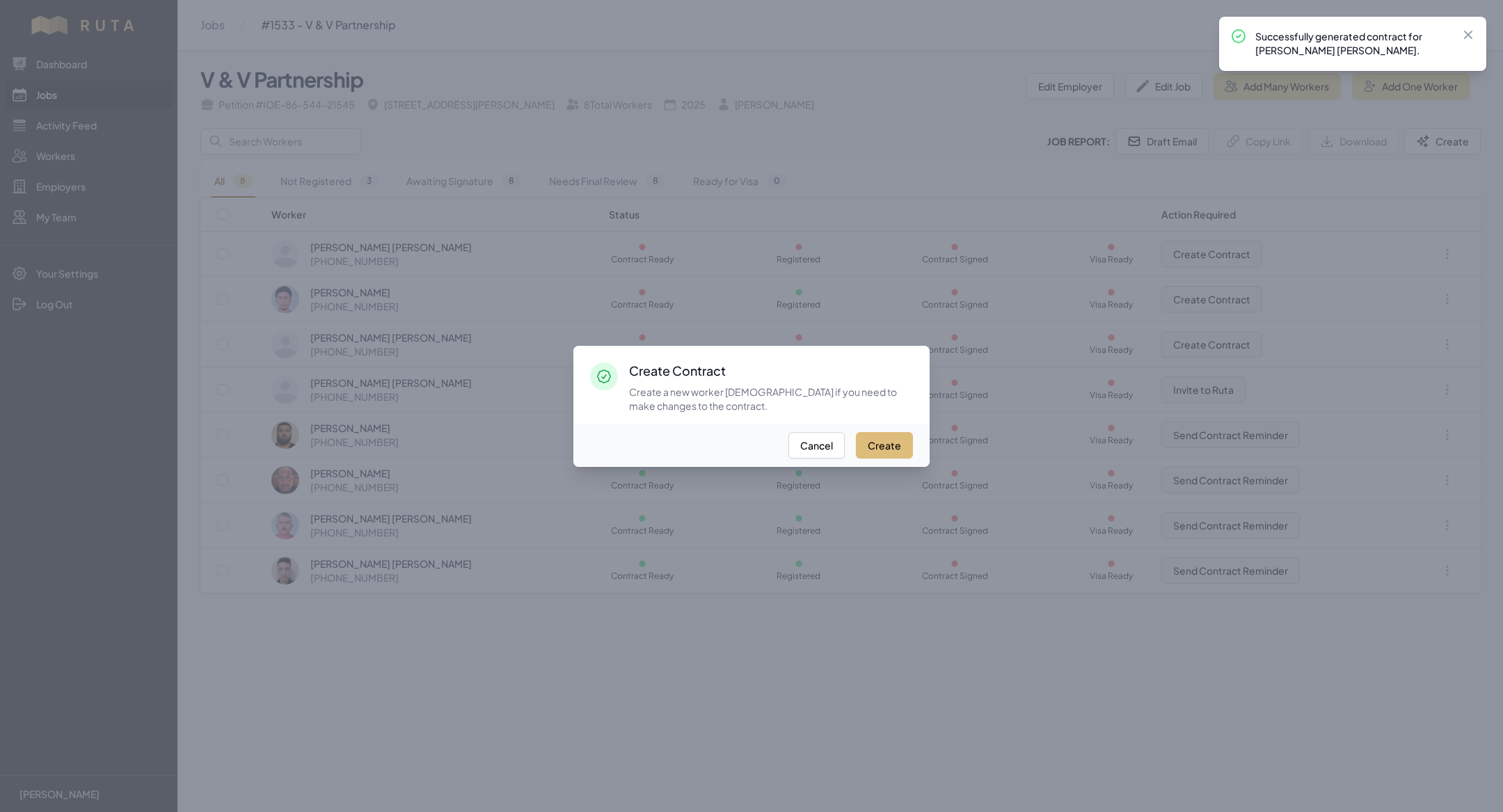
click at [900, 441] on button "Create" at bounding box center [884, 445] width 57 height 26
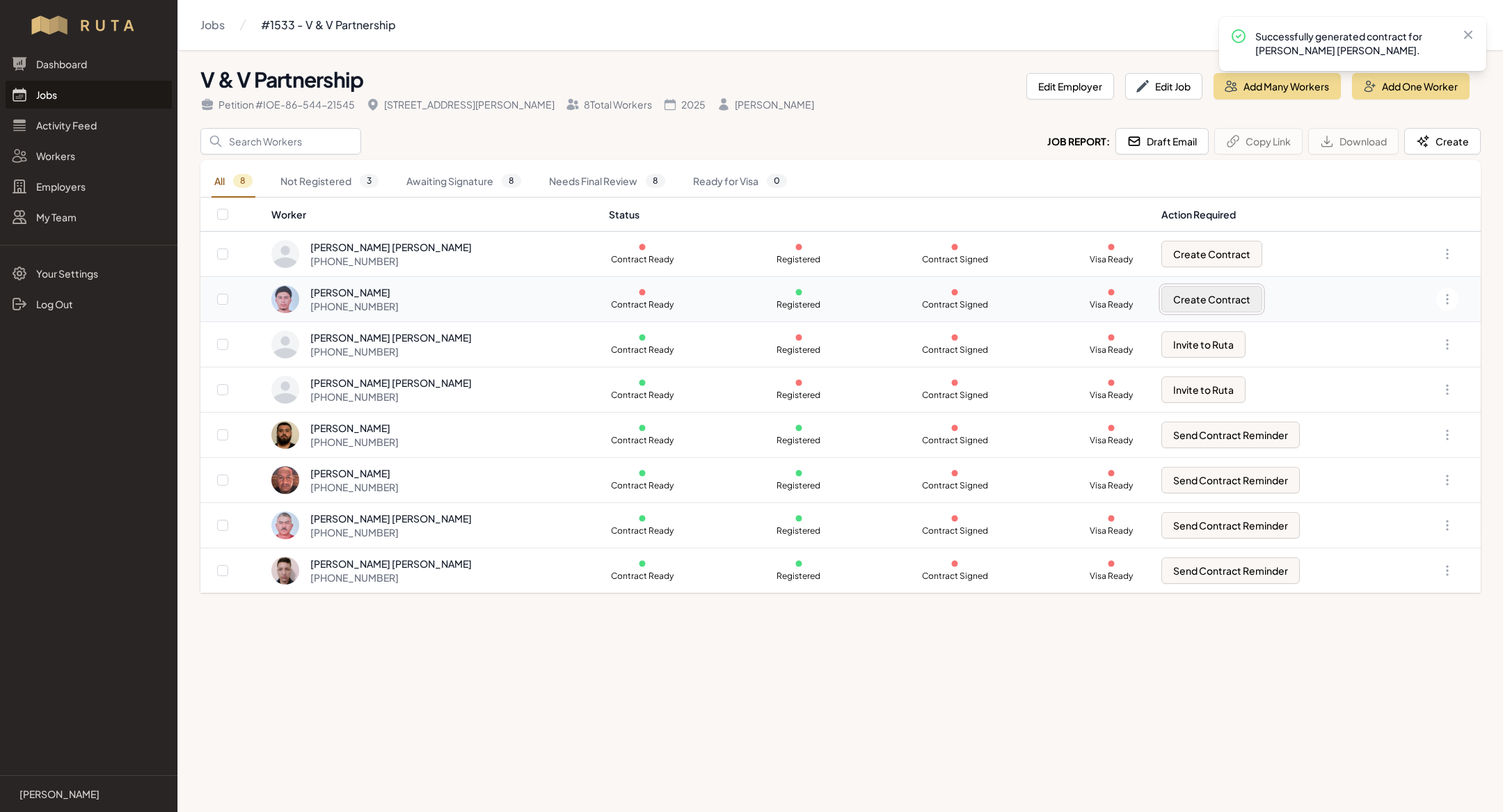
click at [1176, 299] on button "Create Contract" at bounding box center [1211, 299] width 101 height 26
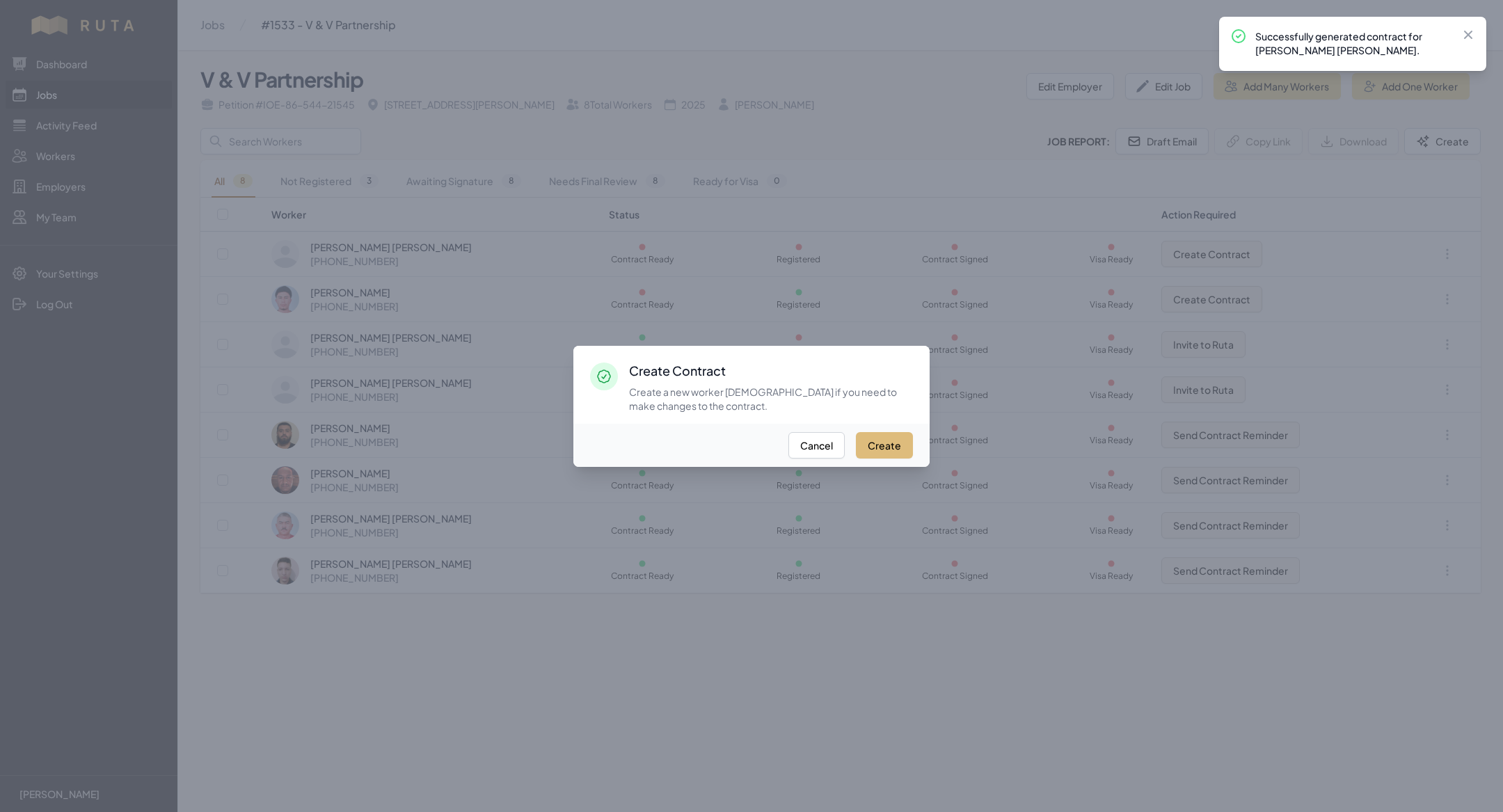
click at [884, 437] on button "Create" at bounding box center [884, 445] width 57 height 26
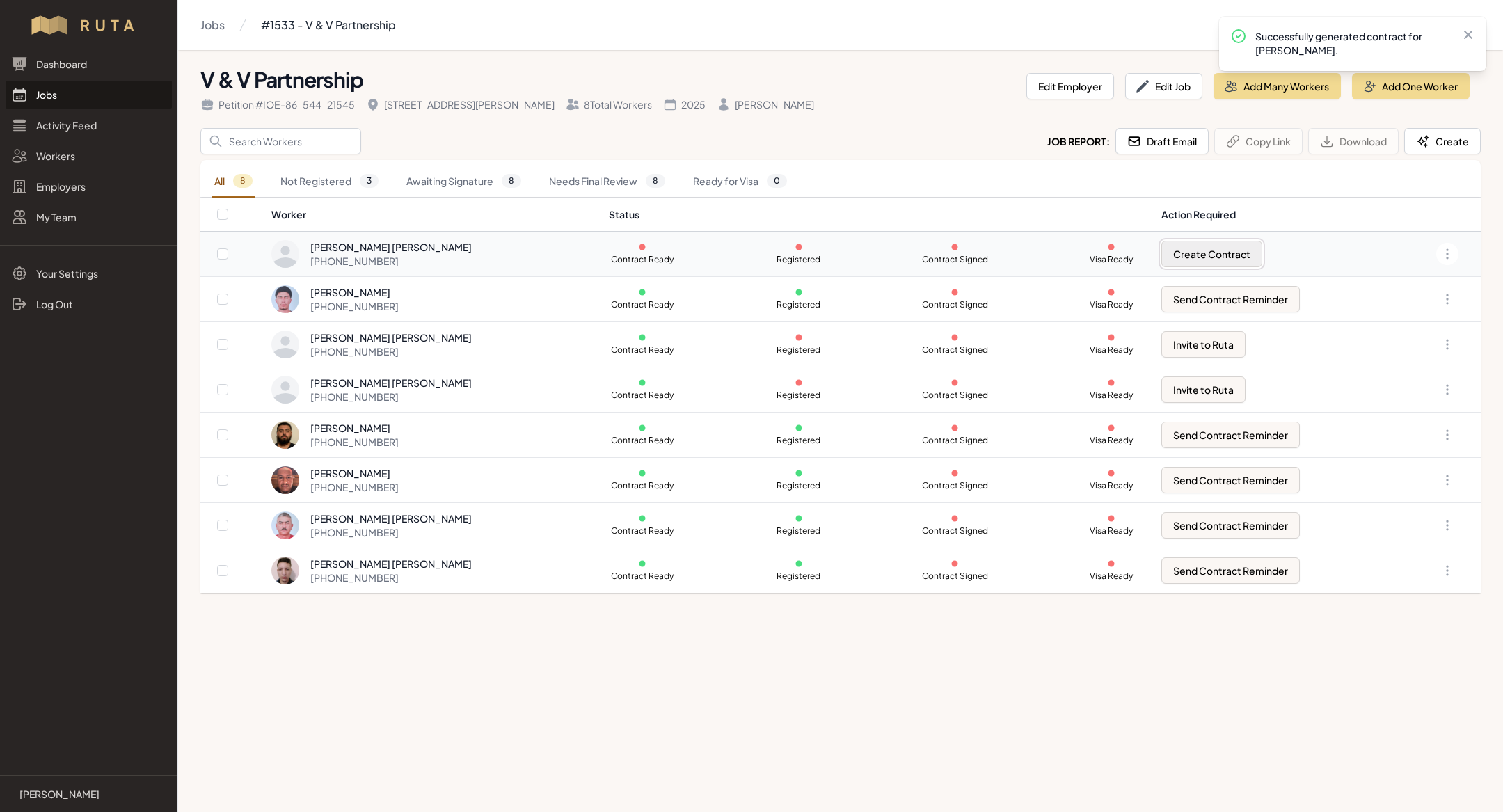
click at [1208, 254] on button "Create Contract" at bounding box center [1211, 254] width 101 height 26
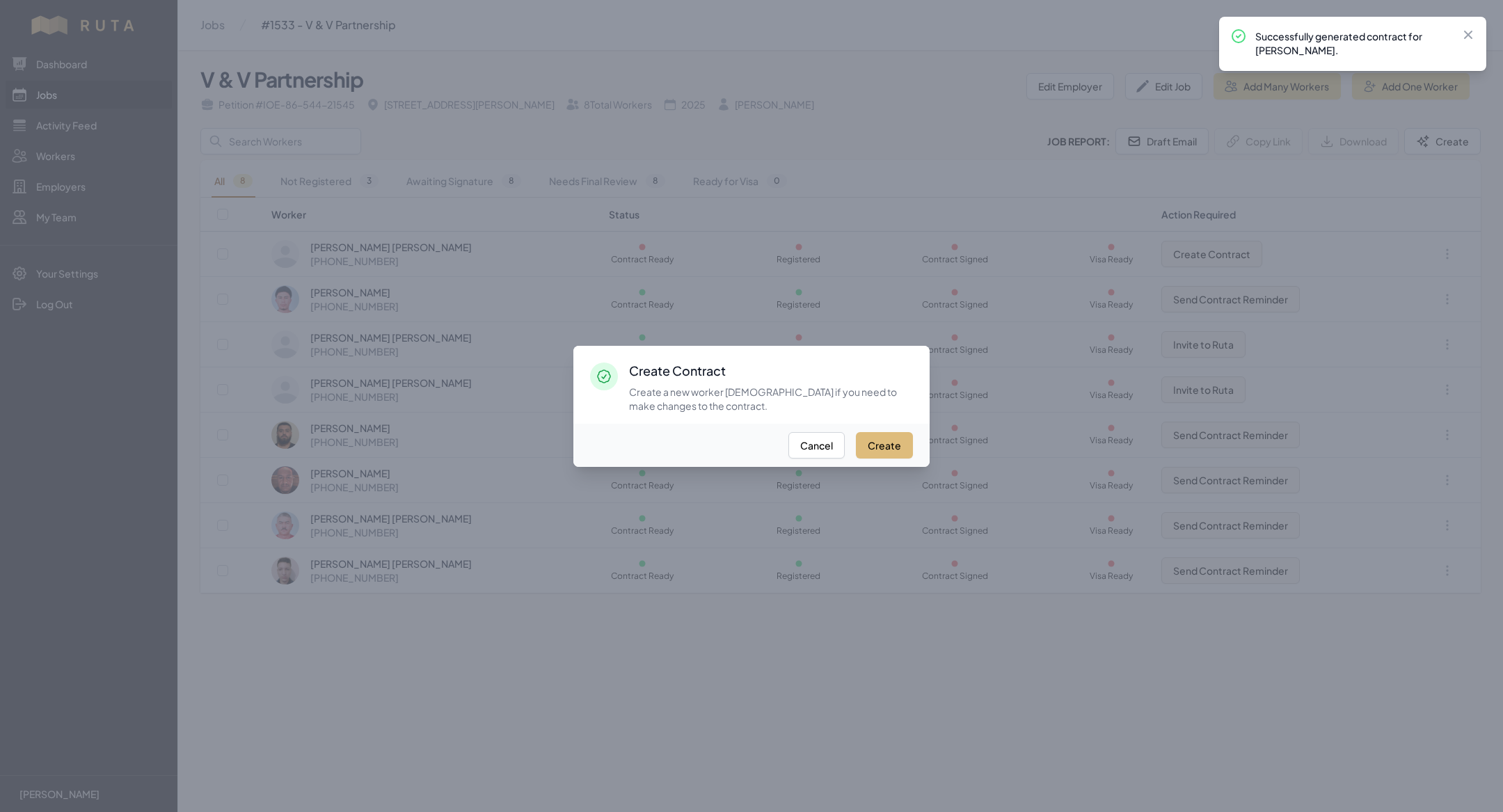
click at [887, 450] on button "Create" at bounding box center [884, 445] width 57 height 26
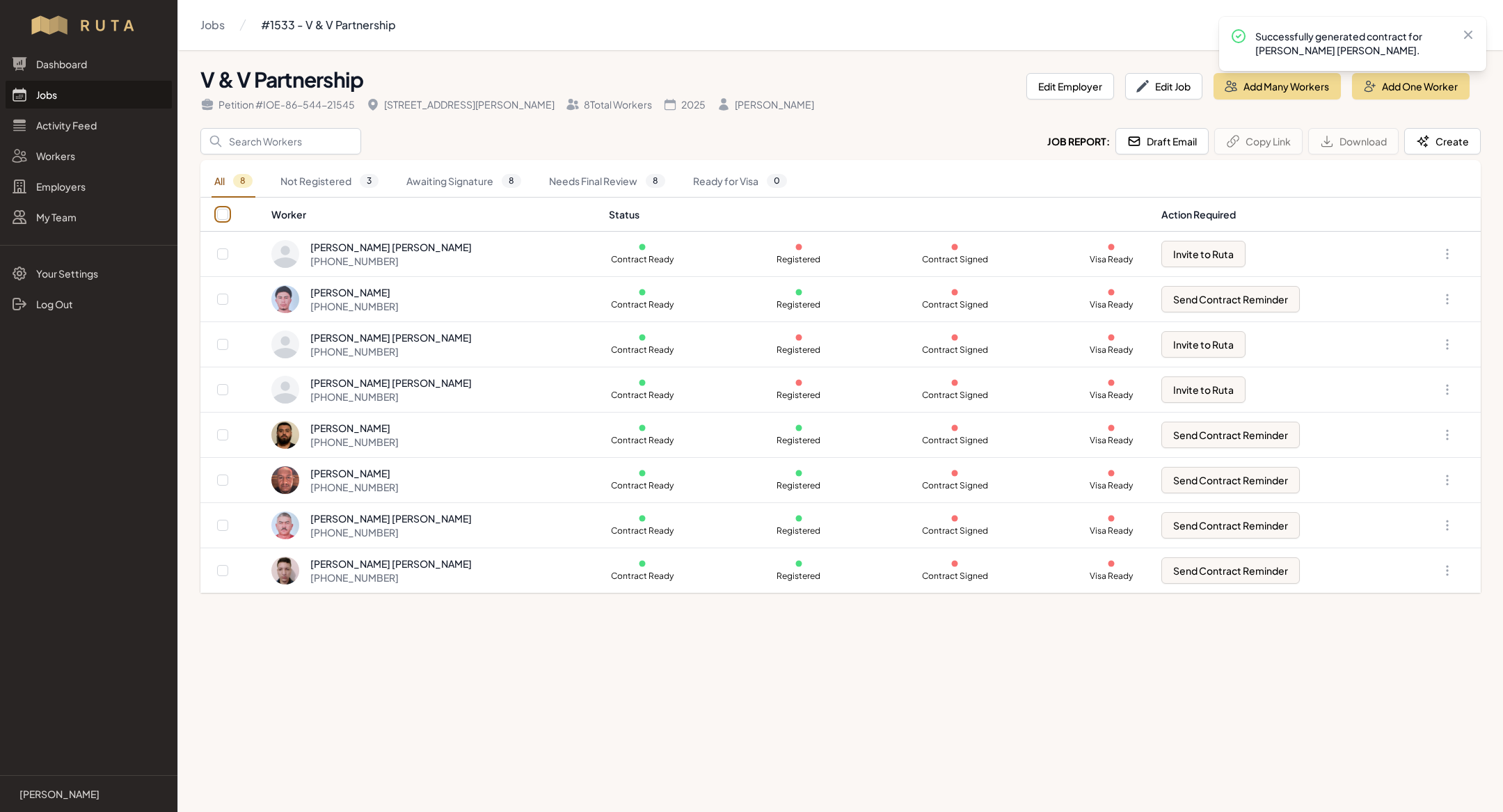
click at [227, 210] on input "checkbox" at bounding box center [223, 214] width 12 height 12
checkbox input "true"
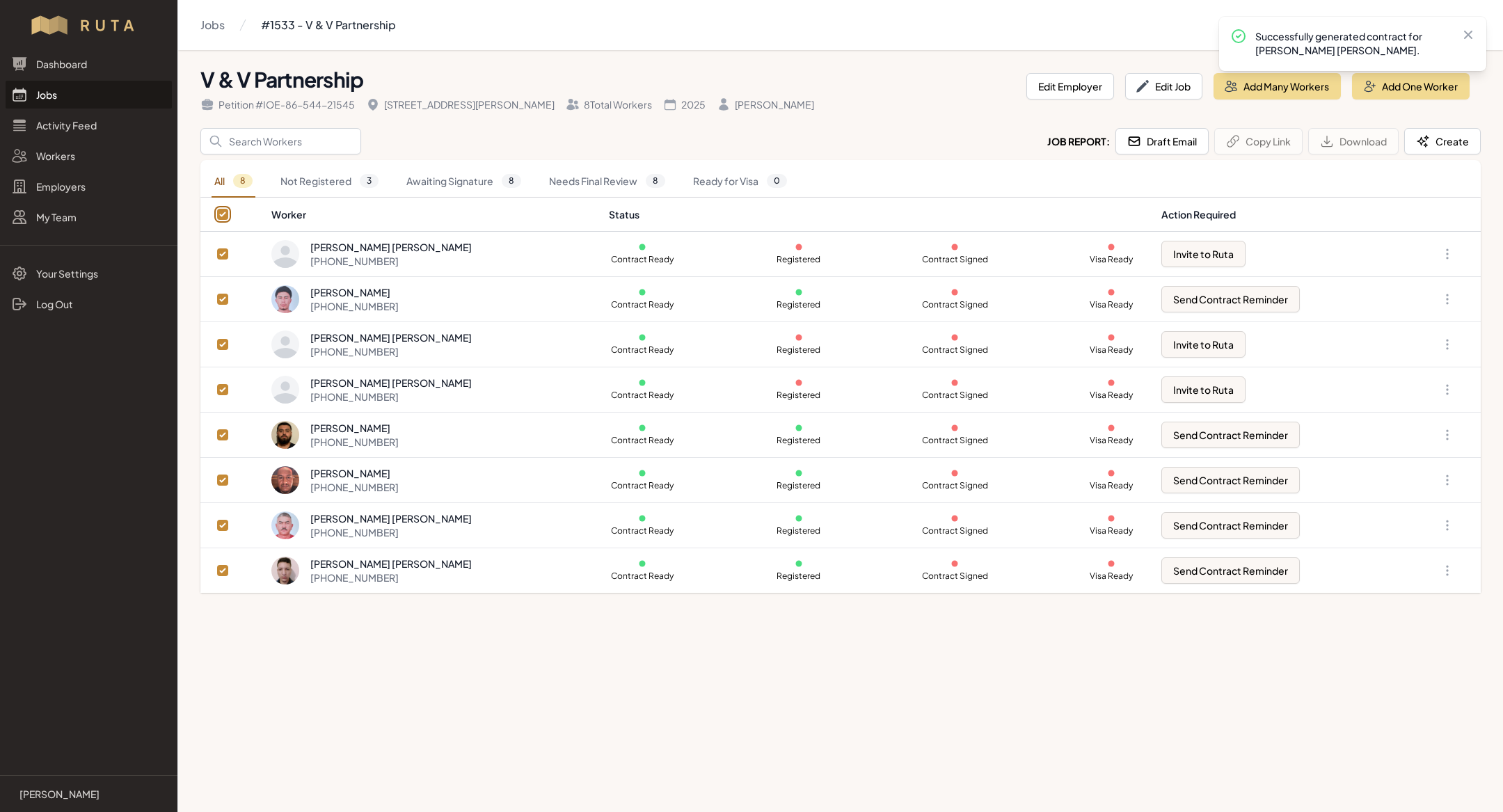
checkbox input "true"
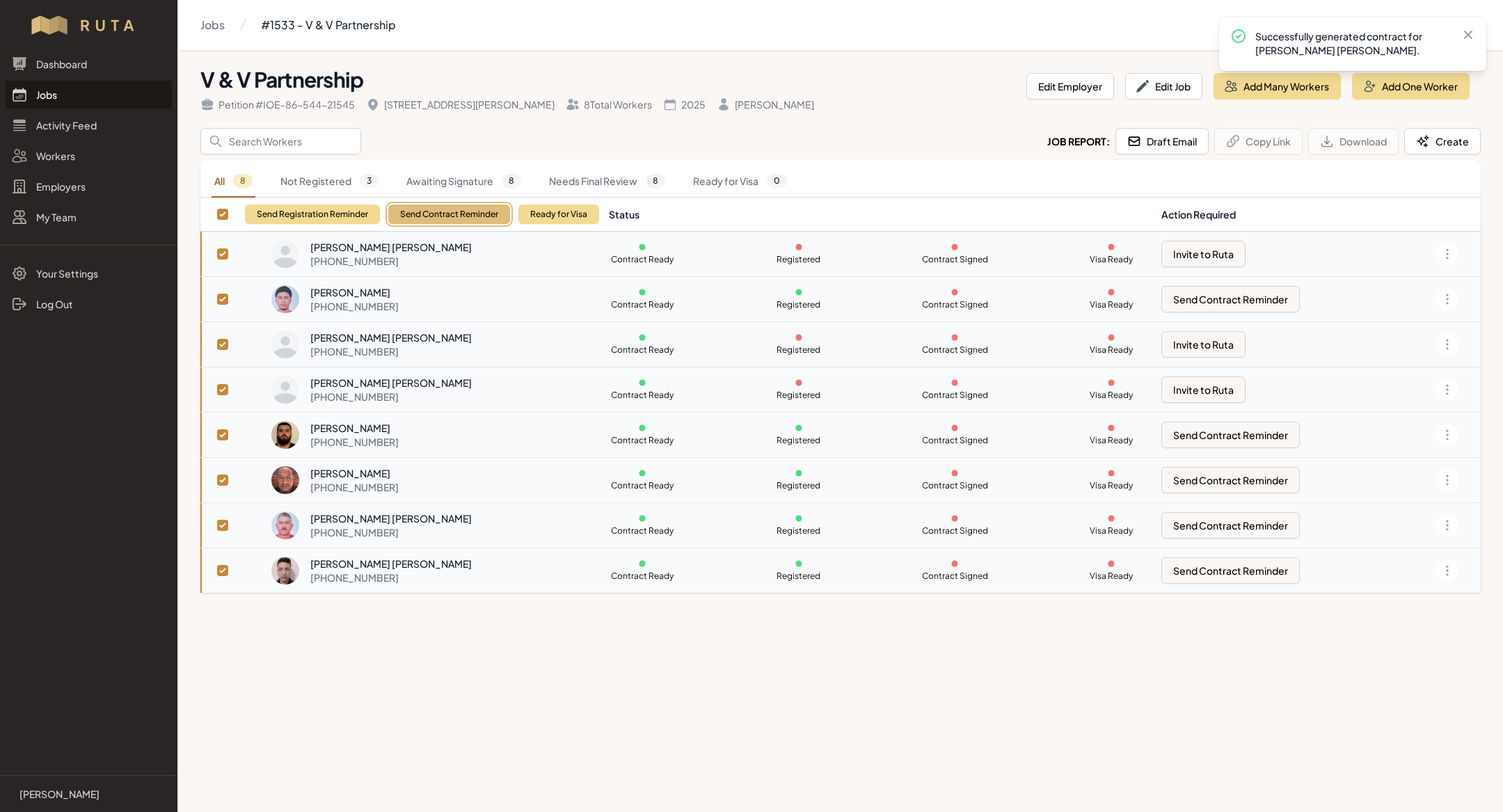
click at [444, 209] on button "Send Contract Reminder" at bounding box center [449, 214] width 122 height 19
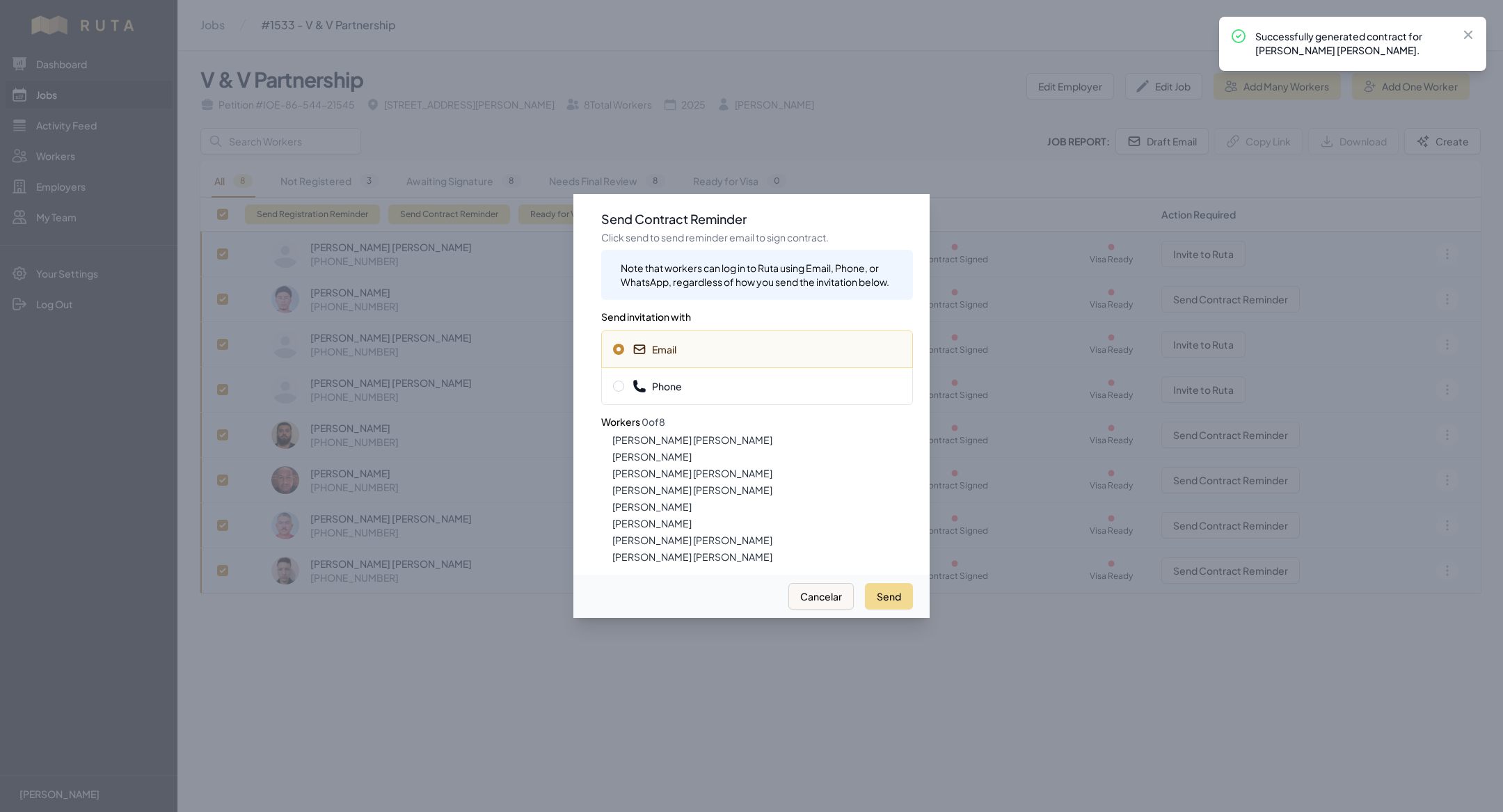
click at [682, 372] on div "Phone" at bounding box center [757, 386] width 312 height 38
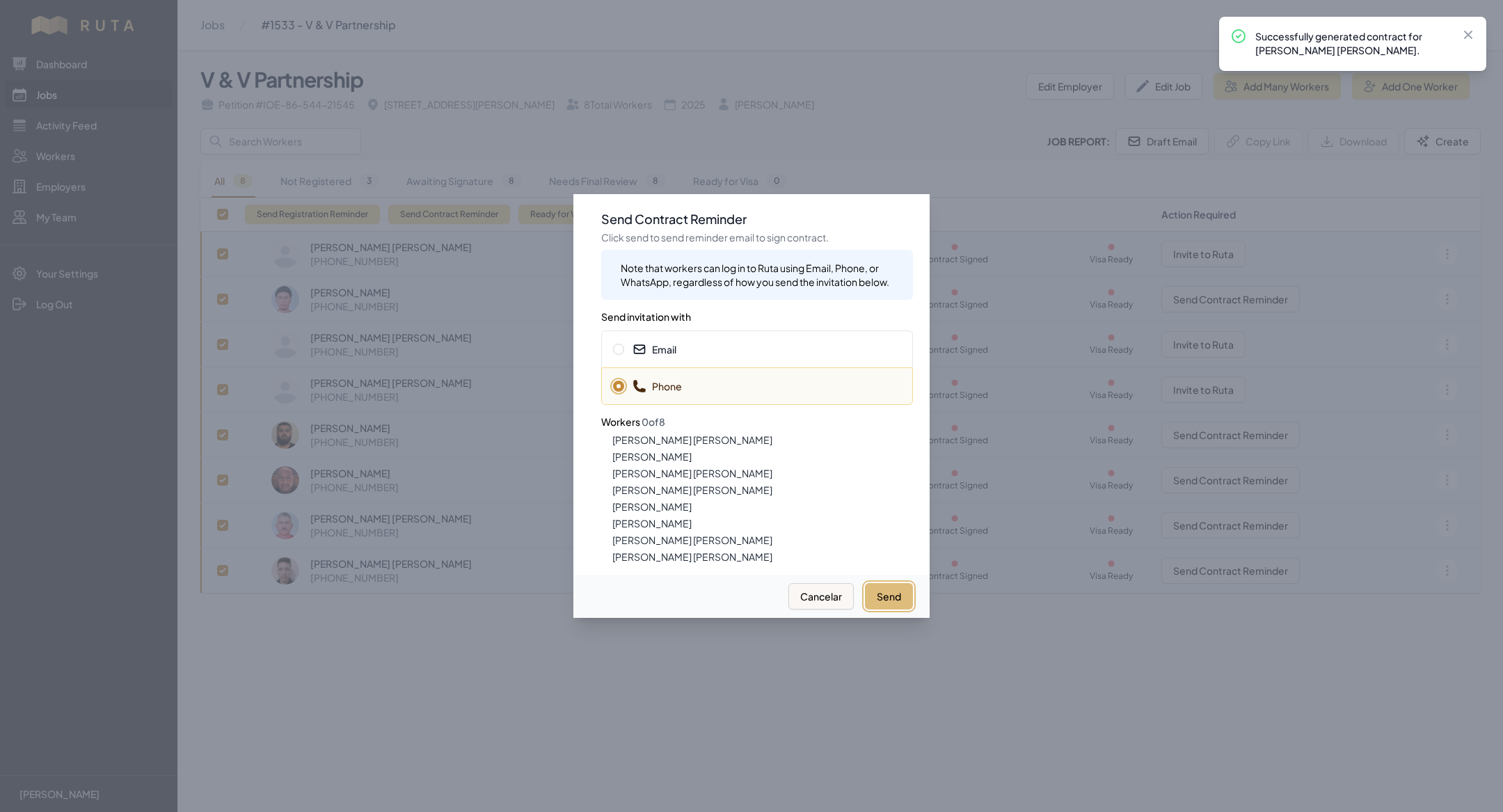
click at [892, 597] on button "Send" at bounding box center [889, 596] width 48 height 26
click at [720, 346] on span "Email" at bounding box center [757, 349] width 288 height 14
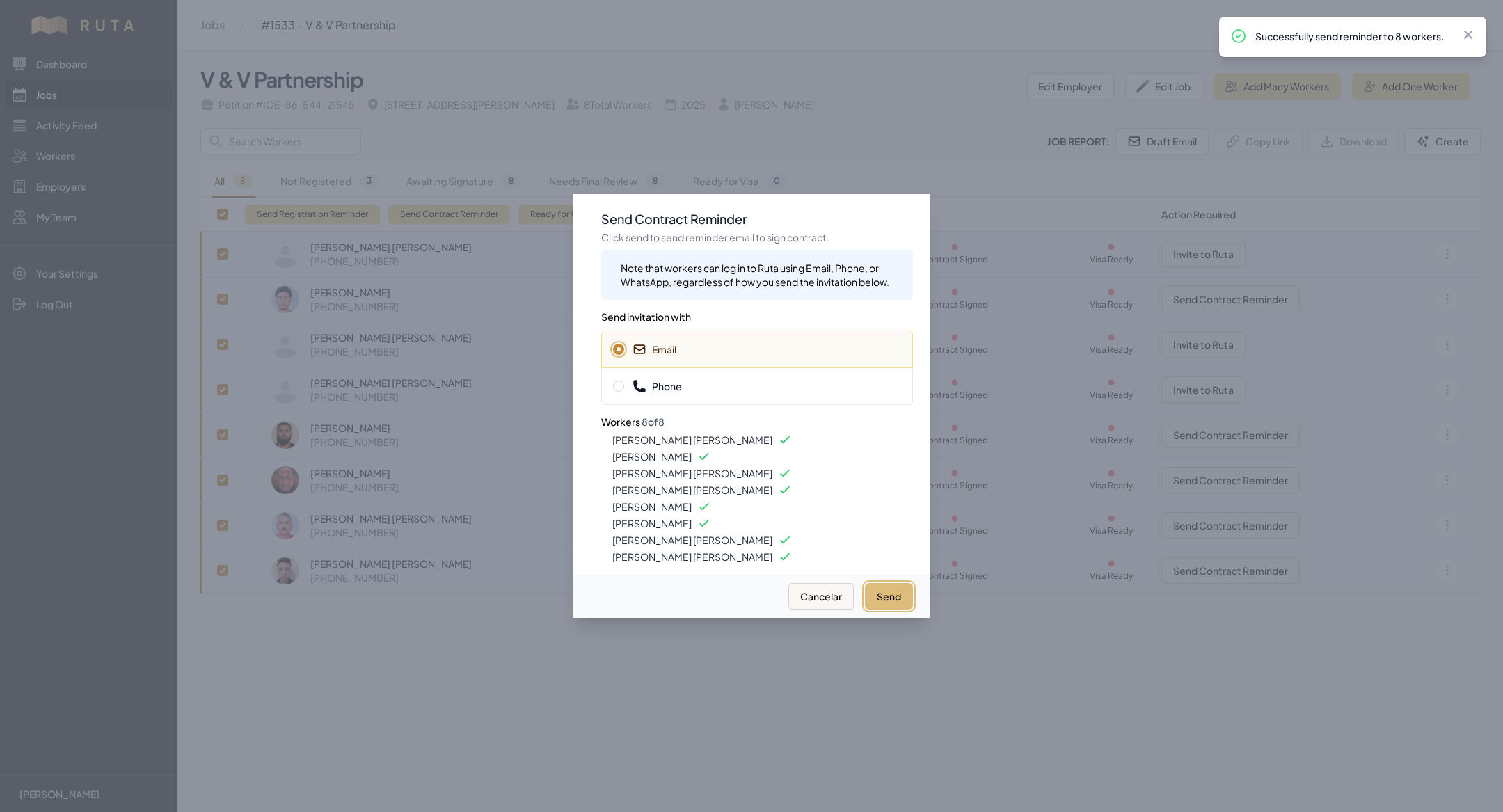
click at [894, 589] on button "Send" at bounding box center [889, 596] width 48 height 26
click at [370, 649] on div at bounding box center [752, 406] width 1503 height 812
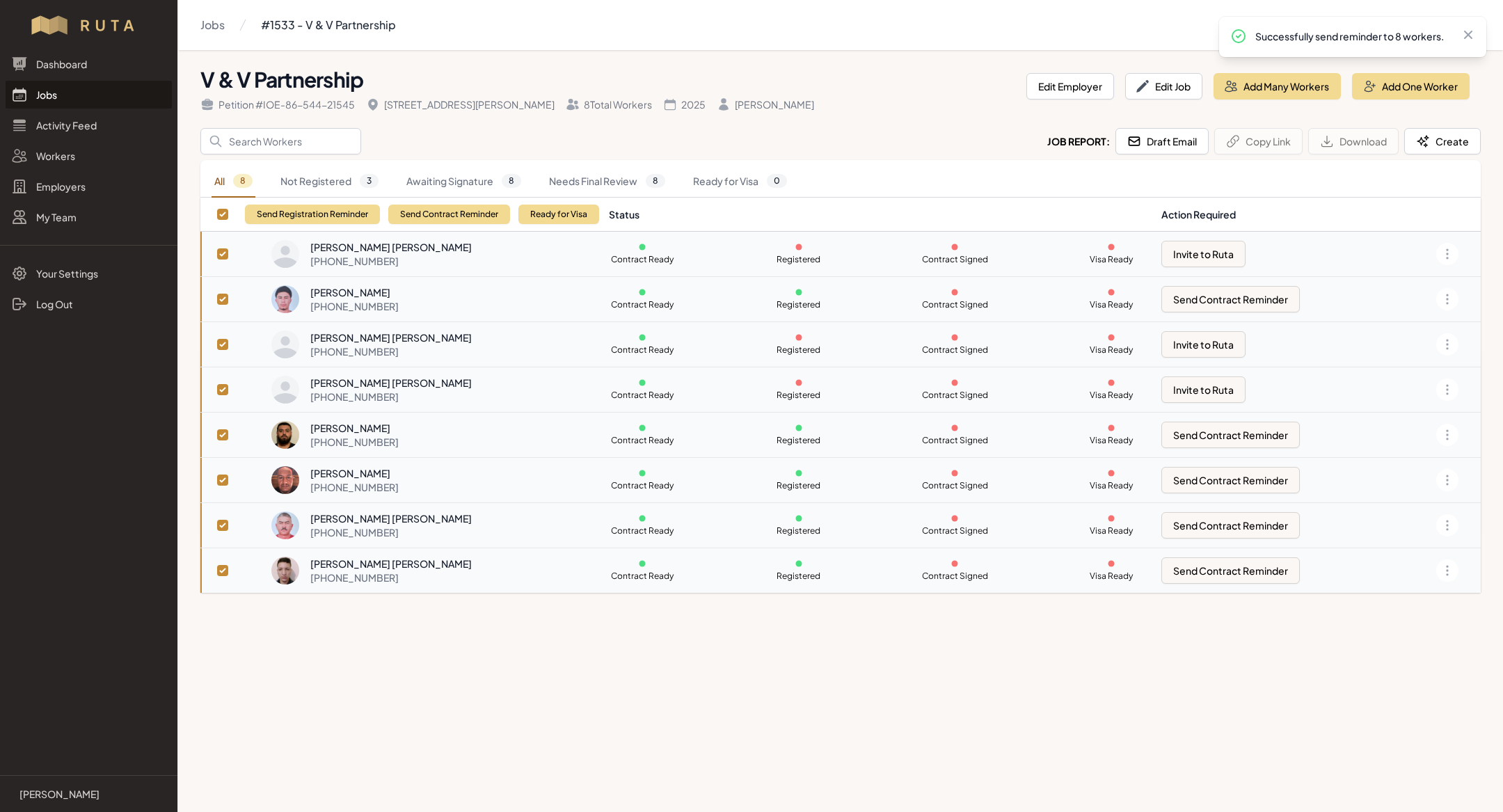
click at [65, 89] on link "Jobs" at bounding box center [88, 94] width 167 height 28
